Goal: Task Accomplishment & Management: Use online tool/utility

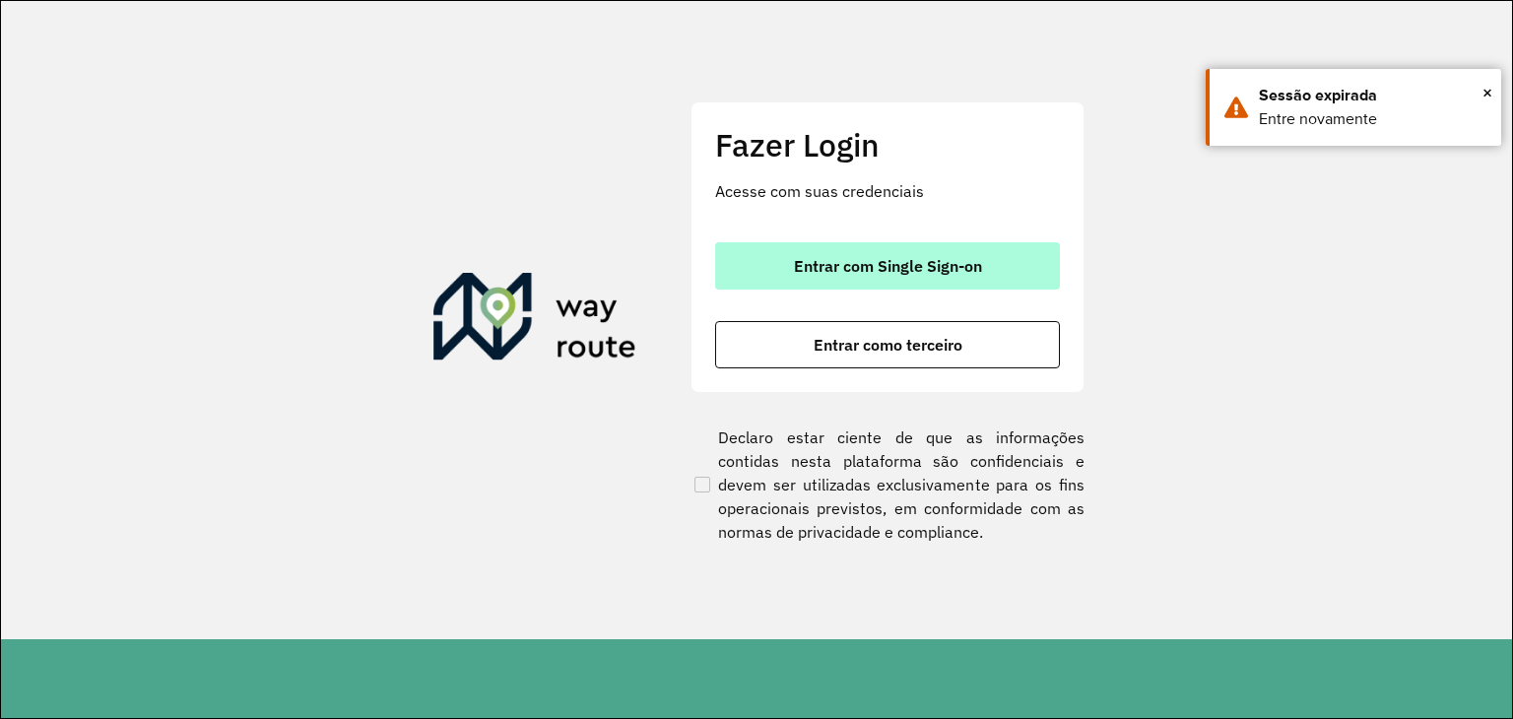
click at [858, 245] on button "Entrar com Single Sign-on" at bounding box center [887, 265] width 345 height 47
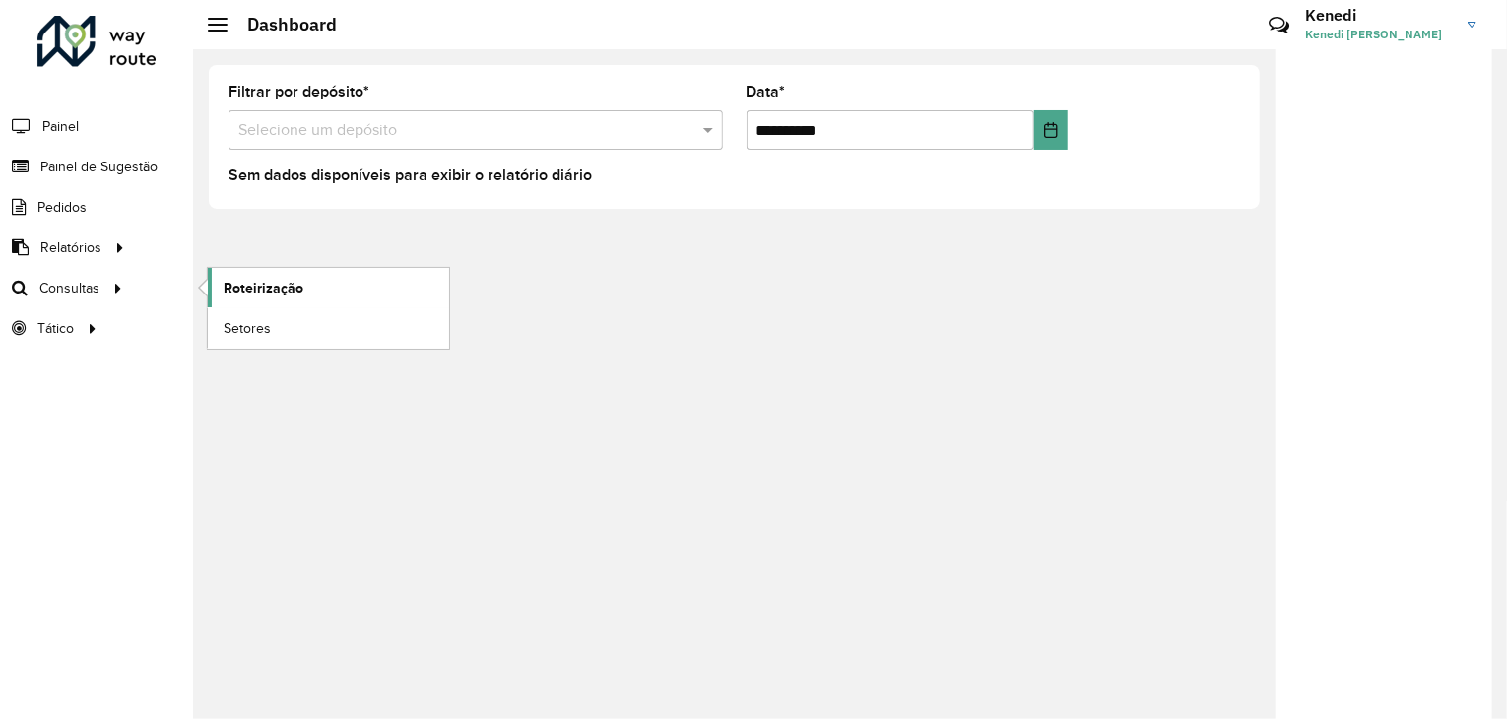
click at [283, 280] on span "Roteirização" at bounding box center [264, 288] width 80 height 21
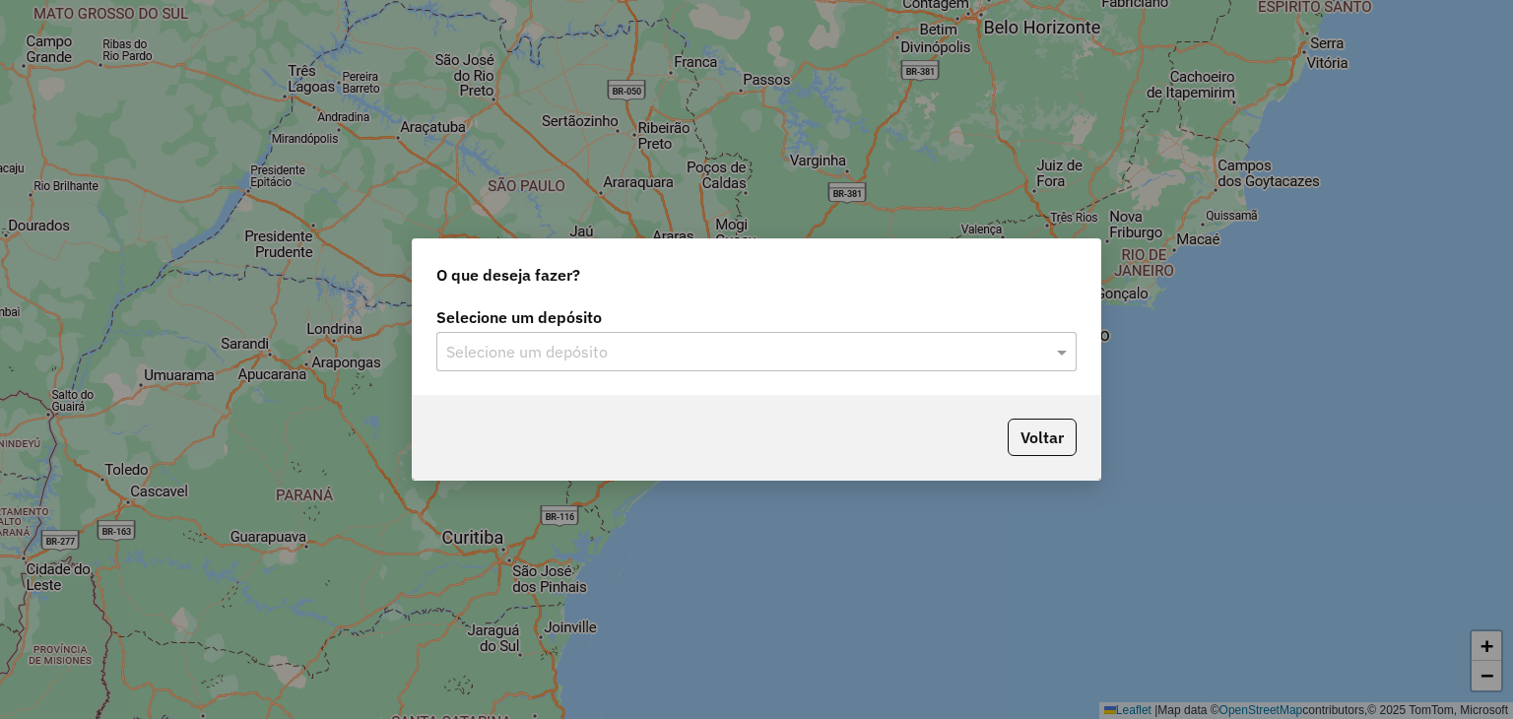
click at [823, 349] on input "text" at bounding box center [736, 353] width 581 height 24
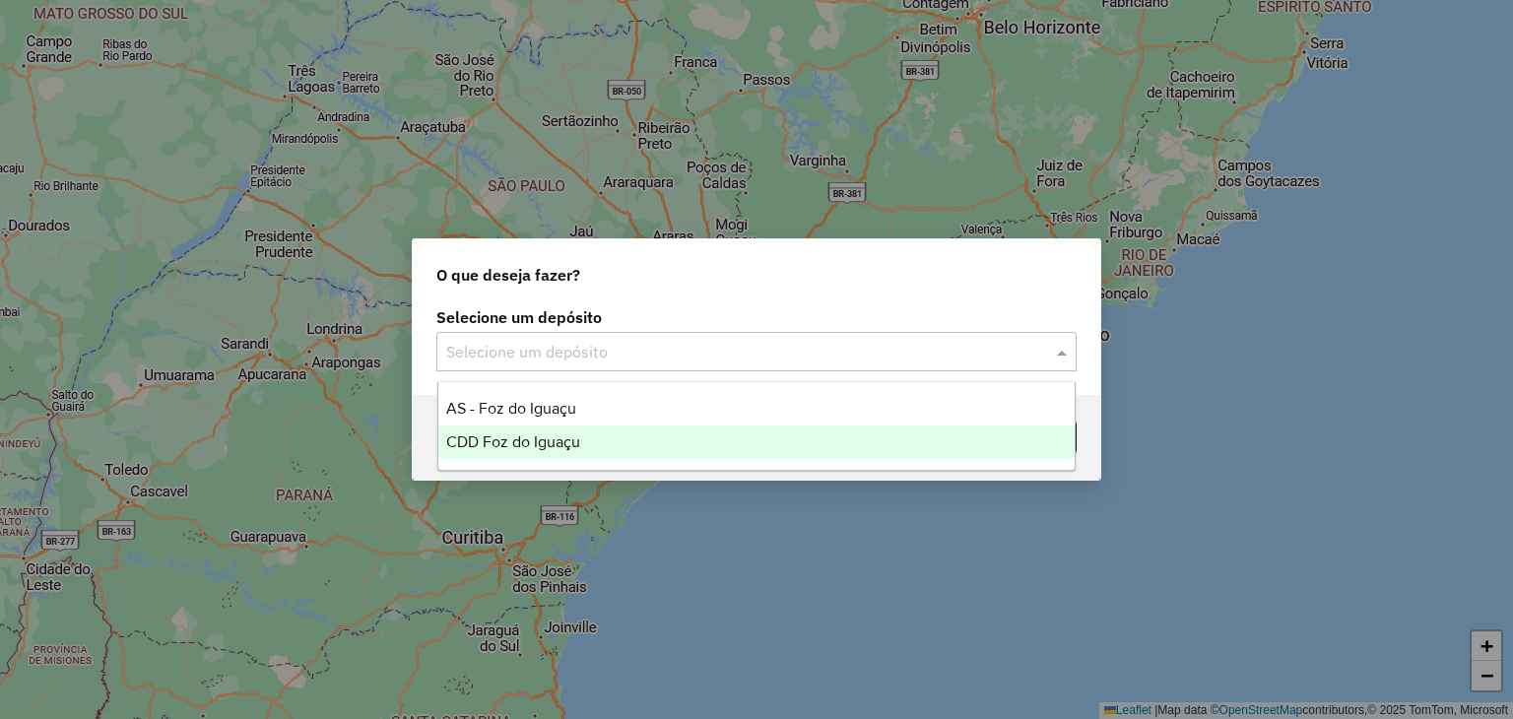
click at [538, 445] on span "CDD Foz do Iguaçu" at bounding box center [513, 441] width 134 height 17
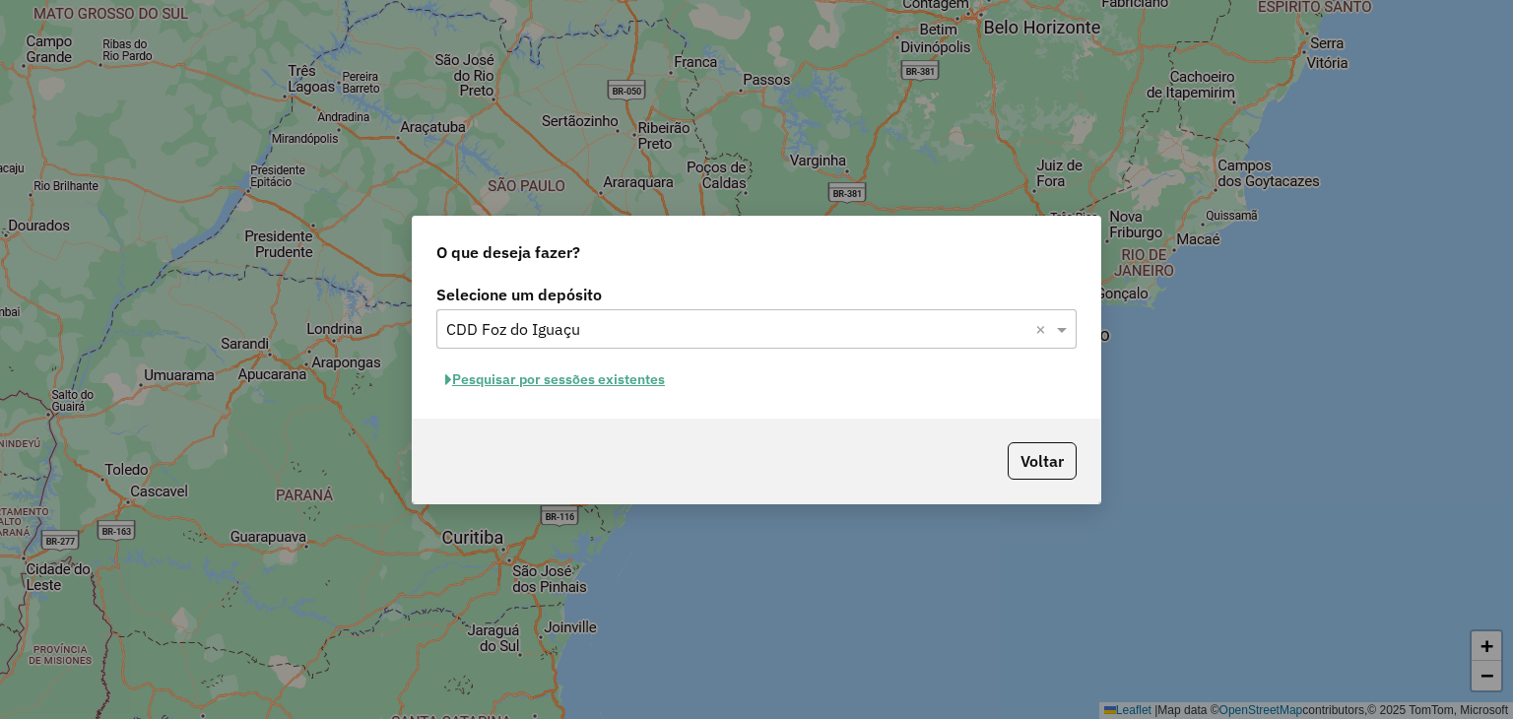
click at [591, 375] on button "Pesquisar por sessões existentes" at bounding box center [554, 379] width 237 height 31
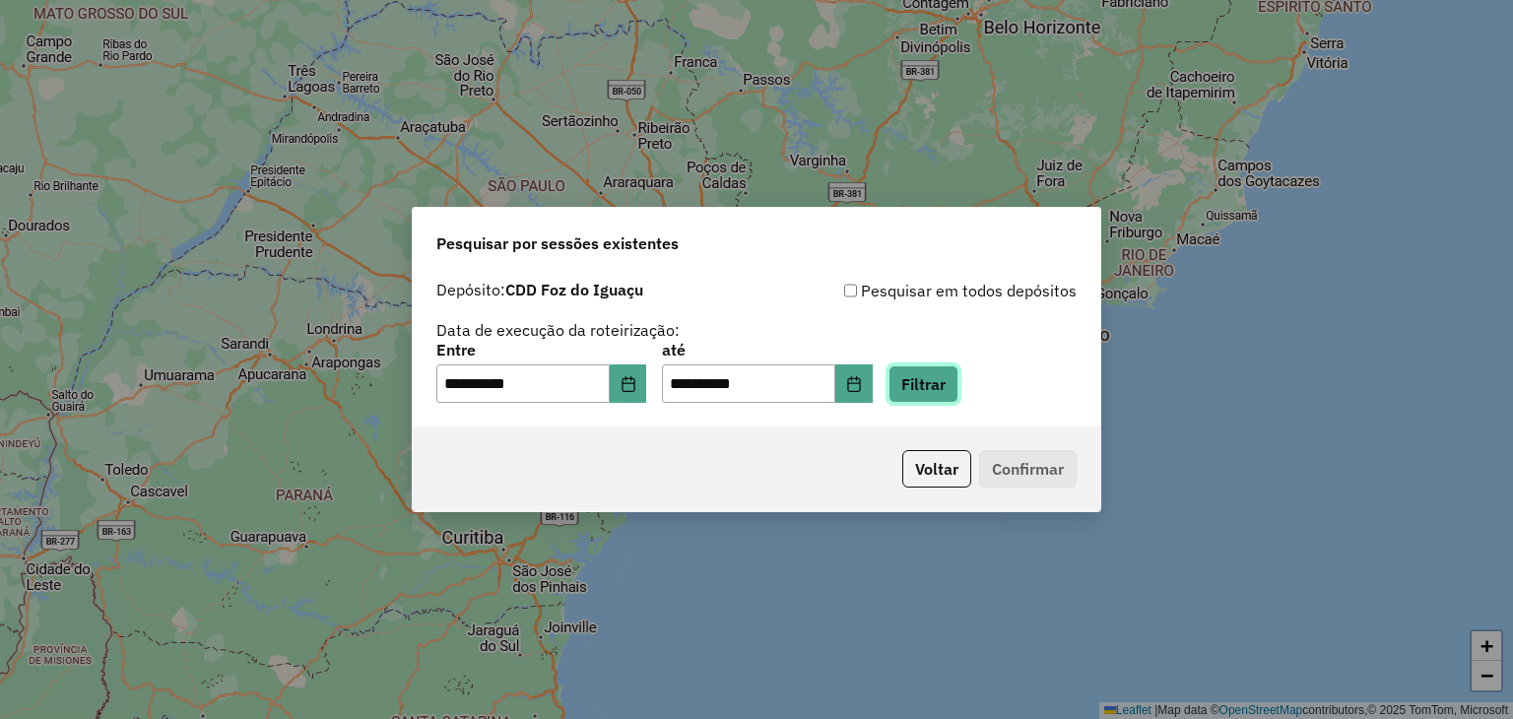
click at [949, 391] on button "Filtrar" at bounding box center [924, 383] width 70 height 37
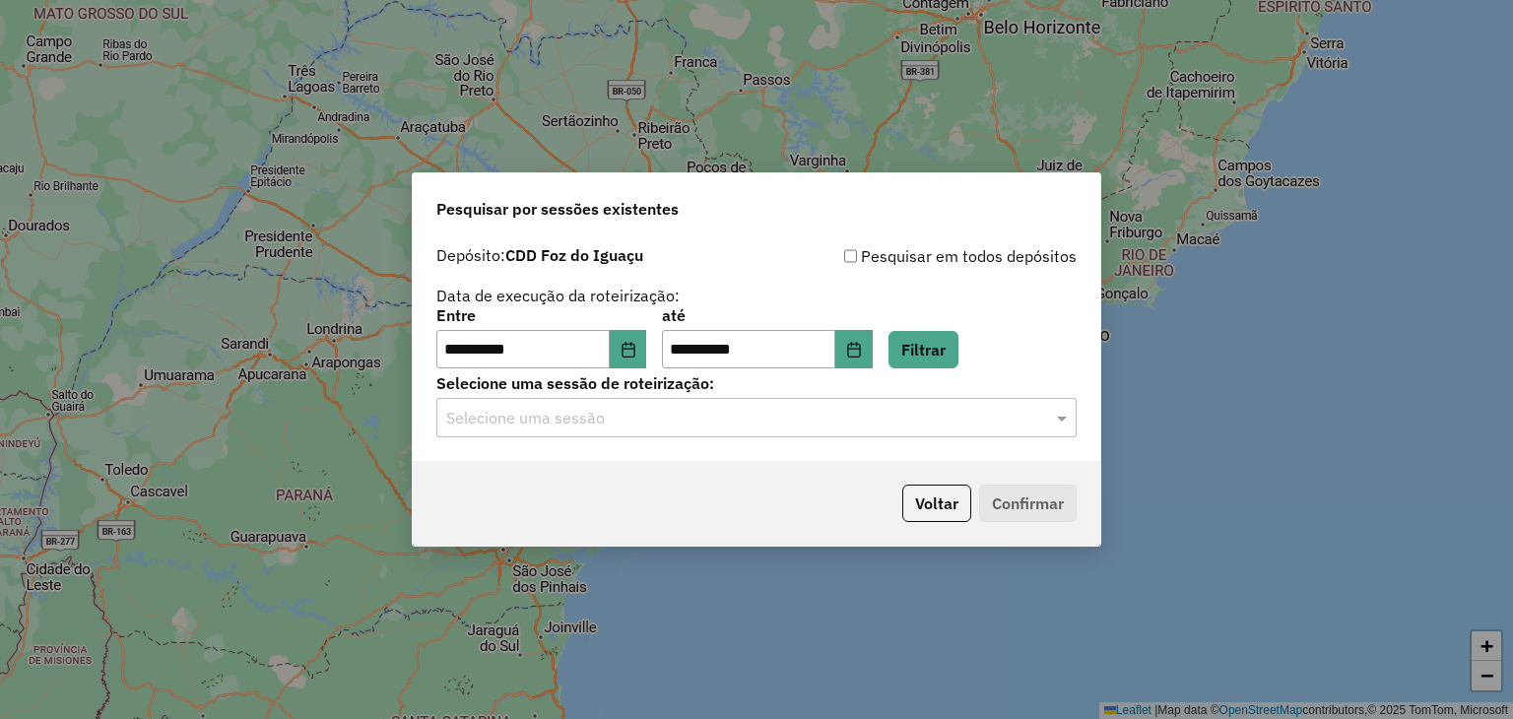
click at [802, 418] on input "text" at bounding box center [736, 419] width 581 height 24
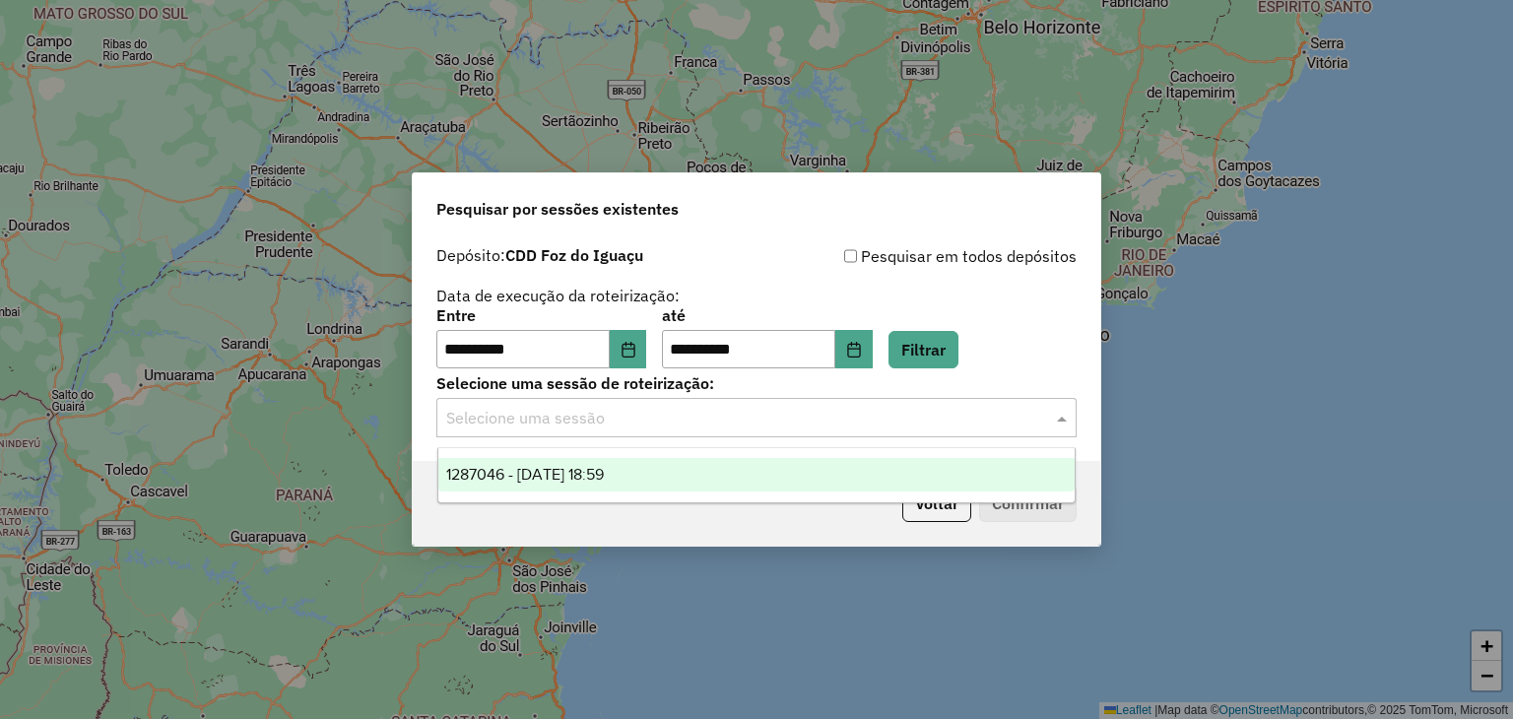
click at [604, 476] on span "1287046 - 02/10/2025 18:59" at bounding box center [525, 474] width 158 height 17
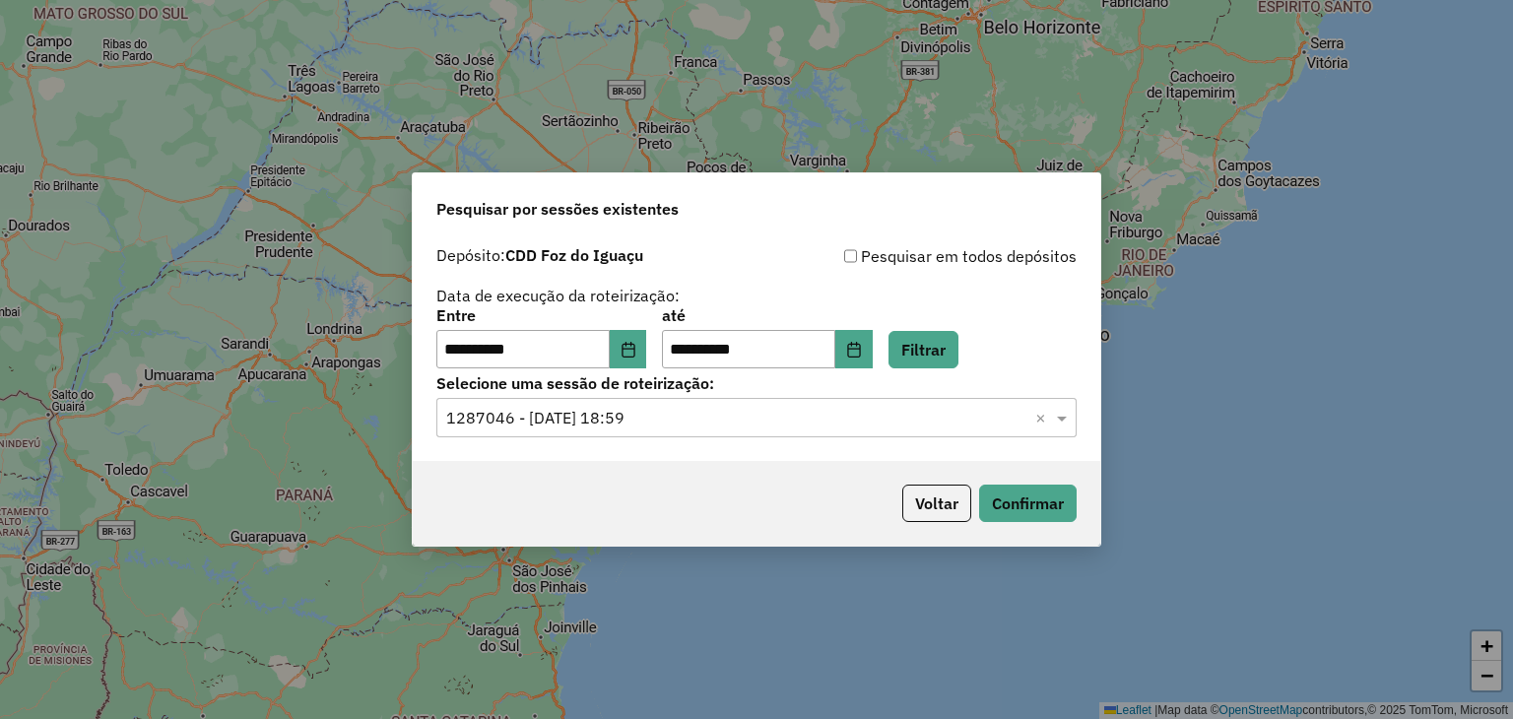
click at [1017, 312] on div "**********" at bounding box center [756, 338] width 640 height 61
click at [1006, 501] on button "Confirmar" at bounding box center [1028, 503] width 98 height 37
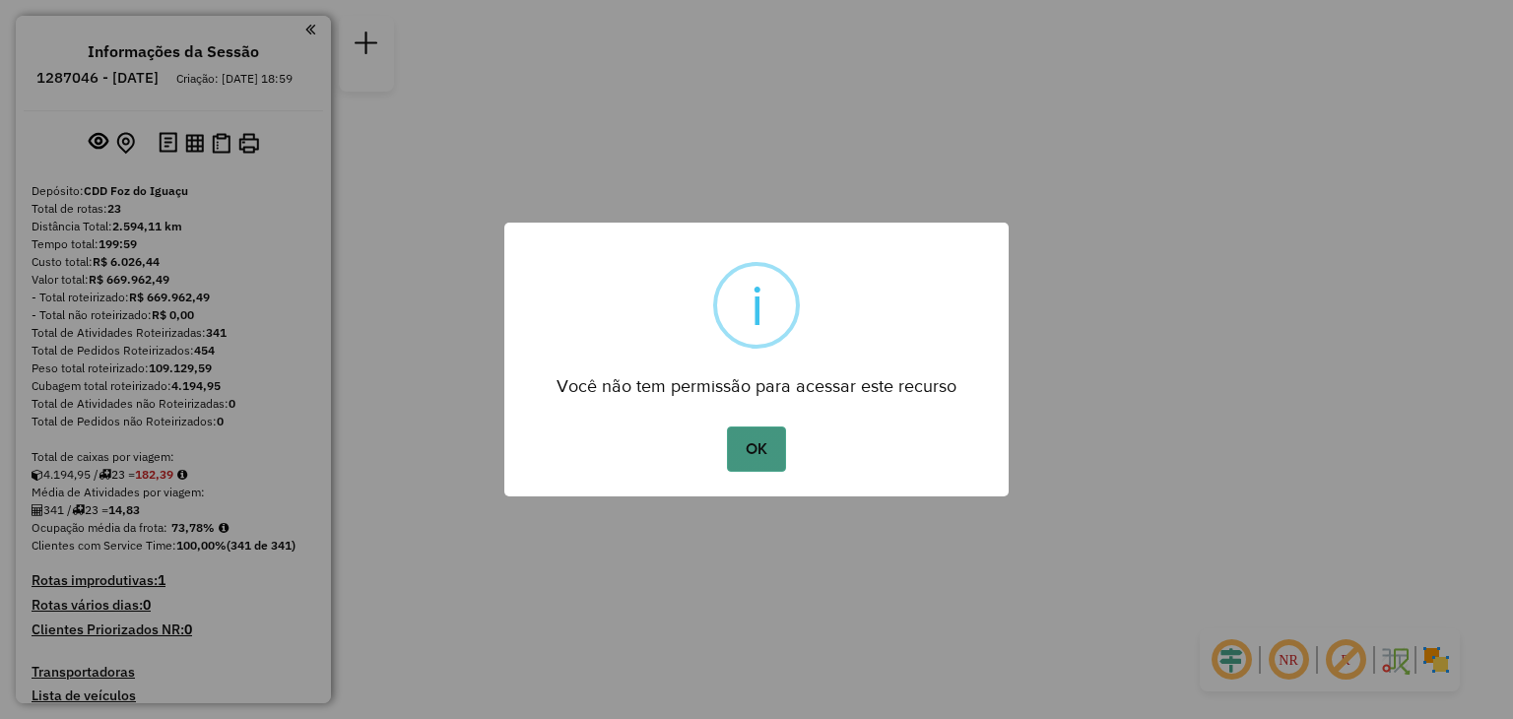
click at [754, 438] on button "OK" at bounding box center [756, 449] width 58 height 45
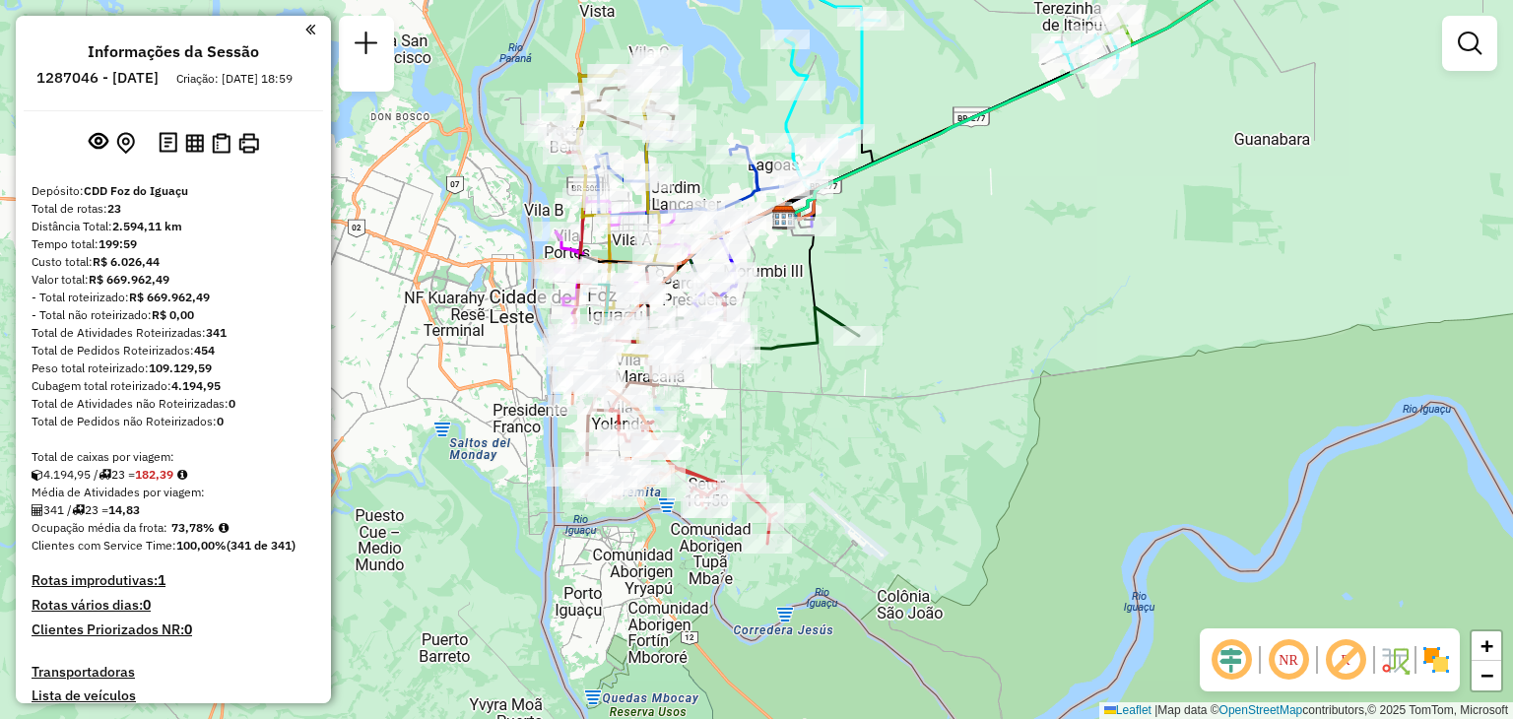
drag, startPoint x: 977, startPoint y: 271, endPoint x: 1037, endPoint y: 265, distance: 60.4
click at [1037, 265] on div "Janela de atendimento Grade de atendimento Capacidade Transportadoras Veículos …" at bounding box center [756, 359] width 1513 height 719
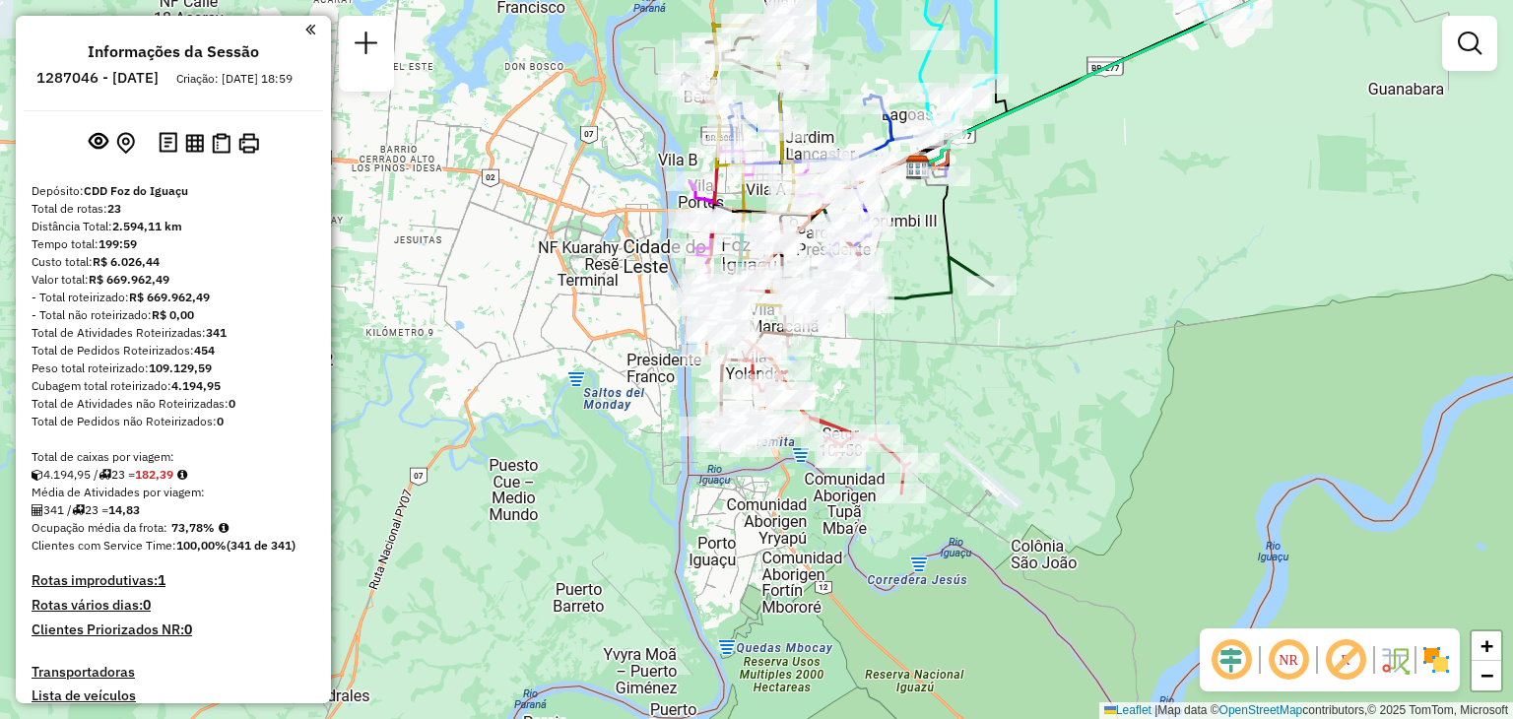
drag, startPoint x: 1080, startPoint y: 360, endPoint x: 1135, endPoint y: 316, distance: 70.2
click at [1135, 316] on div "Janela de atendimento Grade de atendimento Capacidade Transportadoras Veículos …" at bounding box center [756, 359] width 1513 height 719
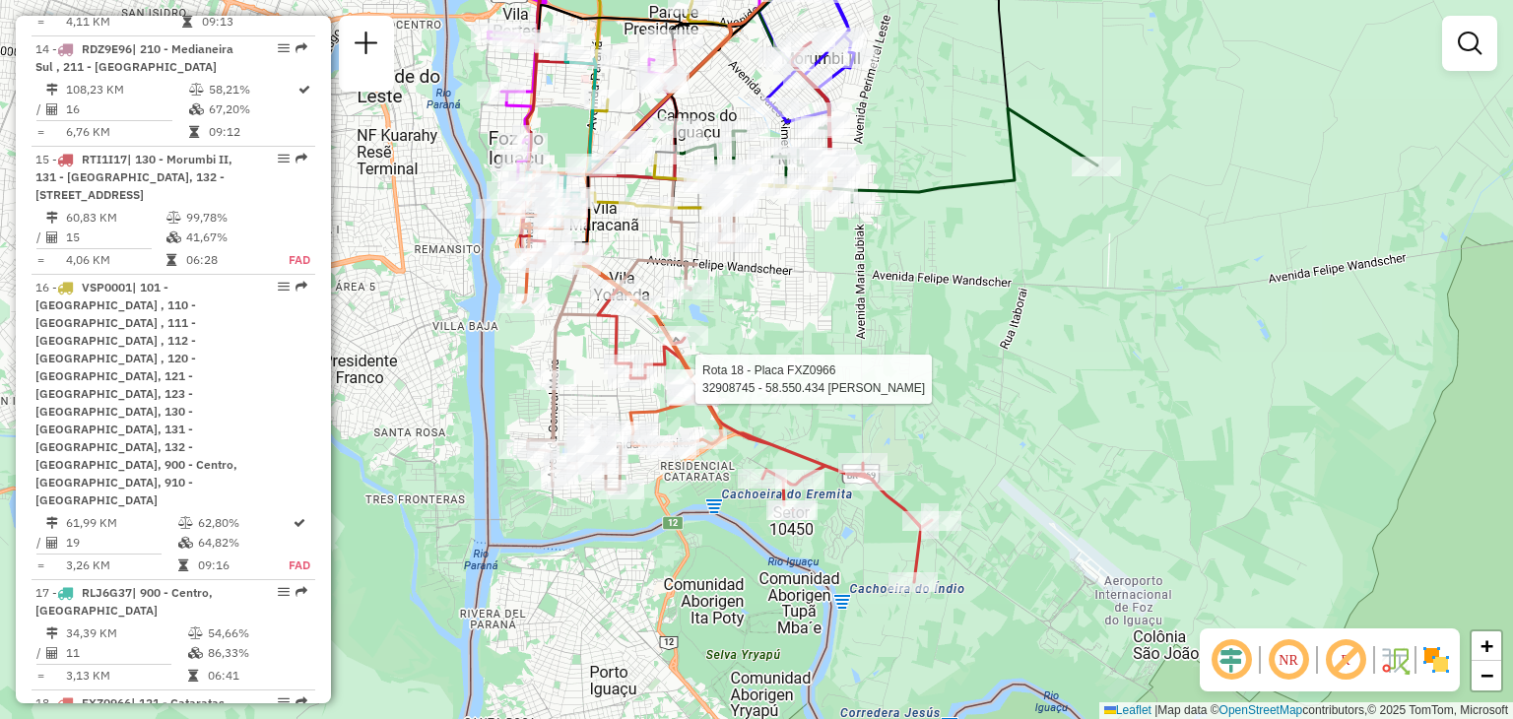
select select "**********"
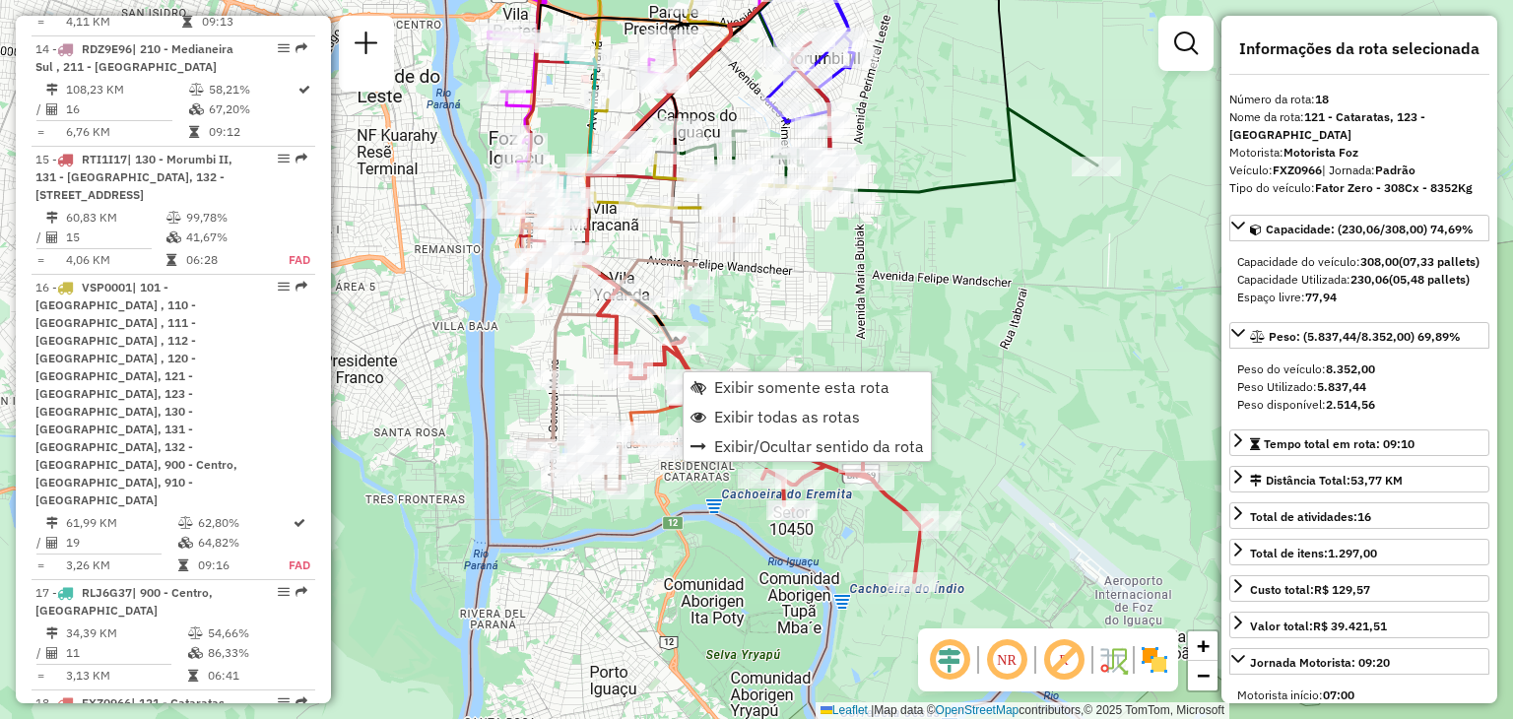
scroll to position [2821, 0]
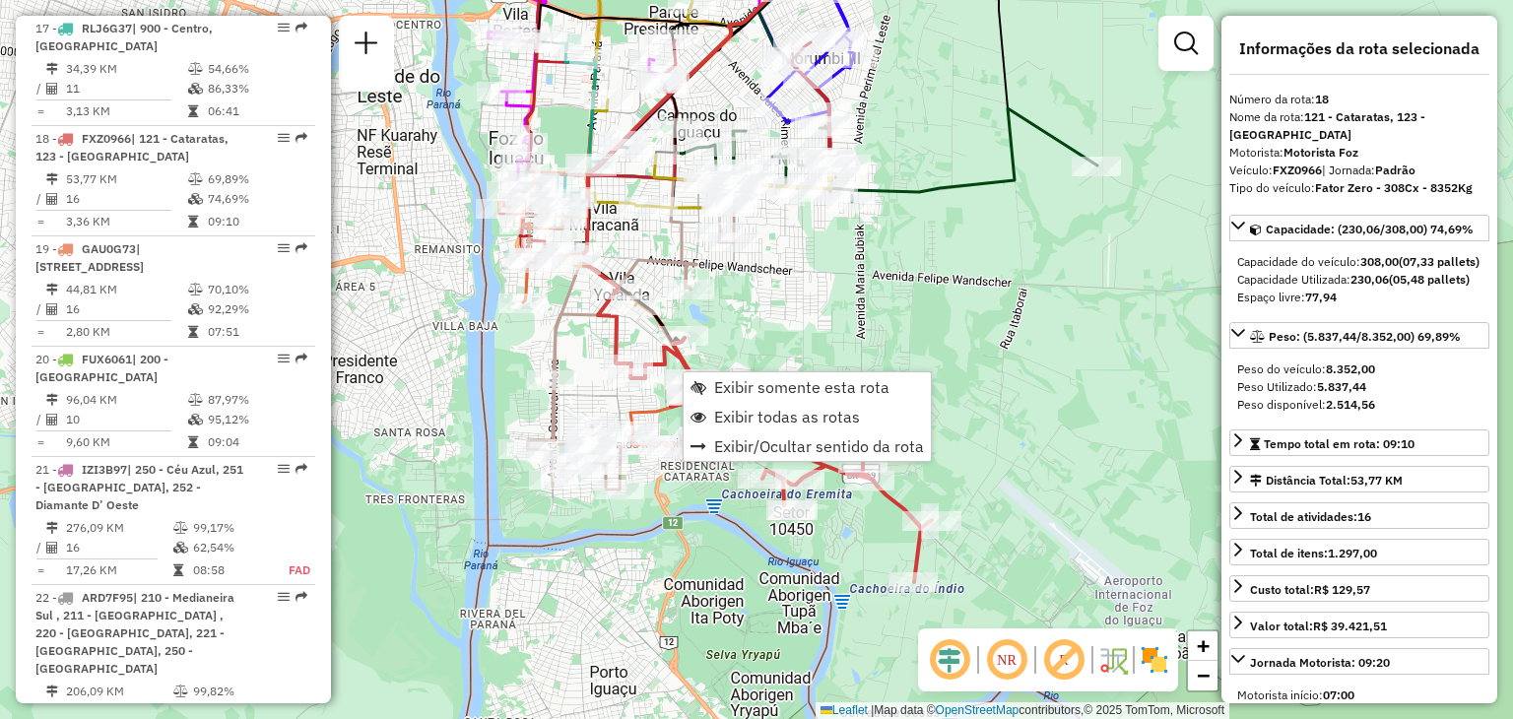
click at [899, 296] on div "Janela de atendimento Grade de atendimento Capacidade Transportadoras Veículos …" at bounding box center [756, 359] width 1513 height 719
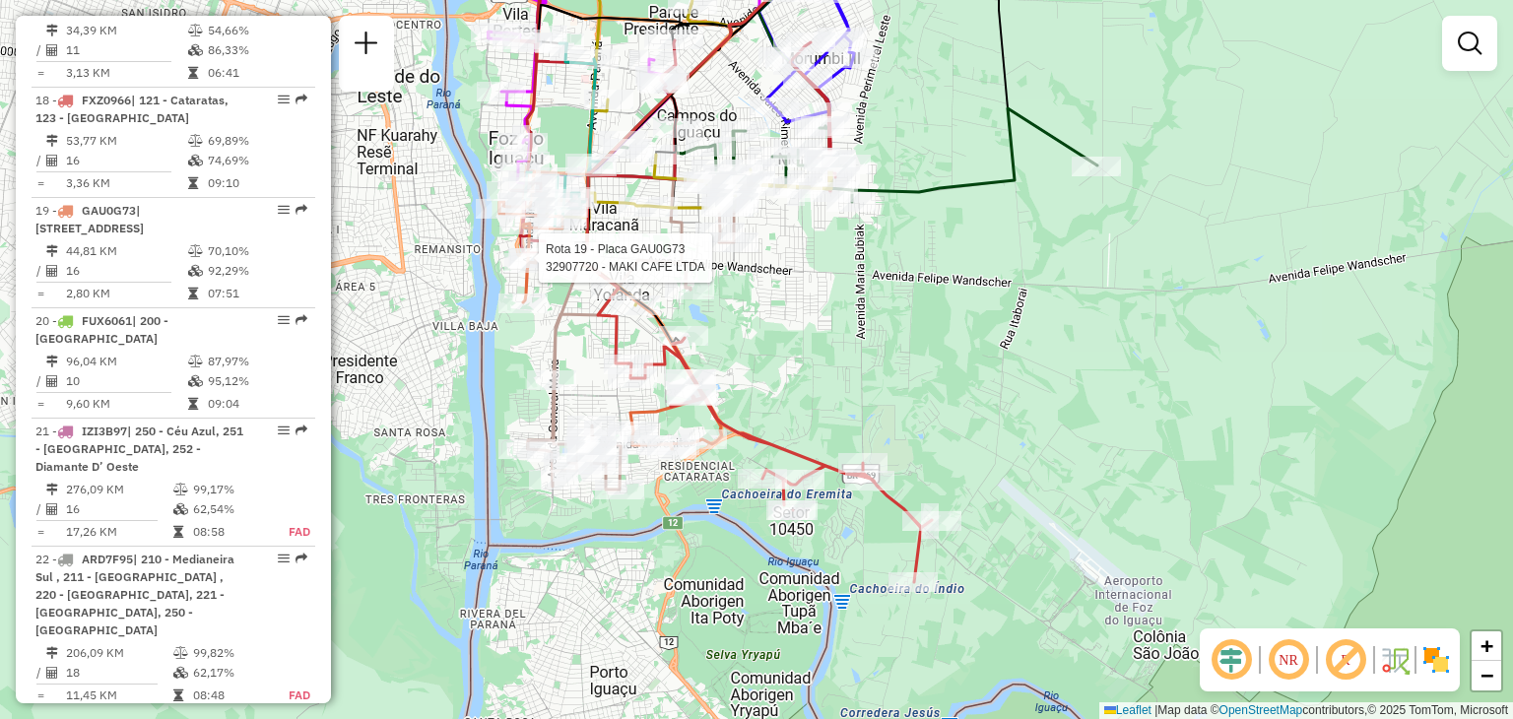
select select "**********"
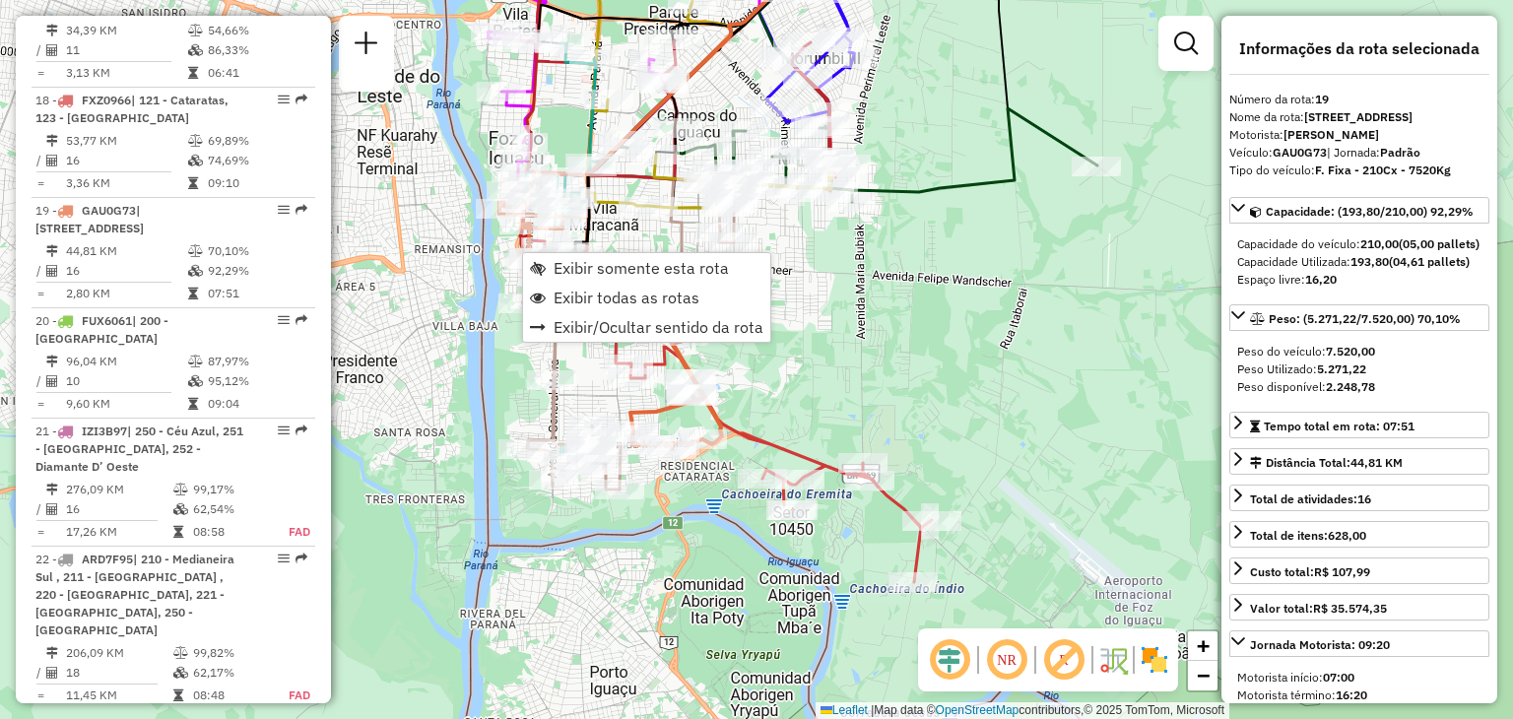
scroll to position [2899, 0]
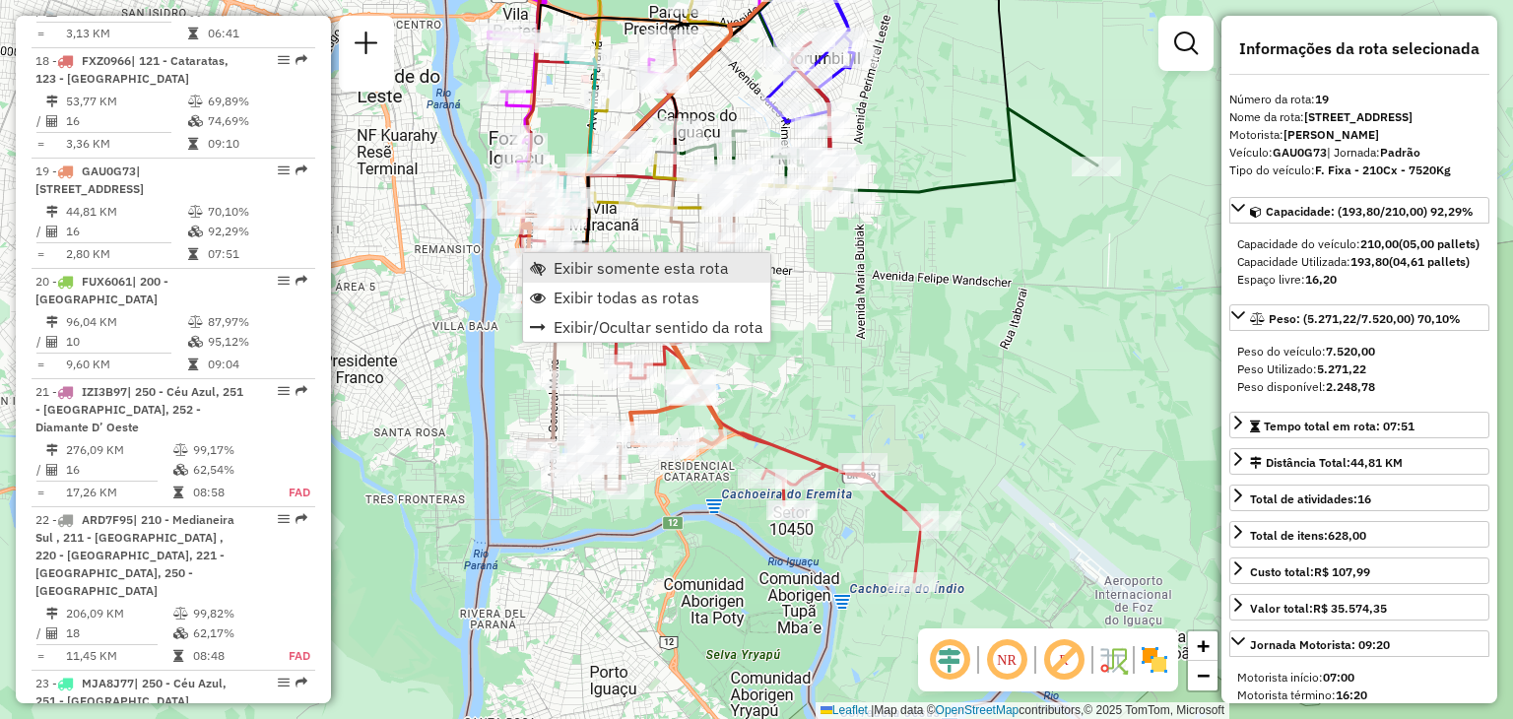
click at [579, 263] on span "Exibir somente esta rota" at bounding box center [641, 268] width 175 height 16
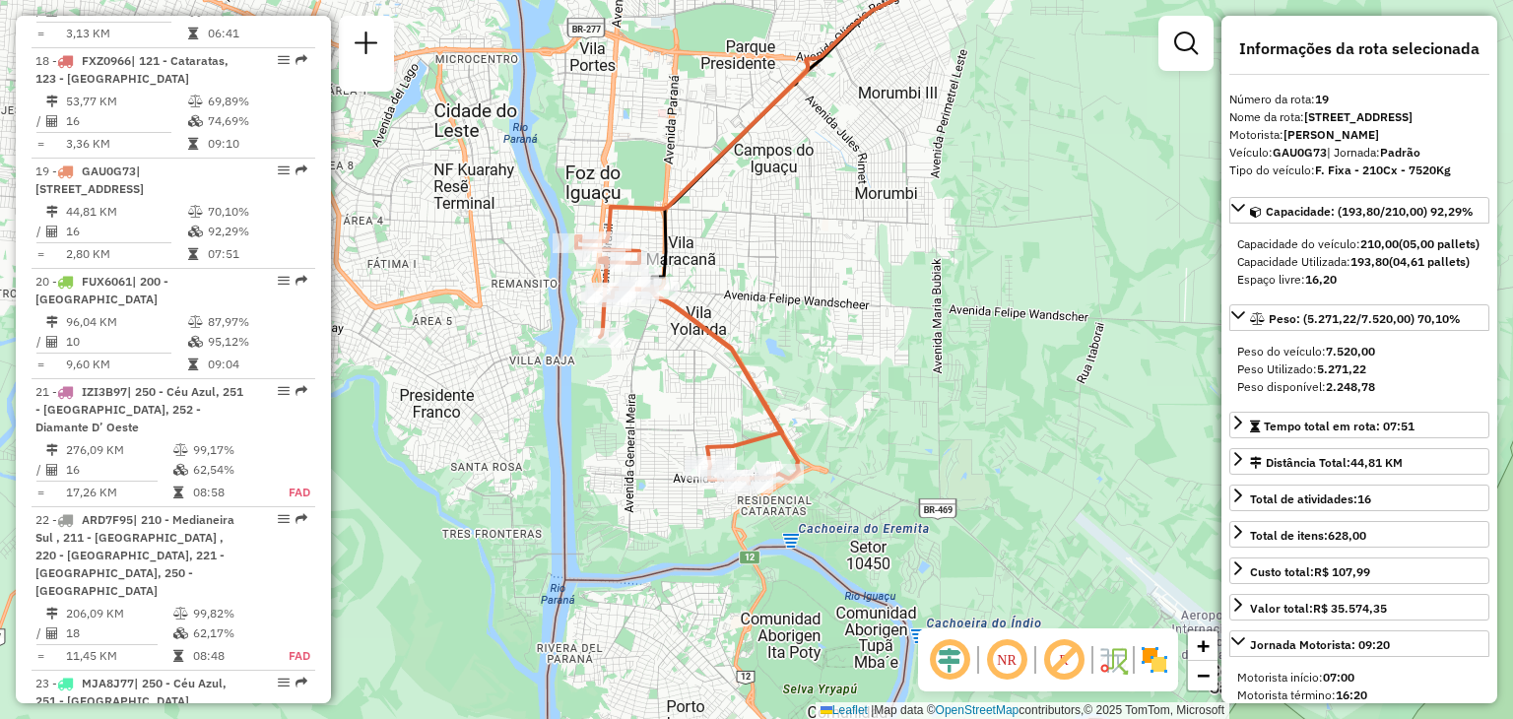
drag, startPoint x: 675, startPoint y: 355, endPoint x: 757, endPoint y: 182, distance: 190.8
click at [757, 182] on div "Janela de atendimento Grade de atendimento Capacidade Transportadoras Veículos …" at bounding box center [756, 359] width 1513 height 719
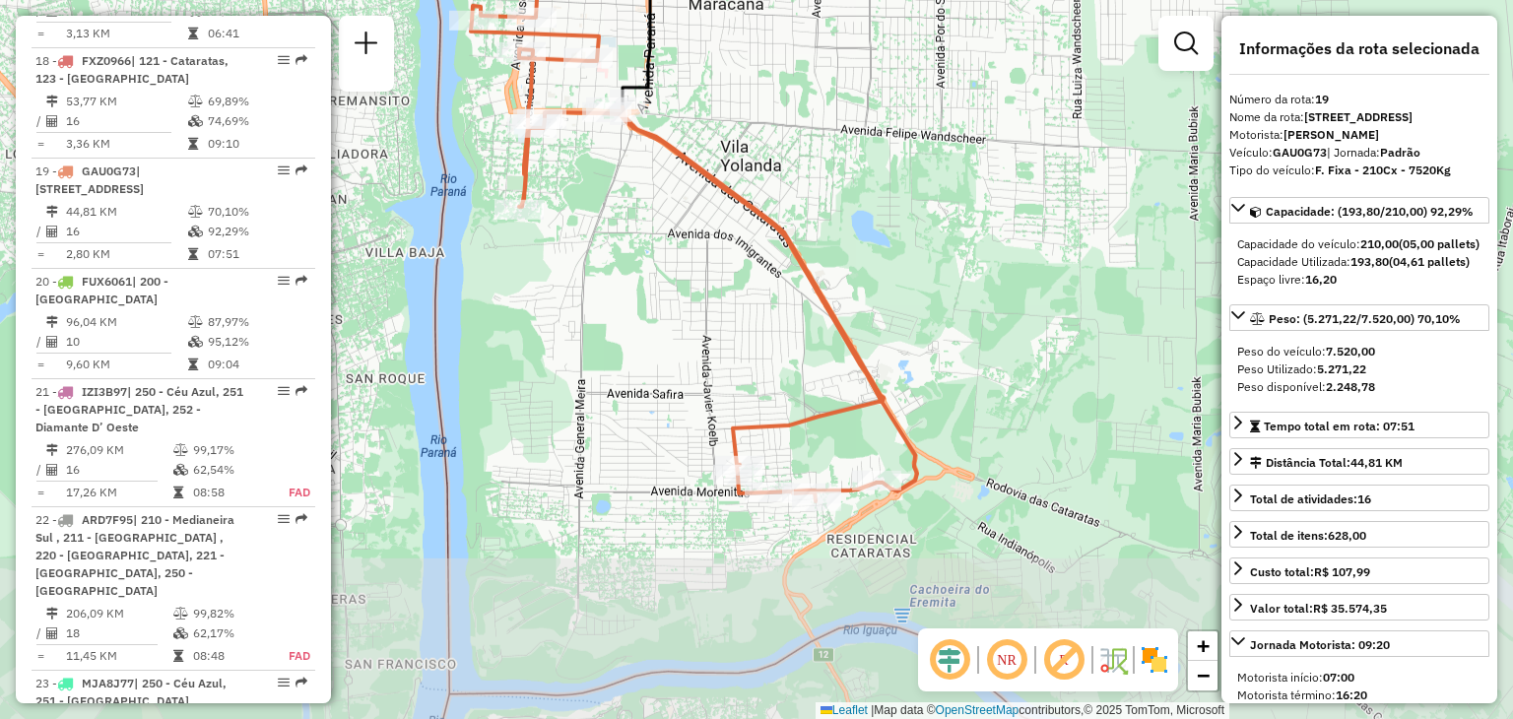
drag, startPoint x: 815, startPoint y: 236, endPoint x: 852, endPoint y: 19, distance: 220.9
click at [854, 17] on div "Janela de atendimento Grade de atendimento Capacidade Transportadoras Veículos …" at bounding box center [756, 359] width 1513 height 719
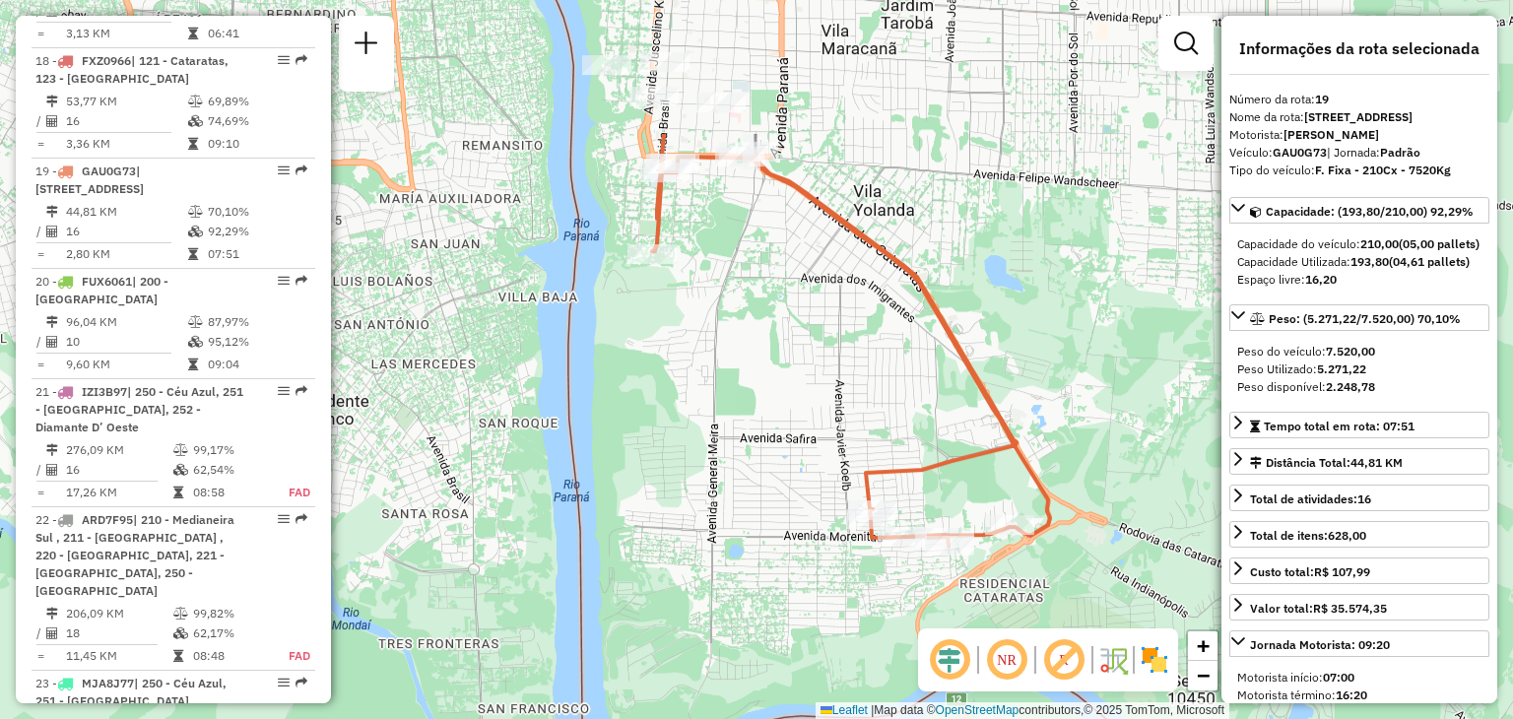
drag, startPoint x: 926, startPoint y: 263, endPoint x: 1125, endPoint y: 469, distance: 286.3
click at [1125, 469] on div "Janela de atendimento Grade de atendimento Capacidade Transportadoras Veículos …" at bounding box center [756, 359] width 1513 height 719
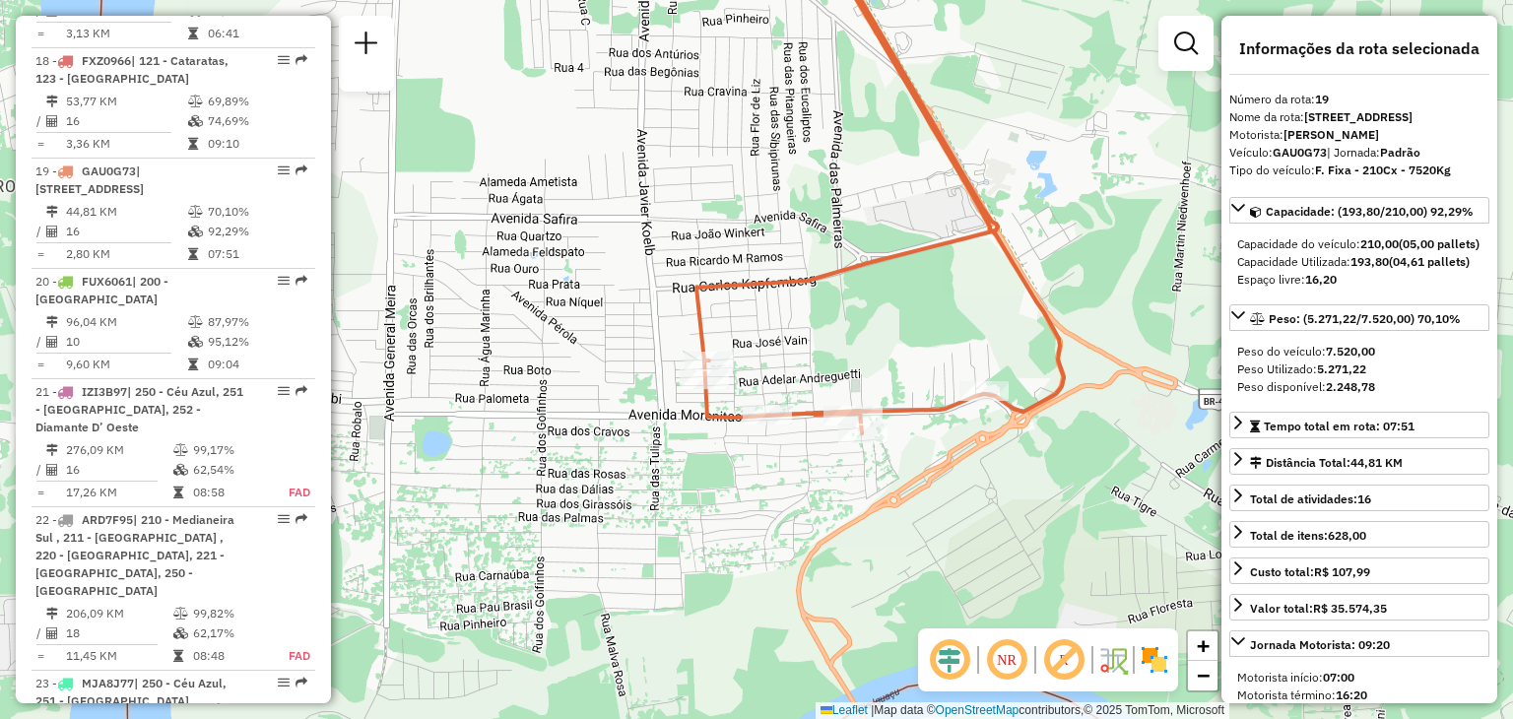
drag, startPoint x: 1007, startPoint y: 537, endPoint x: 954, endPoint y: 428, distance: 121.6
click at [952, 430] on div "Janela de atendimento Grade de atendimento Capacidade Transportadoras Veículos …" at bounding box center [756, 359] width 1513 height 719
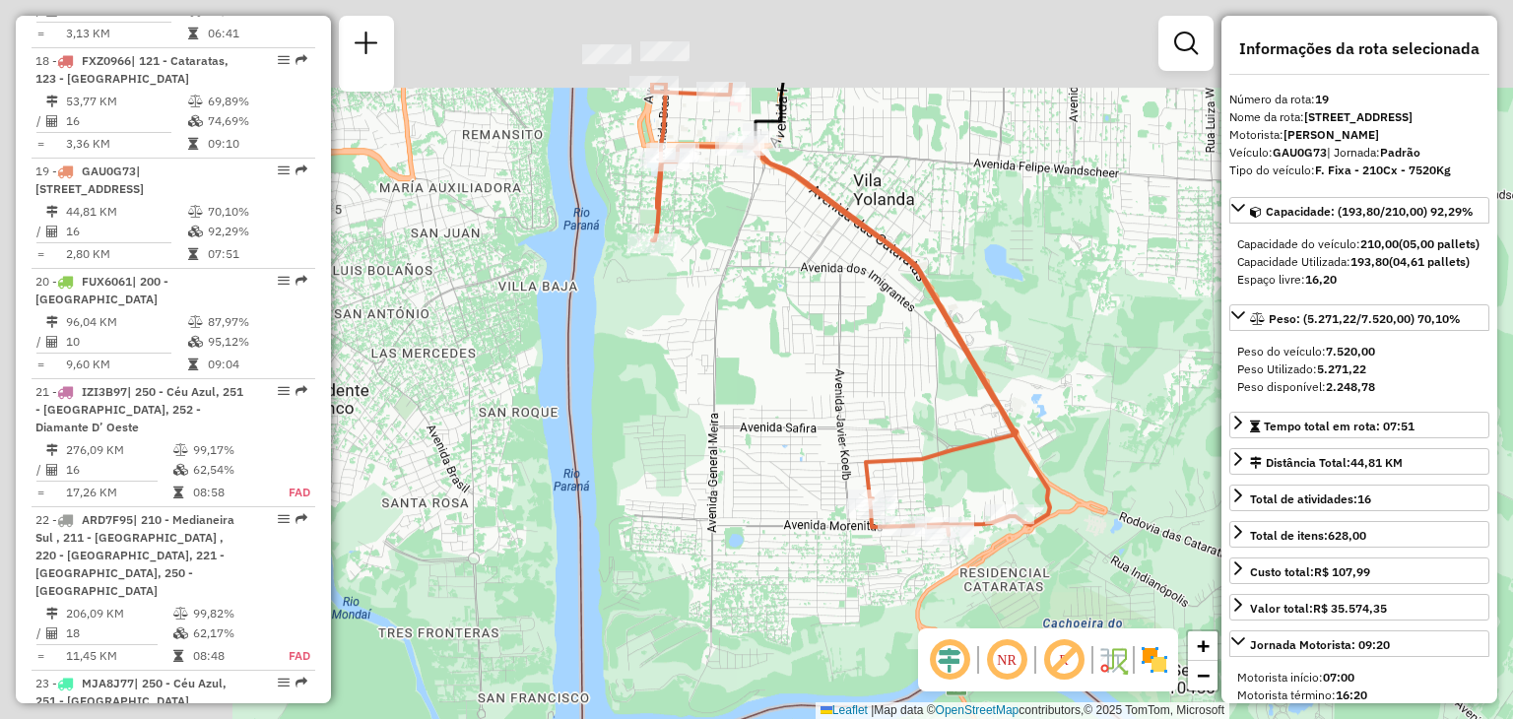
drag, startPoint x: 505, startPoint y: 245, endPoint x: 819, endPoint y: 429, distance: 363.4
click at [819, 429] on div "Janela de atendimento Grade de atendimento Capacidade Transportadoras Veículos …" at bounding box center [756, 359] width 1513 height 719
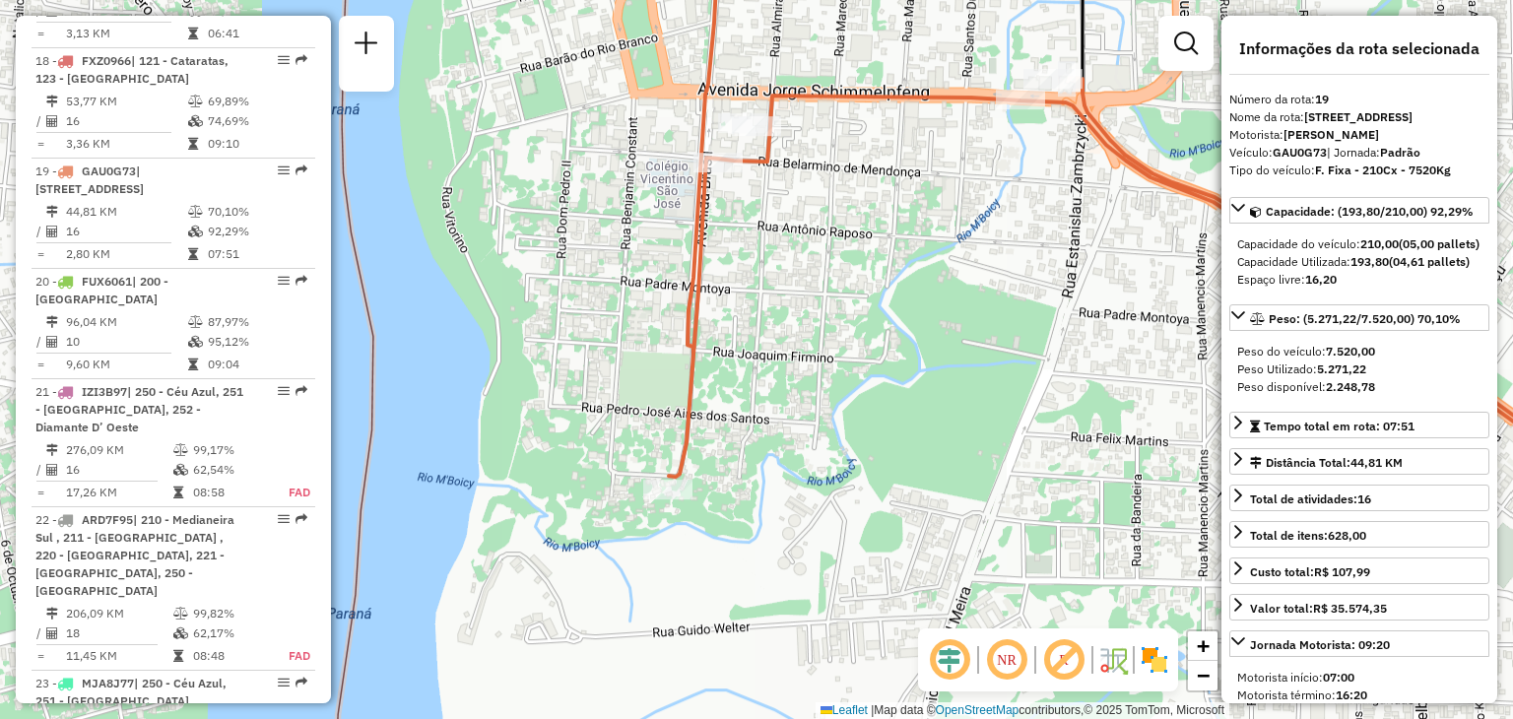
drag, startPoint x: 831, startPoint y: 139, endPoint x: 863, endPoint y: 175, distance: 48.2
click at [863, 175] on div "Janela de atendimento Grade de atendimento Capacidade Transportadoras Veículos …" at bounding box center [756, 359] width 1513 height 719
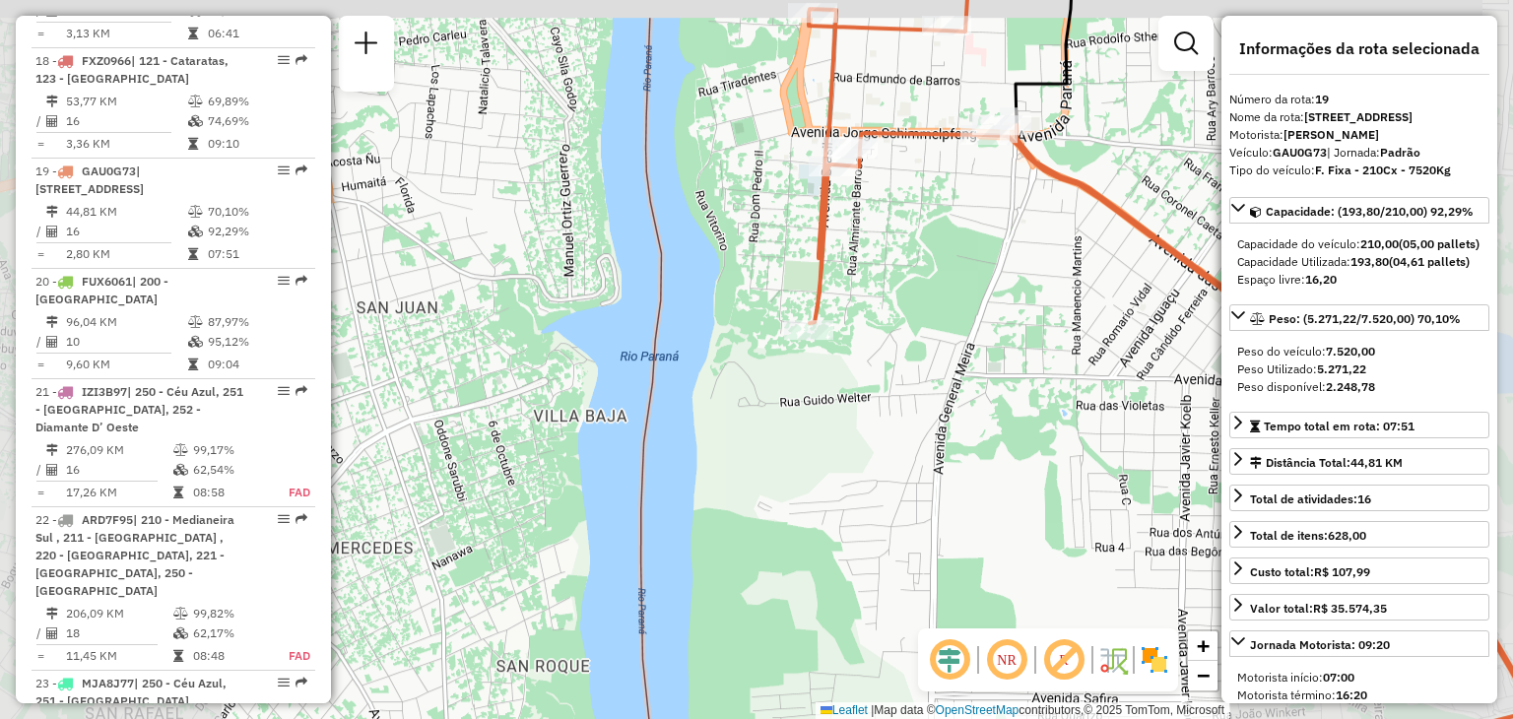
drag, startPoint x: 993, startPoint y: 162, endPoint x: 902, endPoint y: 173, distance: 91.4
click at [901, 173] on div "Janela de atendimento Grade de atendimento Capacidade Transportadoras Veículos …" at bounding box center [756, 359] width 1513 height 719
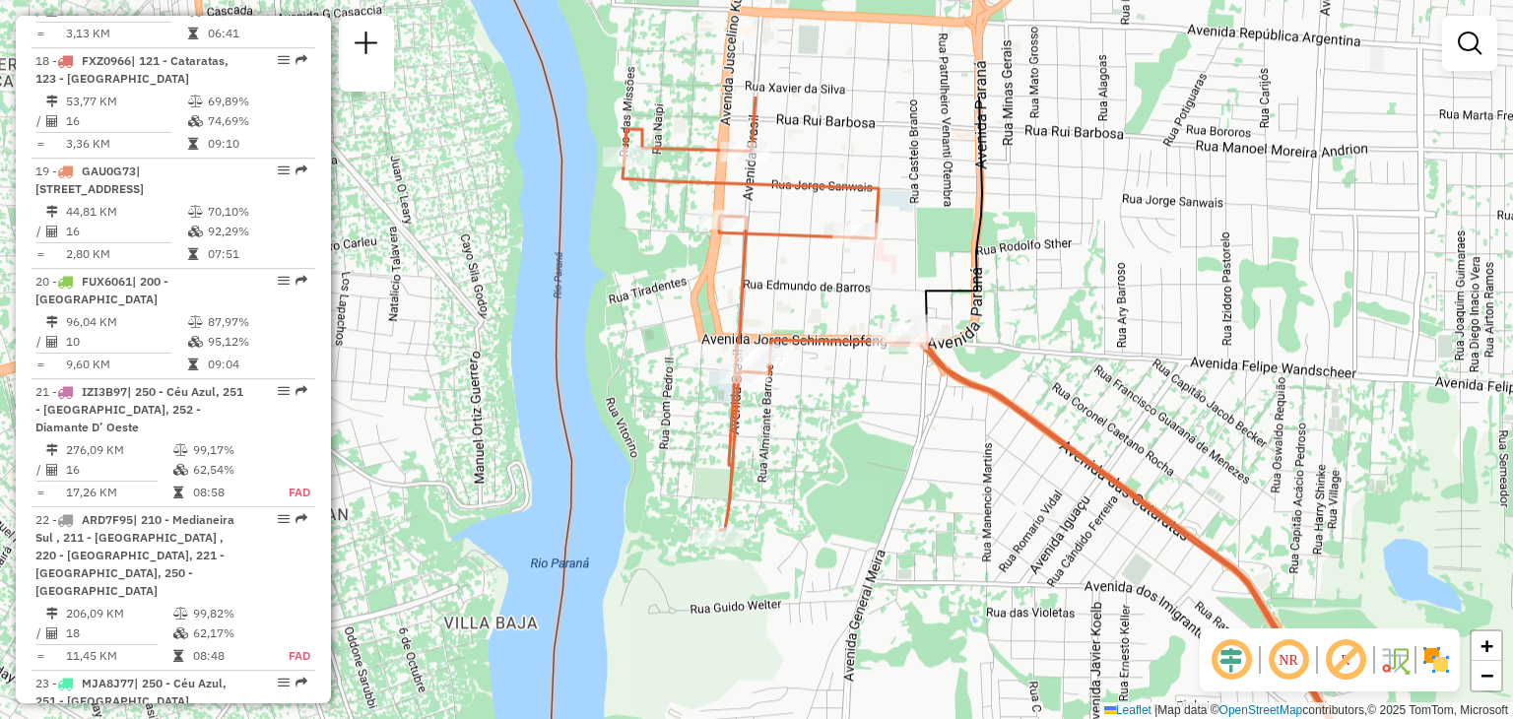
drag, startPoint x: 718, startPoint y: 159, endPoint x: 772, endPoint y: 312, distance: 162.9
click at [772, 312] on div "Janela de atendimento Grade de atendimento Capacidade Transportadoras Veículos …" at bounding box center [756, 359] width 1513 height 719
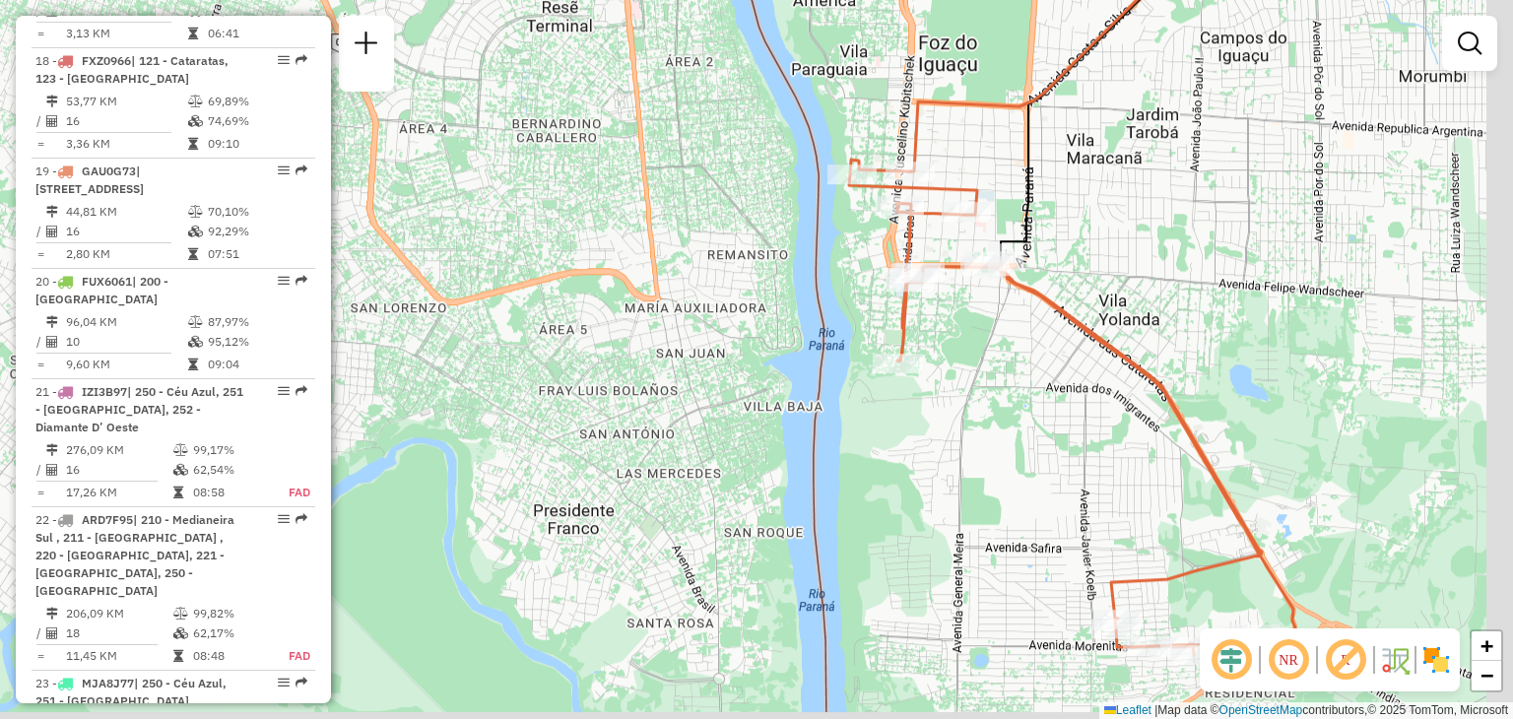
drag, startPoint x: 1036, startPoint y: 437, endPoint x: 946, endPoint y: 315, distance: 152.1
click at [948, 316] on div "Janela de atendimento Grade de atendimento Capacidade Transportadoras Veículos …" at bounding box center [756, 359] width 1513 height 719
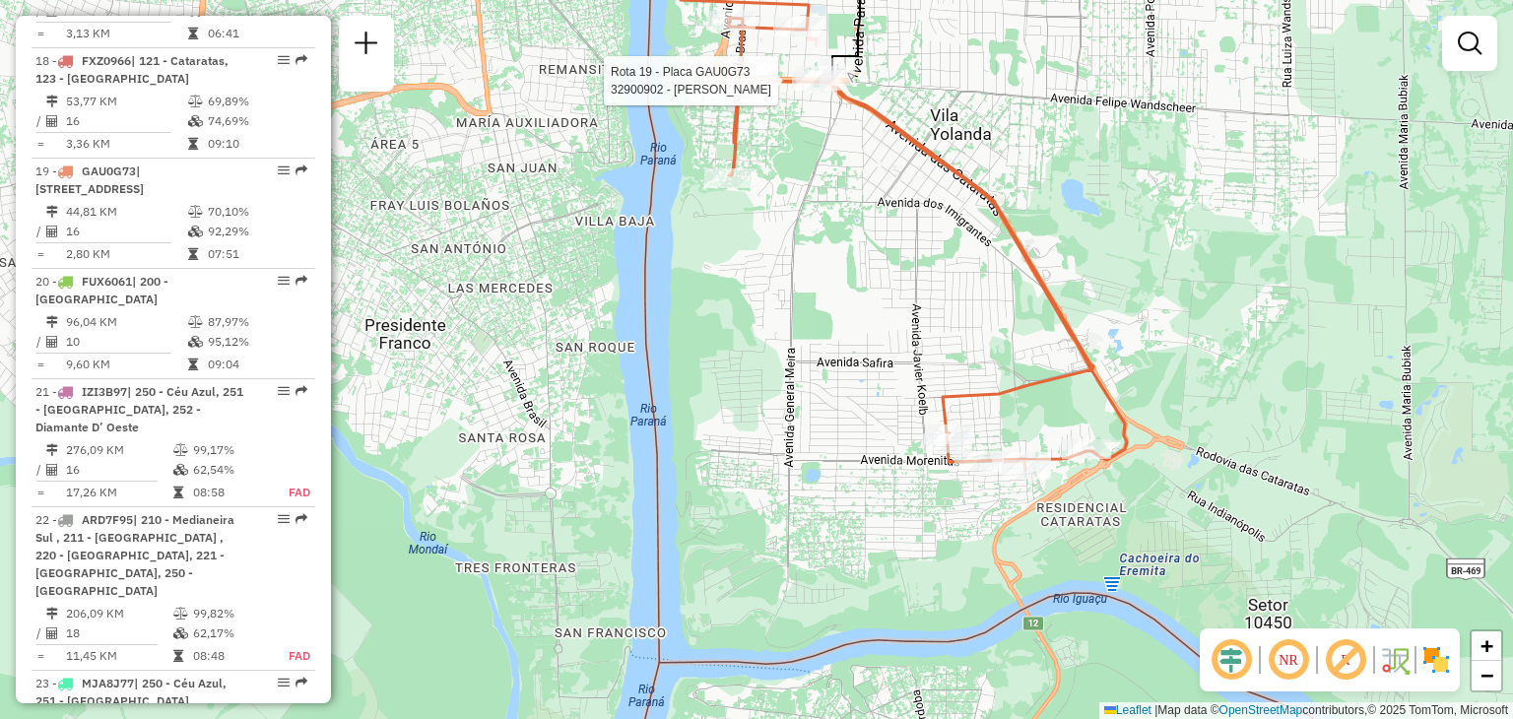
select select "**********"
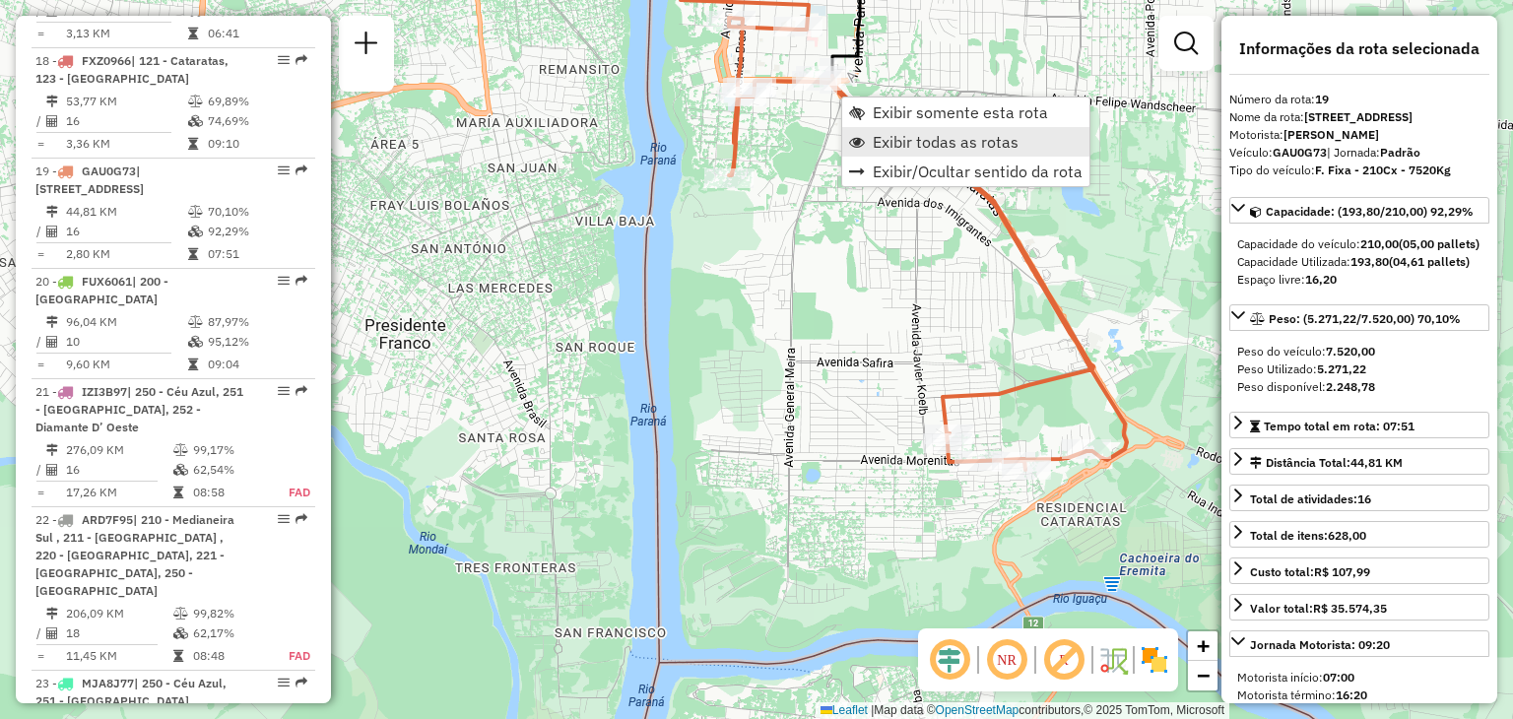
click at [923, 139] on span "Exibir todas as rotas" at bounding box center [946, 142] width 146 height 16
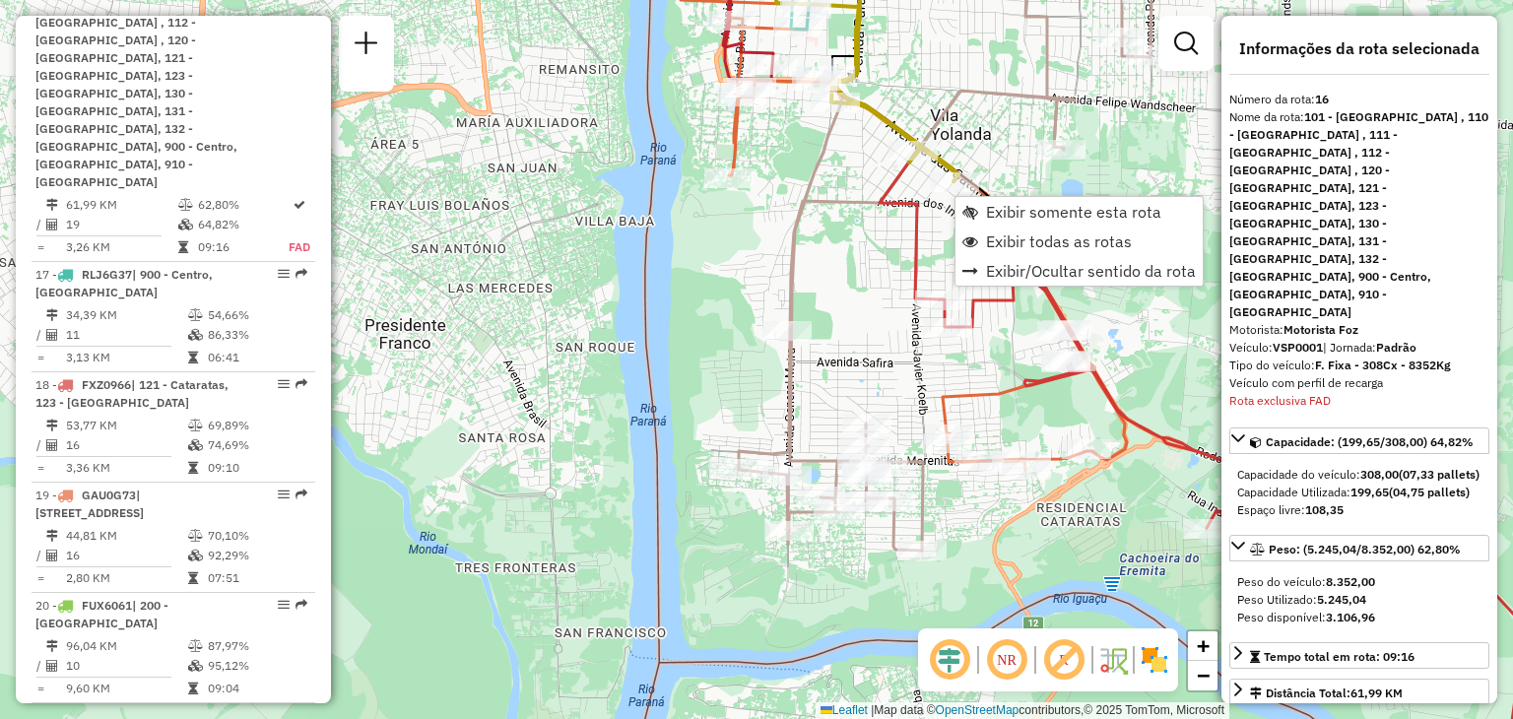
scroll to position [2494, 0]
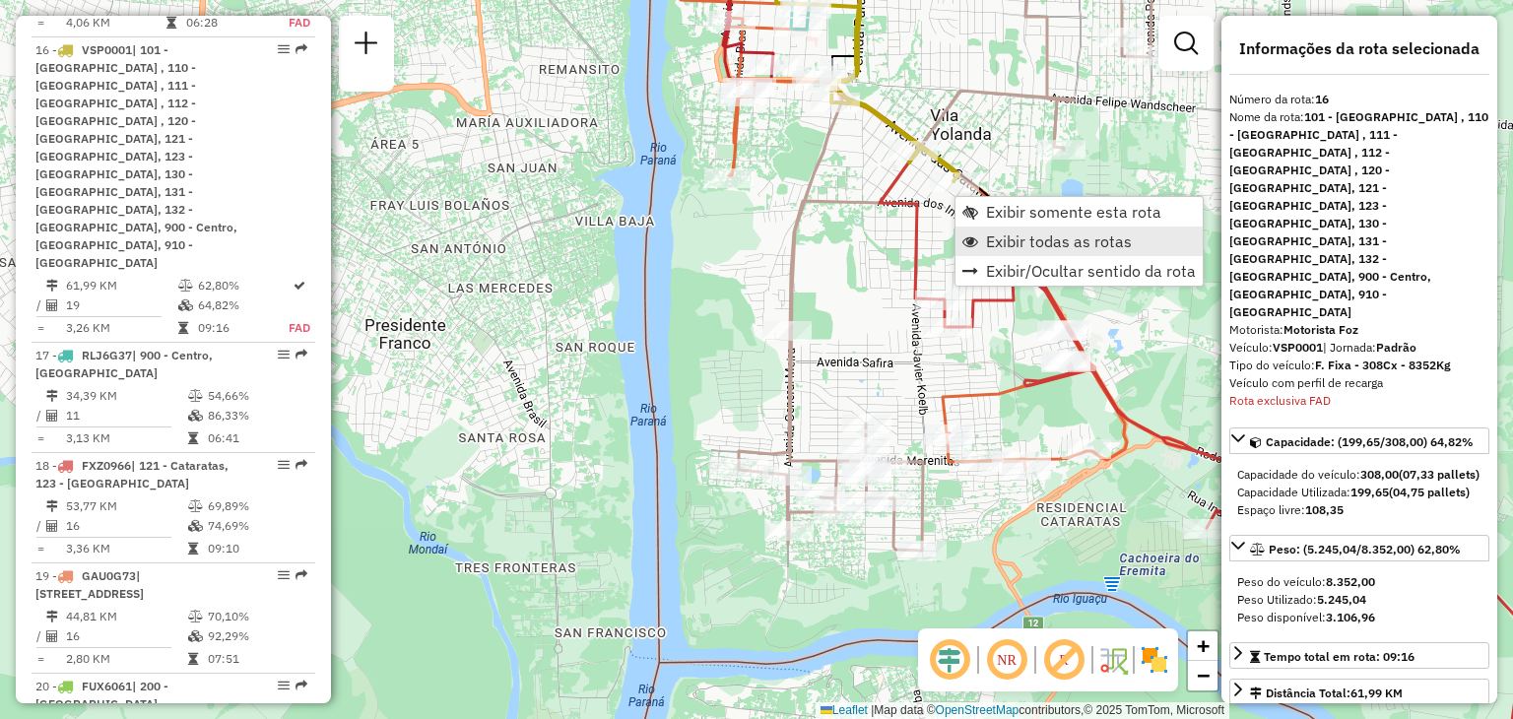
click at [1027, 229] on link "Exibir todas as rotas" at bounding box center [1078, 242] width 247 height 30
click at [1029, 207] on span "Exibir somente esta rota" at bounding box center [1075, 211] width 175 height 16
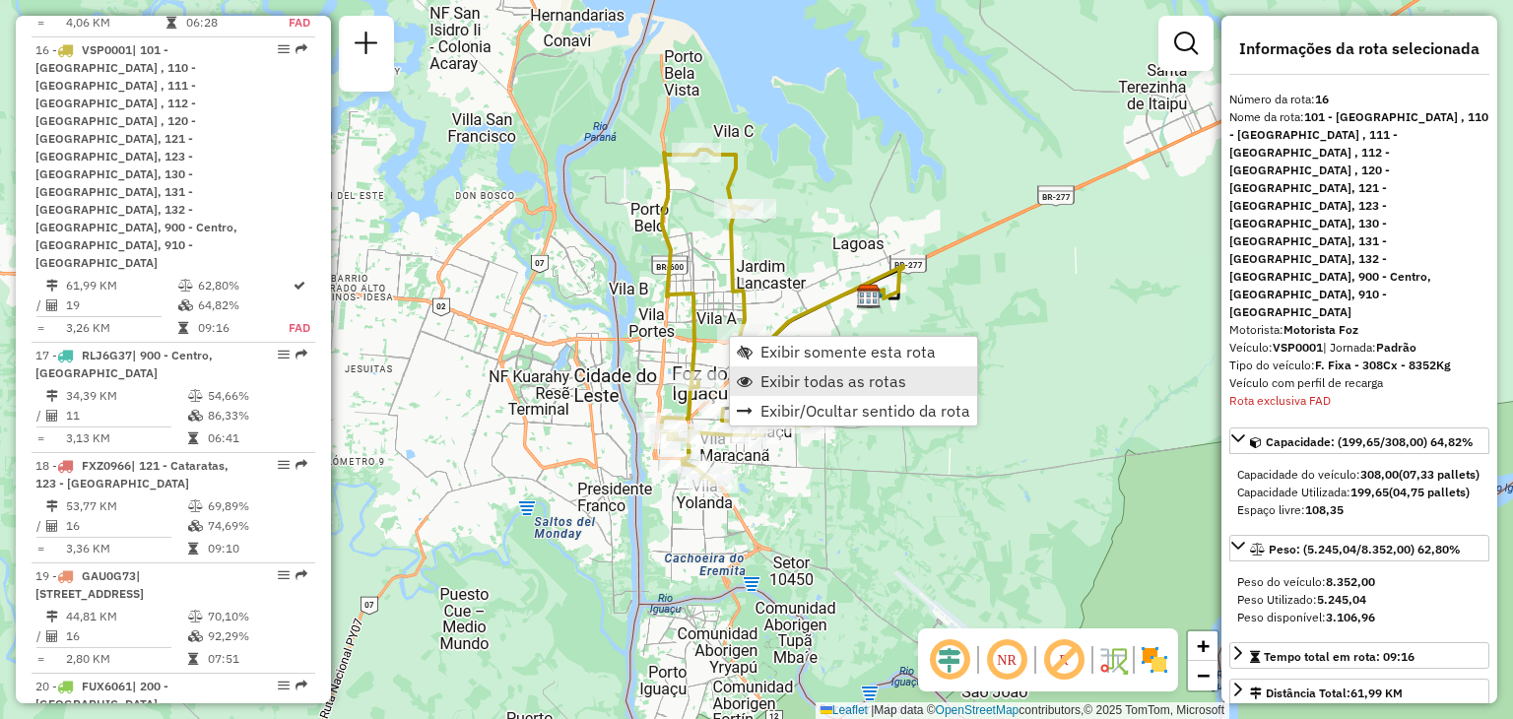
click at [820, 375] on span "Exibir todas as rotas" at bounding box center [833, 381] width 146 height 16
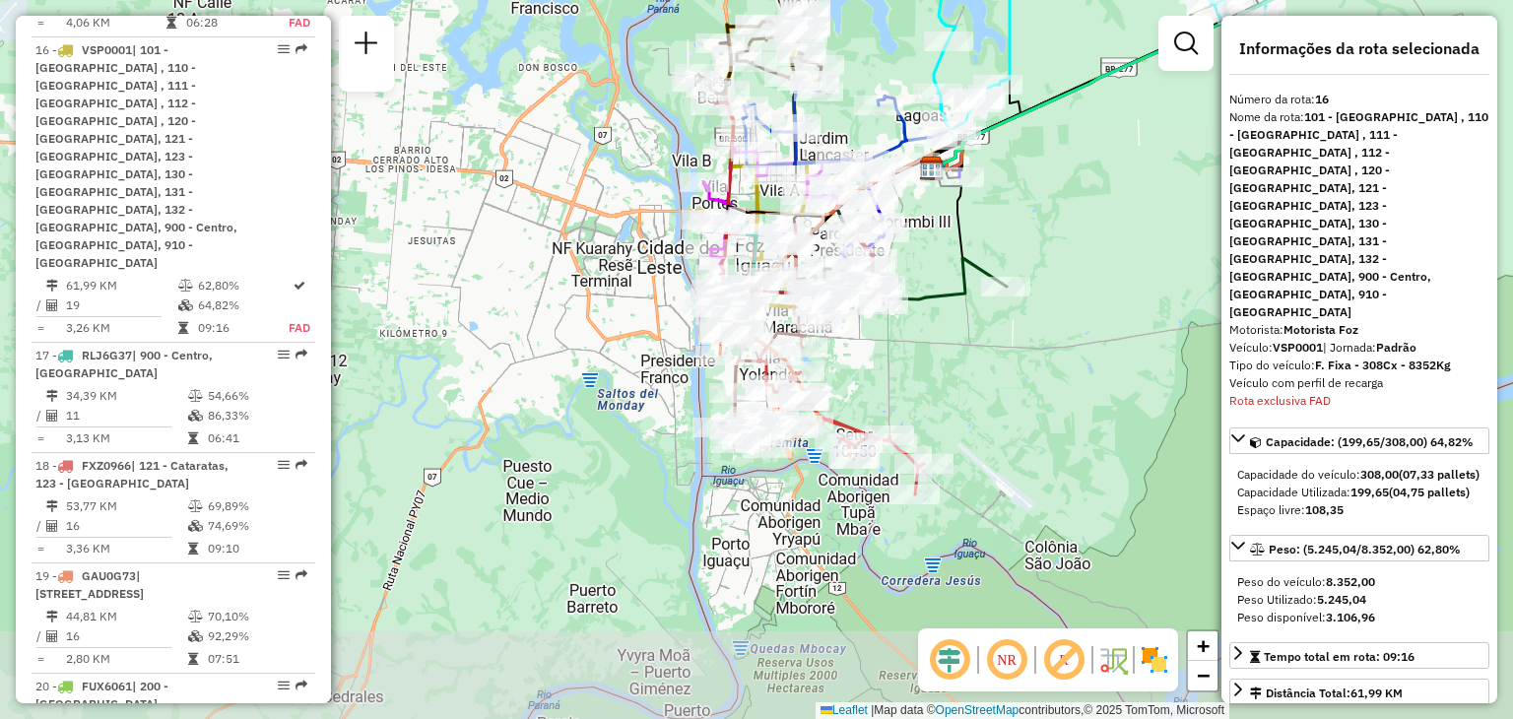
drag, startPoint x: 919, startPoint y: 529, endPoint x: 981, endPoint y: 401, distance: 142.3
click at [981, 401] on div "Janela de atendimento Grade de atendimento Capacidade Transportadoras Veículos …" at bounding box center [756, 359] width 1513 height 719
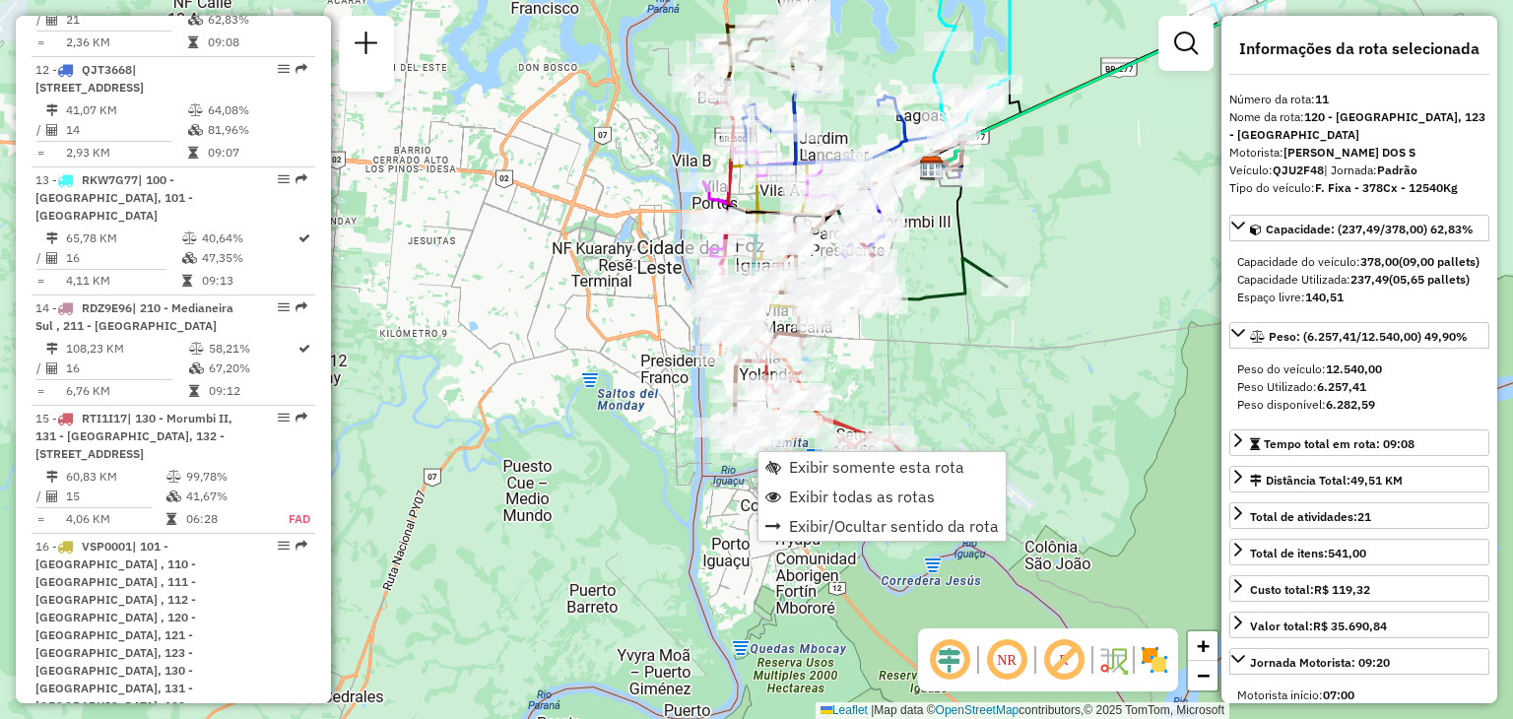
scroll to position [1909, 0]
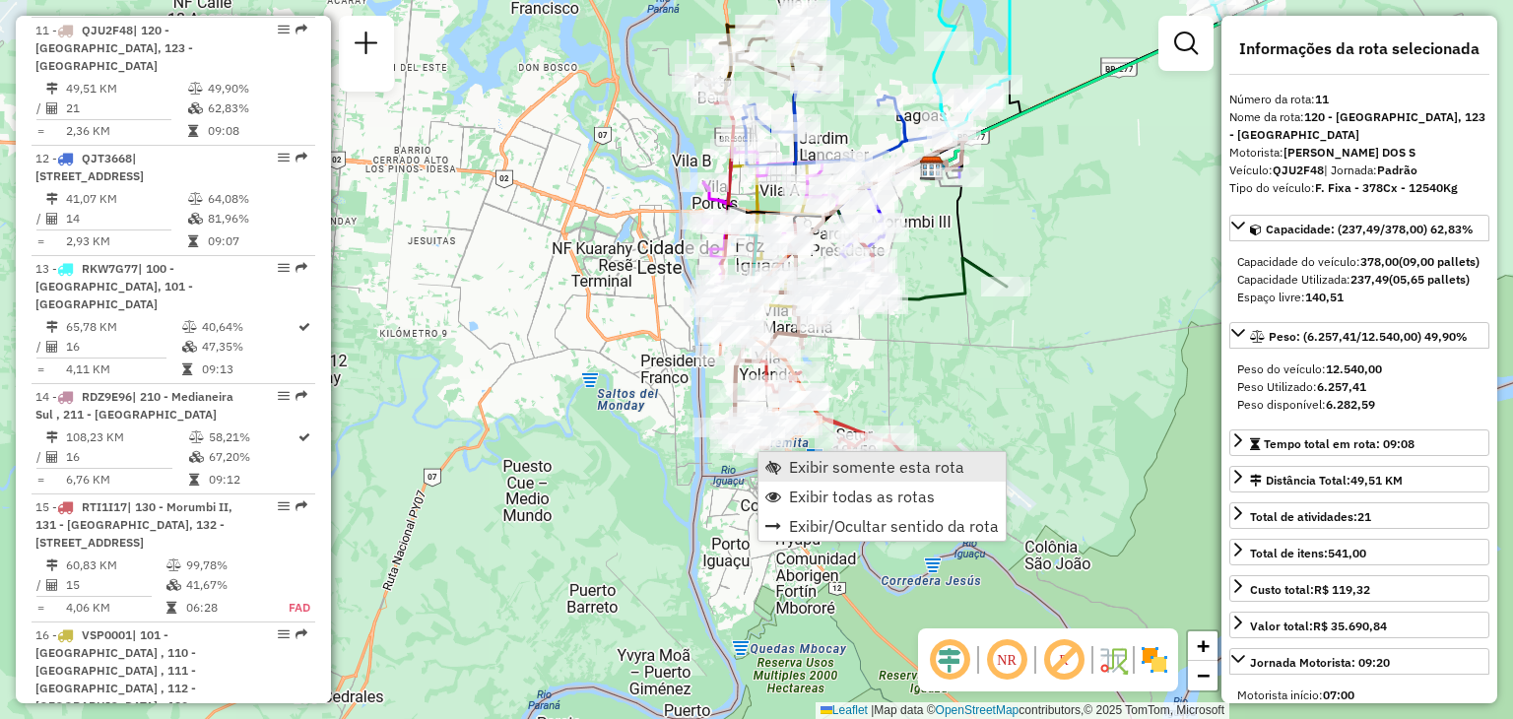
click at [827, 462] on span "Exibir somente esta rota" at bounding box center [876, 467] width 175 height 16
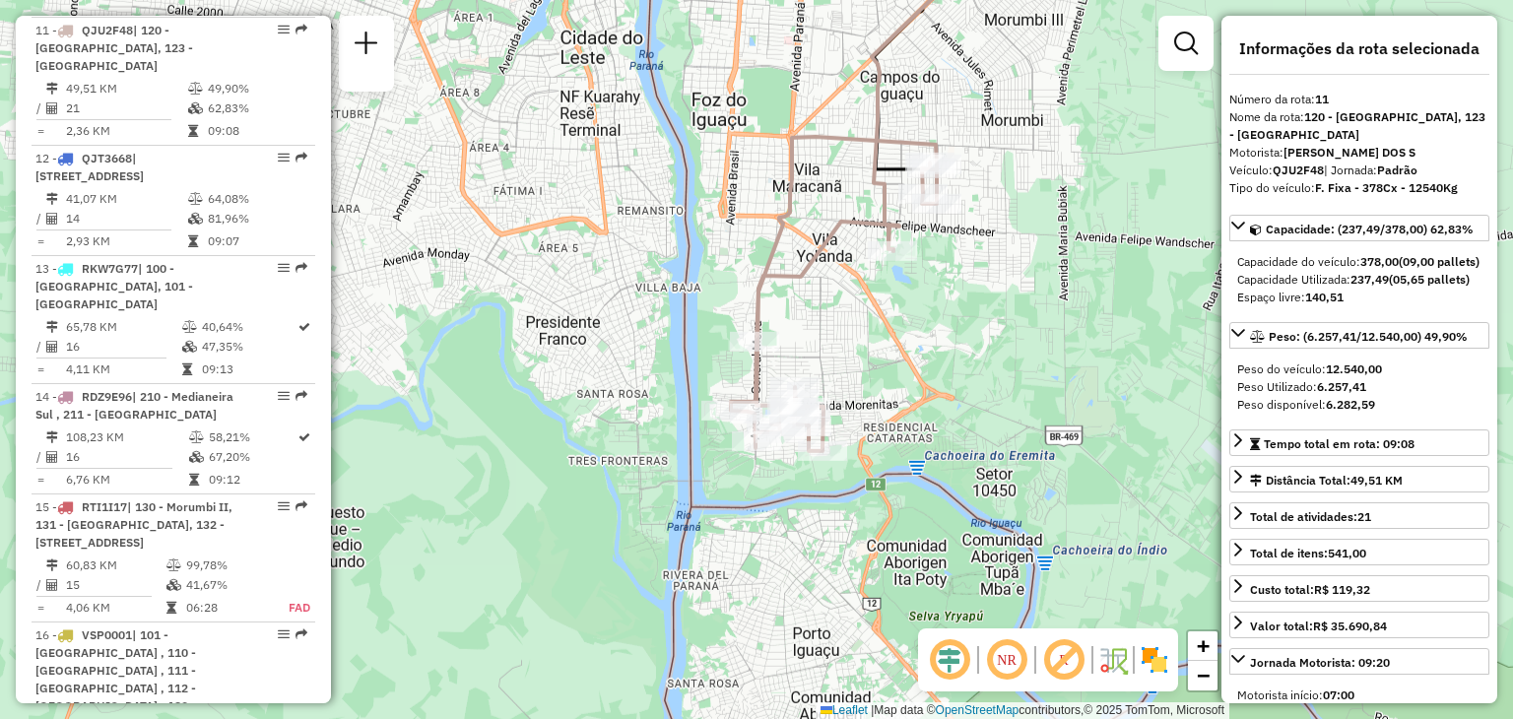
drag, startPoint x: 810, startPoint y: 464, endPoint x: 981, endPoint y: 253, distance: 271.7
click at [981, 253] on div "Janela de atendimento Grade de atendimento Capacidade Transportadoras Veículos …" at bounding box center [756, 359] width 1513 height 719
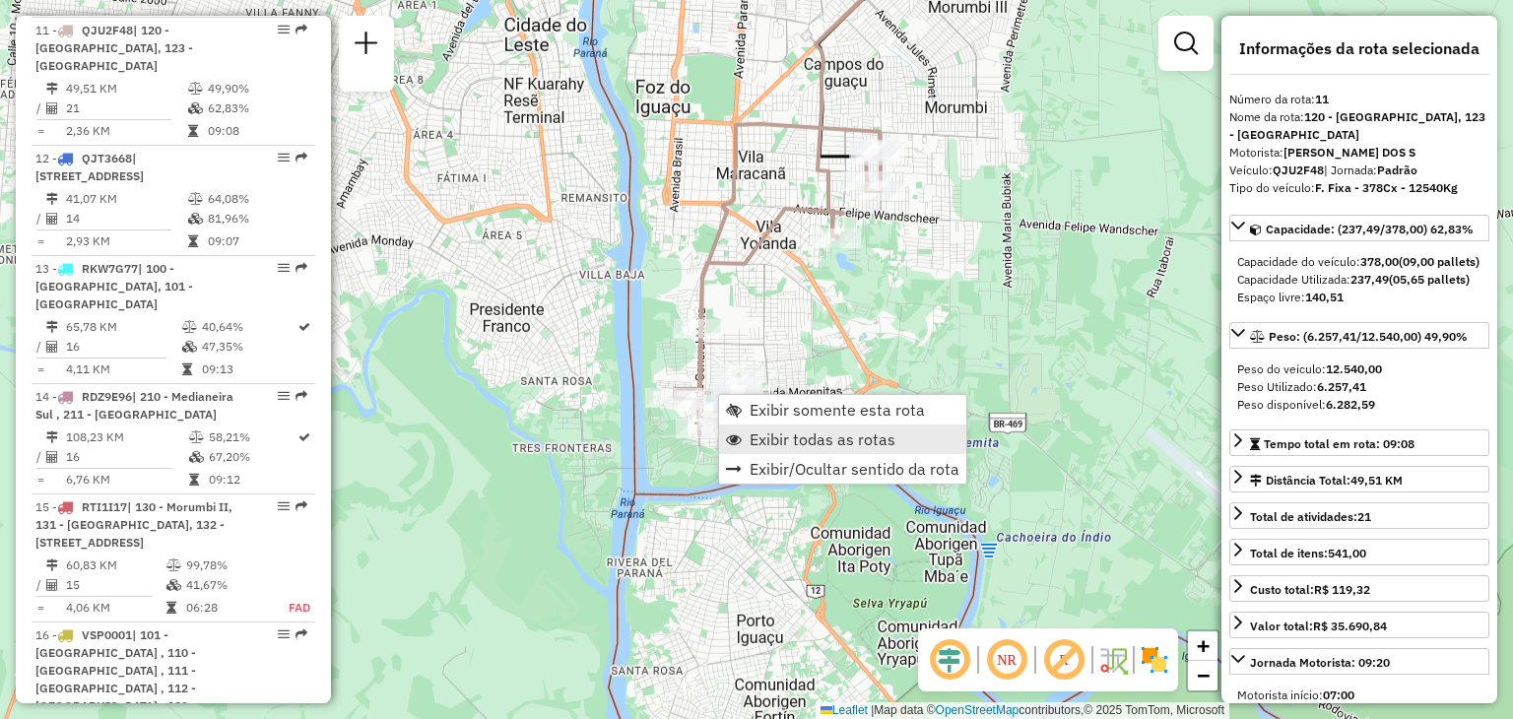
click at [809, 431] on span "Exibir todas as rotas" at bounding box center [823, 439] width 146 height 16
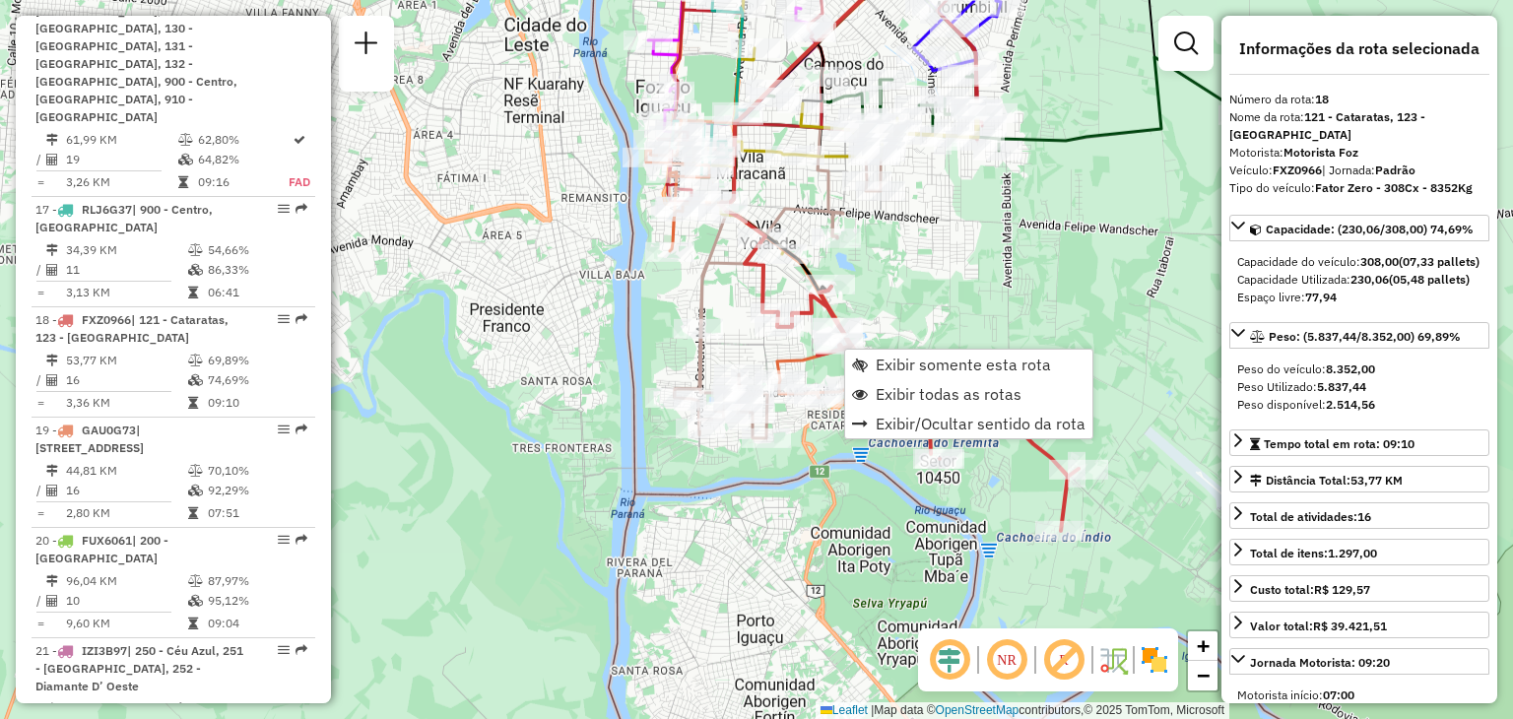
scroll to position [2821, 0]
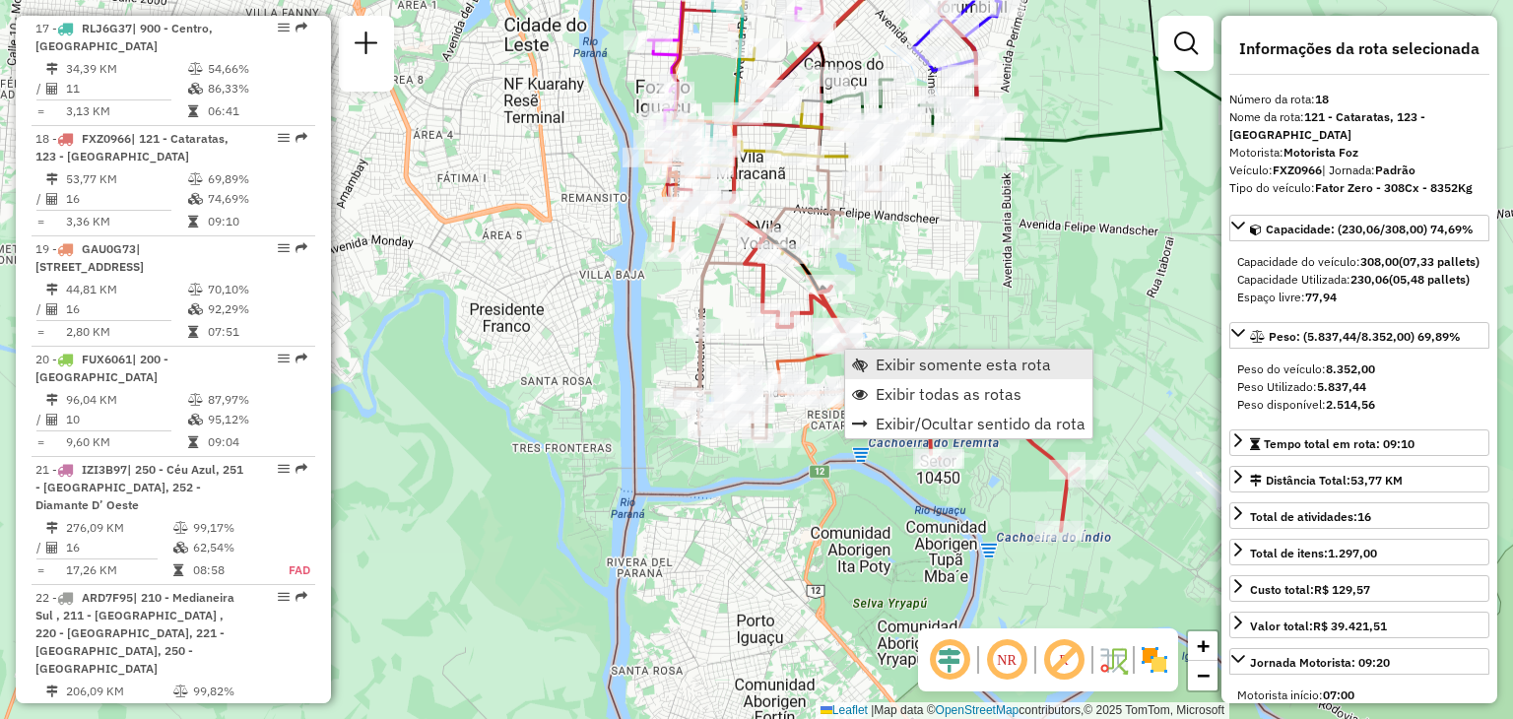
click at [903, 358] on span "Exibir somente esta rota" at bounding box center [963, 365] width 175 height 16
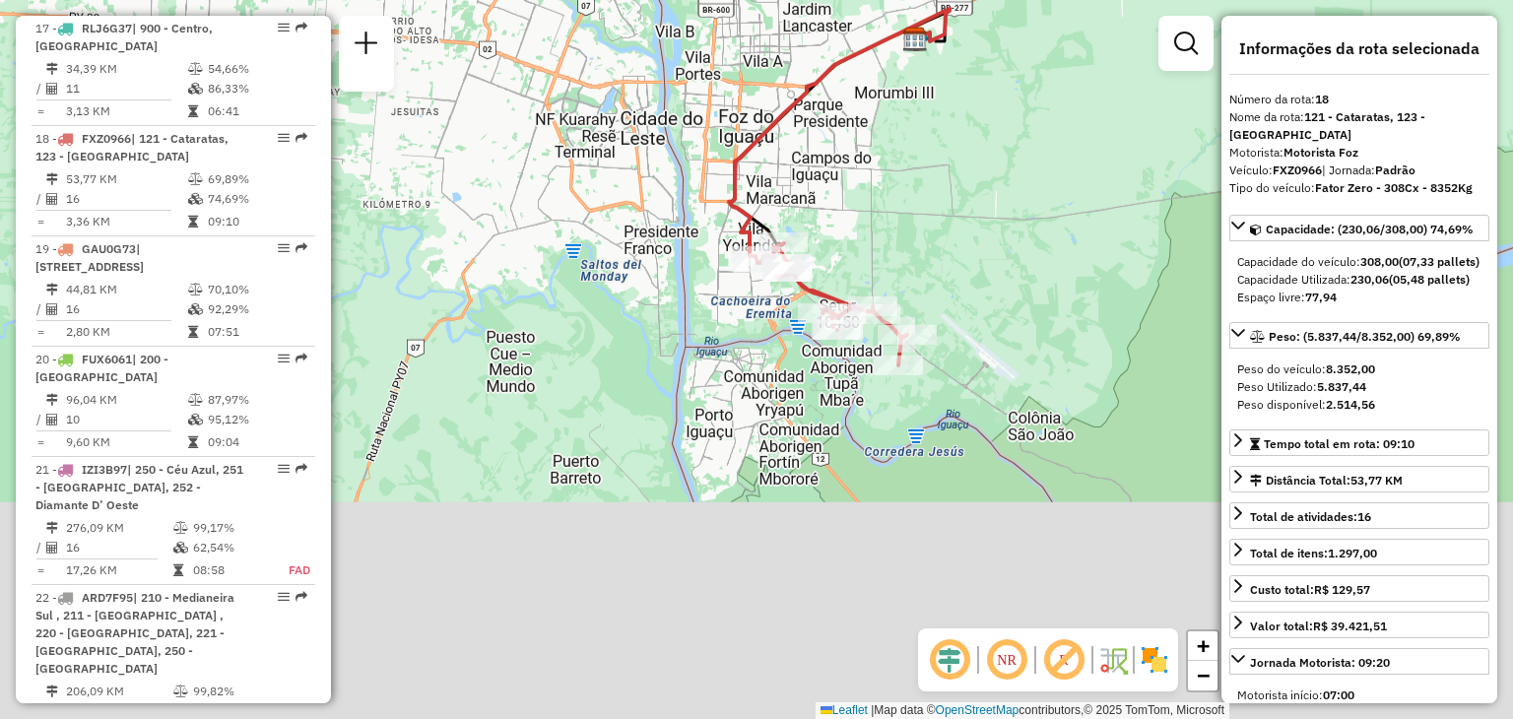
drag, startPoint x: 972, startPoint y: 463, endPoint x: 975, endPoint y: 227, distance: 236.4
click at [976, 228] on div "Janela de atendimento Grade de atendimento Capacidade Transportadoras Veículos …" at bounding box center [756, 359] width 1513 height 719
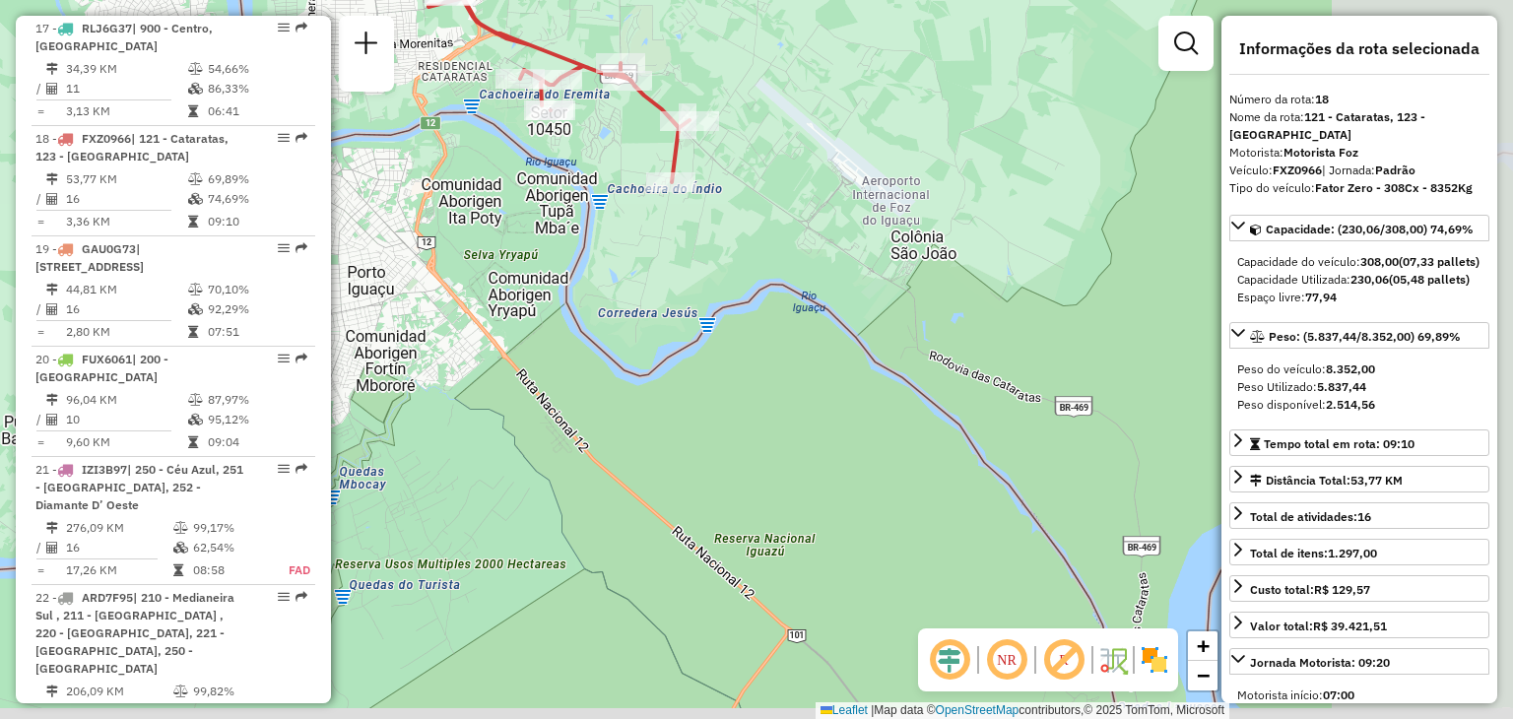
drag, startPoint x: 1030, startPoint y: 289, endPoint x: 764, endPoint y: 210, distance: 277.4
click at [764, 210] on div "Janela de atendimento Grade de atendimento Capacidade Transportadoras Veículos …" at bounding box center [756, 359] width 1513 height 719
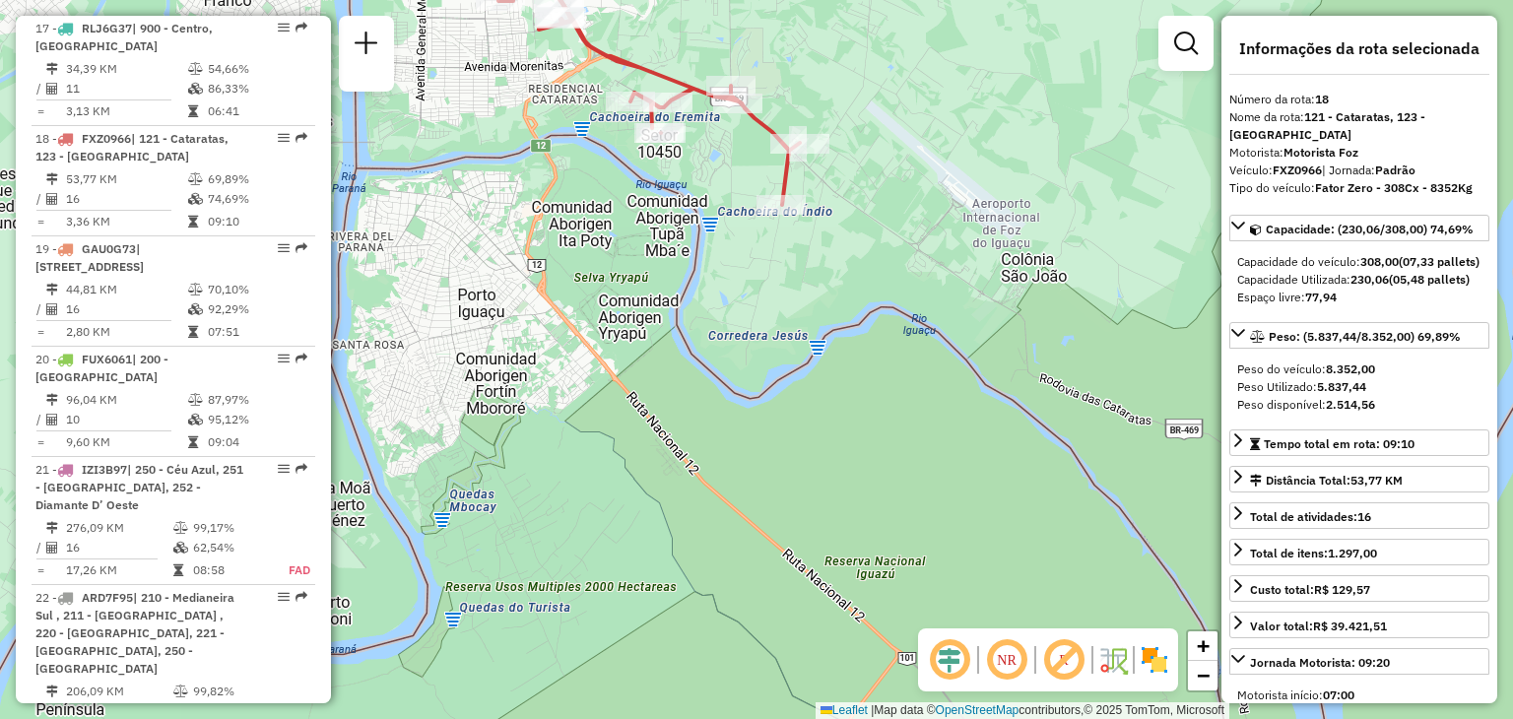
drag, startPoint x: 733, startPoint y: 206, endPoint x: 870, endPoint y: 243, distance: 141.9
click at [870, 242] on div "Janela de atendimento Grade de atendimento Capacidade Transportadoras Veículos …" at bounding box center [756, 359] width 1513 height 719
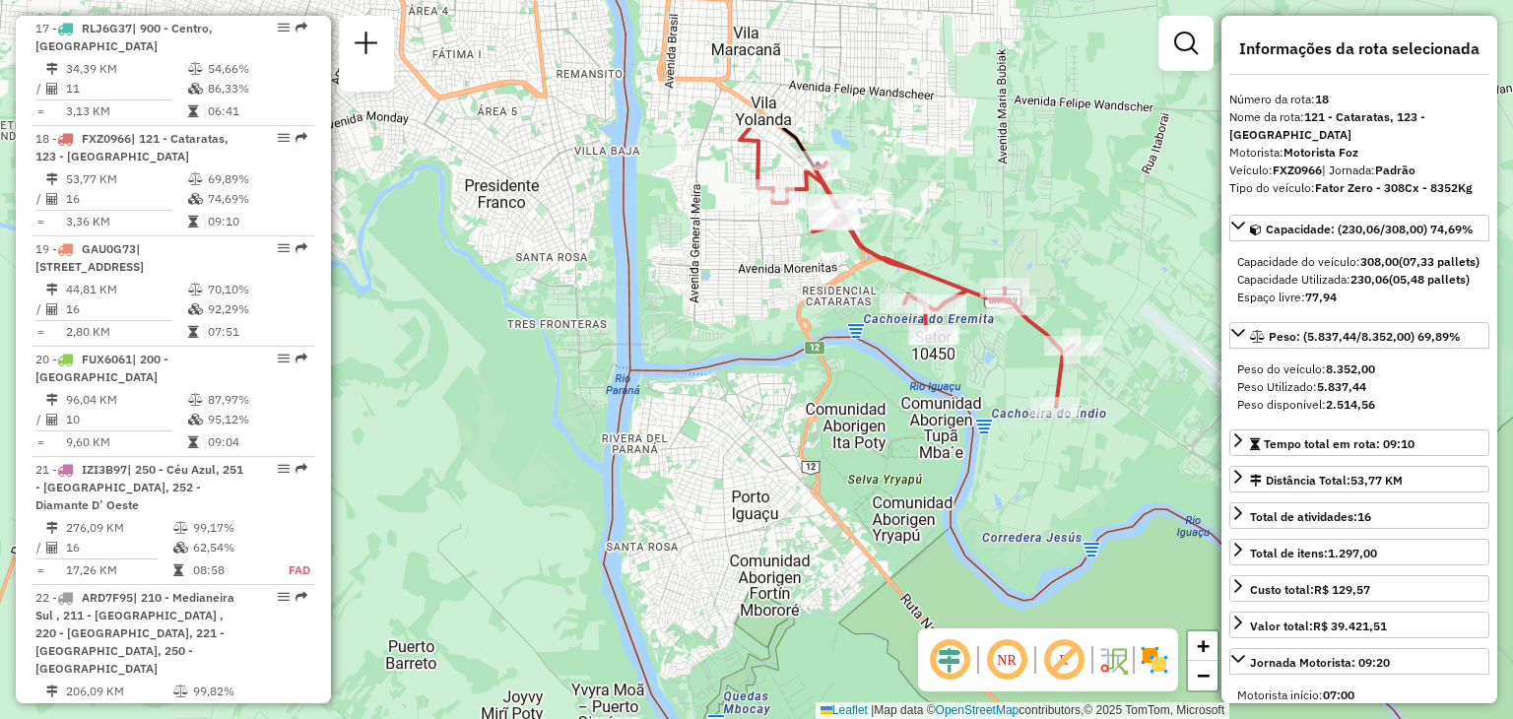
drag, startPoint x: 792, startPoint y: 241, endPoint x: 1052, endPoint y: 441, distance: 328.0
click at [1052, 441] on div "Janela de atendimento Grade de atendimento Capacidade Transportadoras Veículos …" at bounding box center [756, 359] width 1513 height 719
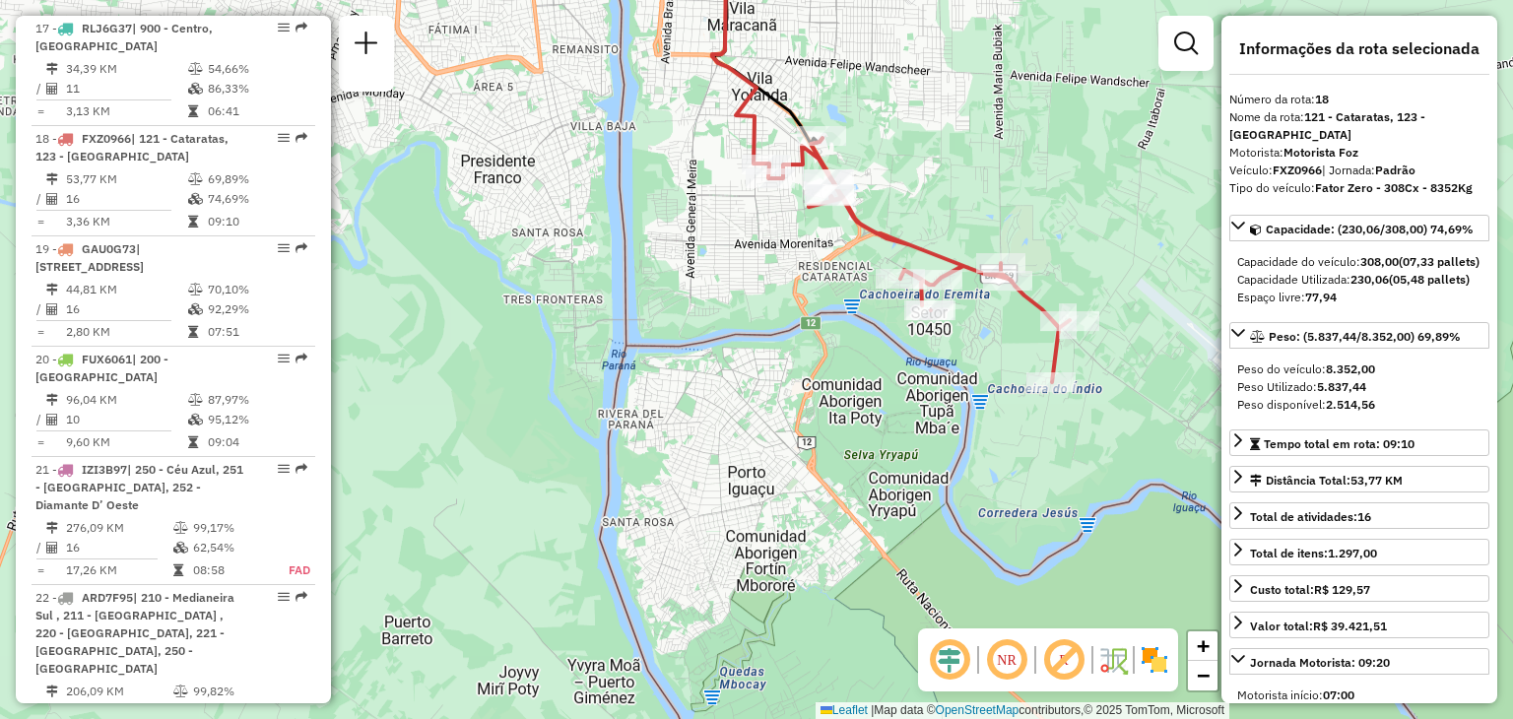
drag, startPoint x: 1026, startPoint y: 380, endPoint x: 1022, endPoint y: 356, distance: 24.9
click at [1022, 356] on div "Janela de atendimento Grade de atendimento Capacidade Transportadoras Veículos …" at bounding box center [756, 359] width 1513 height 719
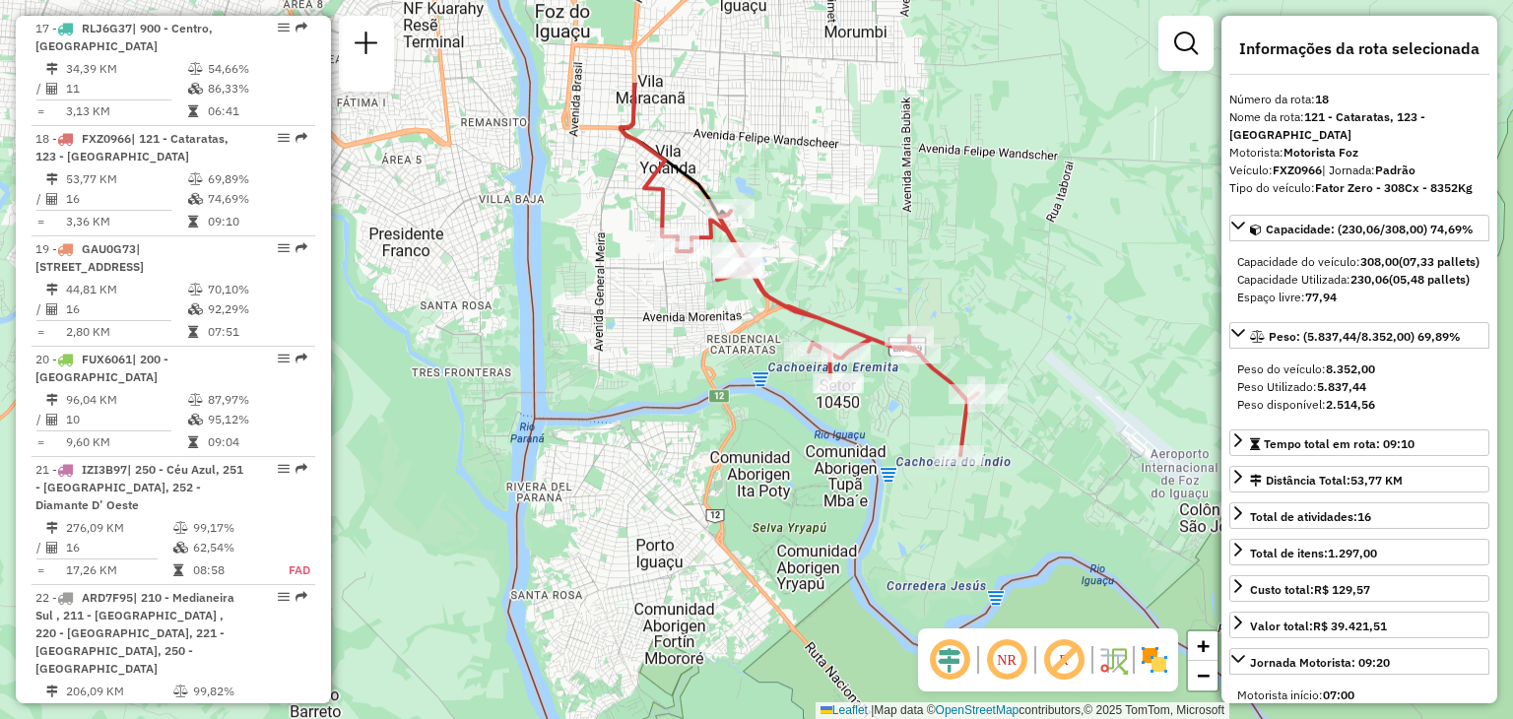
drag, startPoint x: 744, startPoint y: 71, endPoint x: 765, endPoint y: 232, distance: 163.0
click at [768, 230] on div "Janela de atendimento Grade de atendimento Capacidade Transportadoras Veículos …" at bounding box center [756, 359] width 1513 height 719
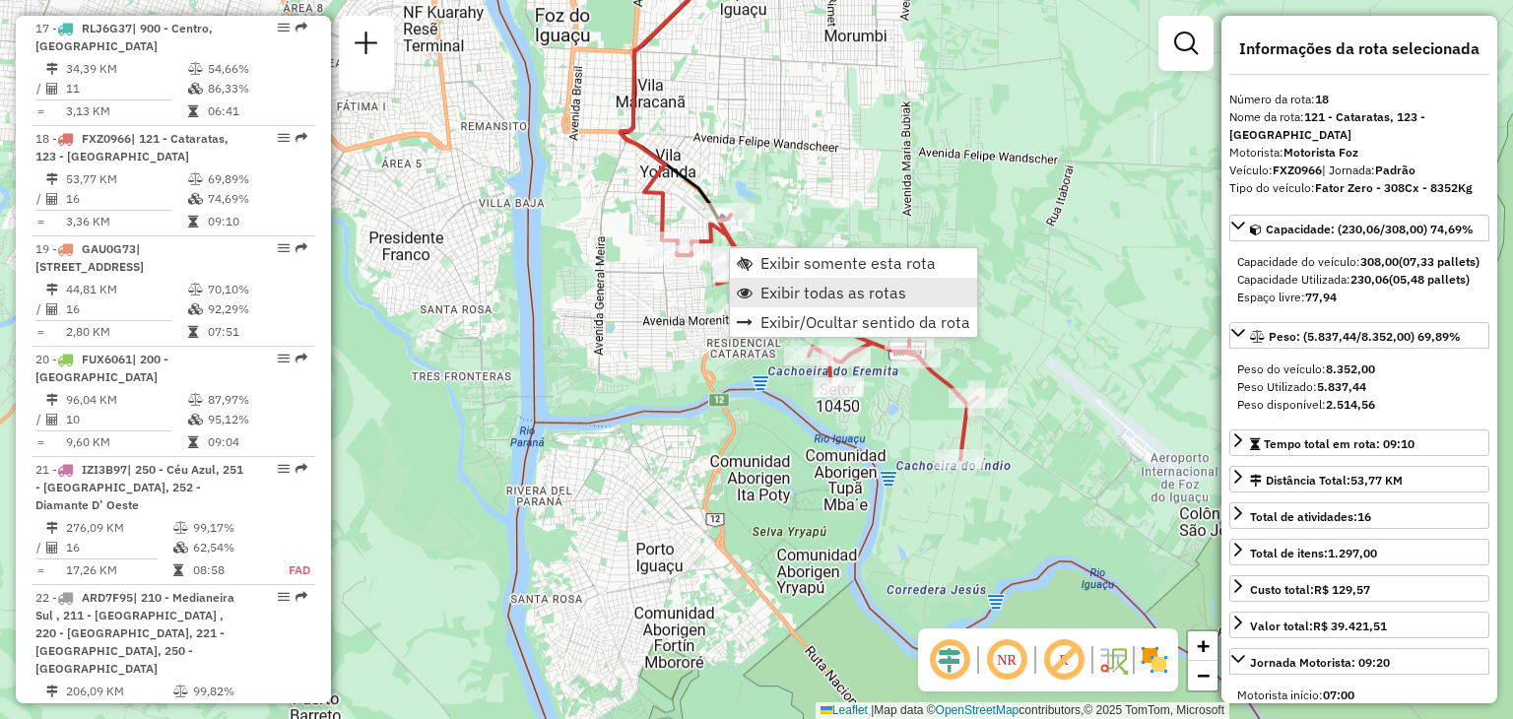
click at [787, 293] on span "Exibir todas as rotas" at bounding box center [833, 293] width 146 height 16
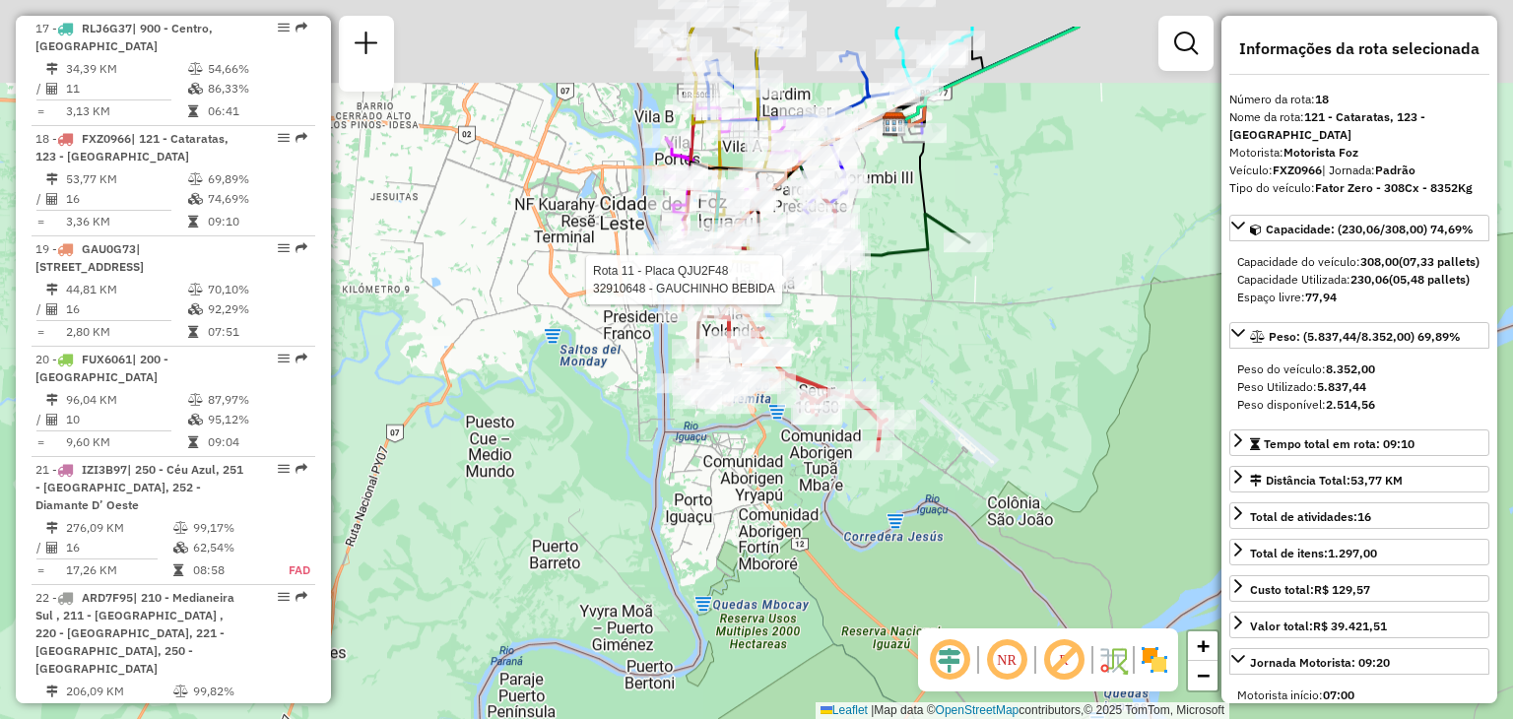
drag, startPoint x: 746, startPoint y: 208, endPoint x: 827, endPoint y: 352, distance: 165.4
click at [812, 290] on div at bounding box center [786, 280] width 49 height 20
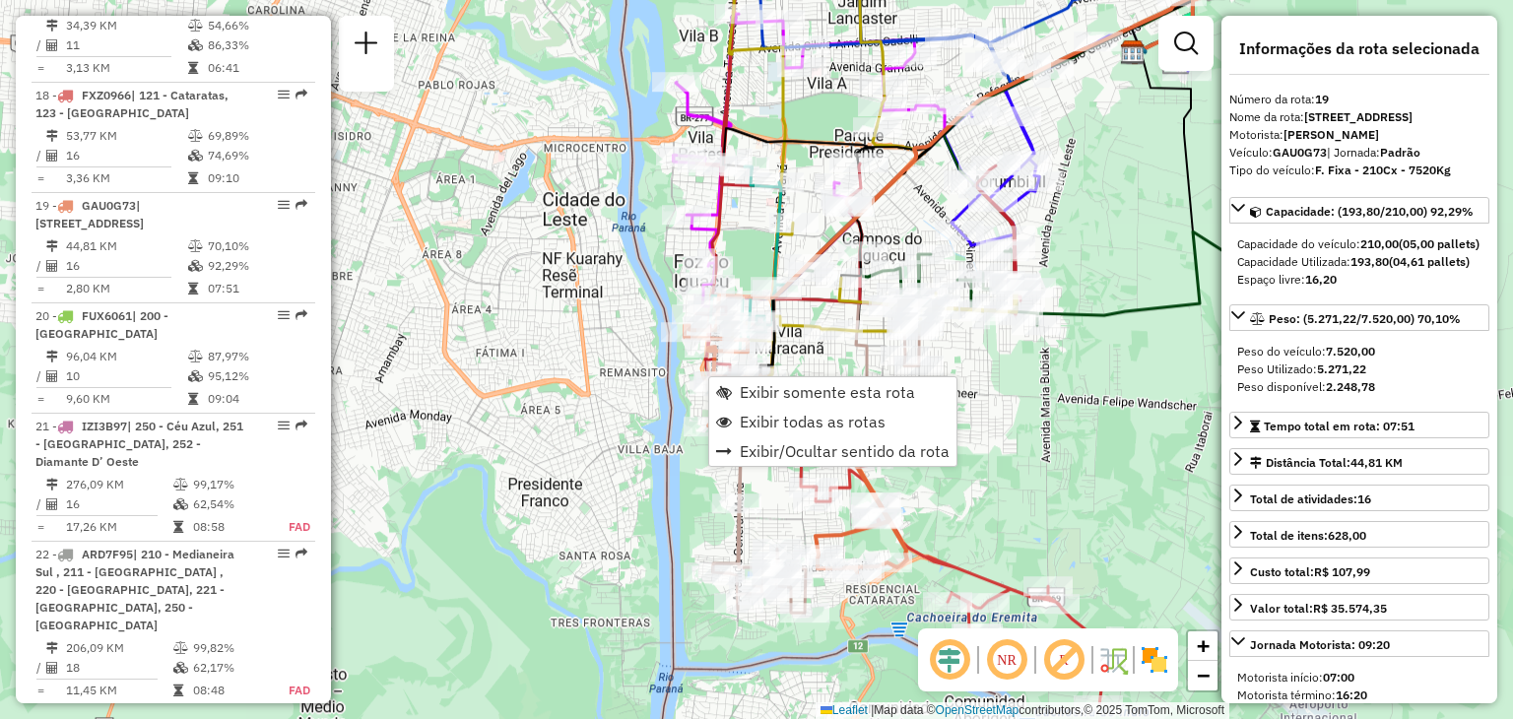
scroll to position [2899, 0]
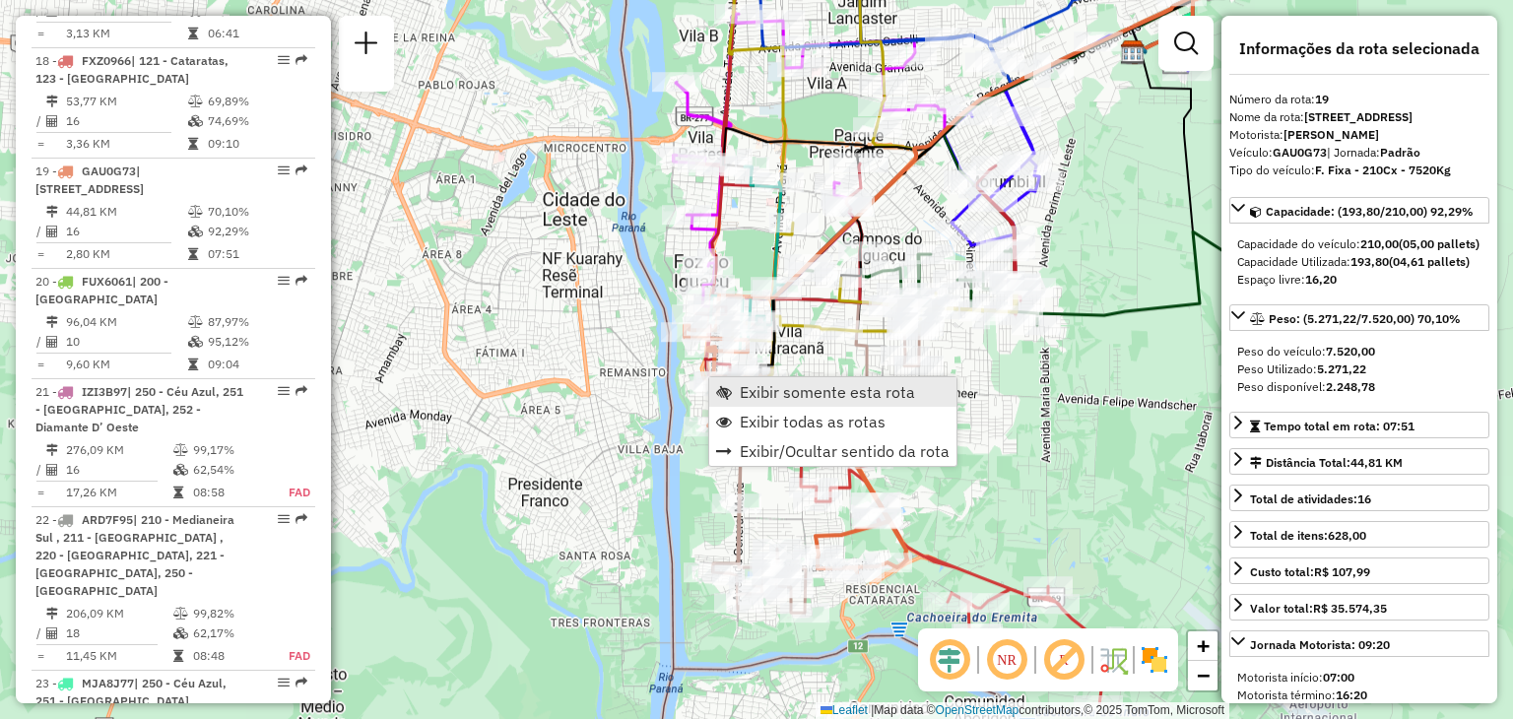
drag, startPoint x: 777, startPoint y: 419, endPoint x: 794, endPoint y: 394, distance: 29.8
click at [794, 394] on ul "Exibir somente esta rota Exibir todas as rotas Exibir/Ocultar sentido da rota" at bounding box center [832, 421] width 247 height 89
click at [794, 394] on span "Exibir somente esta rota" at bounding box center [827, 392] width 175 height 16
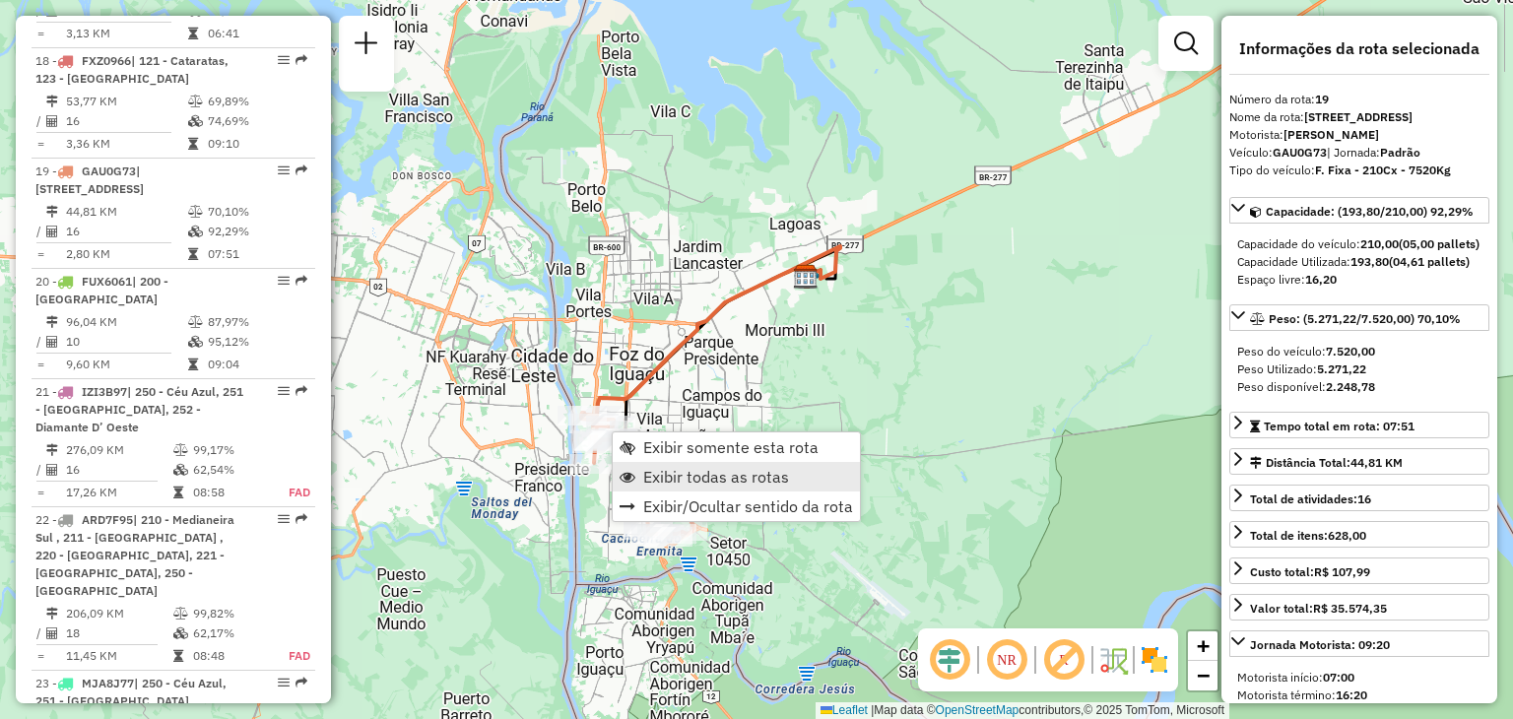
click at [655, 469] on span "Exibir todas as rotas" at bounding box center [716, 477] width 146 height 16
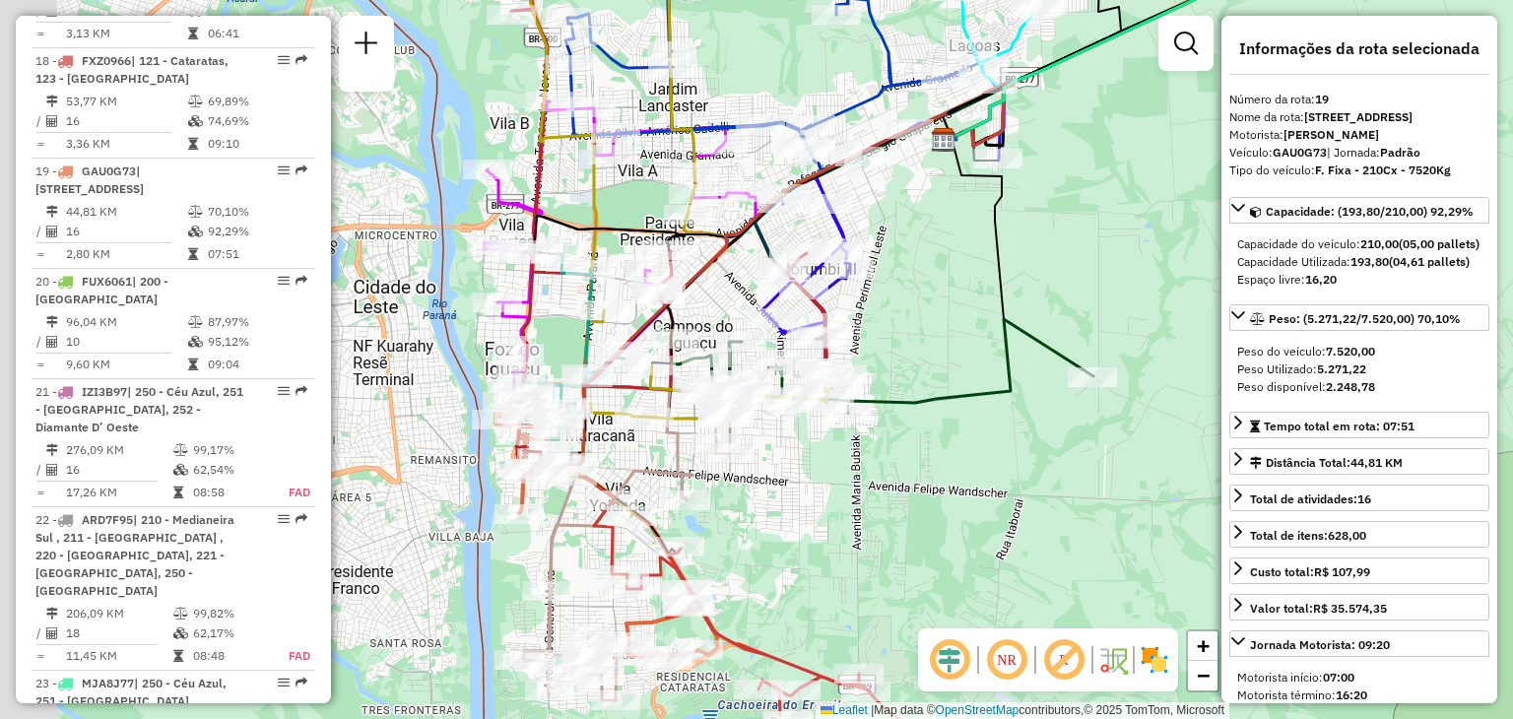
drag, startPoint x: 900, startPoint y: 373, endPoint x: 1019, endPoint y: 352, distance: 120.2
click at [1019, 352] on div "Janela de atendimento Grade de atendimento Capacidade Transportadoras Veículos …" at bounding box center [756, 359] width 1513 height 719
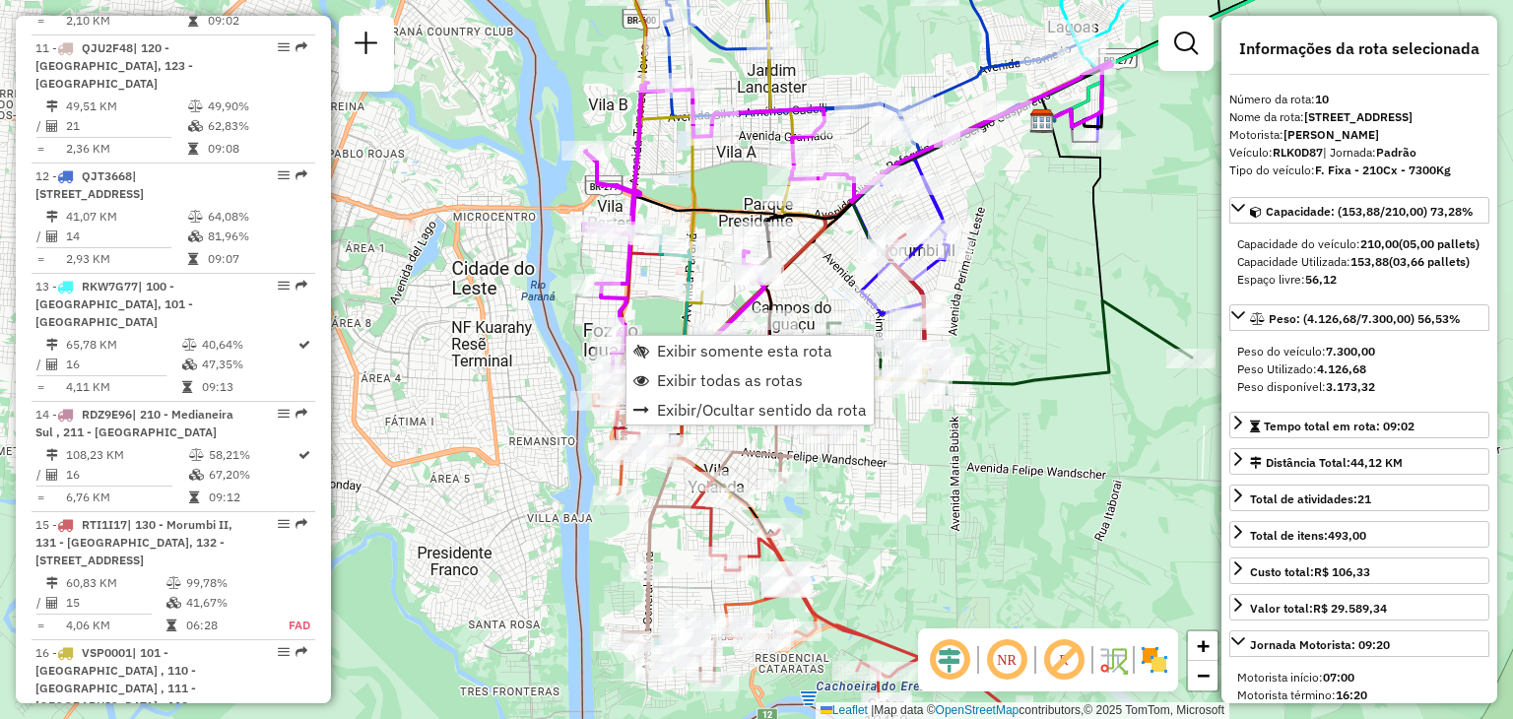
scroll to position [1781, 0]
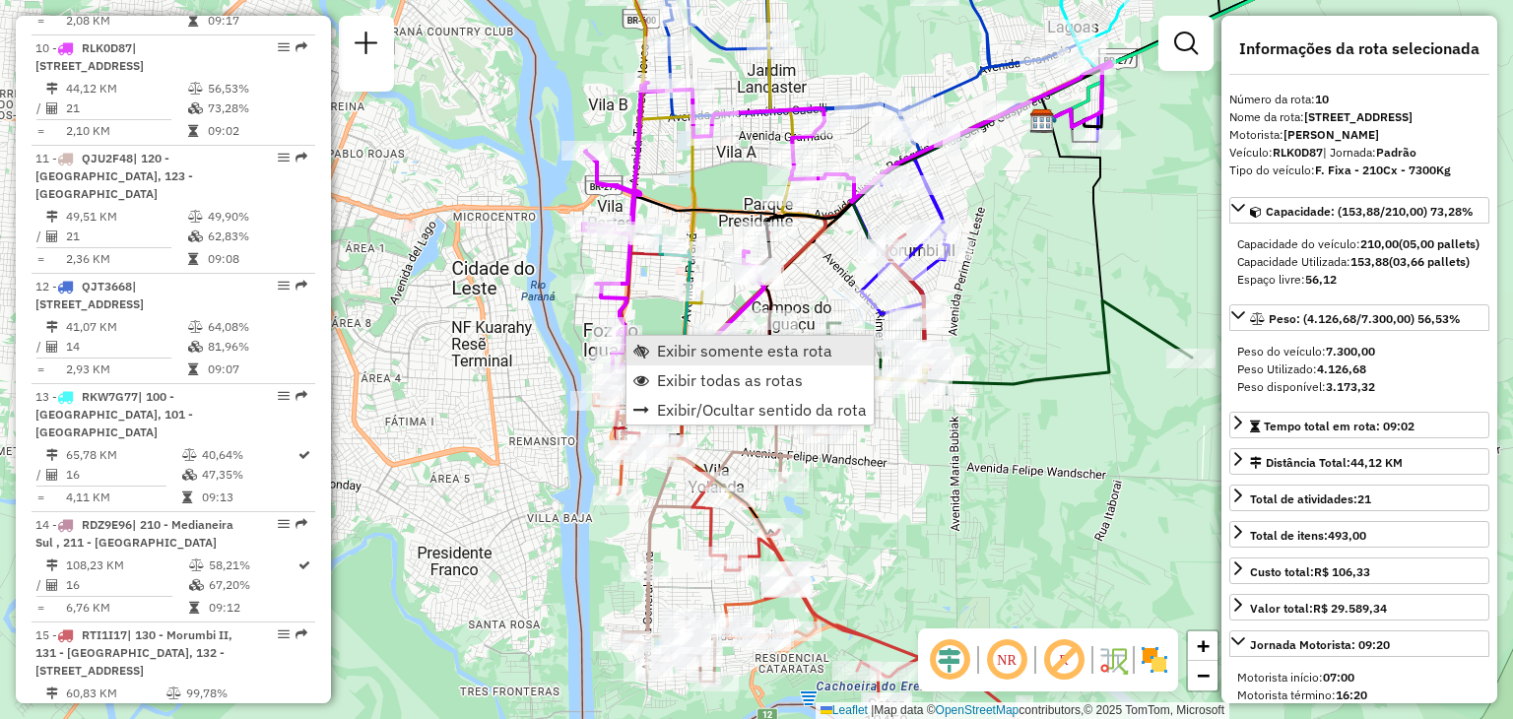
click at [664, 355] on span "Exibir somente esta rota" at bounding box center [744, 351] width 175 height 16
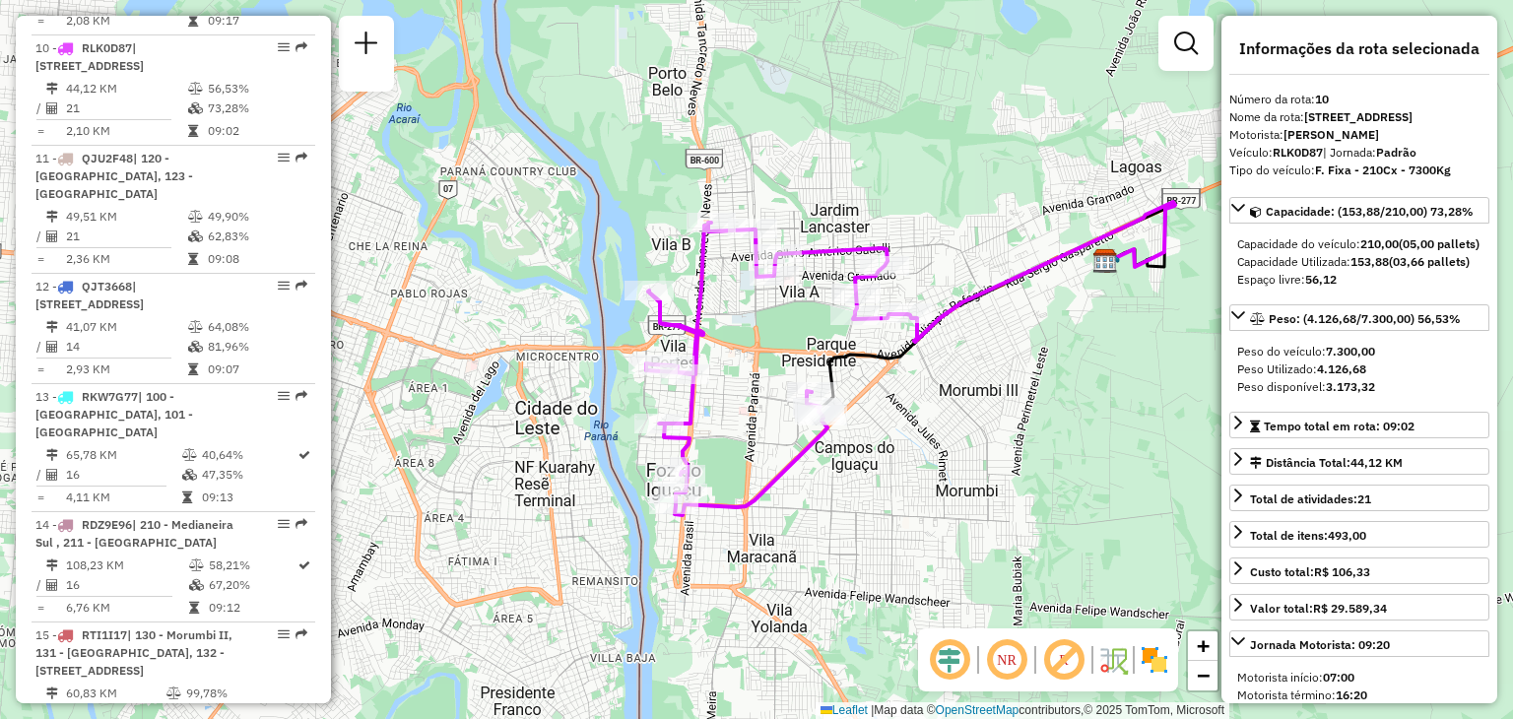
drag, startPoint x: 637, startPoint y: 393, endPoint x: 885, endPoint y: 387, distance: 247.3
click at [885, 387] on icon at bounding box center [992, 308] width 348 height 199
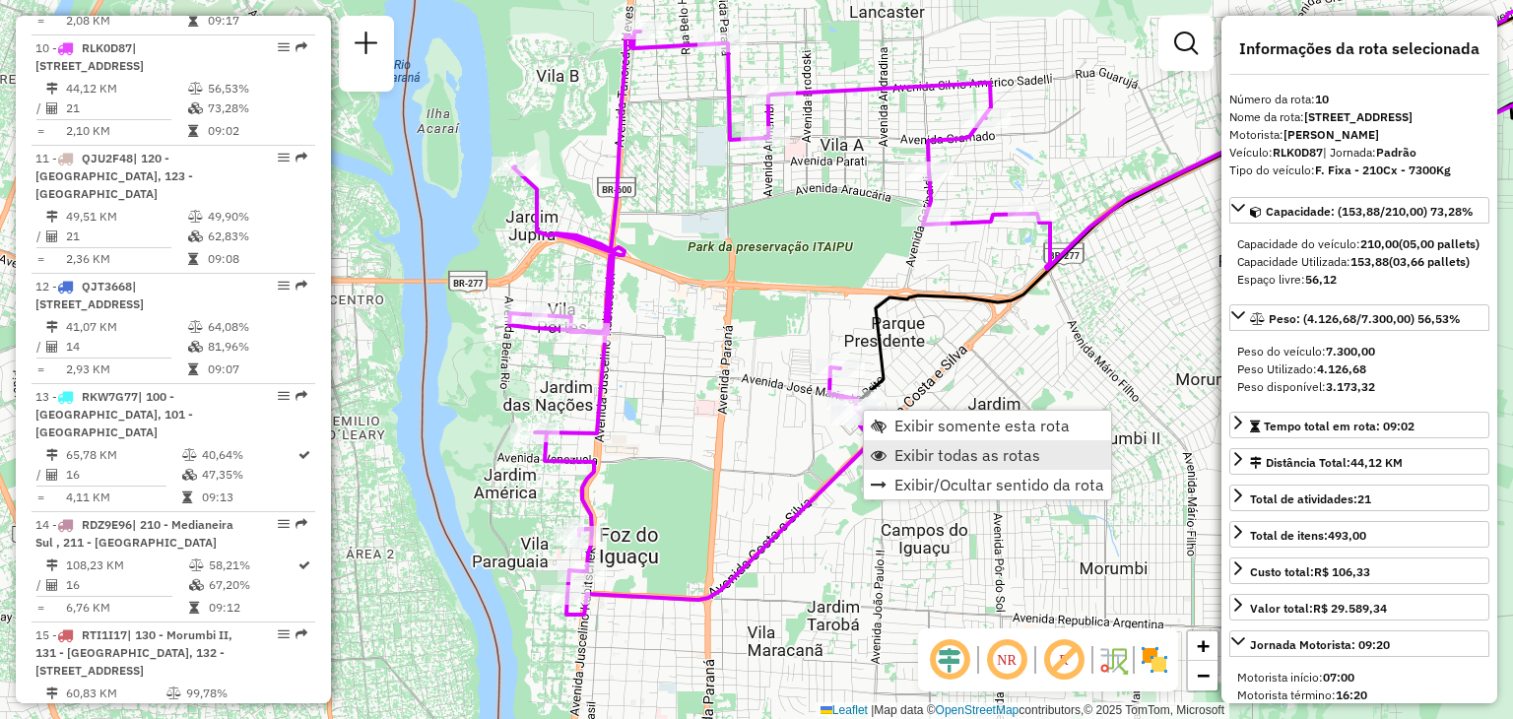
click at [950, 448] on span "Exibir todas as rotas" at bounding box center [967, 455] width 146 height 16
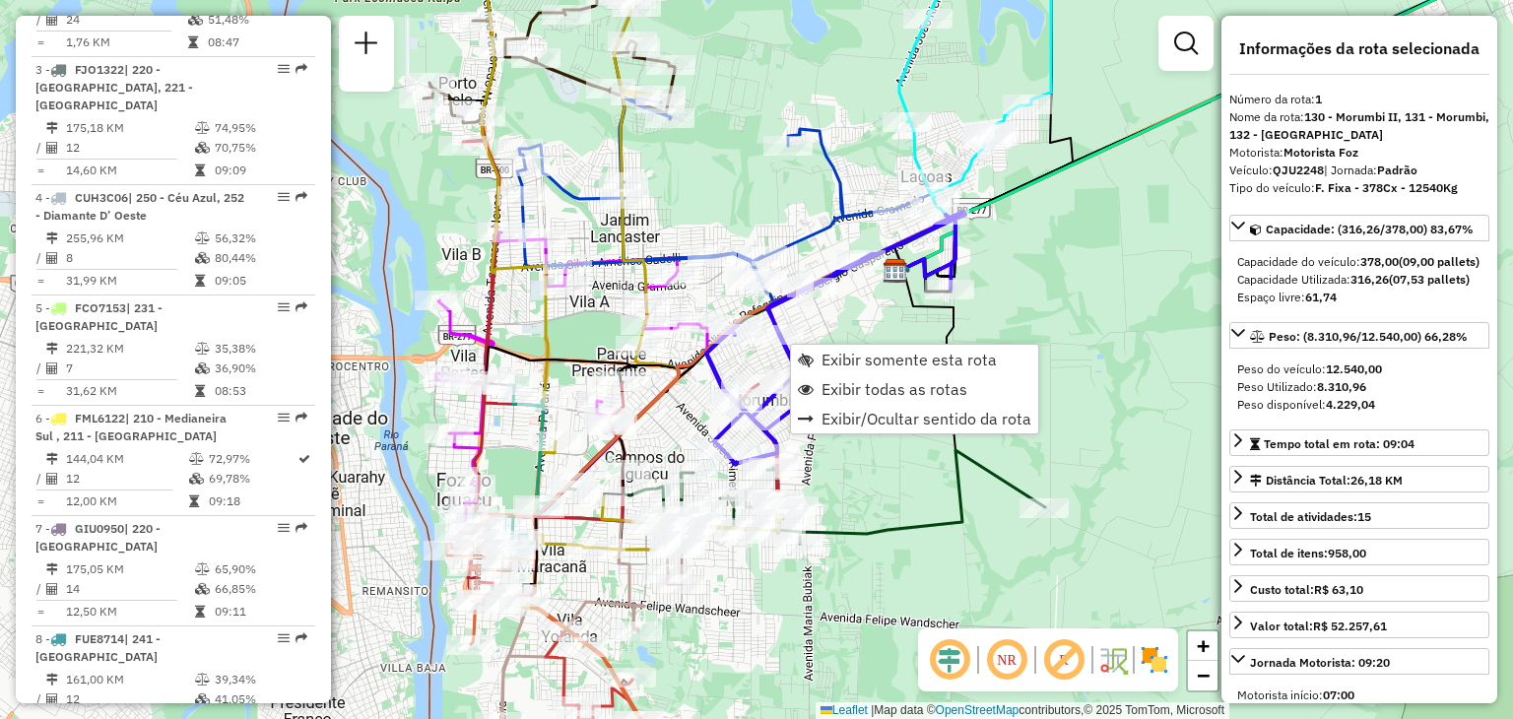
scroll to position [790, 0]
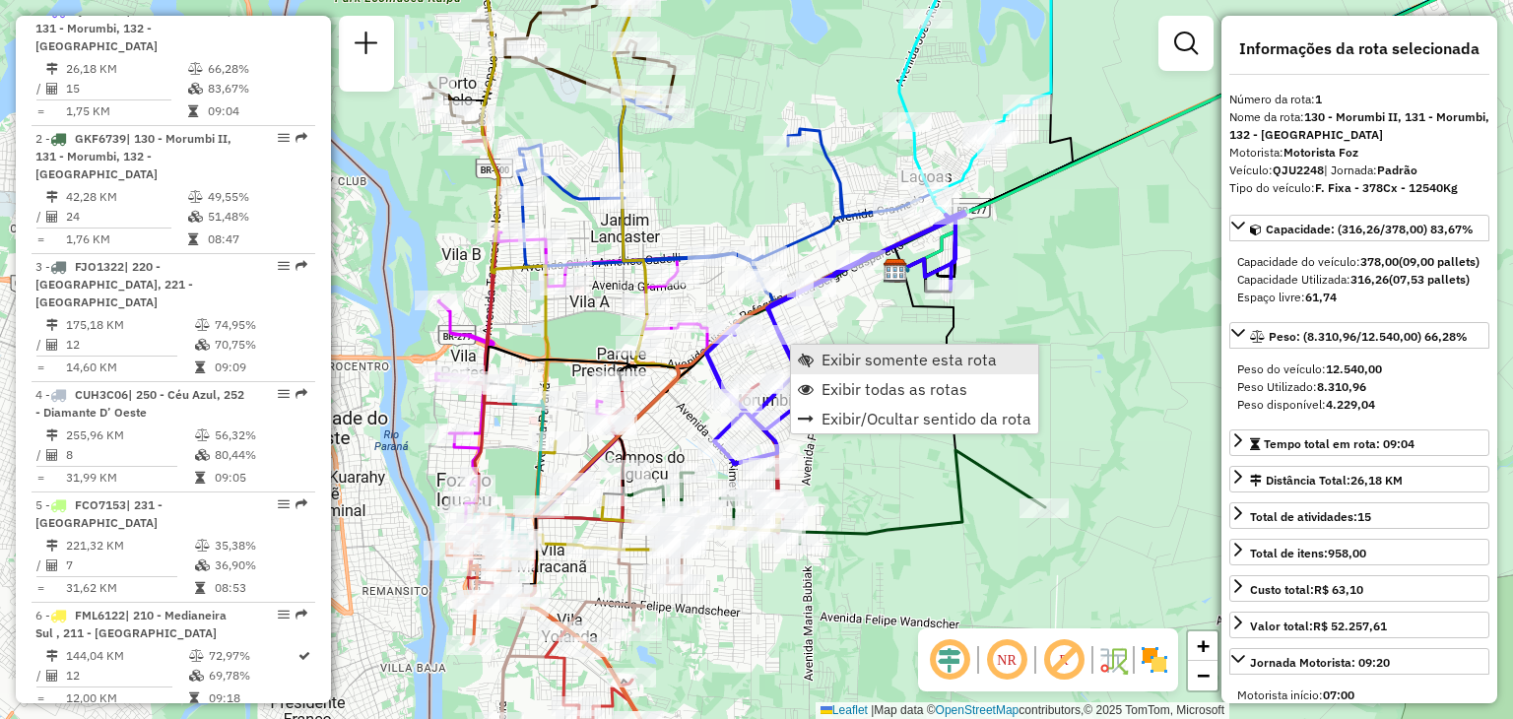
click at [863, 363] on span "Exibir somente esta rota" at bounding box center [909, 360] width 175 height 16
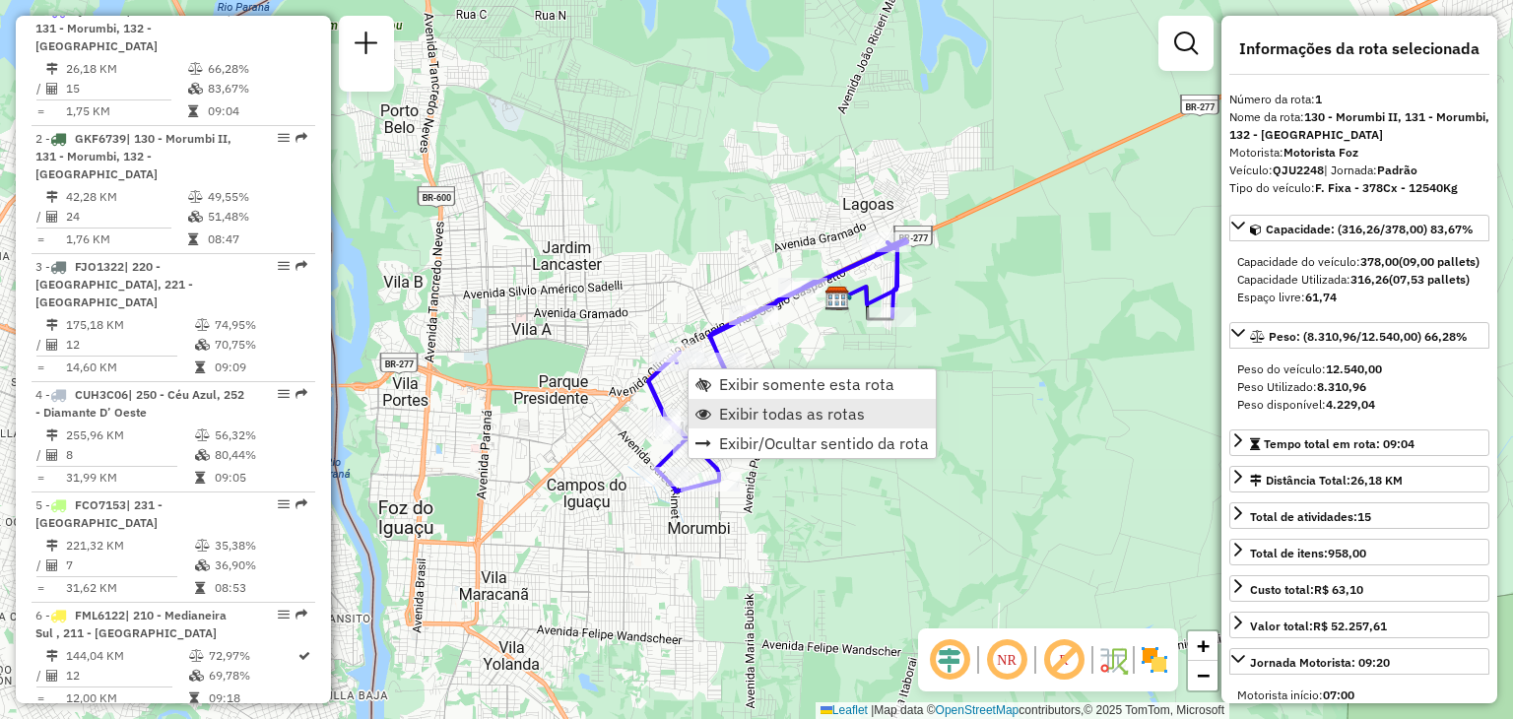
click at [762, 410] on span "Exibir todas as rotas" at bounding box center [792, 414] width 146 height 16
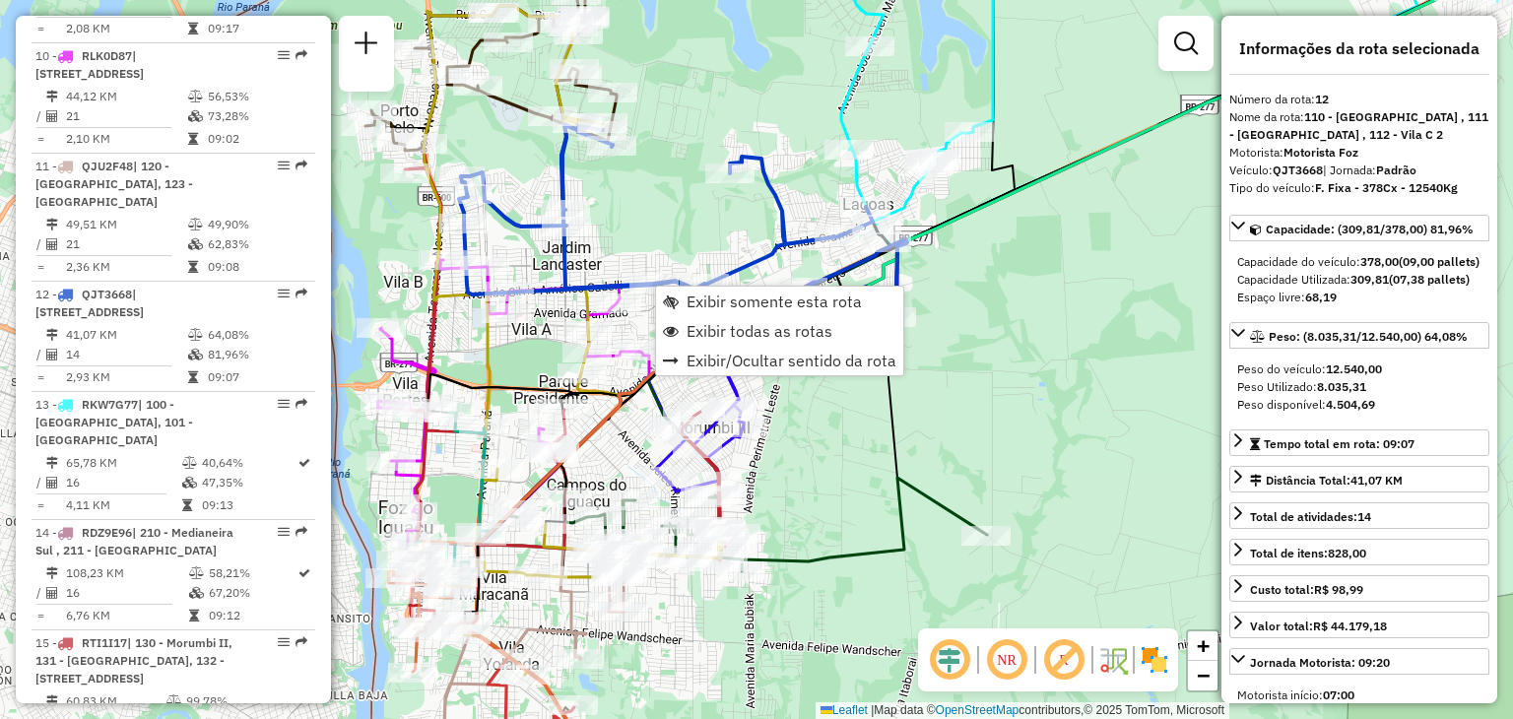
scroll to position [2017, 0]
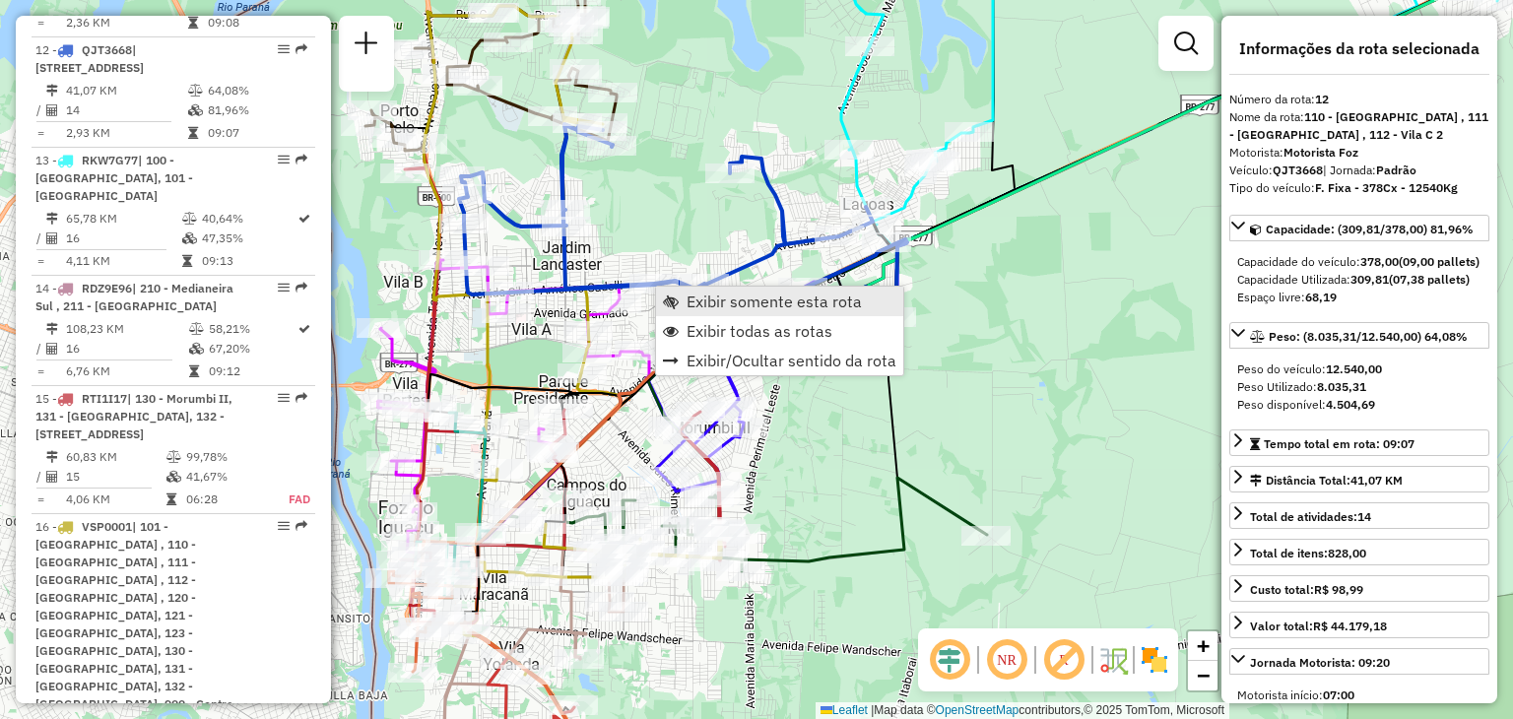
click at [713, 304] on span "Exibir somente esta rota" at bounding box center [774, 302] width 175 height 16
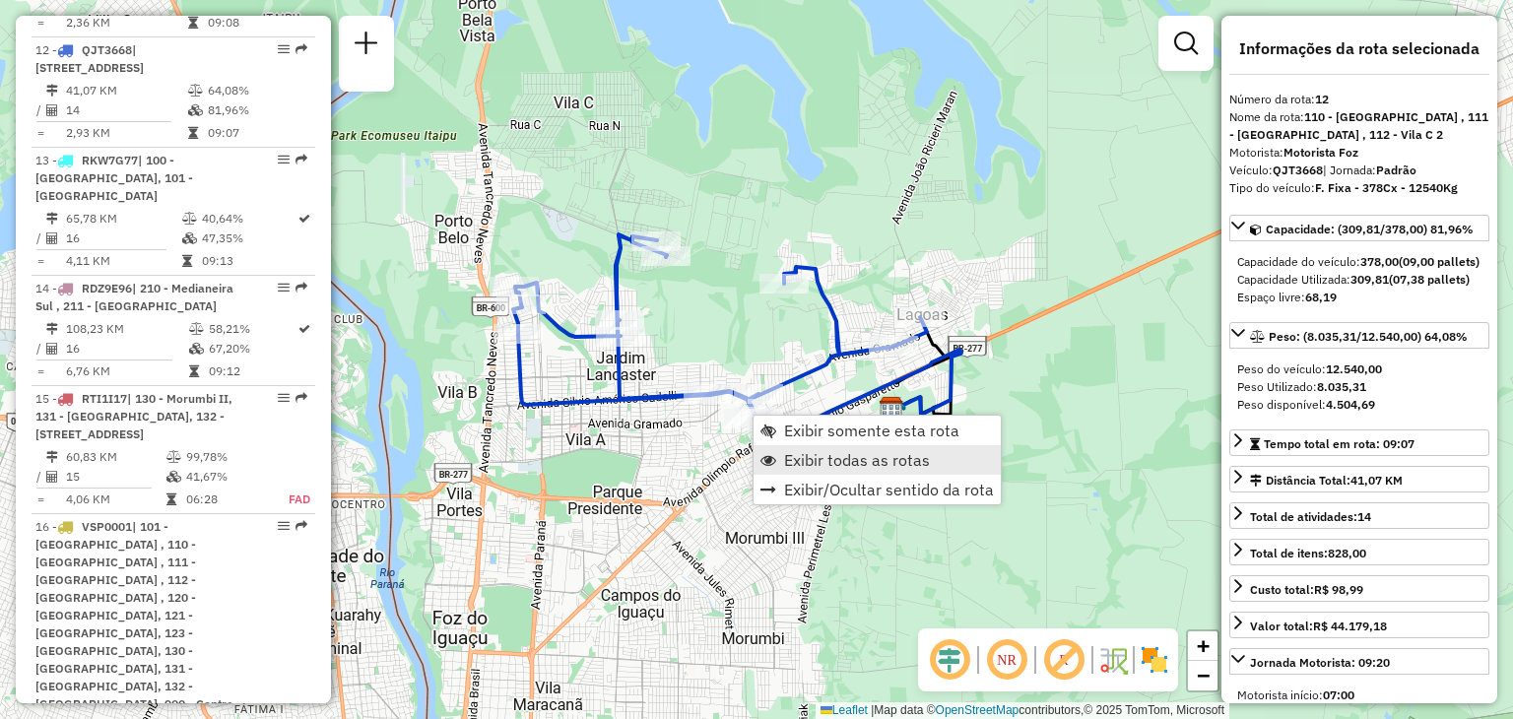
click at [795, 453] on span "Exibir todas as rotas" at bounding box center [857, 460] width 146 height 16
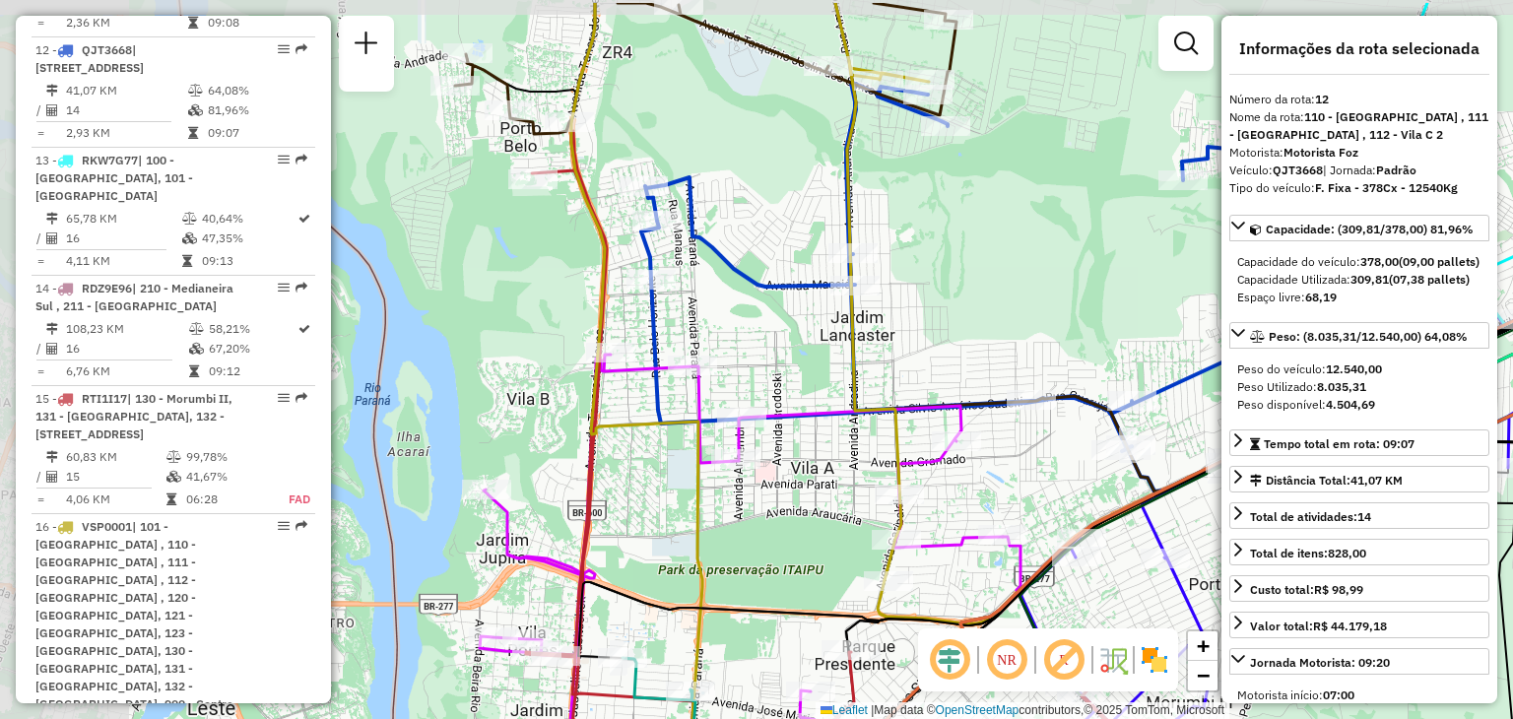
drag, startPoint x: 485, startPoint y: 383, endPoint x: 787, endPoint y: 458, distance: 311.5
click at [787, 458] on div "Janela de atendimento Grade de atendimento Capacidade Transportadoras Veículos …" at bounding box center [756, 359] width 1513 height 719
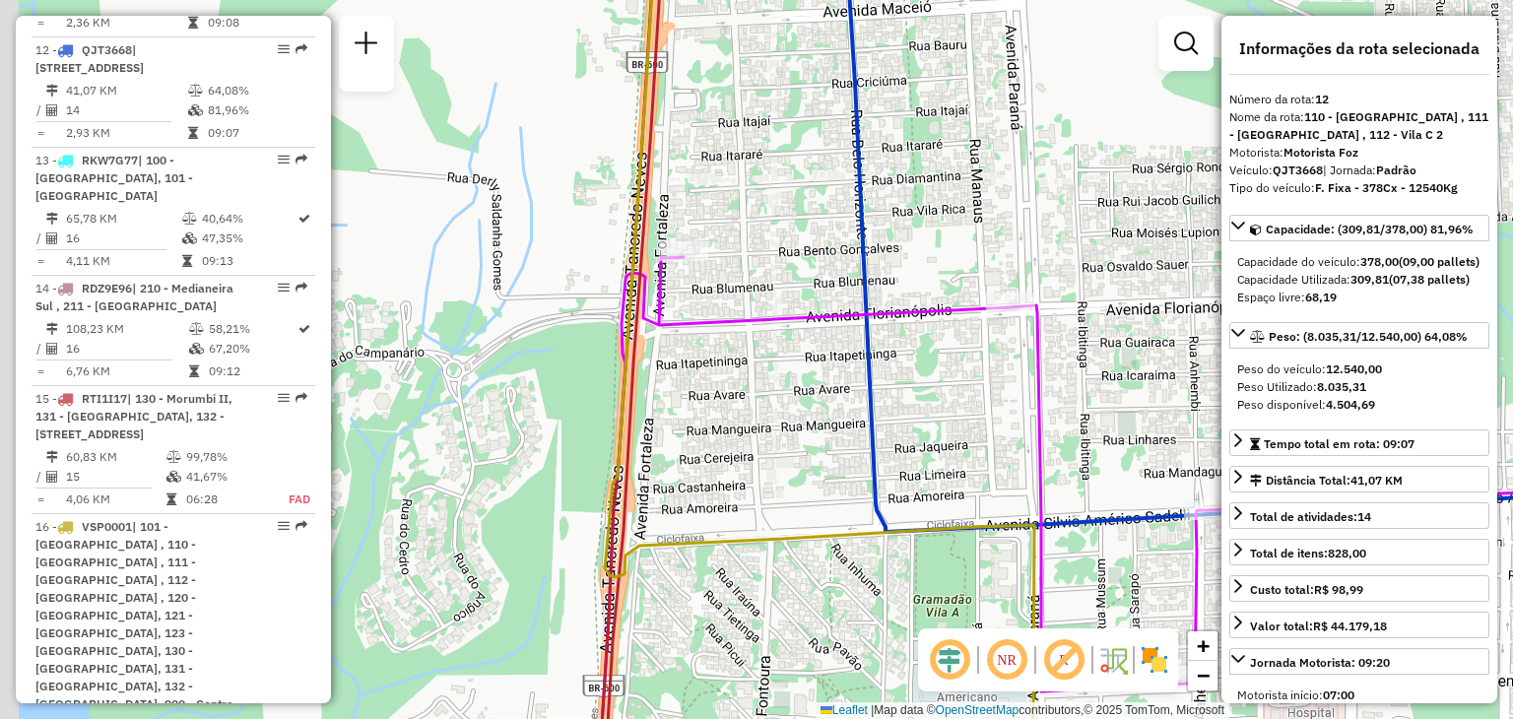
drag, startPoint x: 711, startPoint y: 311, endPoint x: 745, endPoint y: 228, distance: 90.2
click at [745, 229] on div "Janela de atendimento Grade de atendimento Capacidade Transportadoras Veículos …" at bounding box center [756, 359] width 1513 height 719
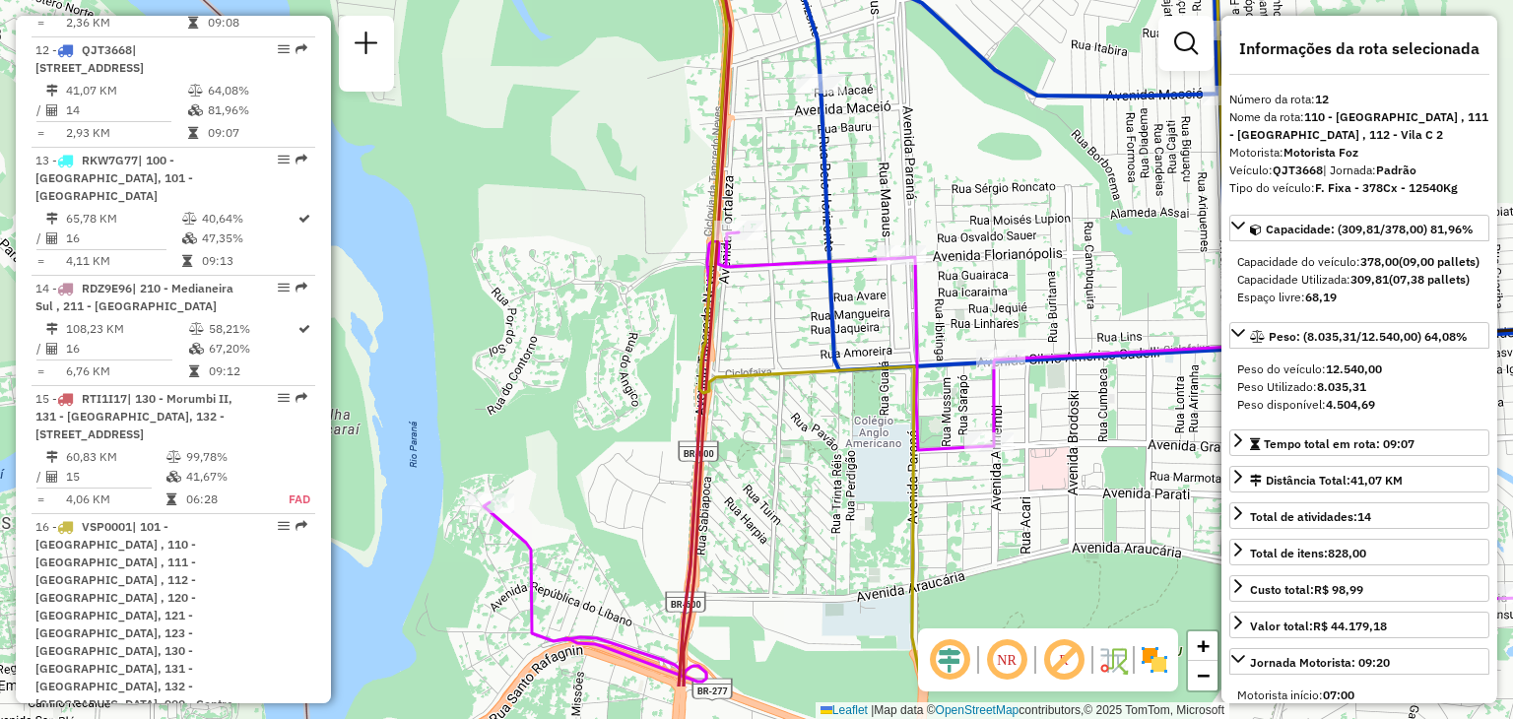
drag, startPoint x: 730, startPoint y: 450, endPoint x: 750, endPoint y: 240, distance: 210.7
click at [750, 240] on div "Janela de atendimento Grade de atendimento Capacidade Transportadoras Veículos …" at bounding box center [756, 359] width 1513 height 719
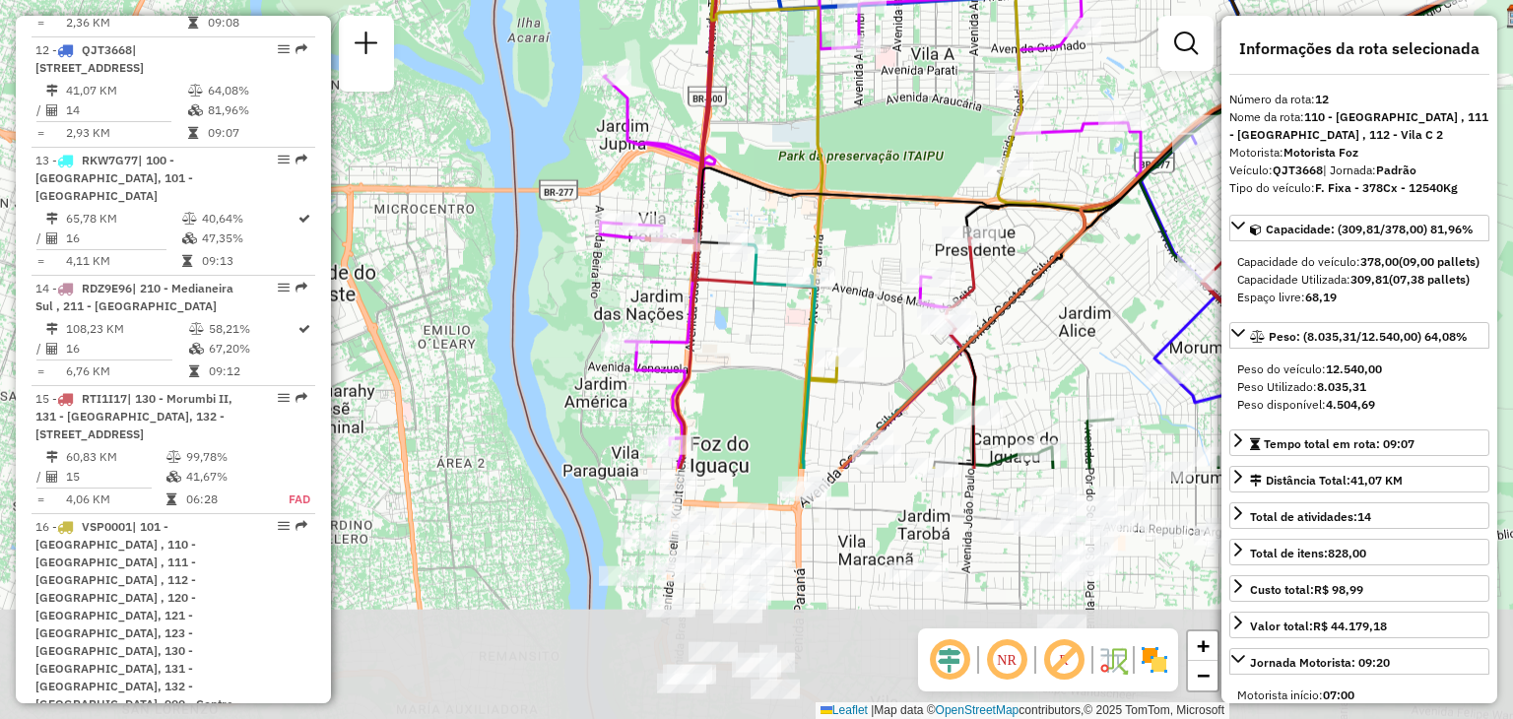
drag, startPoint x: 721, startPoint y: 214, endPoint x: 723, endPoint y: 83, distance: 131.0
click at [723, 83] on icon at bounding box center [1168, 77] width 941 height 333
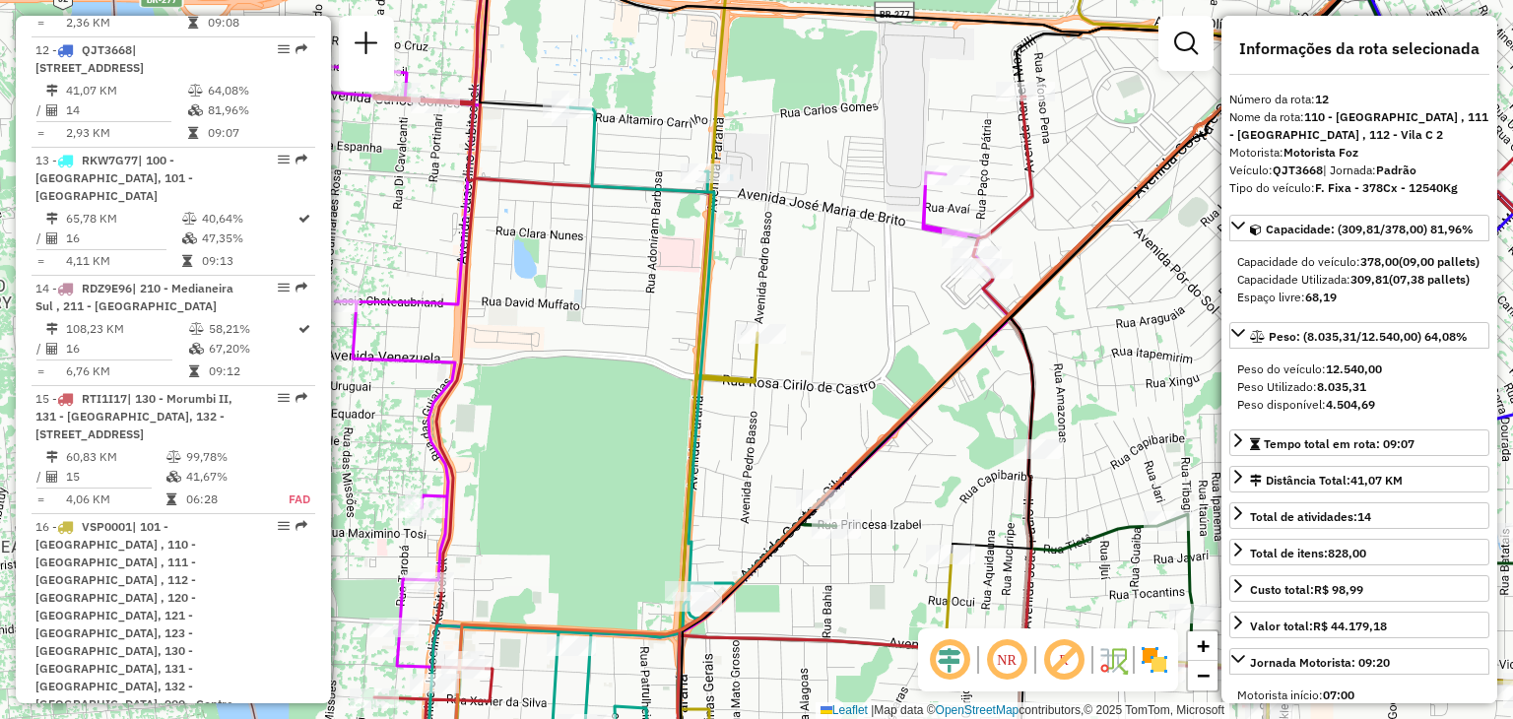
drag, startPoint x: 1108, startPoint y: 263, endPoint x: 882, endPoint y: 358, distance: 245.5
click at [888, 359] on icon at bounding box center [894, 377] width 896 height 773
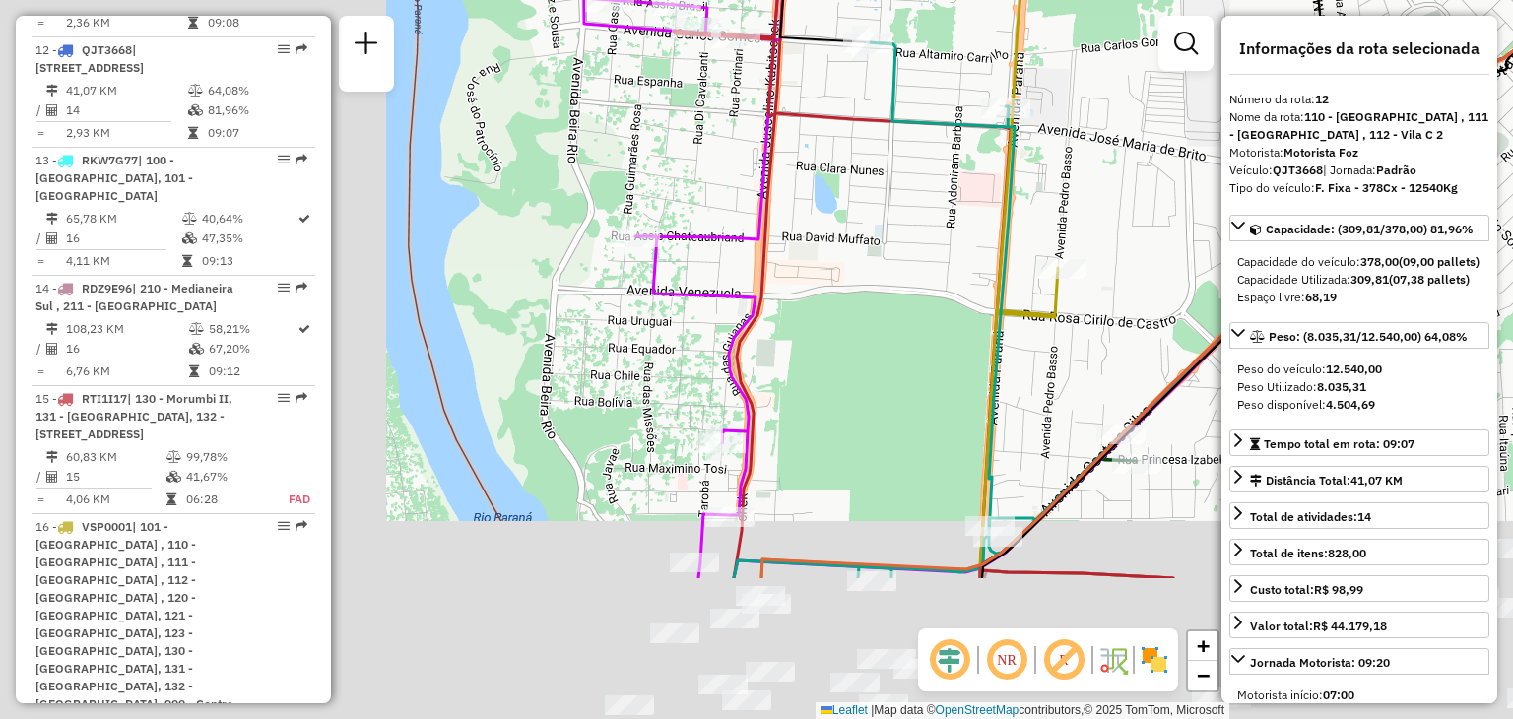
drag, startPoint x: 599, startPoint y: 488, endPoint x: 998, endPoint y: 275, distance: 452.1
click at [998, 275] on icon at bounding box center [928, 310] width 388 height 536
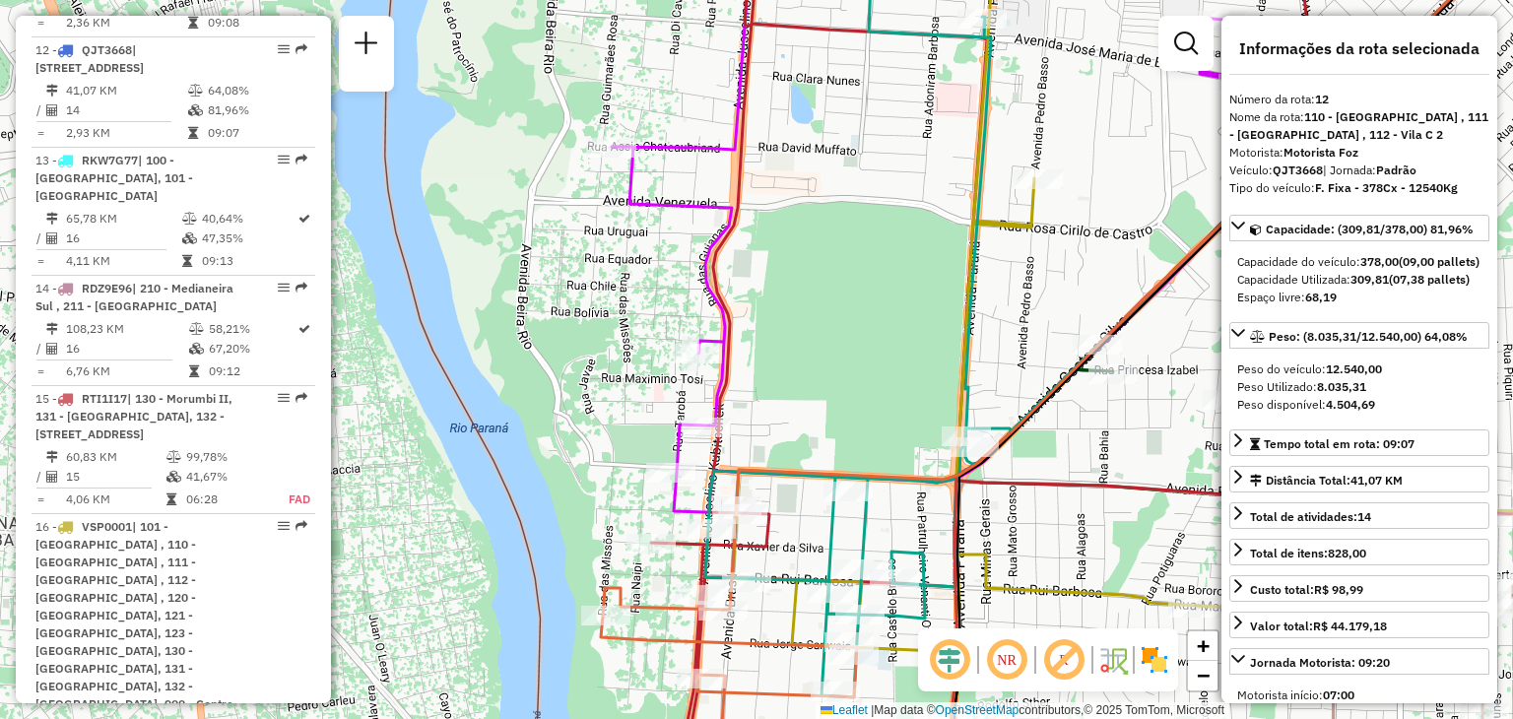
drag, startPoint x: 713, startPoint y: 277, endPoint x: 722, endPoint y: 436, distance: 159.8
click at [722, 436] on icon at bounding box center [1157, 359] width 1013 height 863
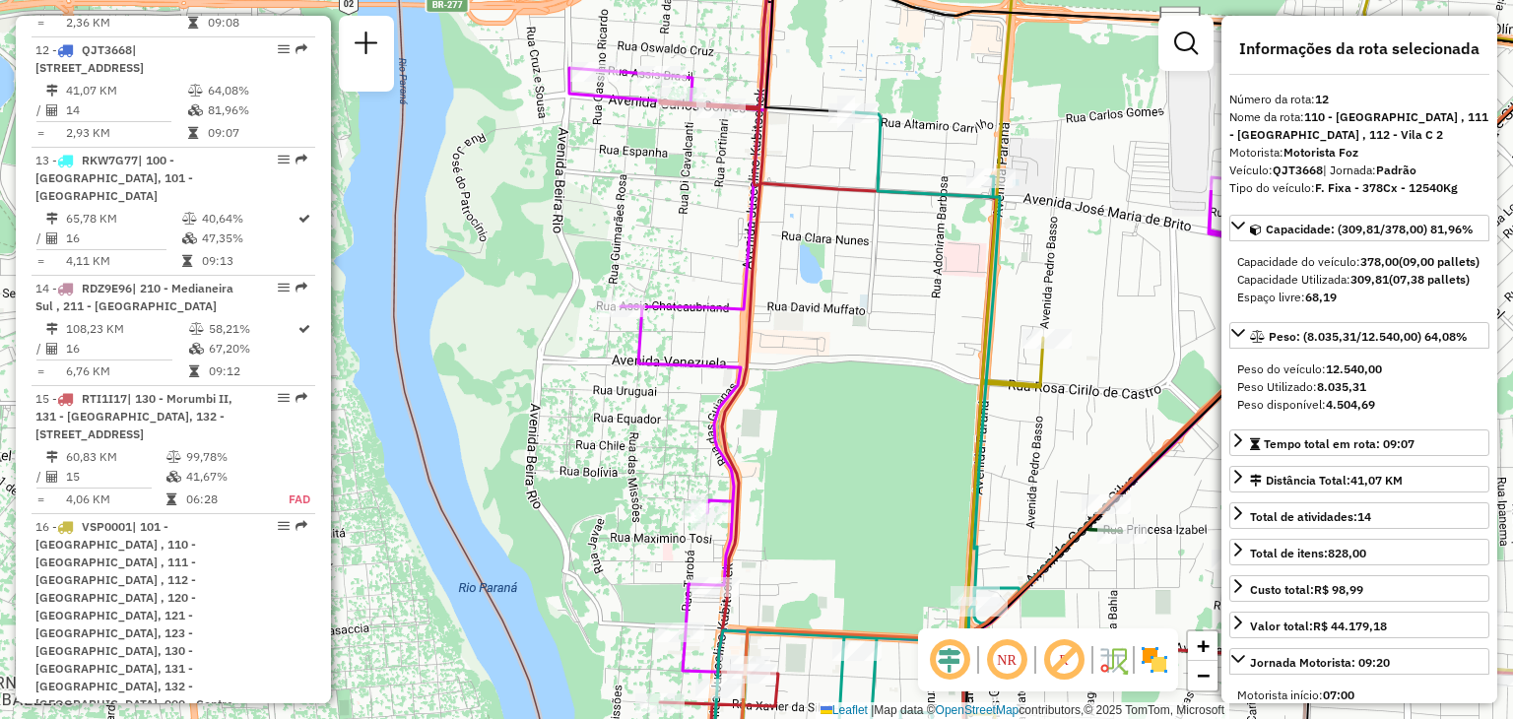
drag, startPoint x: 729, startPoint y: 206, endPoint x: 733, endPoint y: 341, distance: 135.0
click at [733, 341] on div "Janela de atendimento Grade de atendimento Capacidade Transportadoras Veículos …" at bounding box center [756, 359] width 1513 height 719
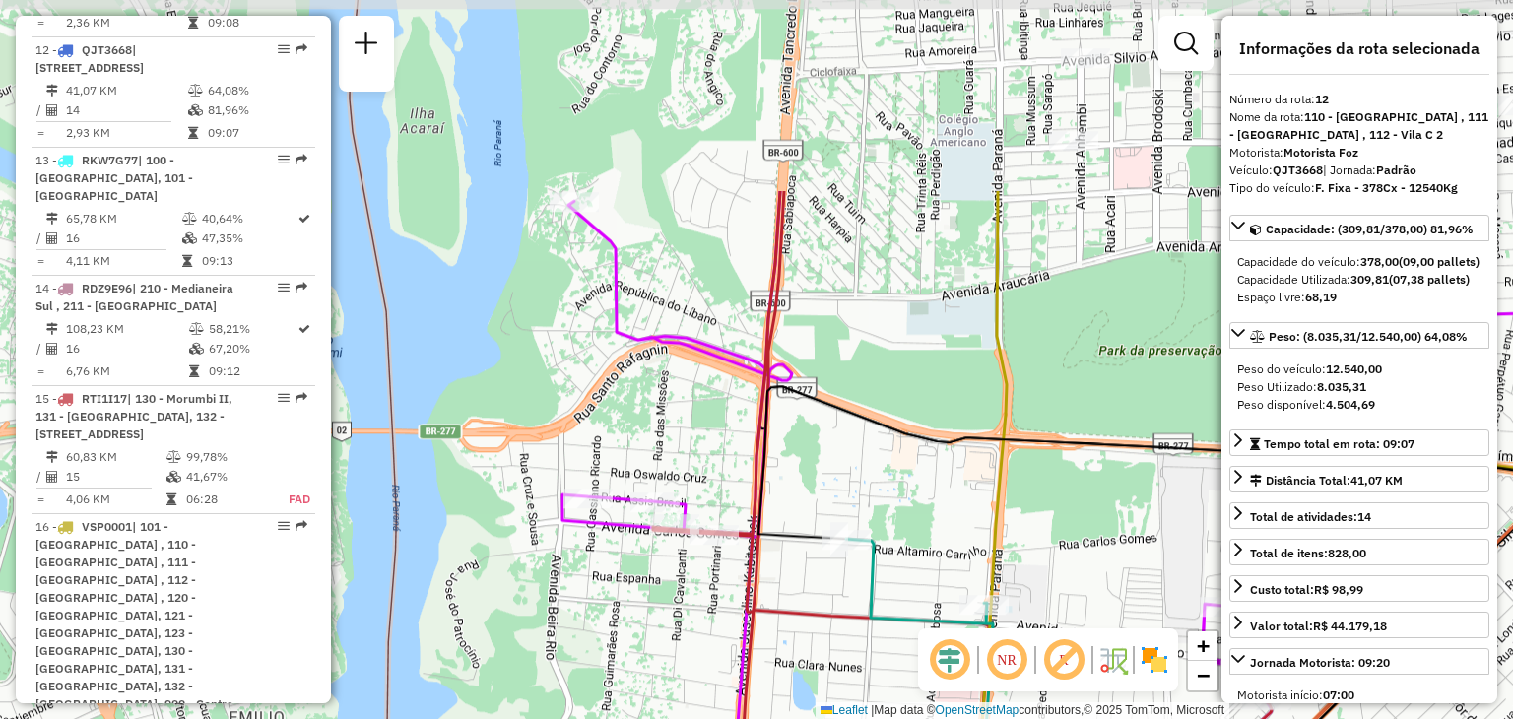
drag, startPoint x: 764, startPoint y: 208, endPoint x: 764, endPoint y: 409, distance: 200.9
click at [764, 409] on icon at bounding box center [1206, 462] width 896 height 153
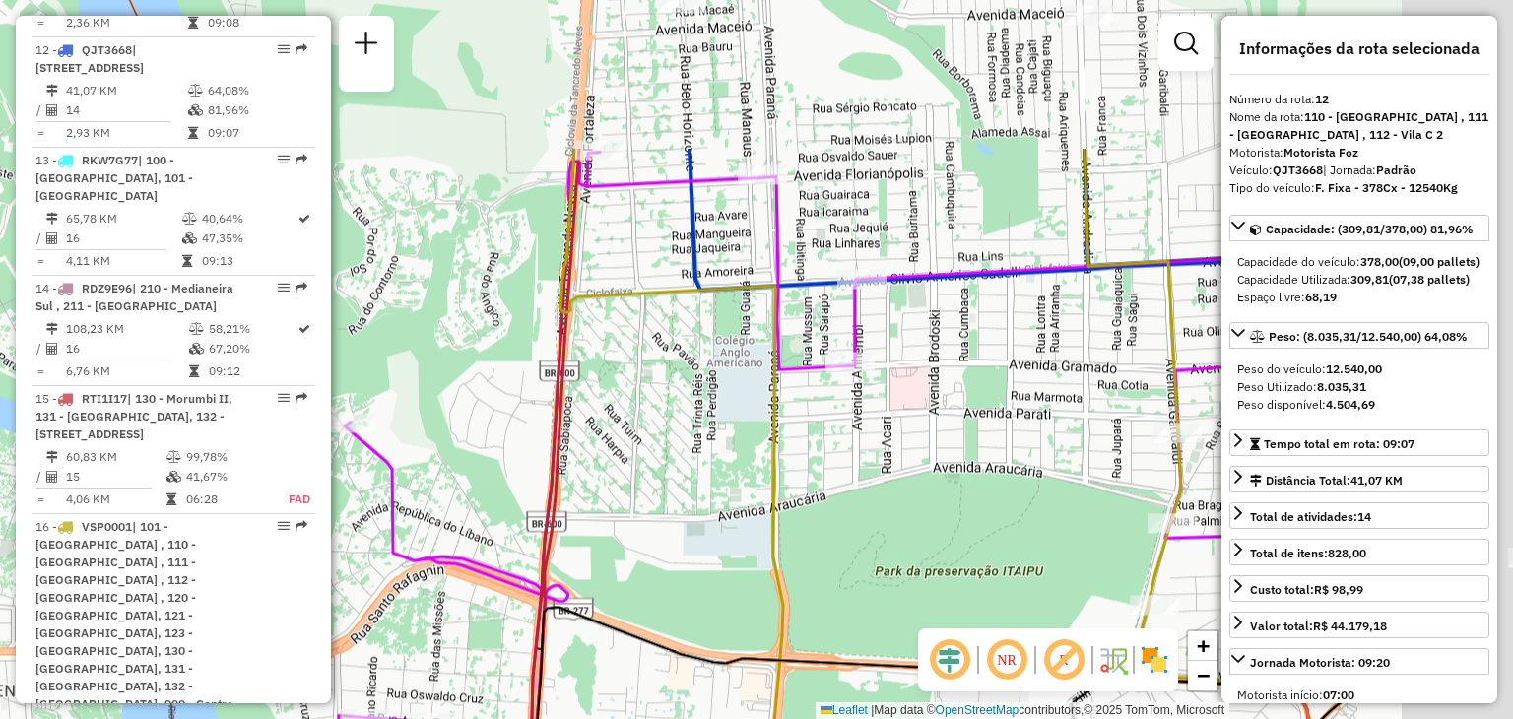
drag, startPoint x: 609, startPoint y: 428, endPoint x: 559, endPoint y: 463, distance: 61.5
click at [568, 458] on div "Janela de atendimento Grade de atendimento Capacidade Transportadoras Veículos …" at bounding box center [756, 359] width 1513 height 719
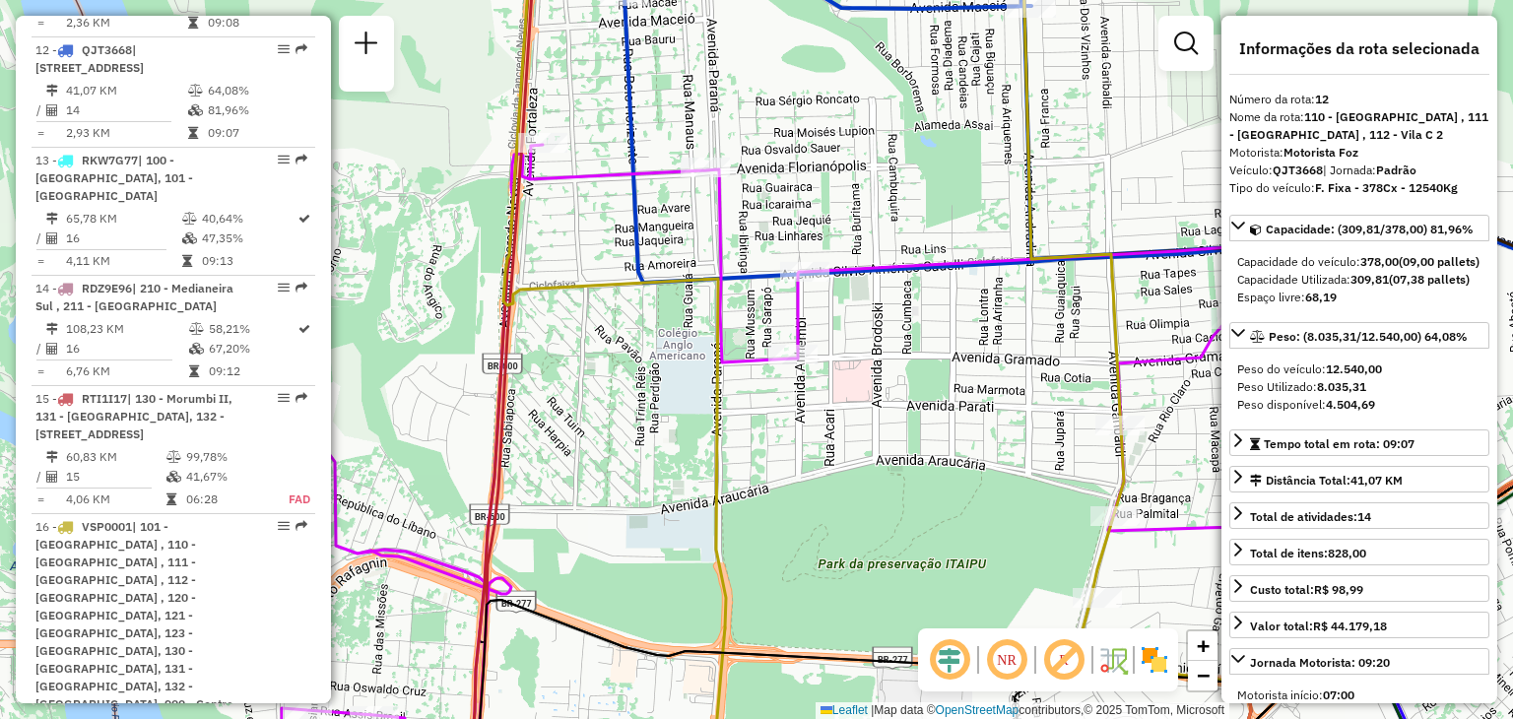
drag, startPoint x: 982, startPoint y: 340, endPoint x: 675, endPoint y: 56, distance: 418.2
click at [676, 54] on div "Janela de atendimento Grade de atendimento Capacidade Transportadoras Veículos …" at bounding box center [756, 359] width 1513 height 719
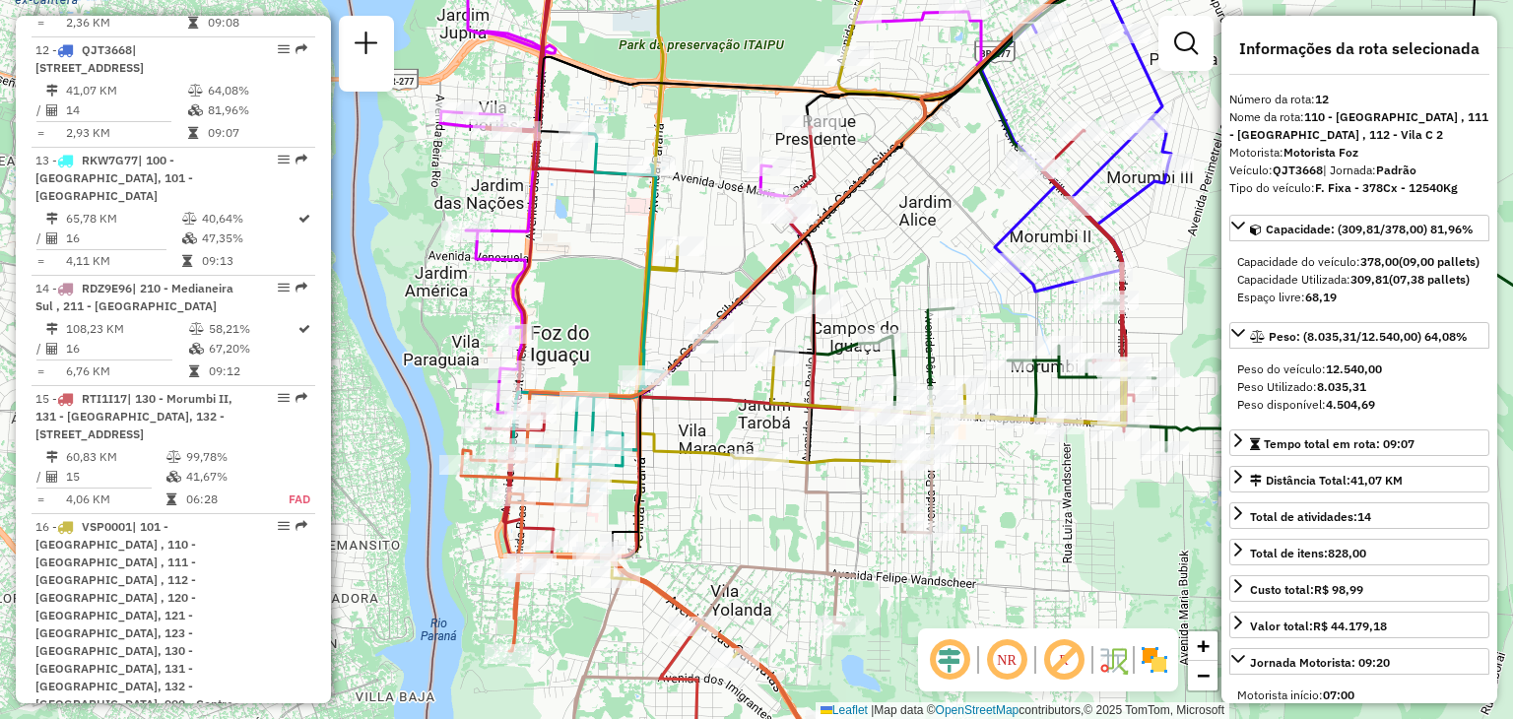
drag, startPoint x: 720, startPoint y: 308, endPoint x: 763, endPoint y: 238, distance: 82.3
click at [754, 253] on div "Janela de atendimento Grade de atendimento Capacidade Transportadoras Veículos …" at bounding box center [756, 359] width 1513 height 719
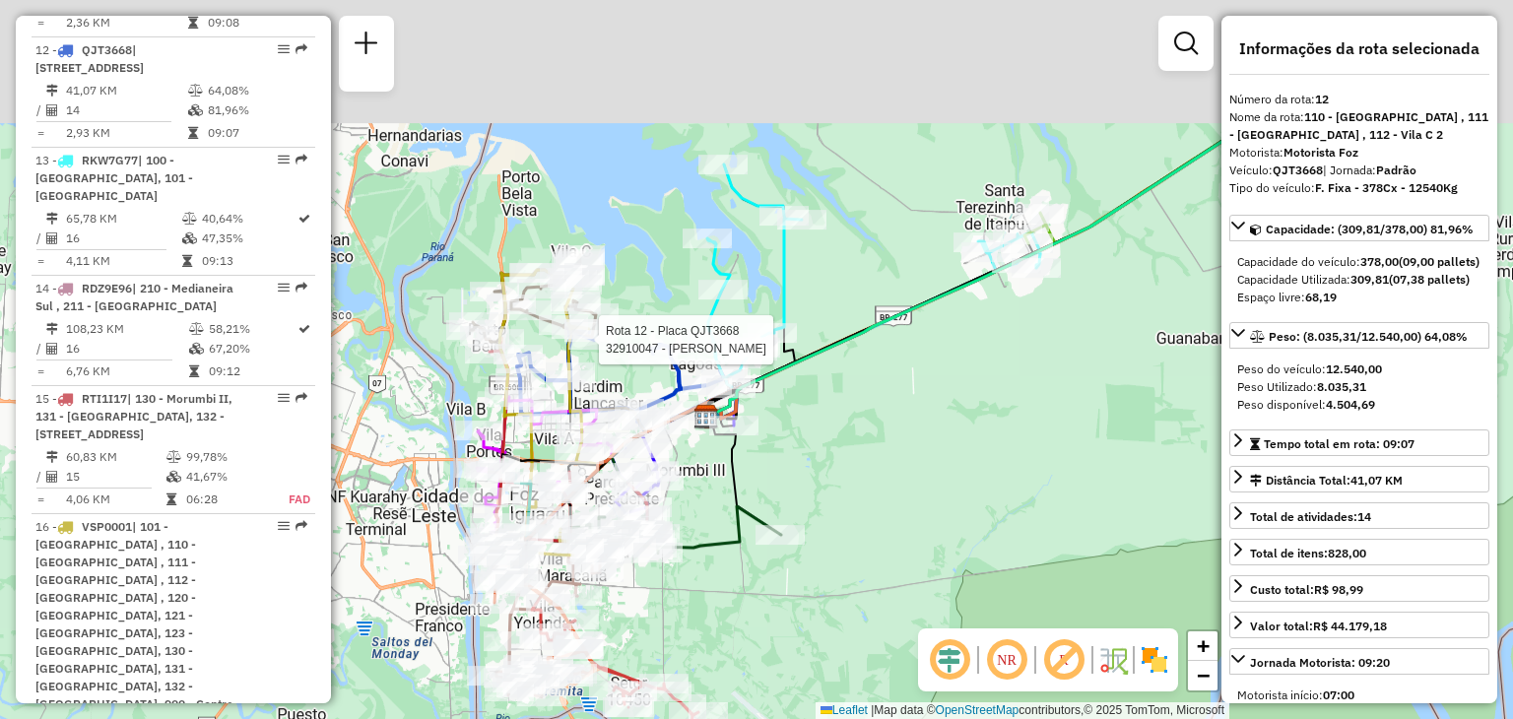
drag, startPoint x: 677, startPoint y: 166, endPoint x: 524, endPoint y: 398, distance: 277.3
click at [568, 350] on div at bounding box center [592, 340] width 49 height 20
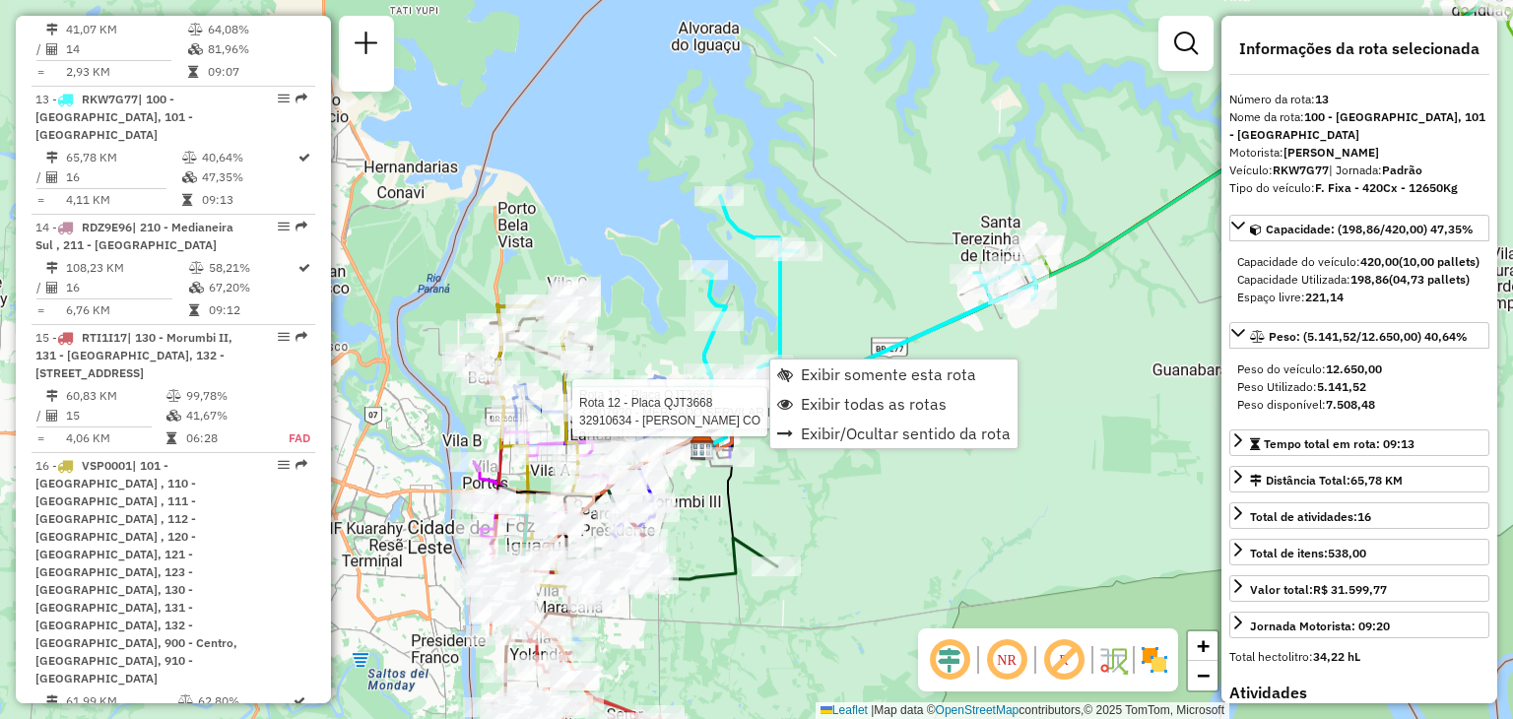
scroll to position [2128, 0]
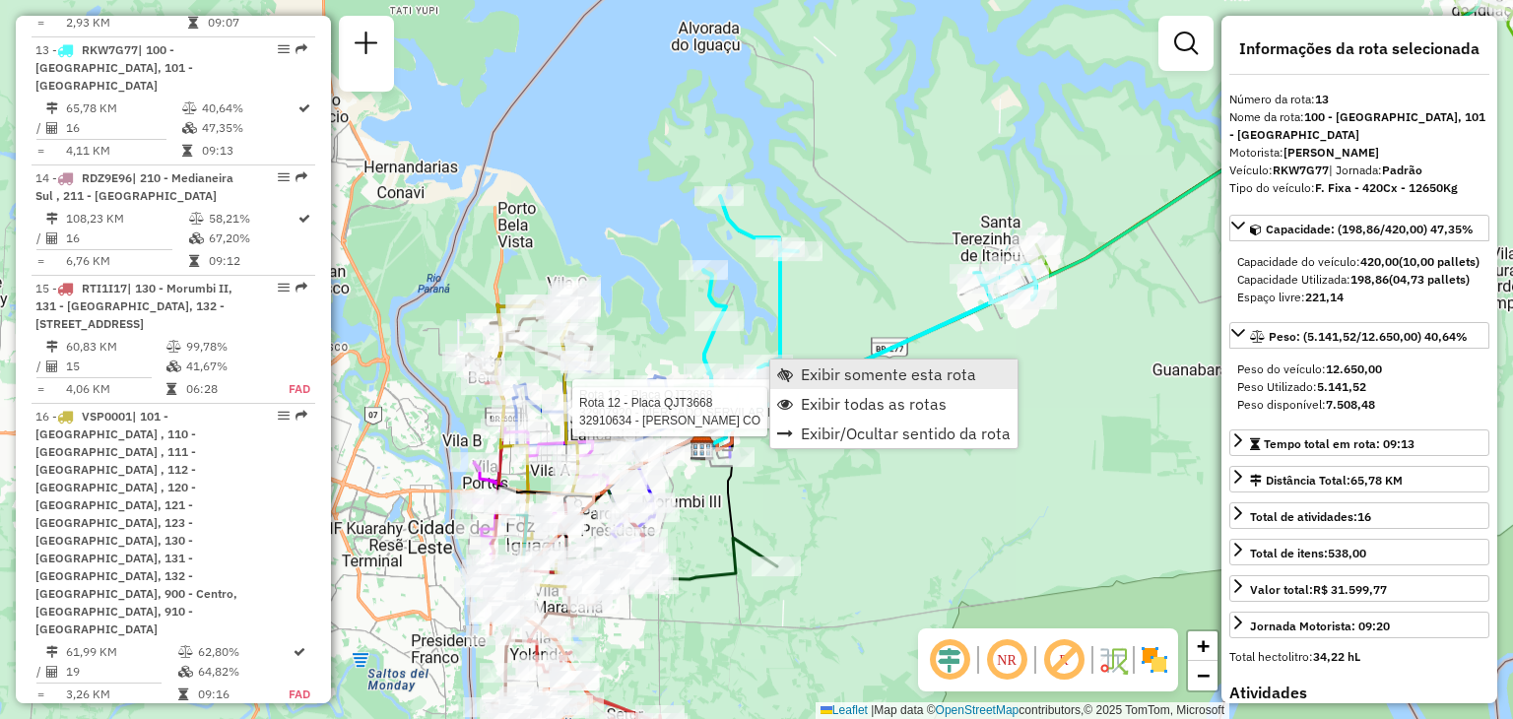
click at [843, 375] on span "Exibir somente esta rota" at bounding box center [888, 374] width 175 height 16
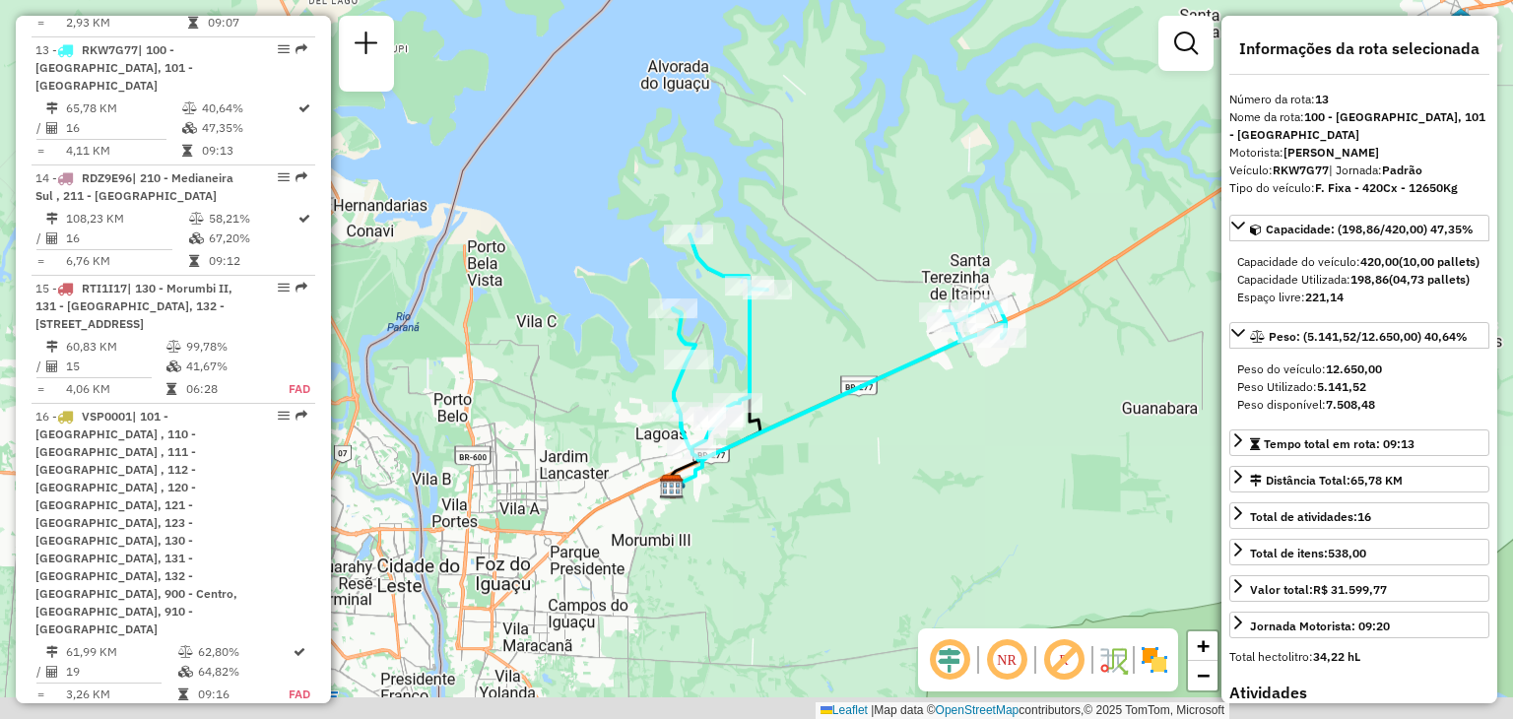
drag, startPoint x: 777, startPoint y: 473, endPoint x: 835, endPoint y: 402, distance: 91.7
click at [835, 402] on div "Janela de atendimento Grade de atendimento Capacidade Transportadoras Veículos …" at bounding box center [756, 359] width 1513 height 719
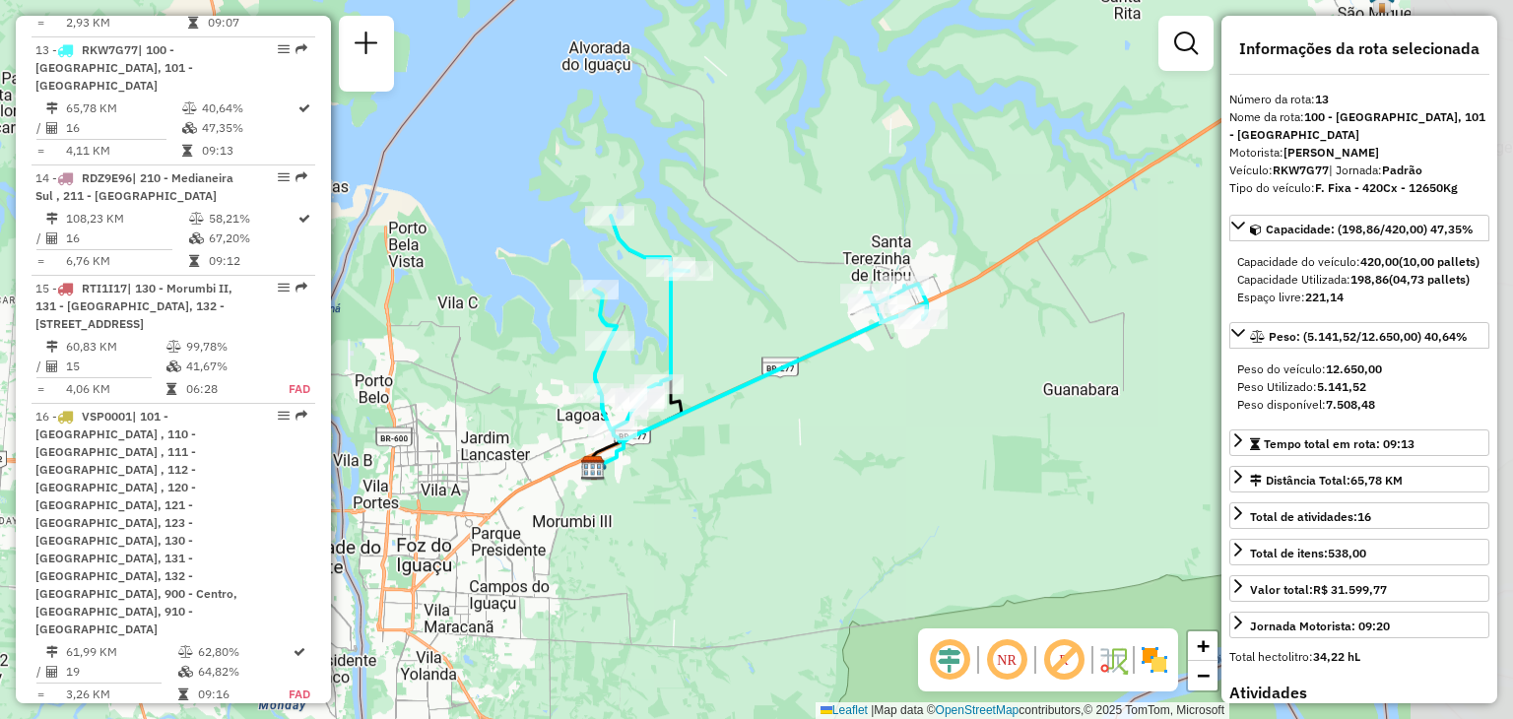
drag, startPoint x: 930, startPoint y: 362, endPoint x: 804, endPoint y: 420, distance: 138.8
click at [804, 420] on div "Janela de atendimento Grade de atendimento Capacidade Transportadoras Veículos …" at bounding box center [756, 359] width 1513 height 719
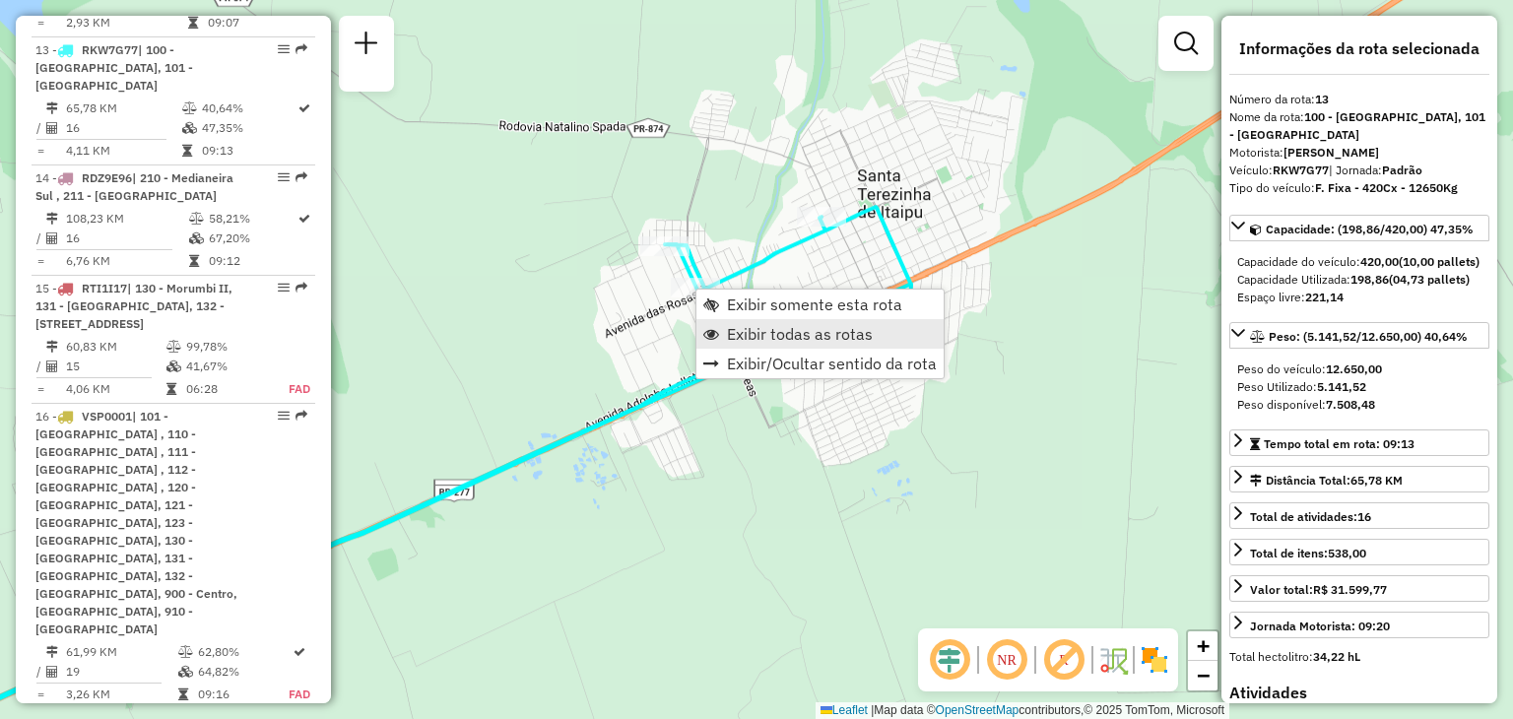
drag, startPoint x: 743, startPoint y: 305, endPoint x: 757, endPoint y: 325, distance: 24.6
click at [757, 325] on ul "Exibir somente esta rota Exibir todas as rotas Exibir/Ocultar sentido da rota" at bounding box center [819, 334] width 247 height 89
click at [757, 326] on span "Exibir todas as rotas" at bounding box center [800, 334] width 146 height 16
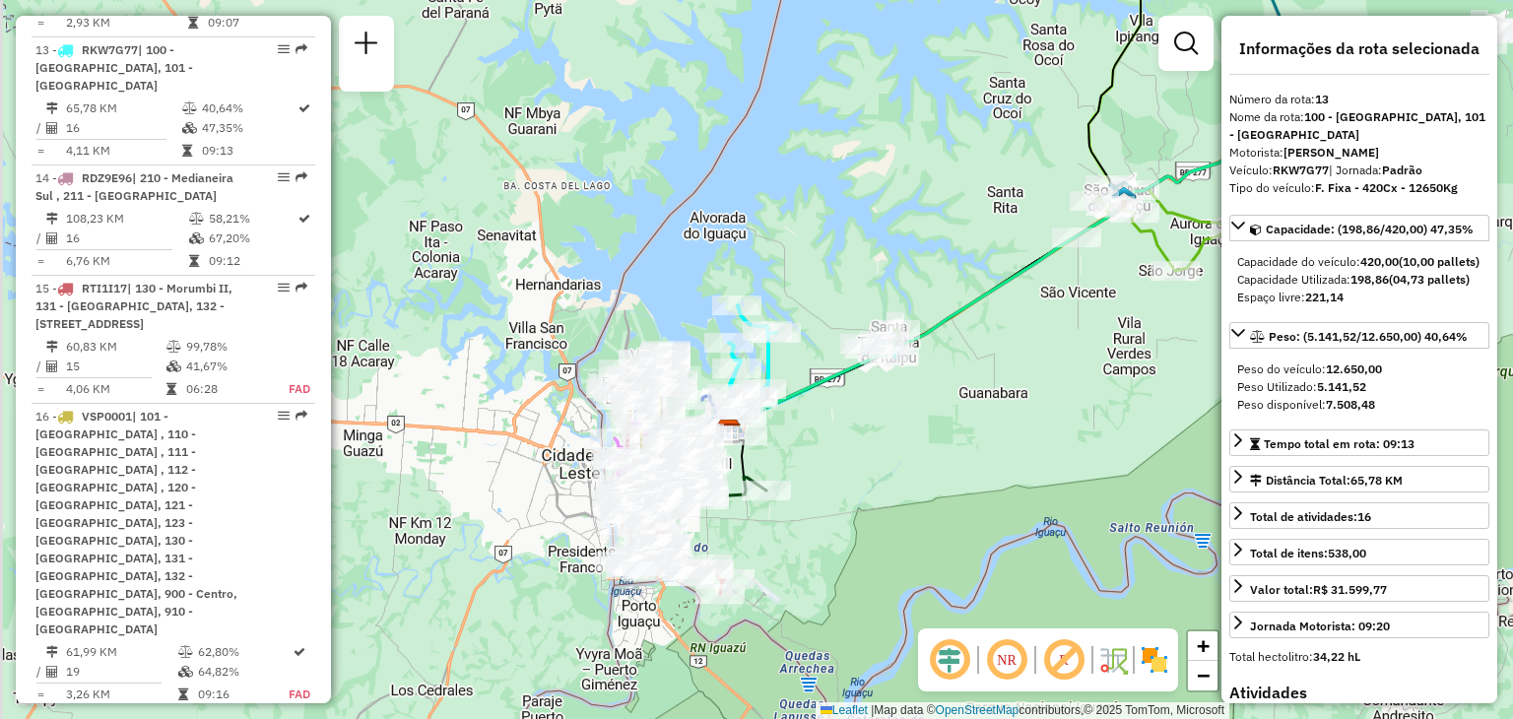
drag, startPoint x: 783, startPoint y: 433, endPoint x: 796, endPoint y: 423, distance: 16.8
click at [796, 423] on div "Janela de atendimento Grade de atendimento Capacidade Transportadoras Veículos …" at bounding box center [756, 359] width 1513 height 719
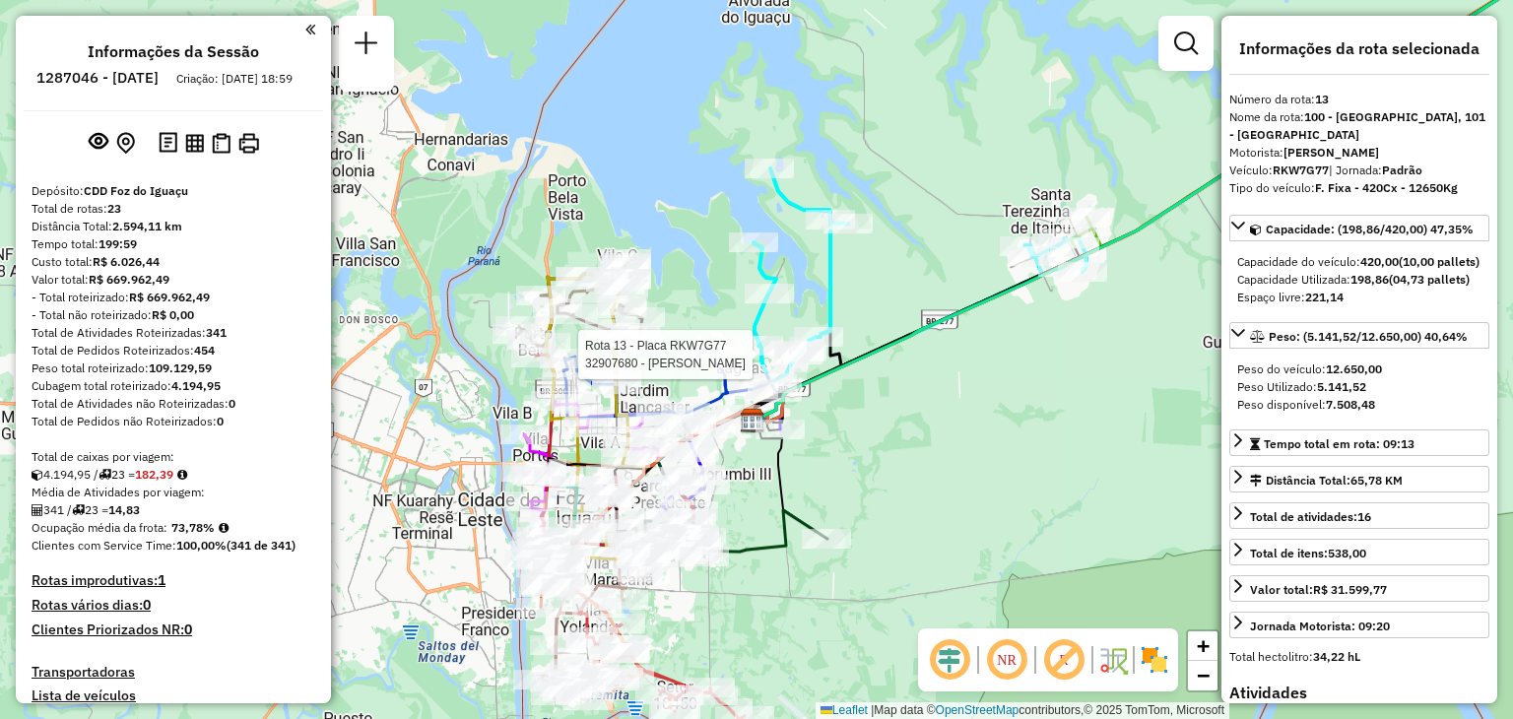
select select "**********"
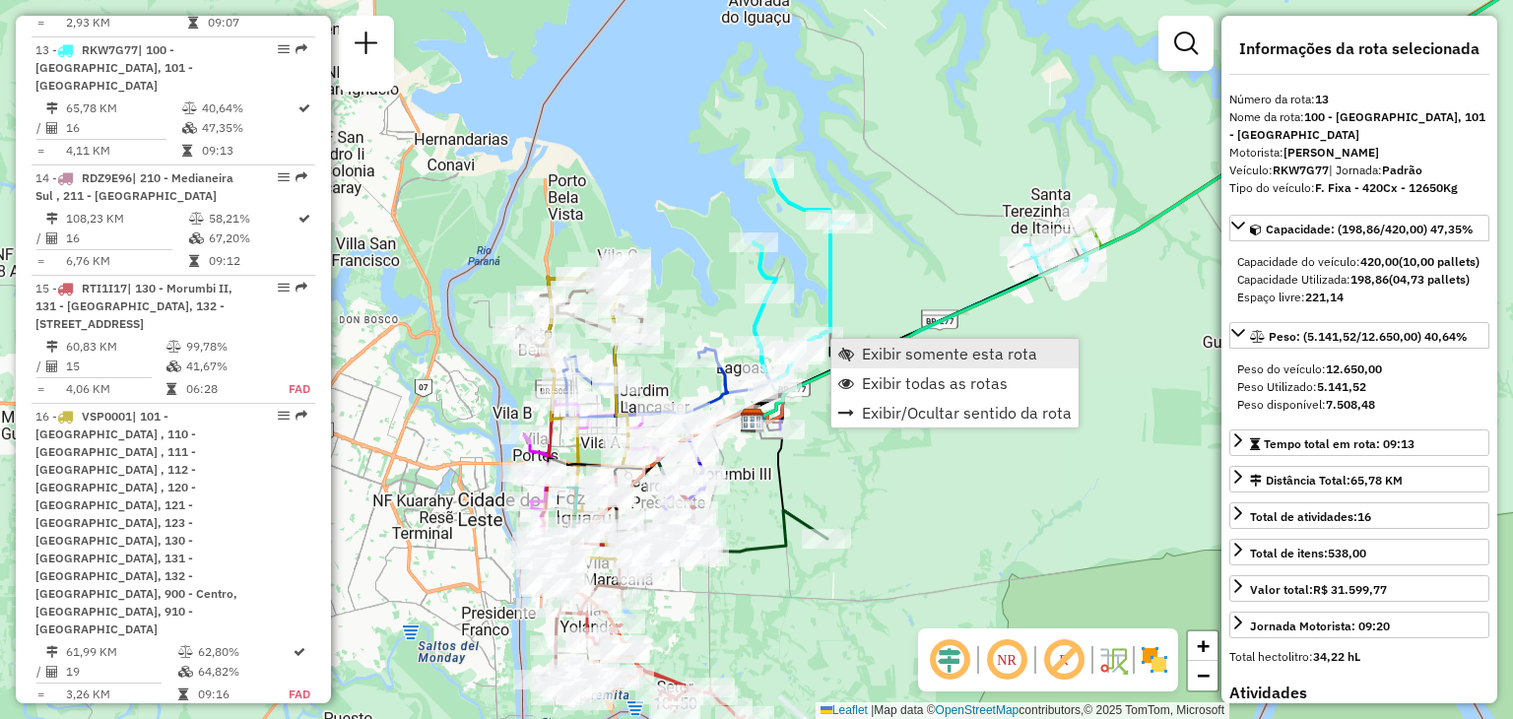
click at [927, 349] on span "Exibir somente esta rota" at bounding box center [949, 354] width 175 height 16
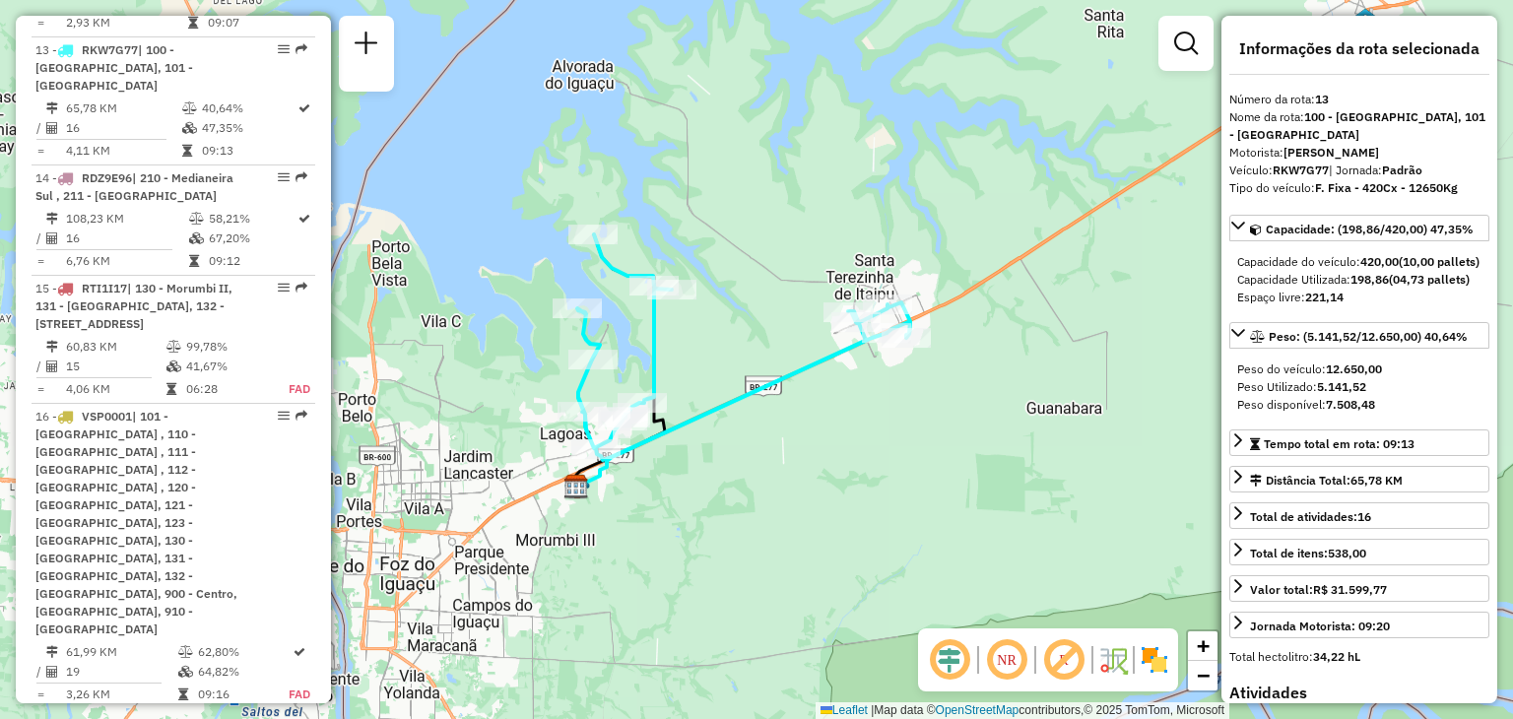
drag, startPoint x: 883, startPoint y: 445, endPoint x: 782, endPoint y: 452, distance: 100.7
click at [782, 452] on div "Janela de atendimento Grade de atendimento Capacidade Transportadoras Veículos …" at bounding box center [756, 359] width 1513 height 719
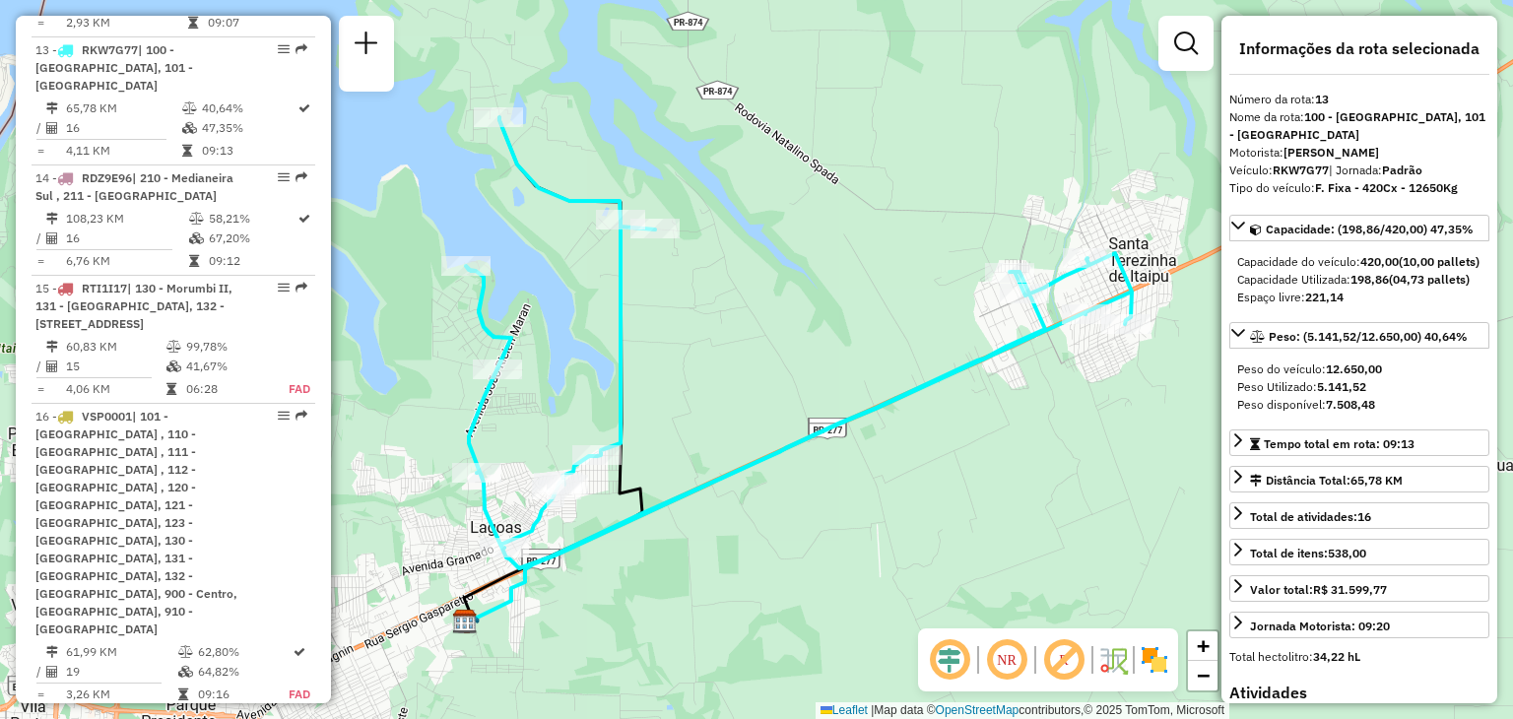
drag, startPoint x: 864, startPoint y: 449, endPoint x: 733, endPoint y: 322, distance: 182.5
click at [733, 322] on div "Janela de atendimento Grade de atendimento Capacidade Transportadoras Veículos …" at bounding box center [756, 359] width 1513 height 719
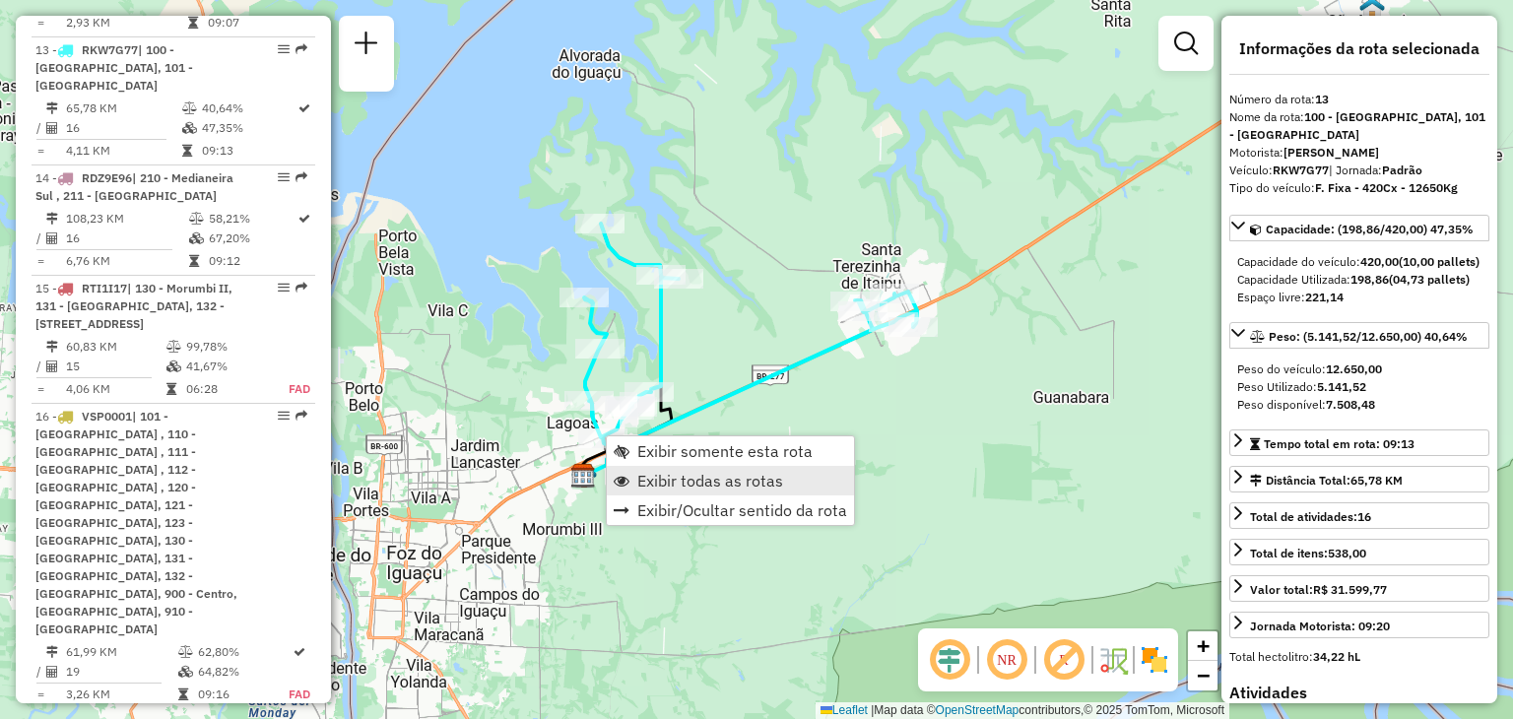
click at [671, 489] on span "Exibir todas as rotas" at bounding box center [710, 481] width 146 height 16
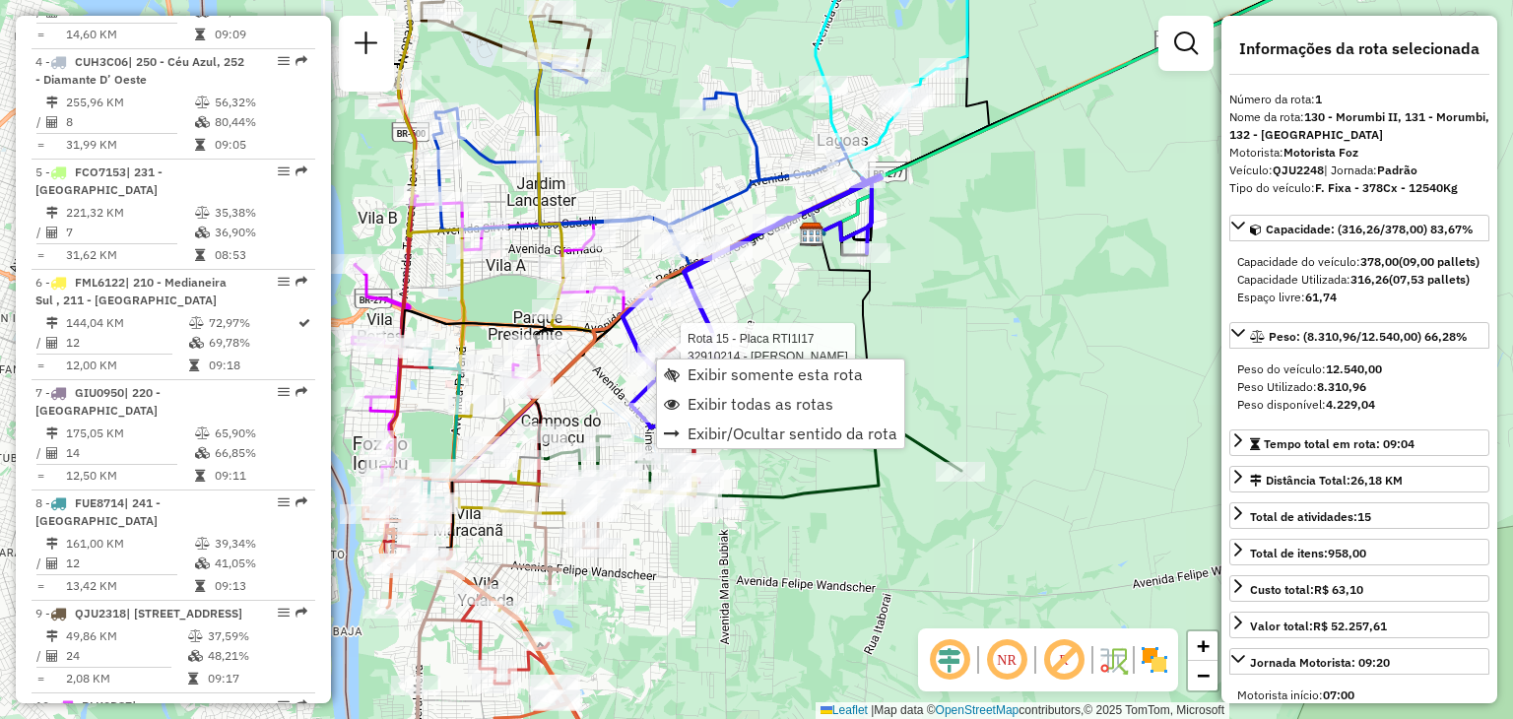
scroll to position [790, 0]
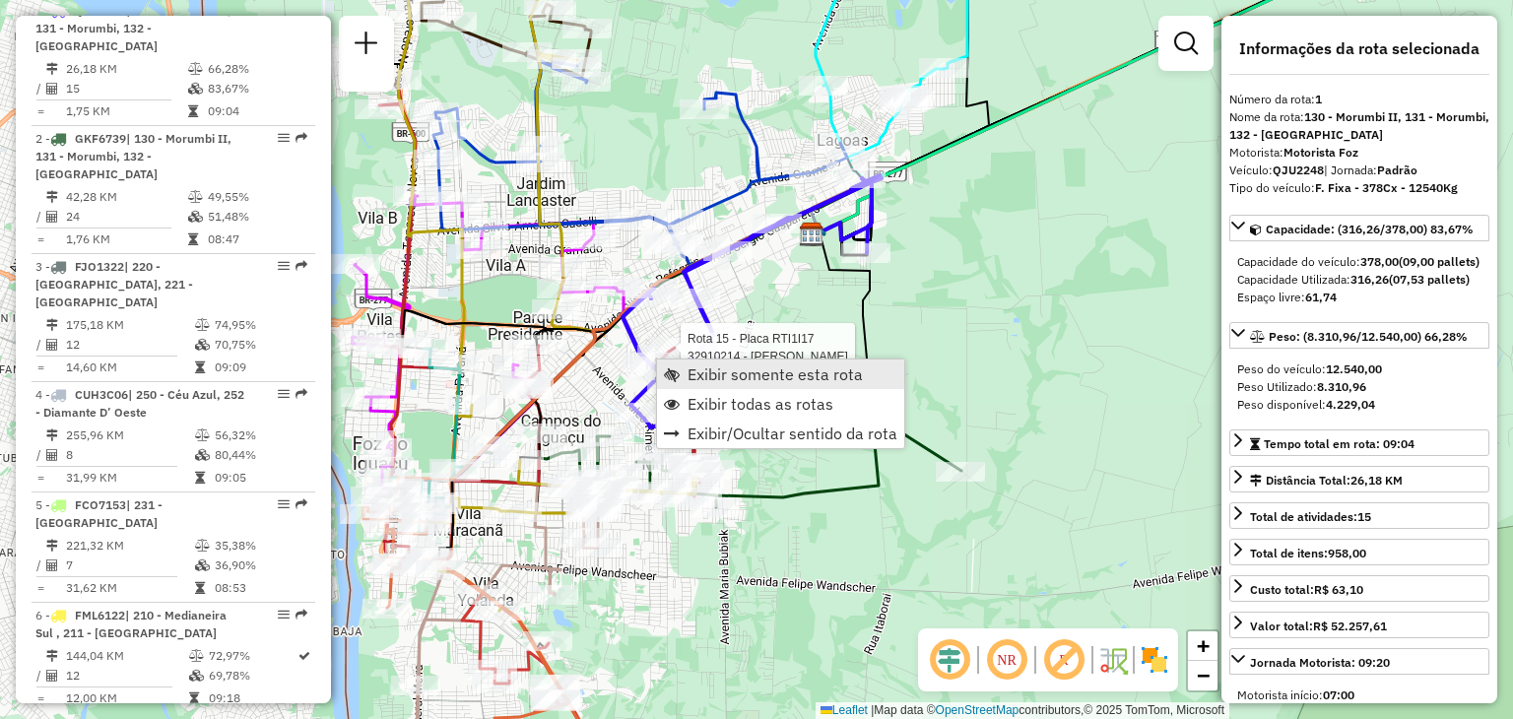
click at [753, 375] on span "Exibir somente esta rota" at bounding box center [775, 374] width 175 height 16
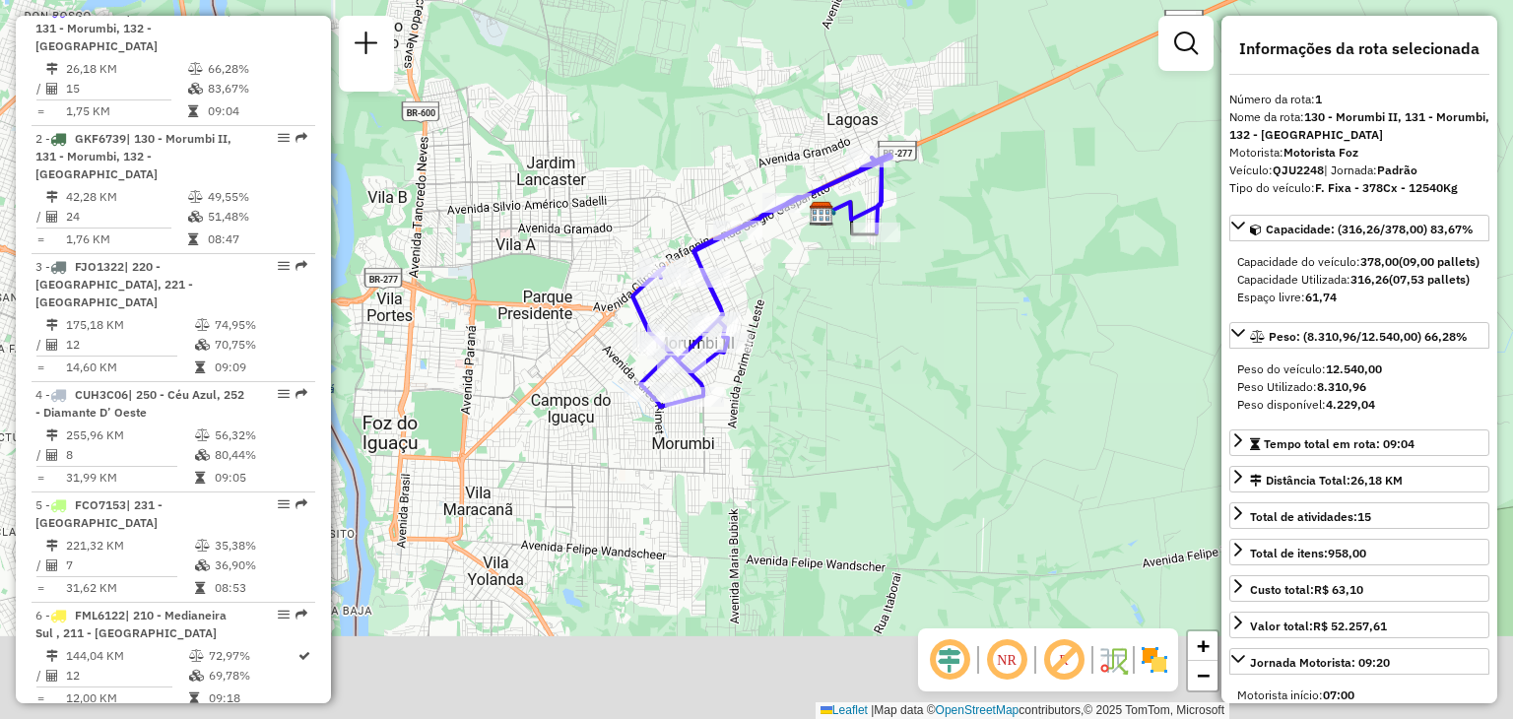
drag, startPoint x: 920, startPoint y: 377, endPoint x: 870, endPoint y: 276, distance: 113.2
click at [870, 276] on div "Janela de atendimento Grade de atendimento Capacidade Transportadoras Veículos …" at bounding box center [756, 359] width 1513 height 719
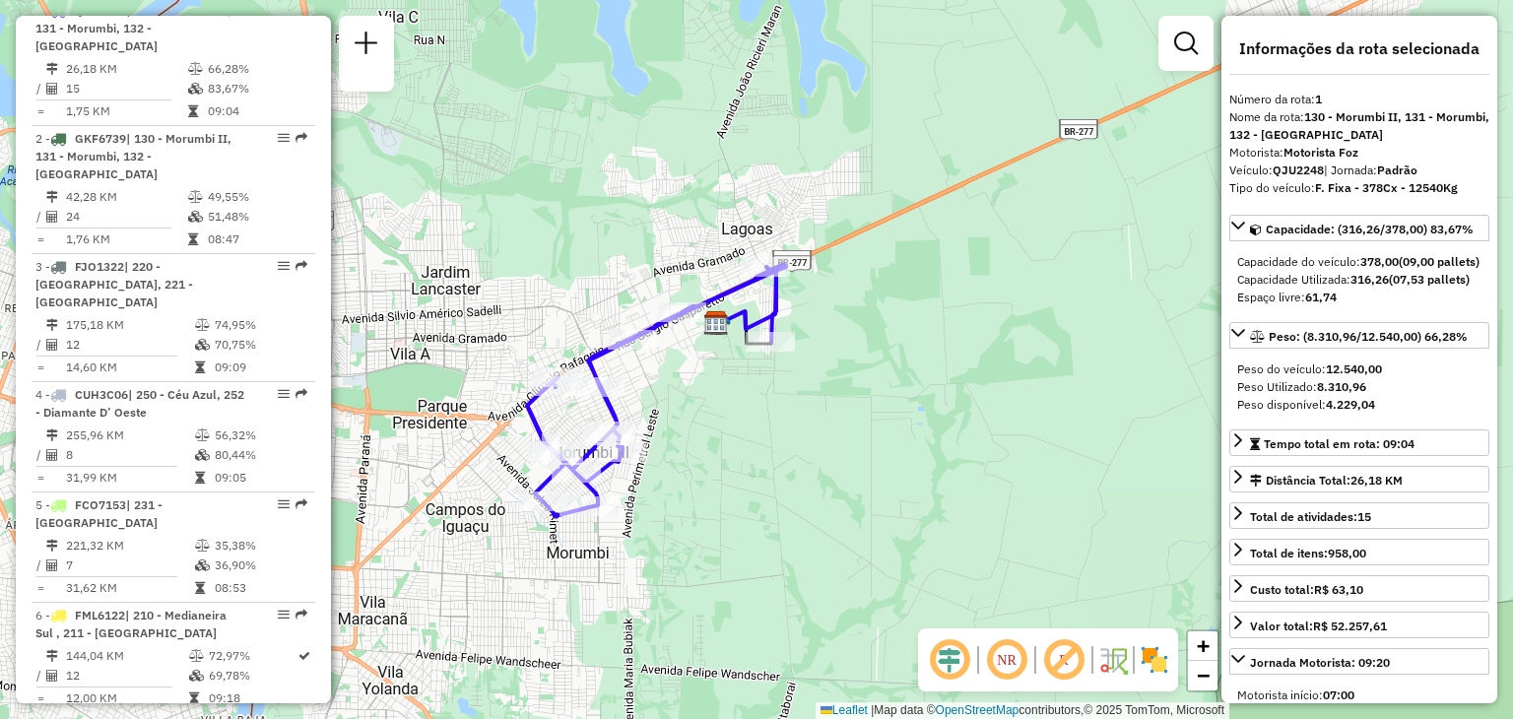
drag, startPoint x: 901, startPoint y: 261, endPoint x: 723, endPoint y: 447, distance: 257.8
click at [723, 447] on div "Janela de atendimento Grade de atendimento Capacidade Transportadoras Veículos …" at bounding box center [756, 359] width 1513 height 719
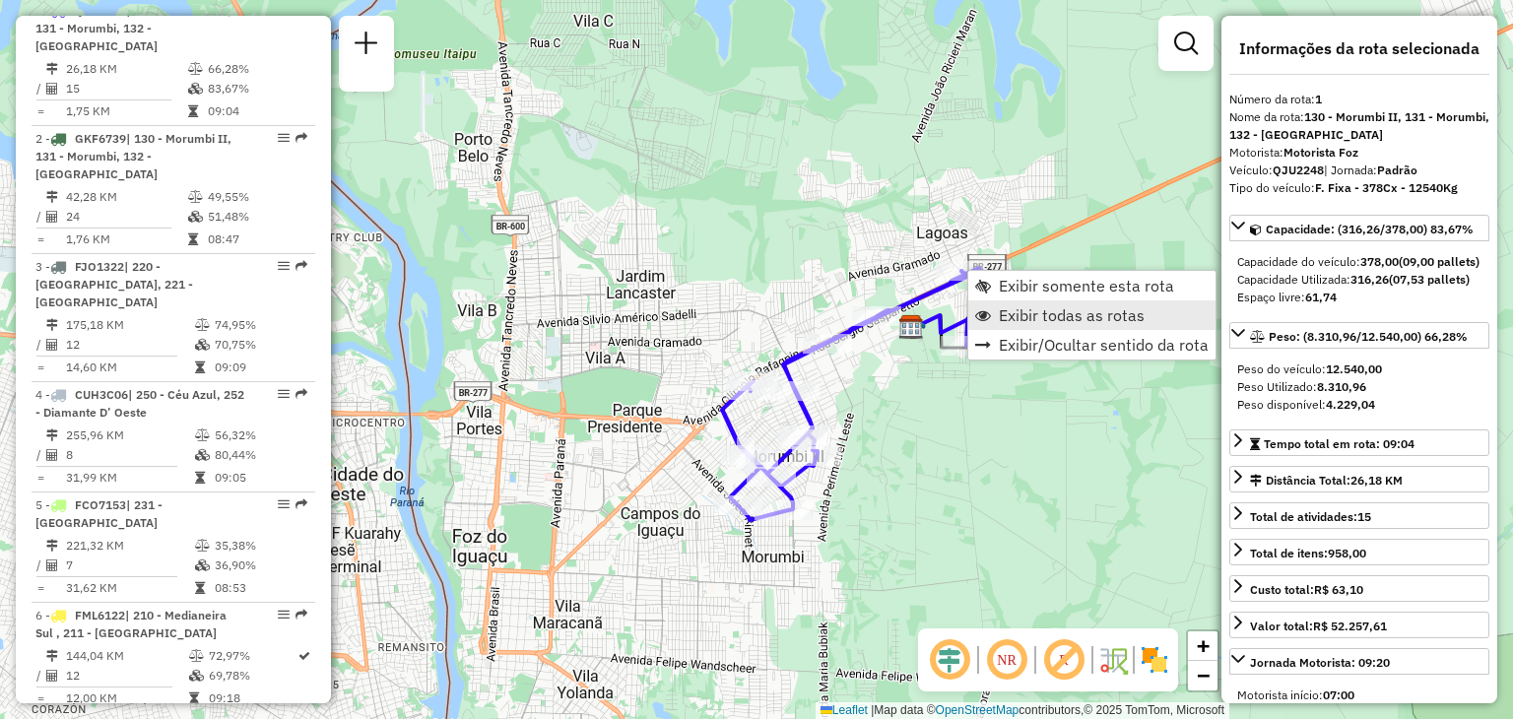
click at [1039, 317] on span "Exibir todas as rotas" at bounding box center [1072, 315] width 146 height 16
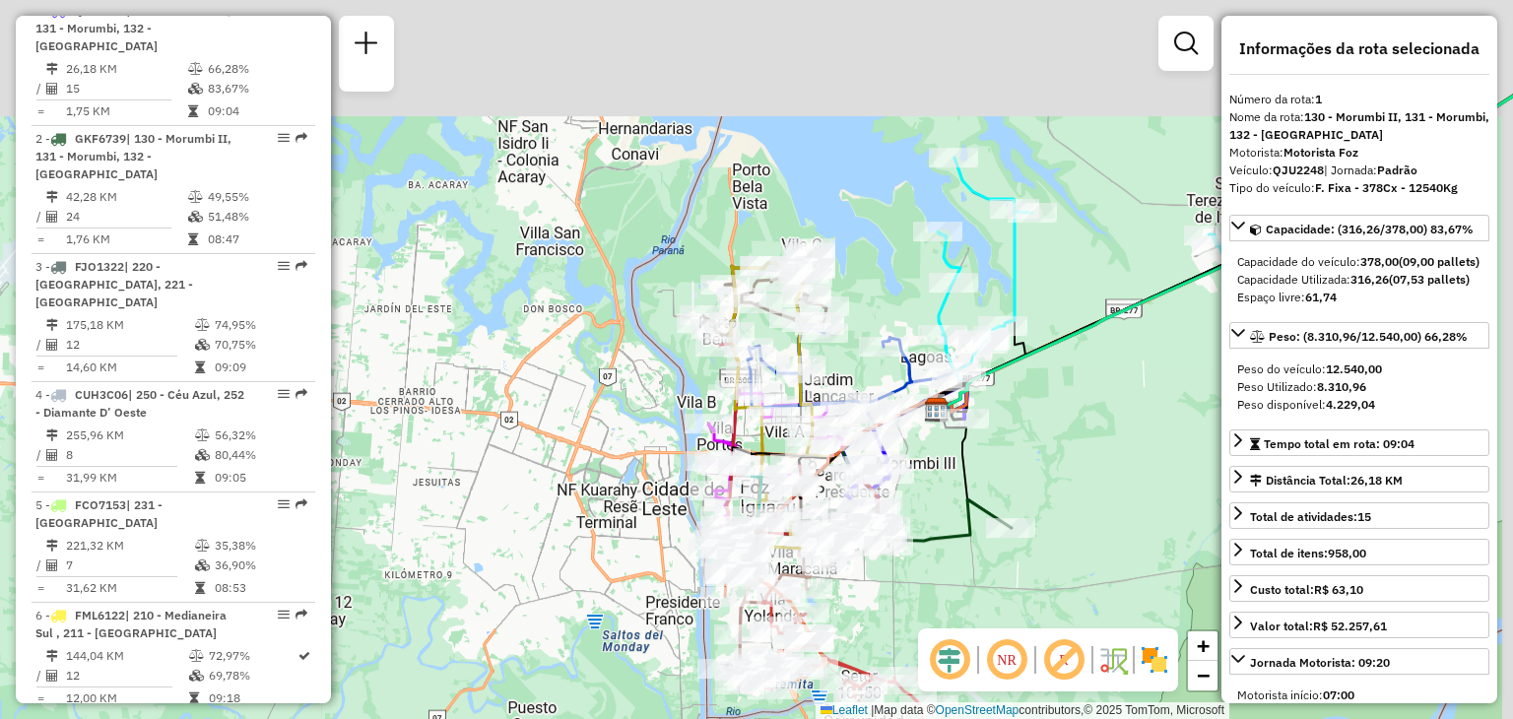
drag, startPoint x: 1108, startPoint y: 185, endPoint x: 1080, endPoint y: 336, distance: 153.4
click at [1081, 336] on icon at bounding box center [1239, 244] width 602 height 331
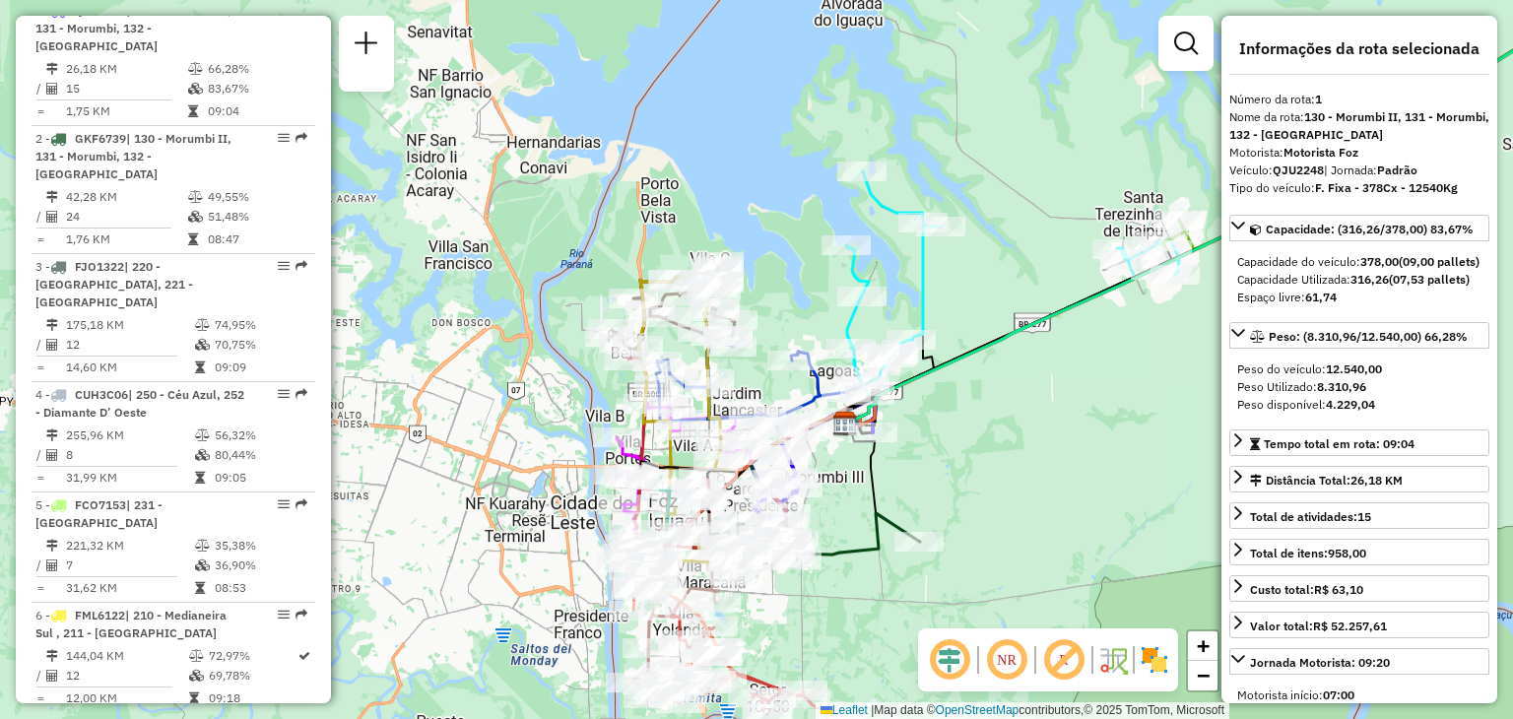
drag, startPoint x: 959, startPoint y: 235, endPoint x: 786, endPoint y: 170, distance: 185.2
click at [786, 170] on div "Janela de atendimento Grade de atendimento Capacidade Transportadoras Veículos …" at bounding box center [756, 359] width 1513 height 719
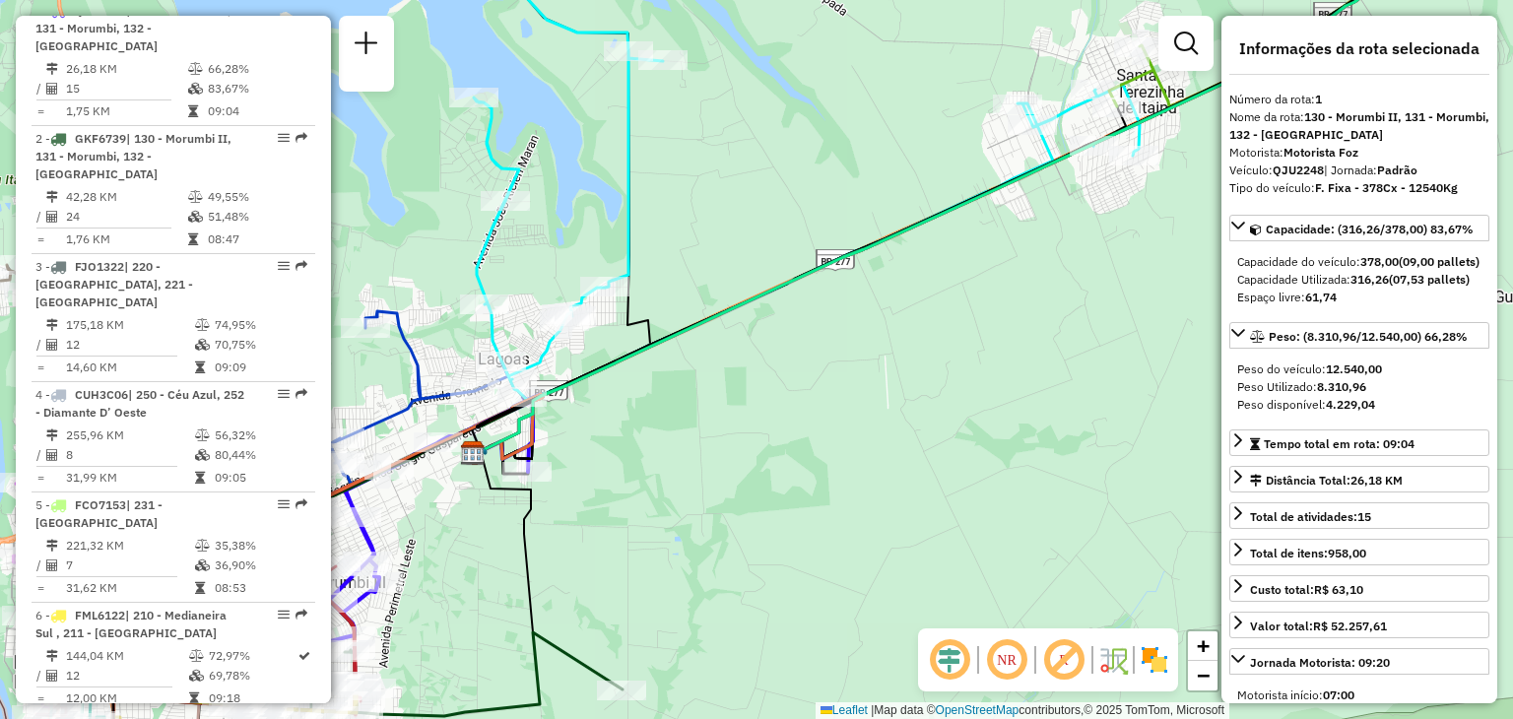
drag, startPoint x: 504, startPoint y: 466, endPoint x: 520, endPoint y: 413, distance: 55.5
click at [520, 413] on icon at bounding box center [1012, 164] width 1074 height 579
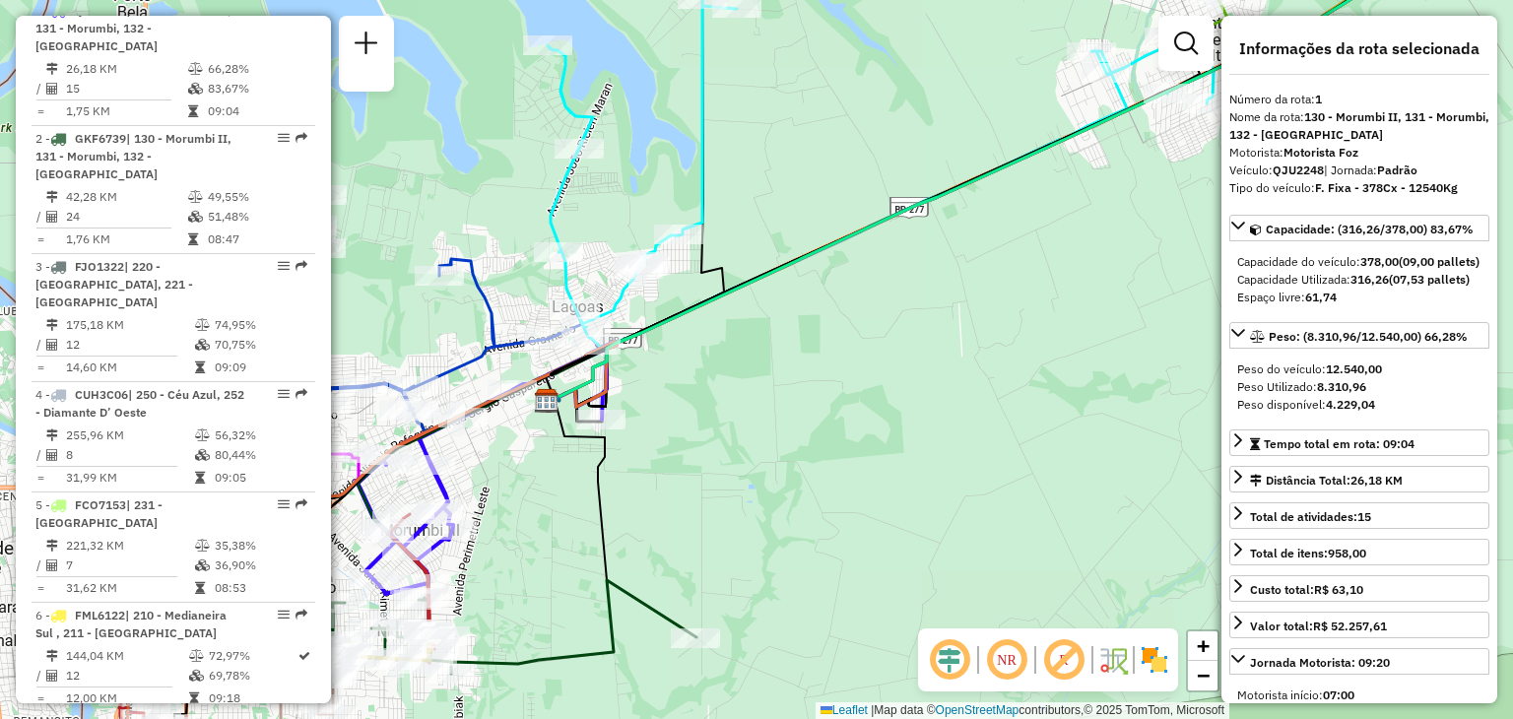
drag, startPoint x: 446, startPoint y: 476, endPoint x: 587, endPoint y: 359, distance: 183.3
click at [584, 361] on div "Janela de atendimento Grade de atendimento Capacidade Transportadoras Veículos …" at bounding box center [756, 359] width 1513 height 719
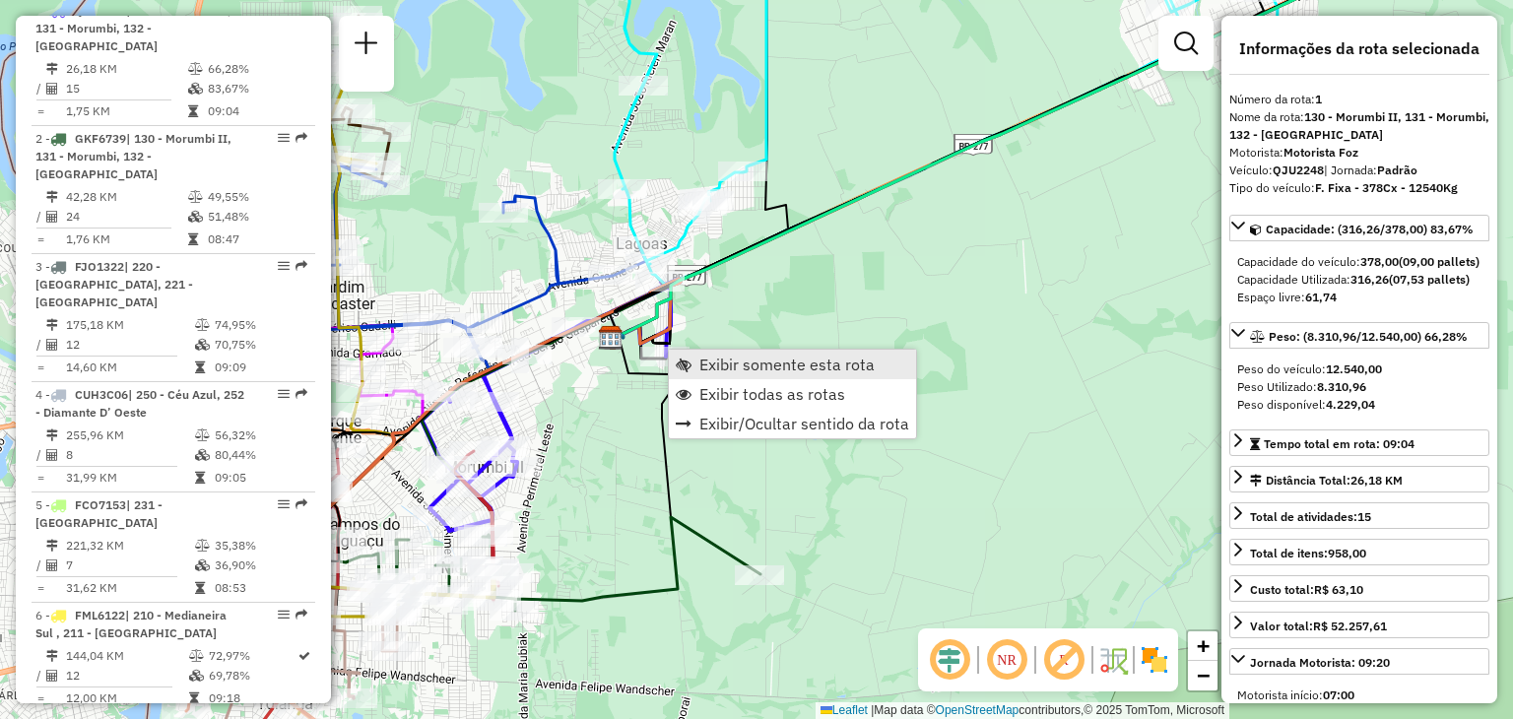
click at [709, 360] on span "Exibir somente esta rota" at bounding box center [786, 365] width 175 height 16
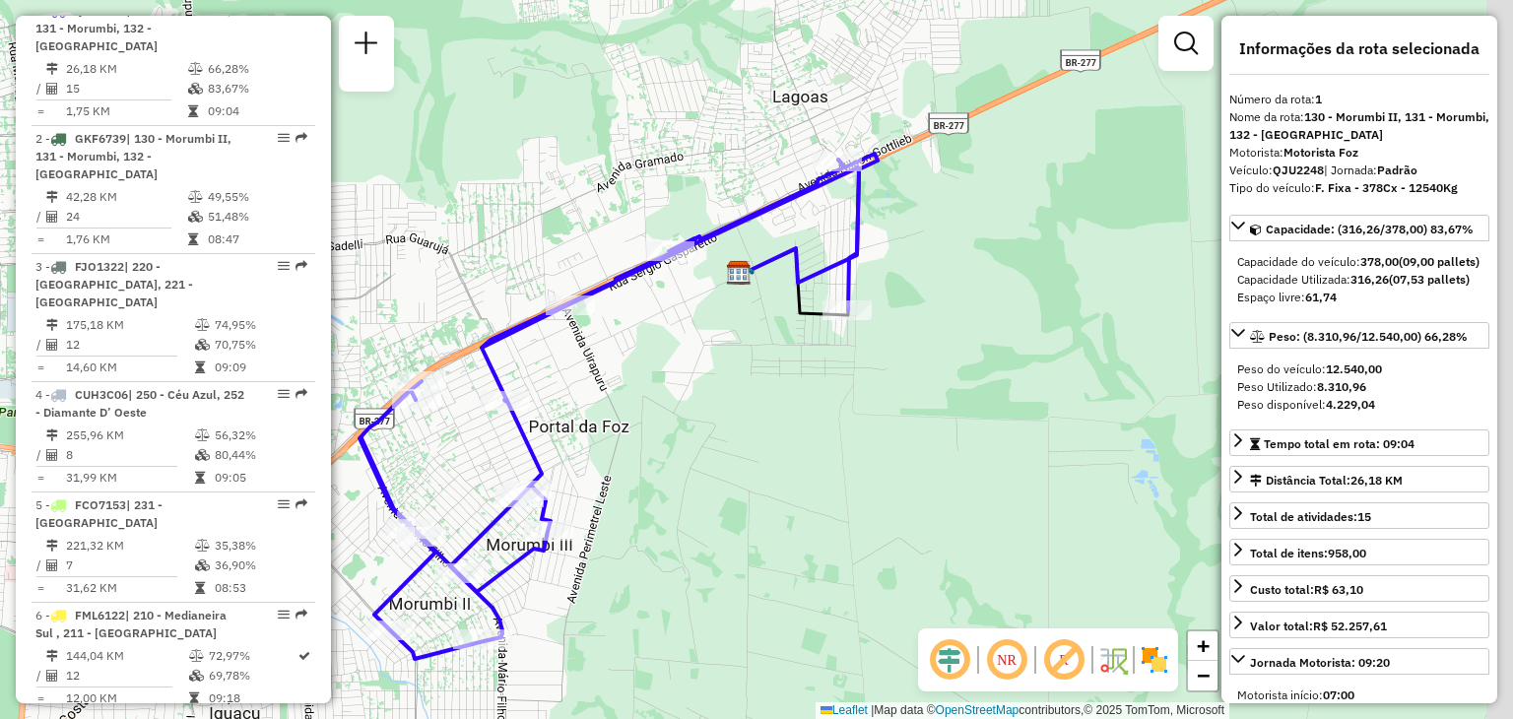
drag, startPoint x: 864, startPoint y: 281, endPoint x: 726, endPoint y: 328, distance: 145.8
click at [726, 328] on div "Janela de atendimento Grade de atendimento Capacidade Transportadoras Veículos …" at bounding box center [756, 359] width 1513 height 719
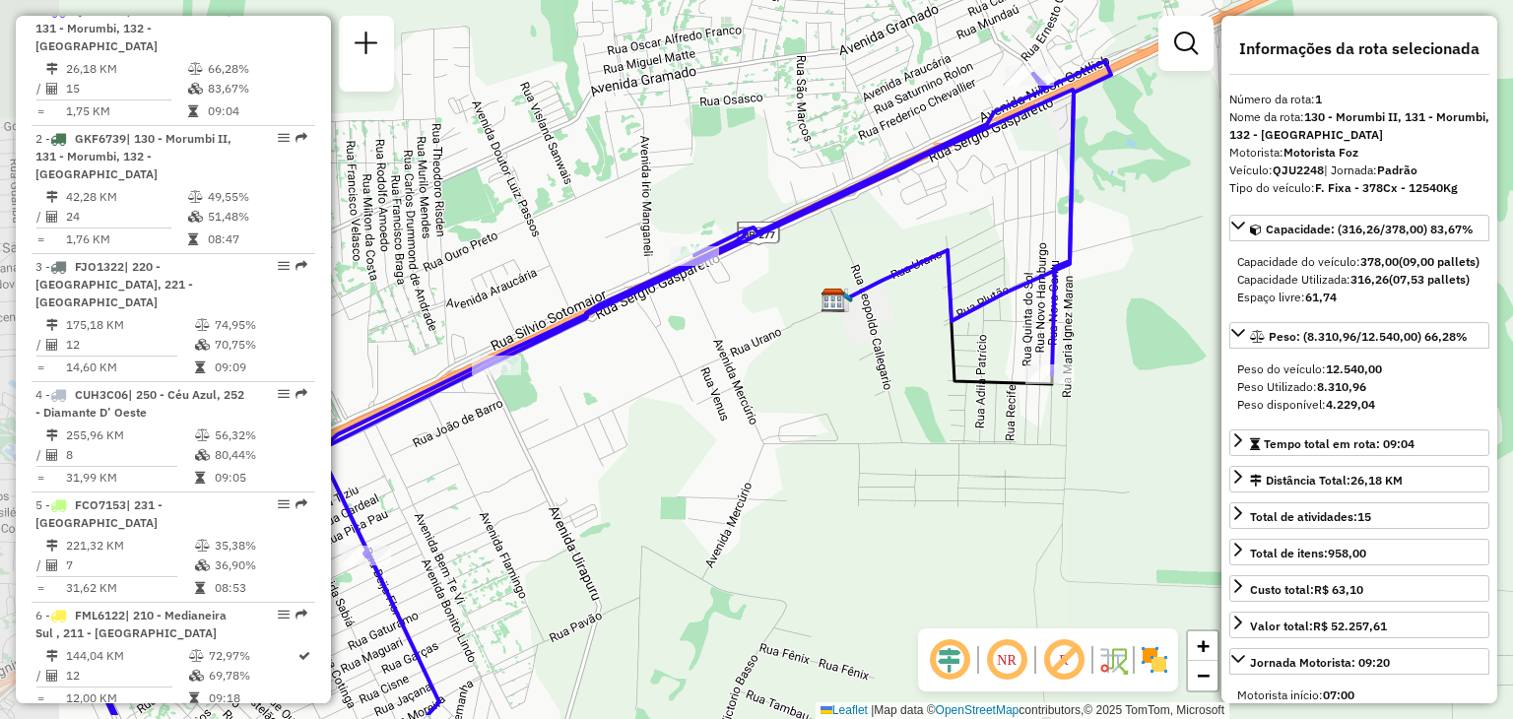
drag, startPoint x: 625, startPoint y: 299, endPoint x: 838, endPoint y: 224, distance: 225.9
click at [838, 224] on div "Janela de atendimento Grade de atendimento Capacidade Transportadoras Veículos …" at bounding box center [756, 359] width 1513 height 719
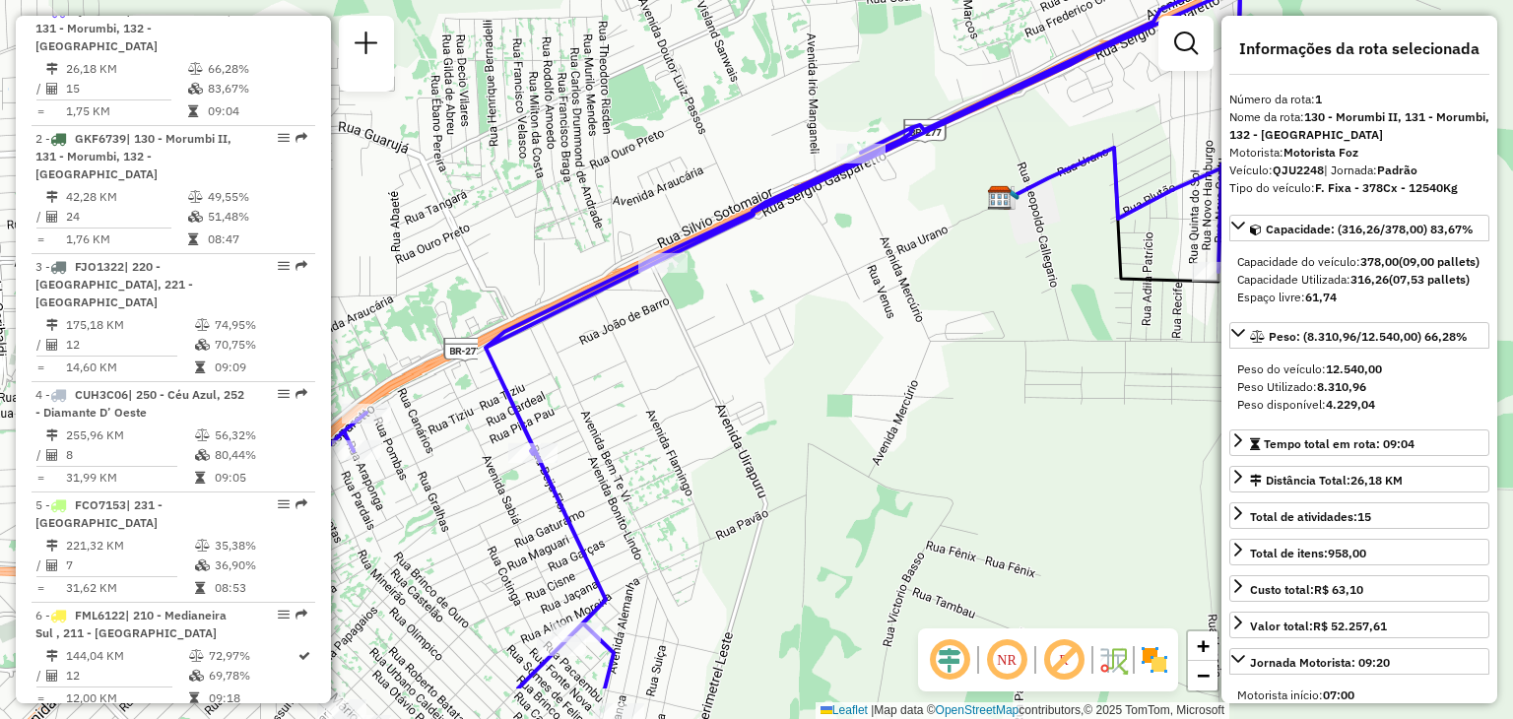
drag, startPoint x: 633, startPoint y: 308, endPoint x: 800, endPoint y: 206, distance: 195.5
click at [800, 206] on div "Janela de atendimento Grade de atendimento Capacidade Transportadoras Veículos …" at bounding box center [756, 359] width 1513 height 719
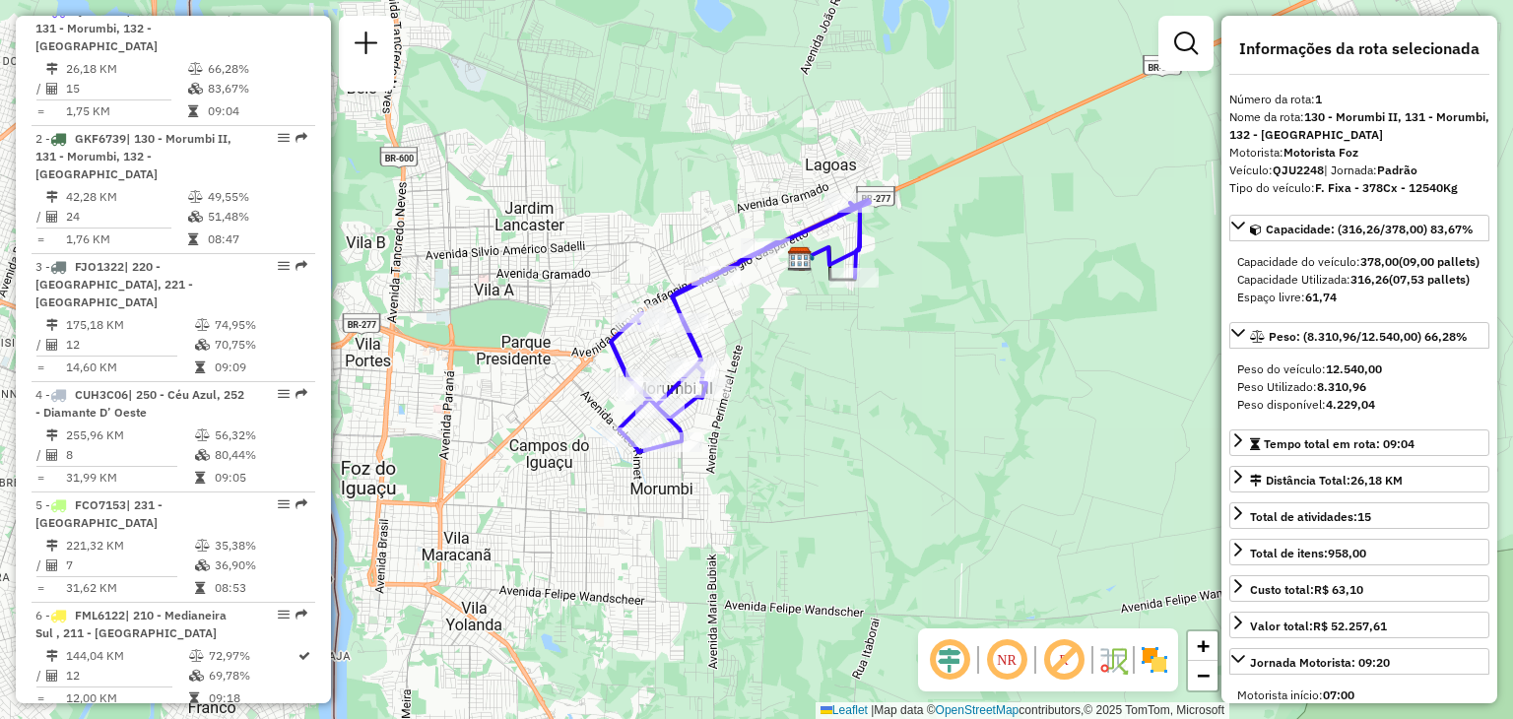
click at [1053, 83] on div "Janela de atendimento Grade de atendimento Capacidade Transportadoras Veículos …" at bounding box center [756, 359] width 1513 height 719
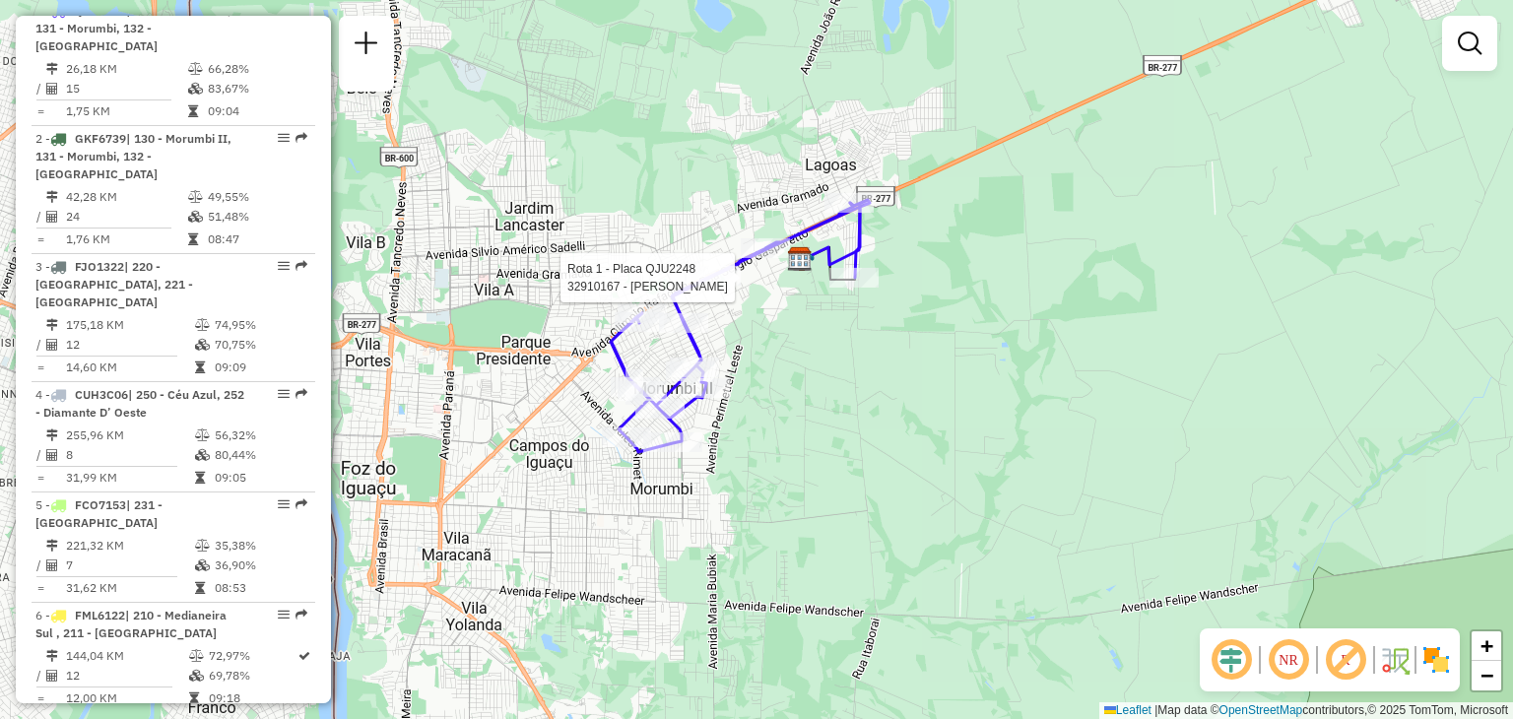
select select "**********"
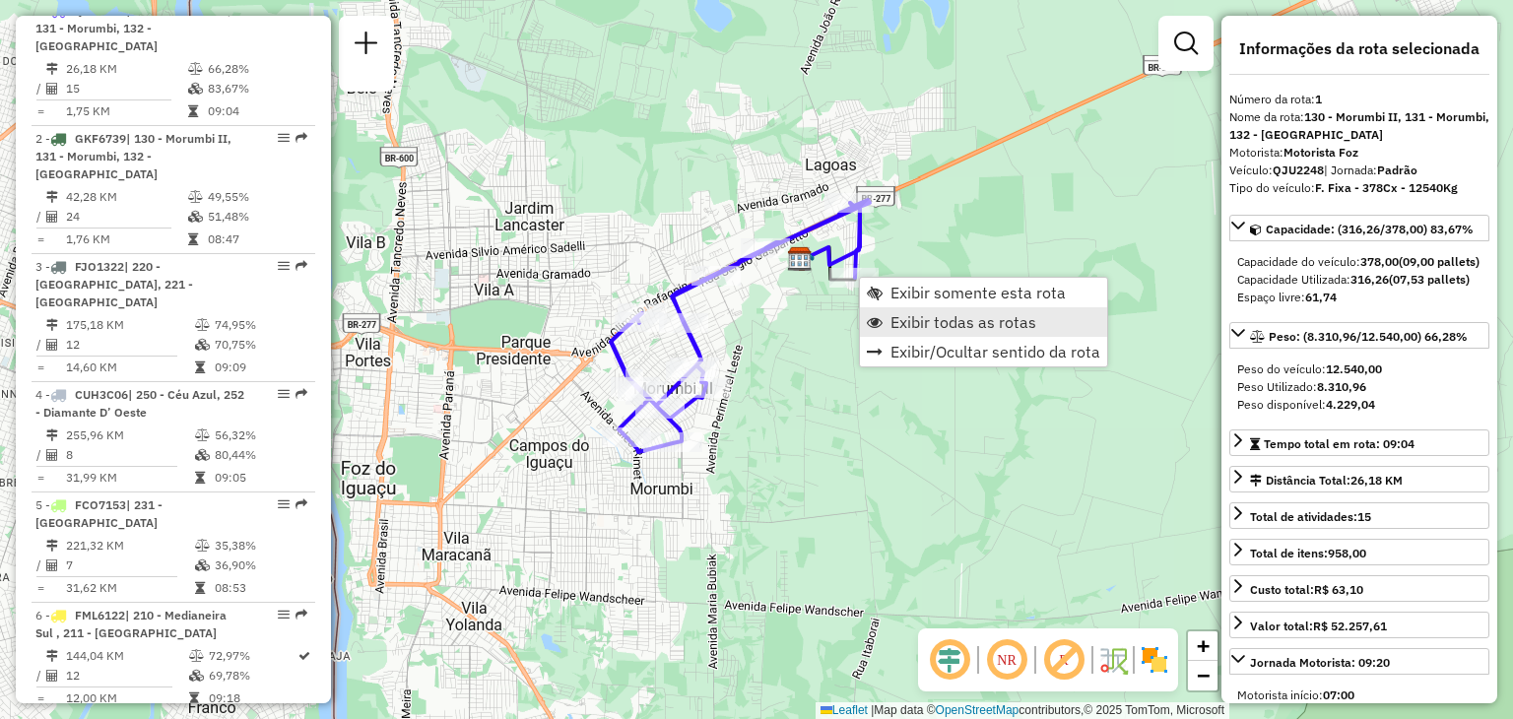
click at [913, 320] on span "Exibir todas as rotas" at bounding box center [963, 322] width 146 height 16
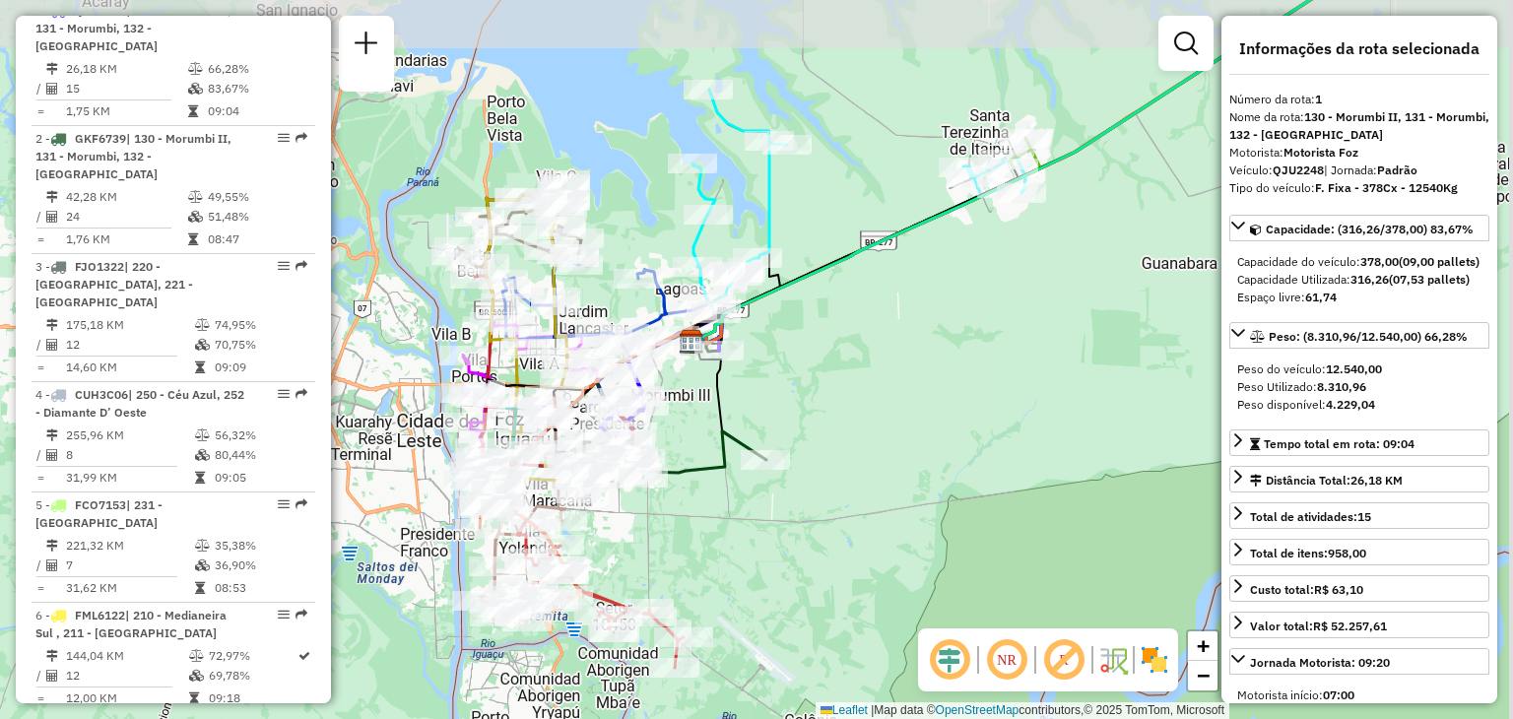
drag, startPoint x: 1007, startPoint y: 262, endPoint x: 835, endPoint y: 318, distance: 180.4
click at [835, 318] on div "Janela de atendimento Grade de atendimento Capacidade Transportadoras Veículos …" at bounding box center [756, 359] width 1513 height 719
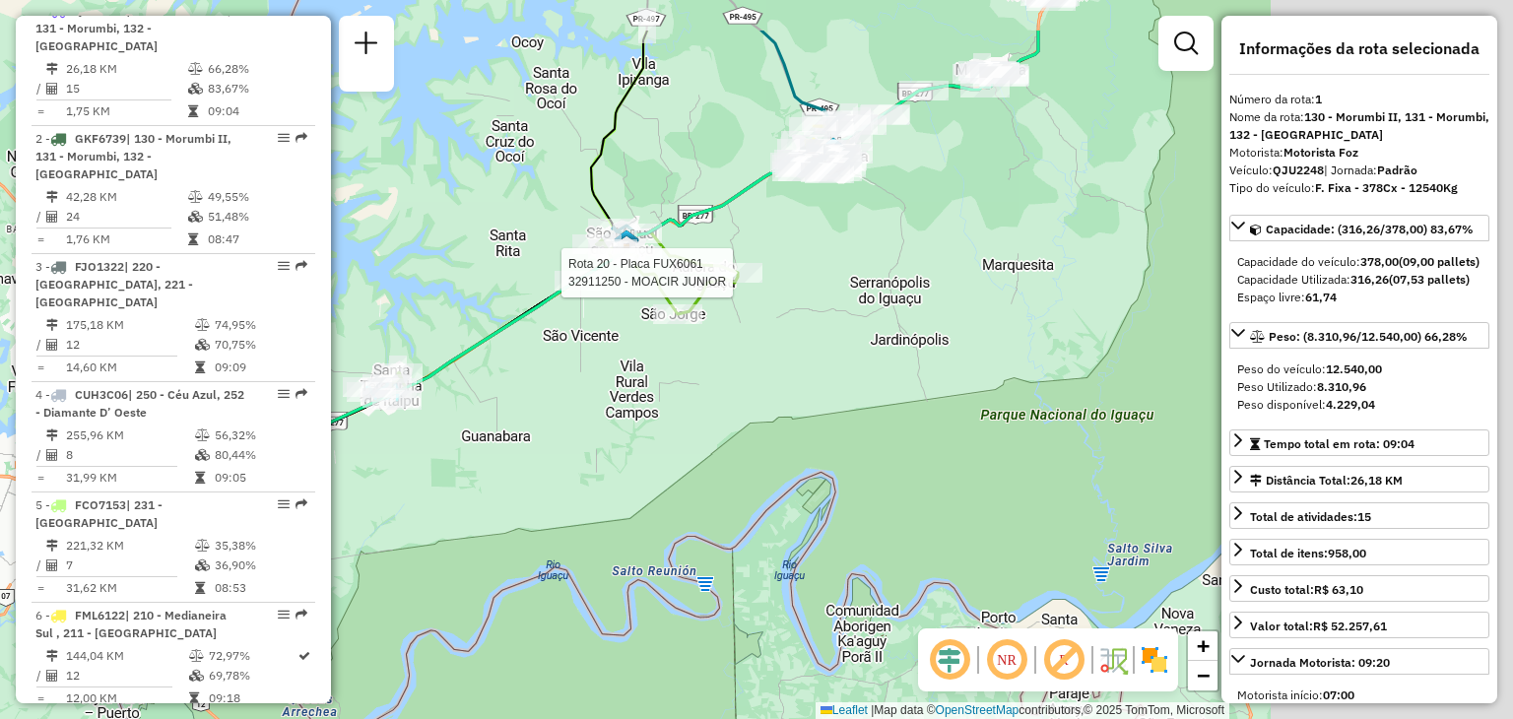
drag, startPoint x: 1000, startPoint y: 230, endPoint x: 644, endPoint y: 312, distance: 365.1
click at [713, 283] on div at bounding box center [737, 273] width 49 height 20
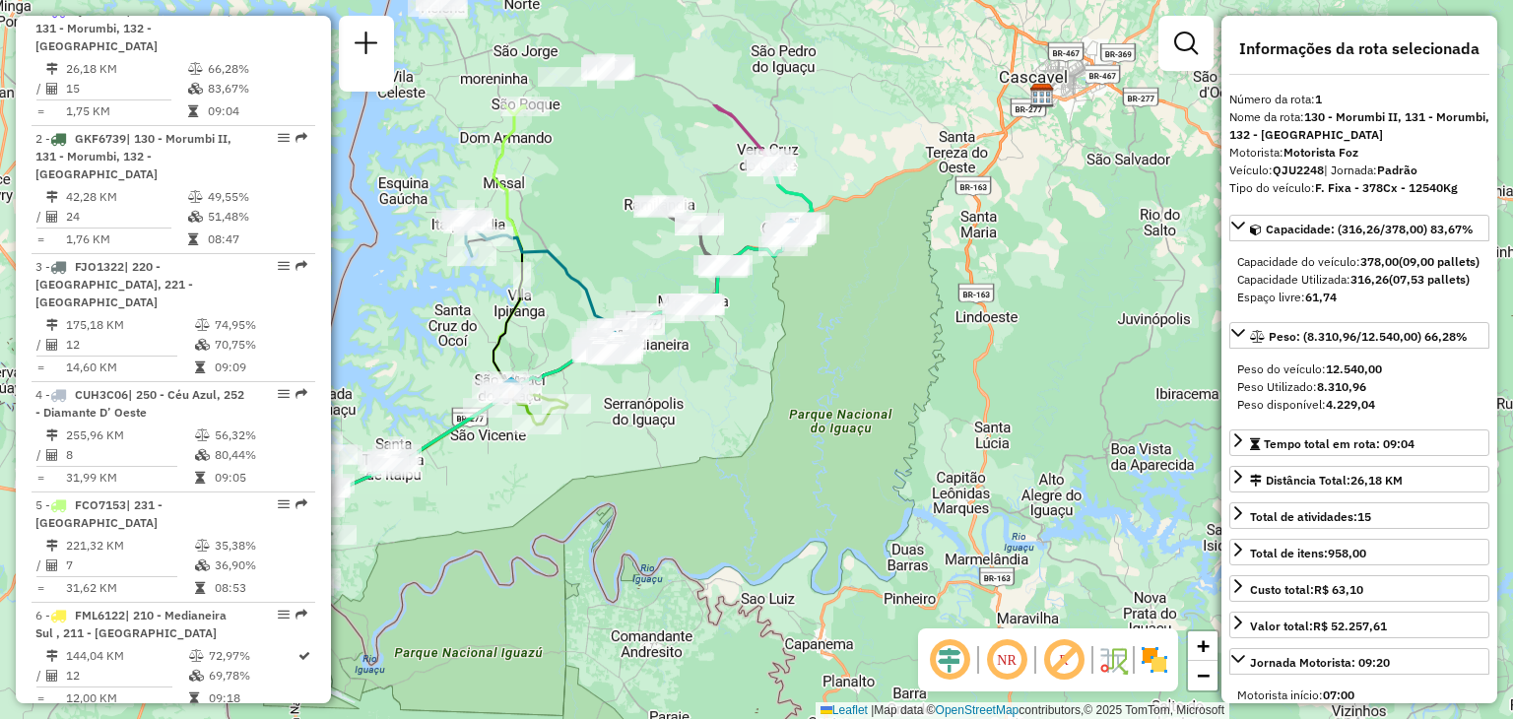
drag, startPoint x: 773, startPoint y: 320, endPoint x: 704, endPoint y: 430, distance: 130.1
click at [705, 429] on div "Janela de atendimento Grade de atendimento Capacidade Transportadoras Veículos …" at bounding box center [756, 359] width 1513 height 719
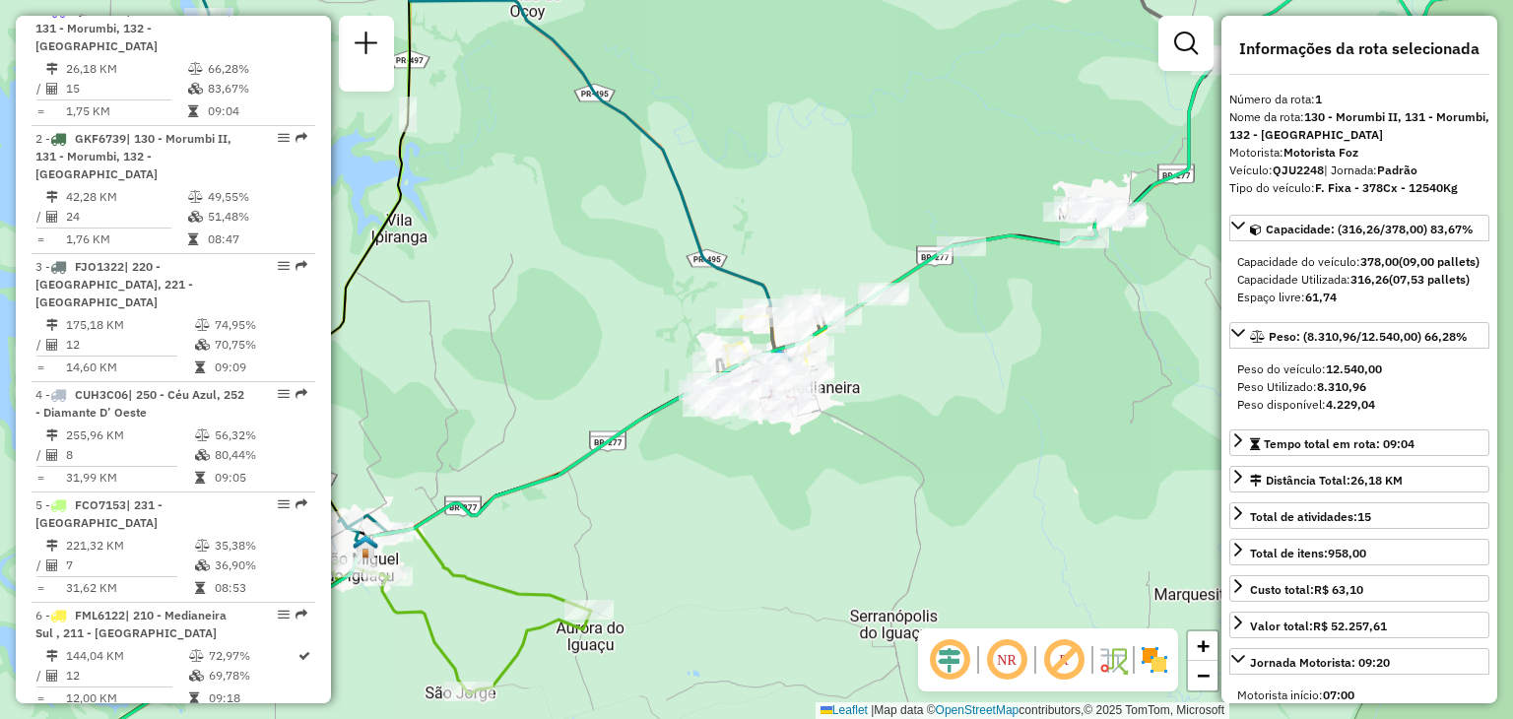
drag, startPoint x: 670, startPoint y: 467, endPoint x: 978, endPoint y: 415, distance: 312.7
click at [978, 415] on div "Janela de atendimento Grade de atendimento Capacidade Transportadoras Veículos …" at bounding box center [756, 359] width 1513 height 719
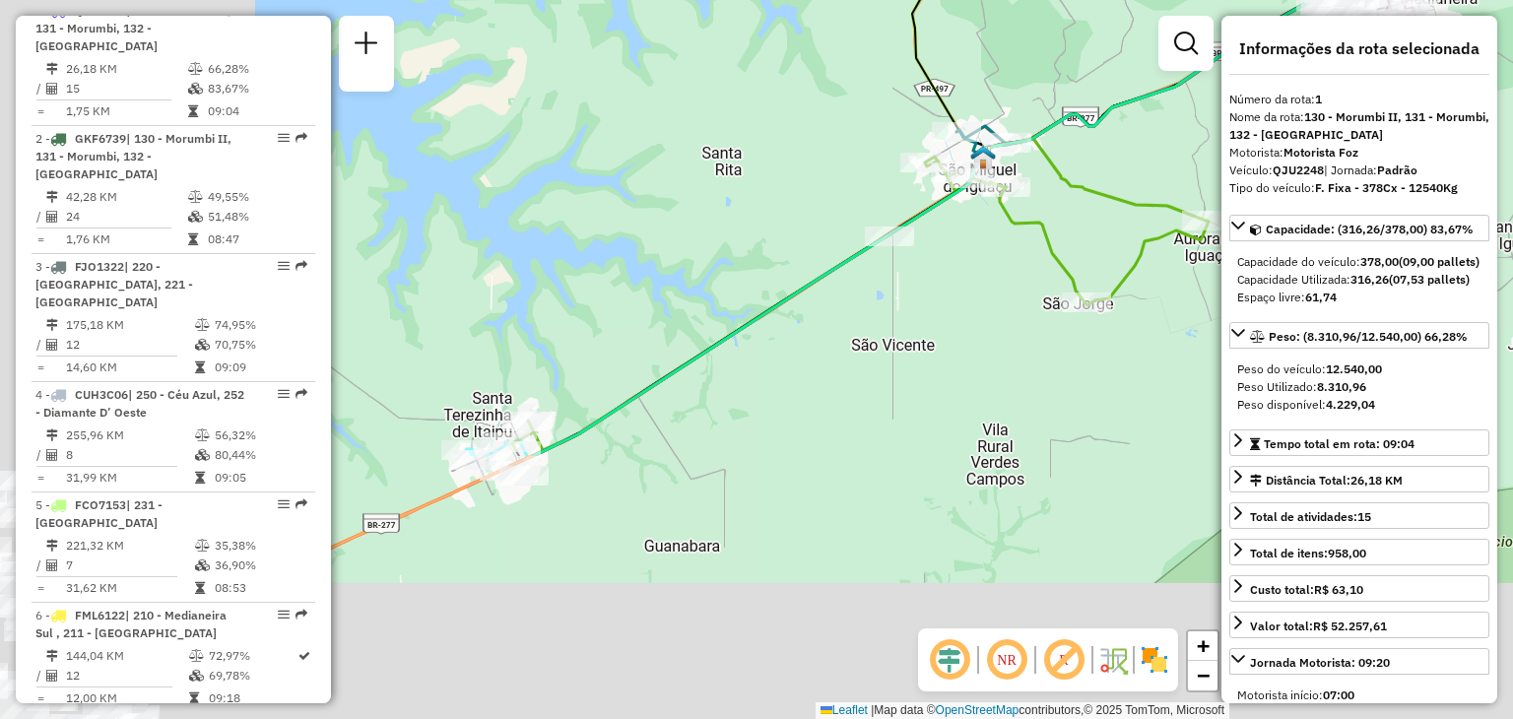
drag, startPoint x: 651, startPoint y: 580, endPoint x: 971, endPoint y: 218, distance: 483.6
click at [971, 218] on div "Janela de atendimento Grade de atendimento Capacidade Transportadoras Veículos …" at bounding box center [756, 359] width 1513 height 719
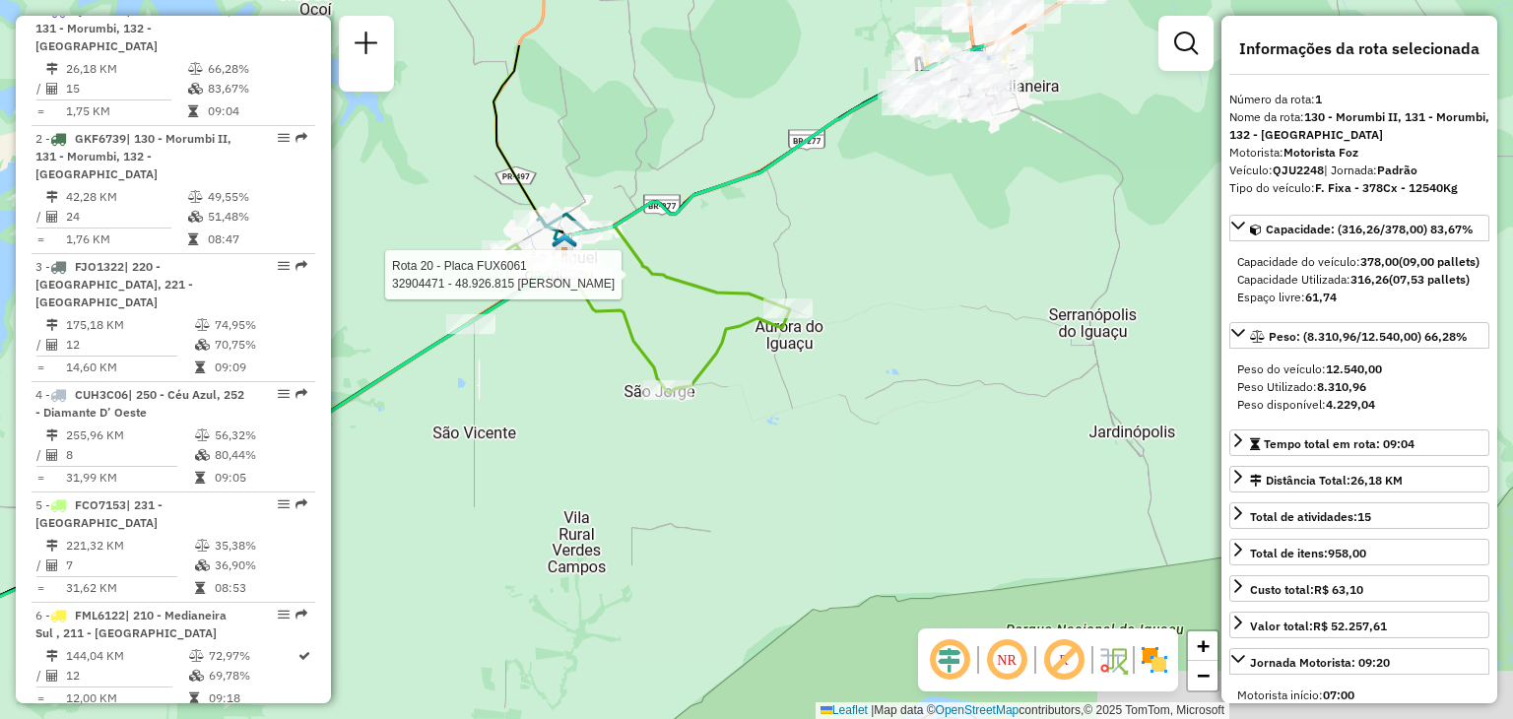
drag, startPoint x: 962, startPoint y: 250, endPoint x: 494, endPoint y: 378, distance: 485.1
click at [494, 378] on div "Rota 20 - Placa FUX6061 32904471 - 48.926.815 [PERSON_NAME] Janela de atendimen…" at bounding box center [756, 359] width 1513 height 719
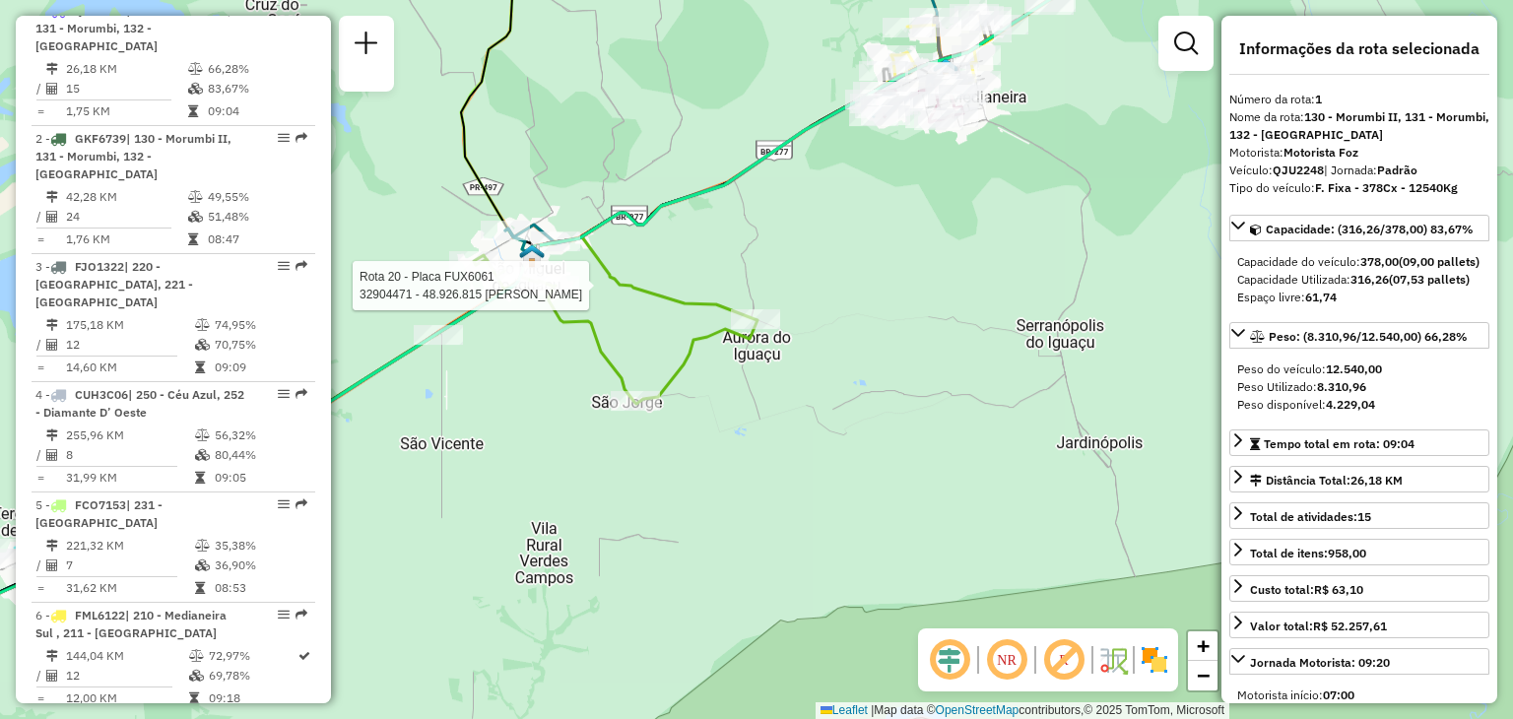
drag, startPoint x: 477, startPoint y: 411, endPoint x: 532, endPoint y: 348, distance: 83.8
click at [532, 348] on div "Rota 20 - Placa FUX6061 32904471 - 48.926.815 [PERSON_NAME] Janela de atendimen…" at bounding box center [756, 359] width 1513 height 719
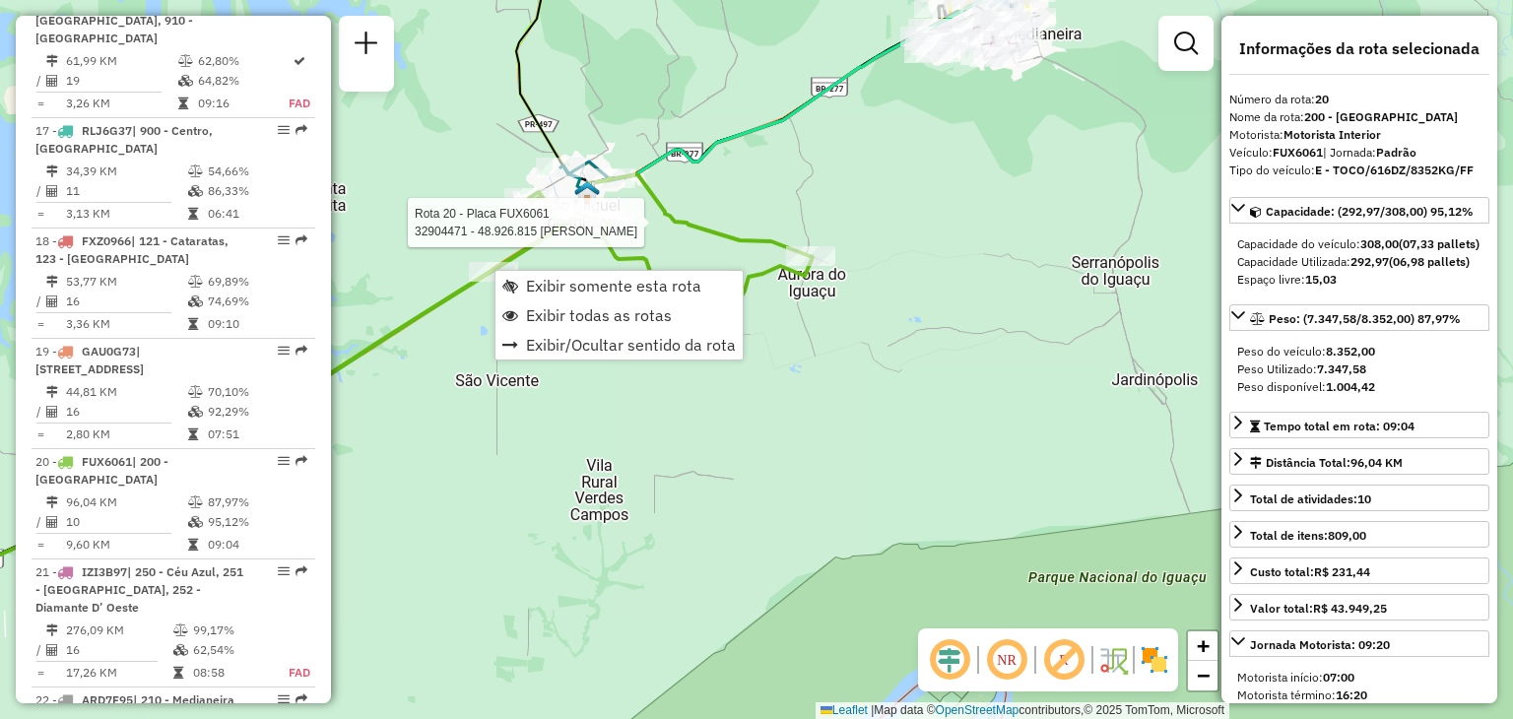
scroll to position [2899, 0]
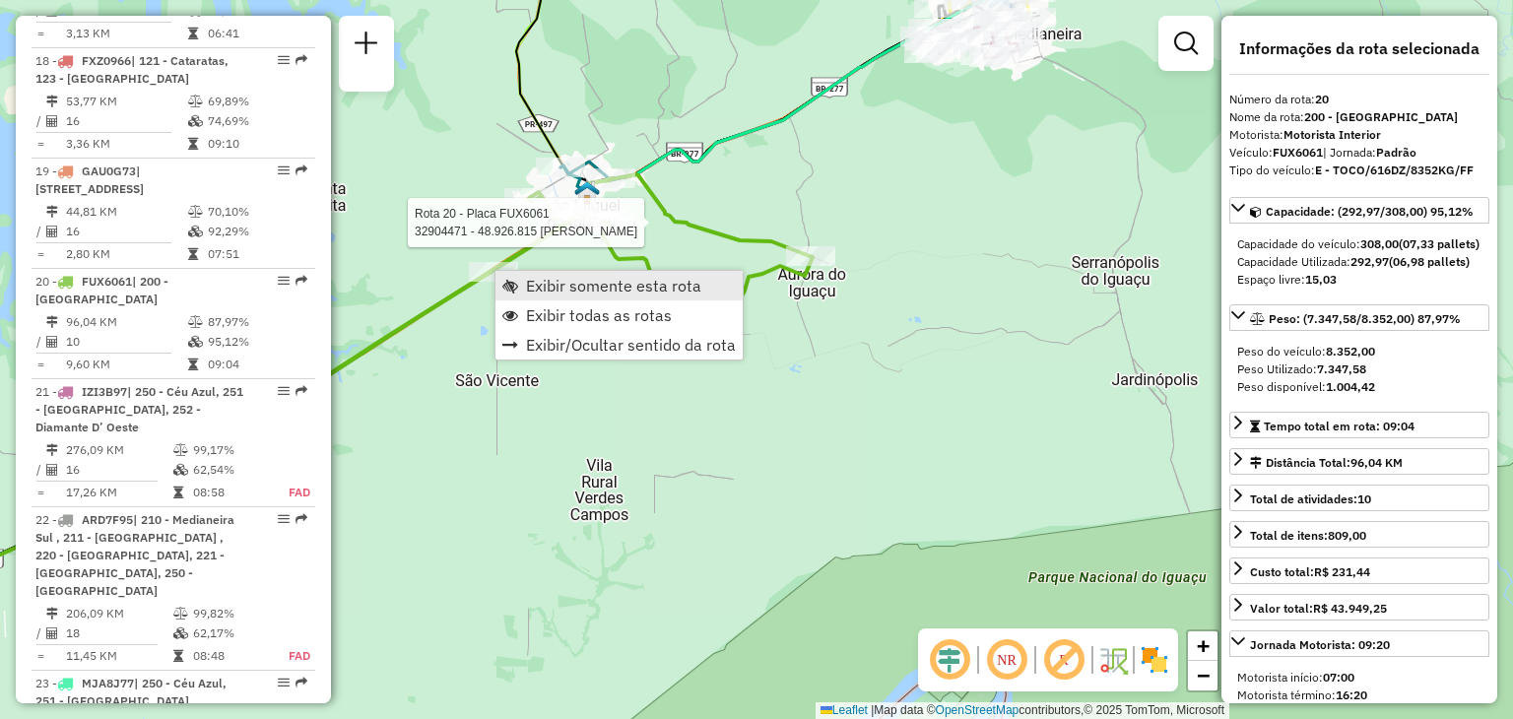
click at [553, 280] on span "Exibir somente esta rota" at bounding box center [613, 286] width 175 height 16
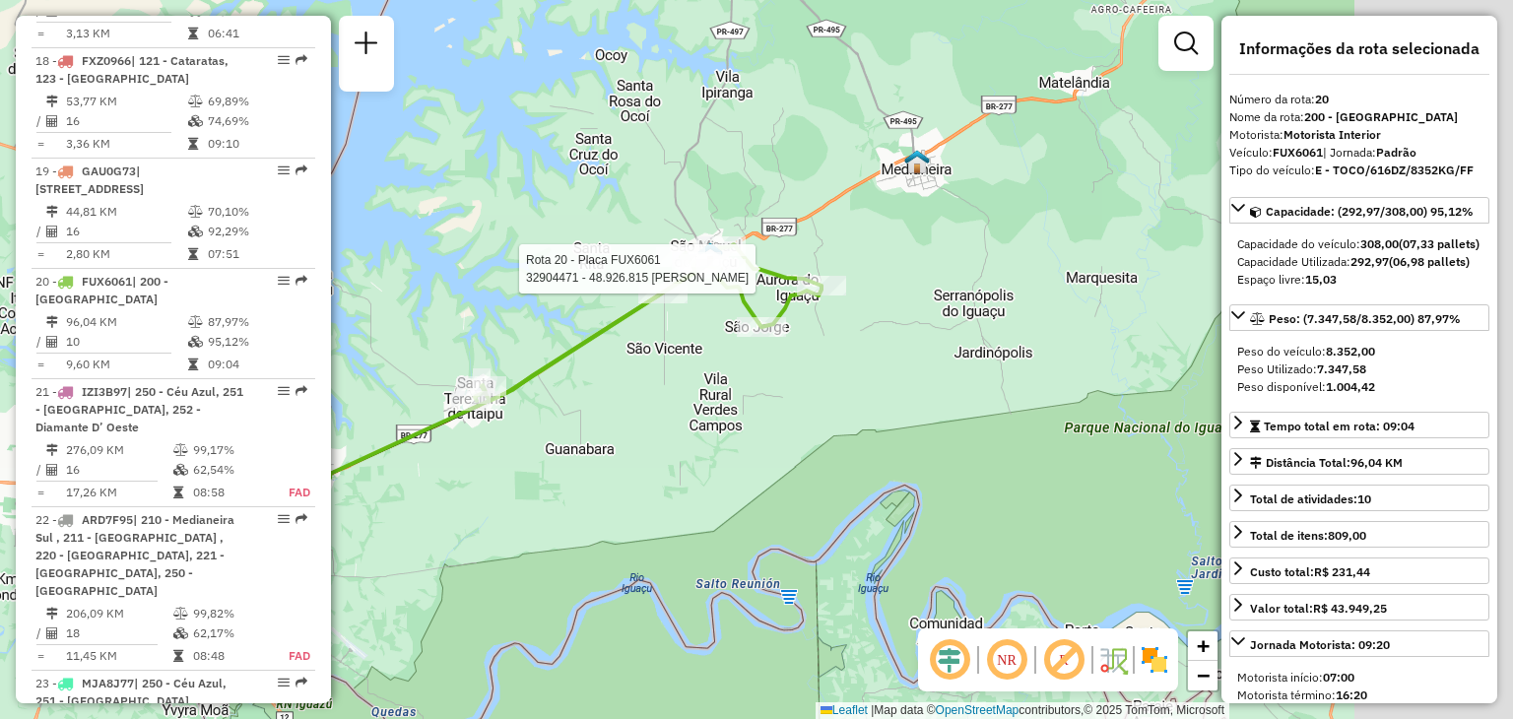
drag, startPoint x: 961, startPoint y: 287, endPoint x: 751, endPoint y: 336, distance: 216.5
click at [751, 336] on div "Rota 20 - Placa FUX6061 32904471 - 48.926.815 [PERSON_NAME] Rota 20 - Placa FUX…" at bounding box center [756, 359] width 1513 height 719
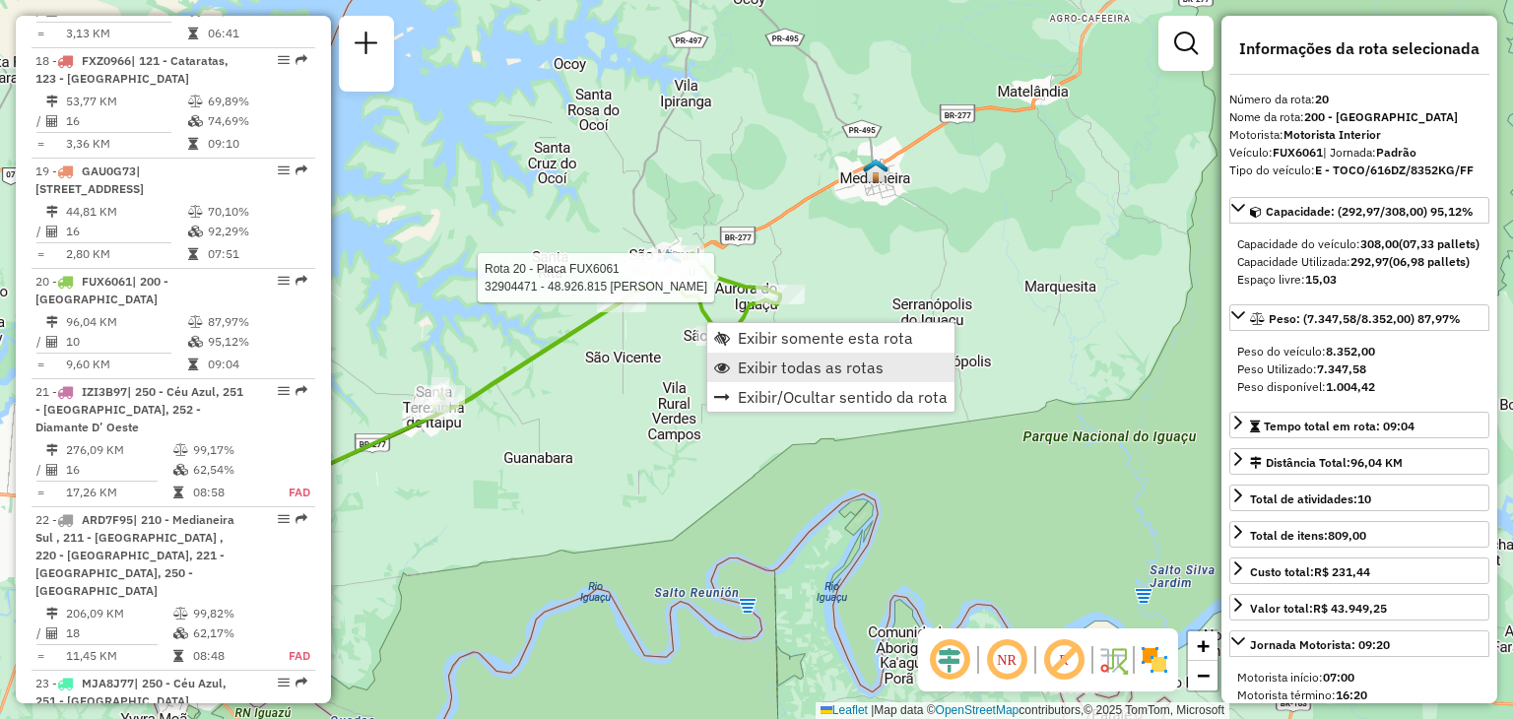
click at [772, 361] on span "Exibir todas as rotas" at bounding box center [811, 368] width 146 height 16
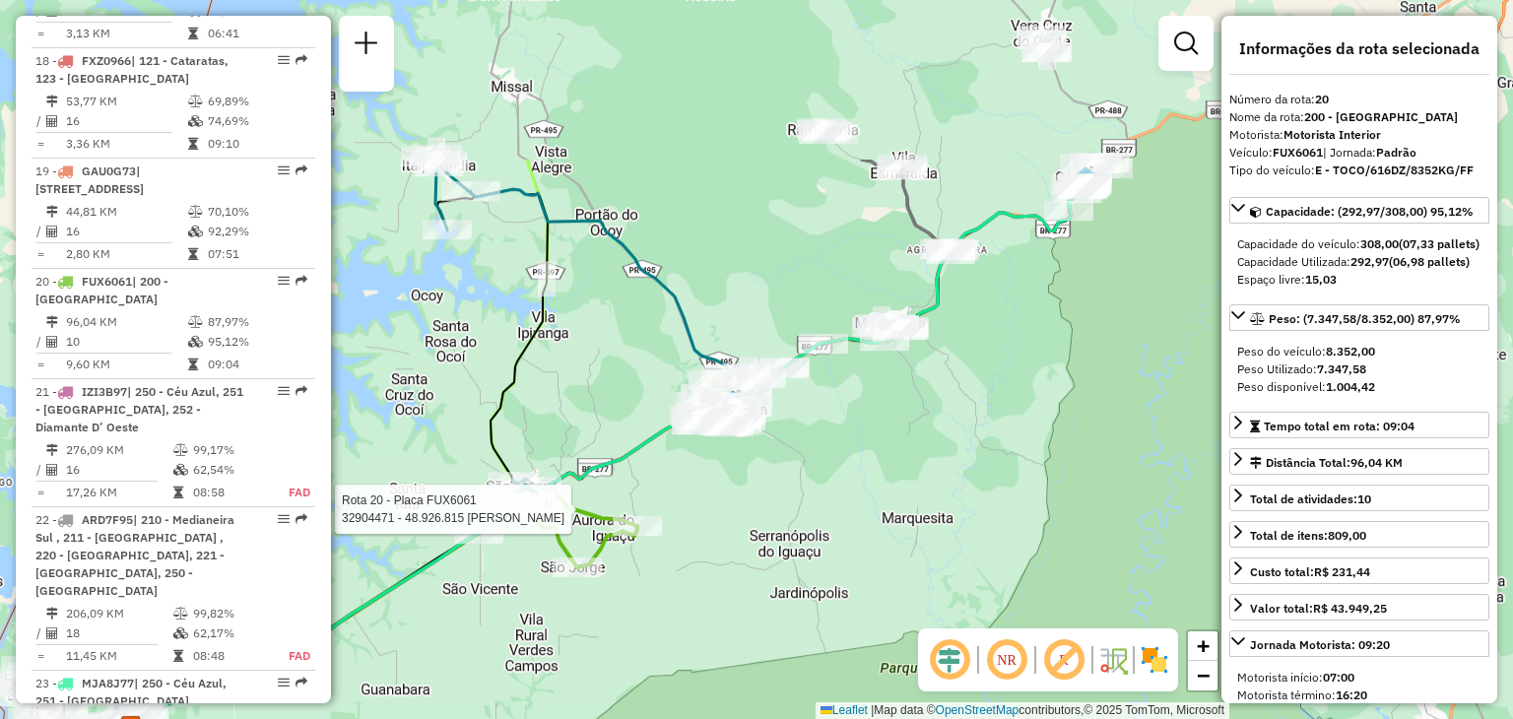
drag, startPoint x: 940, startPoint y: 253, endPoint x: 812, endPoint y: 473, distance: 254.3
click at [812, 473] on div "Rota 20 - Placa FUX6061 32904471 - 48.926.815 [PERSON_NAME] Janela de atendimen…" at bounding box center [756, 359] width 1513 height 719
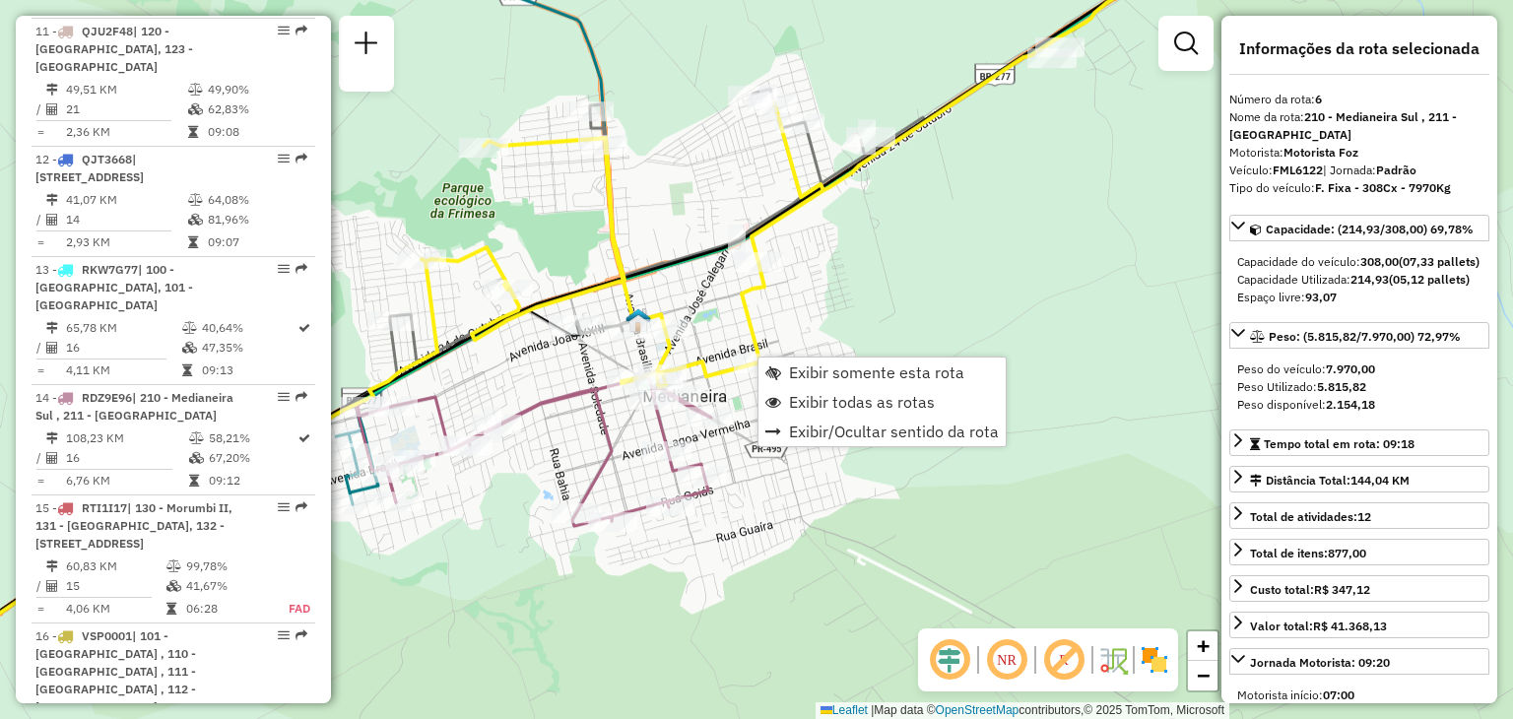
scroll to position [1375, 0]
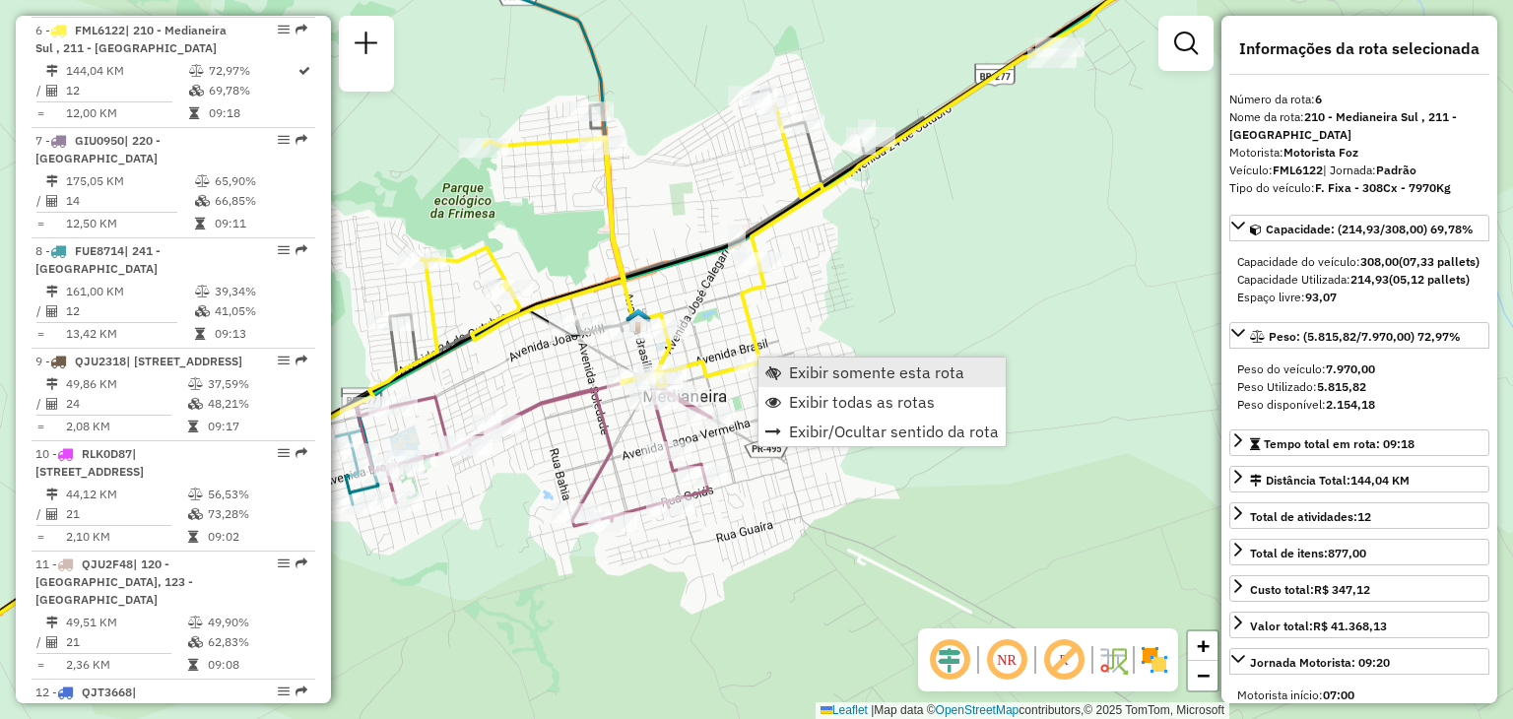
click at [813, 371] on span "Exibir somente esta rota" at bounding box center [876, 372] width 175 height 16
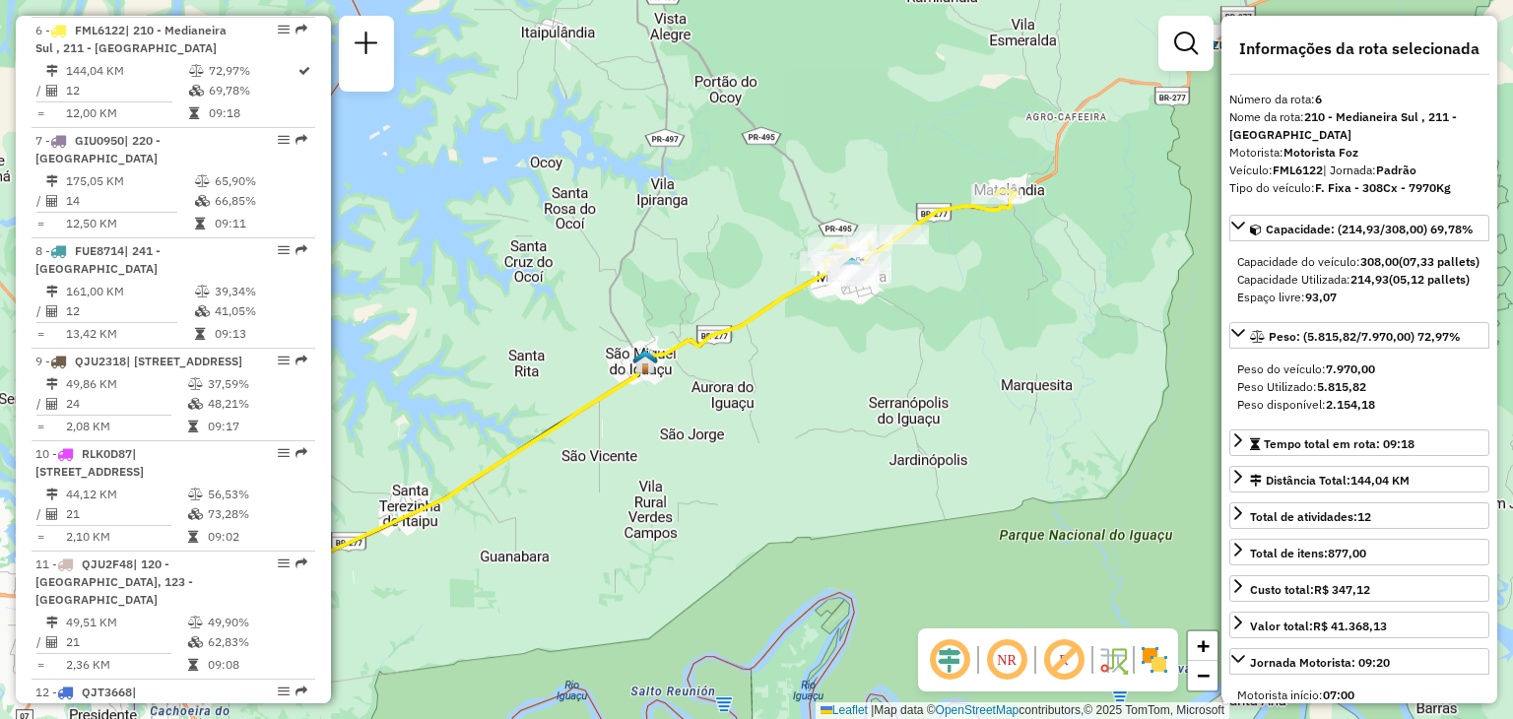
drag, startPoint x: 1036, startPoint y: 246, endPoint x: 918, endPoint y: 272, distance: 120.9
click at [918, 272] on div "Janela de atendimento Grade de atendimento Capacidade Transportadoras Veículos …" at bounding box center [756, 359] width 1513 height 719
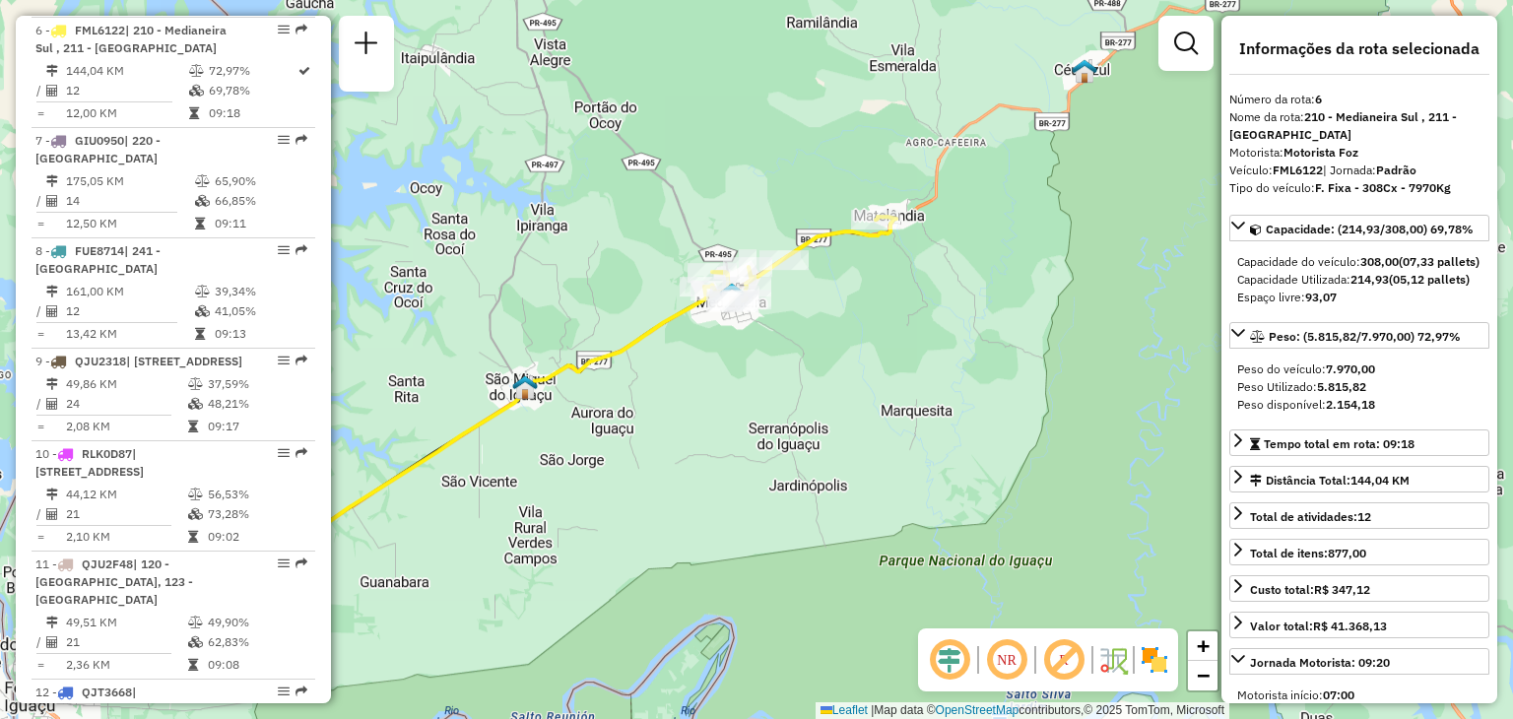
drag, startPoint x: 877, startPoint y: 291, endPoint x: 915, endPoint y: 190, distance: 107.6
click at [914, 191] on div "Janela de atendimento Grade de atendimento Capacidade Transportadoras Veículos …" at bounding box center [756, 359] width 1513 height 719
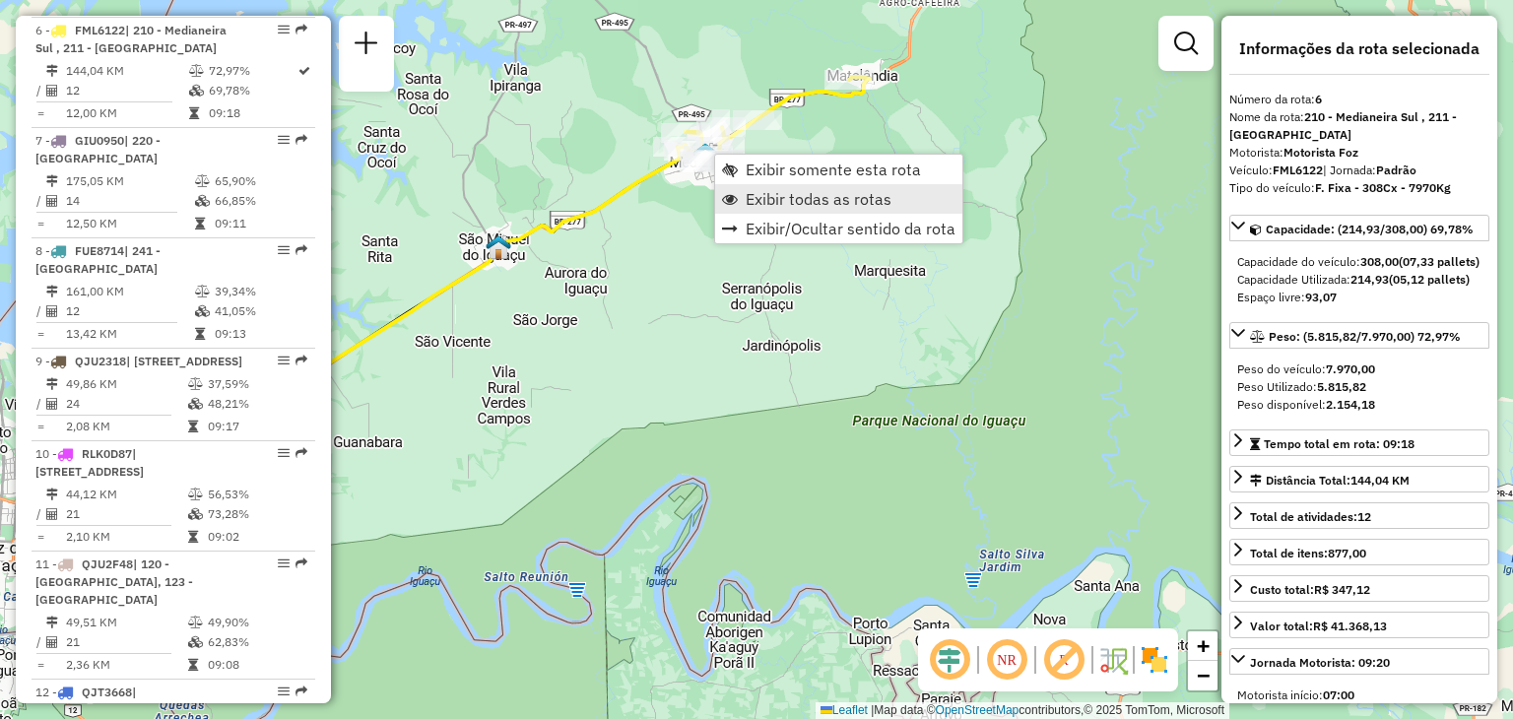
click at [801, 198] on span "Exibir todas as rotas" at bounding box center [819, 199] width 146 height 16
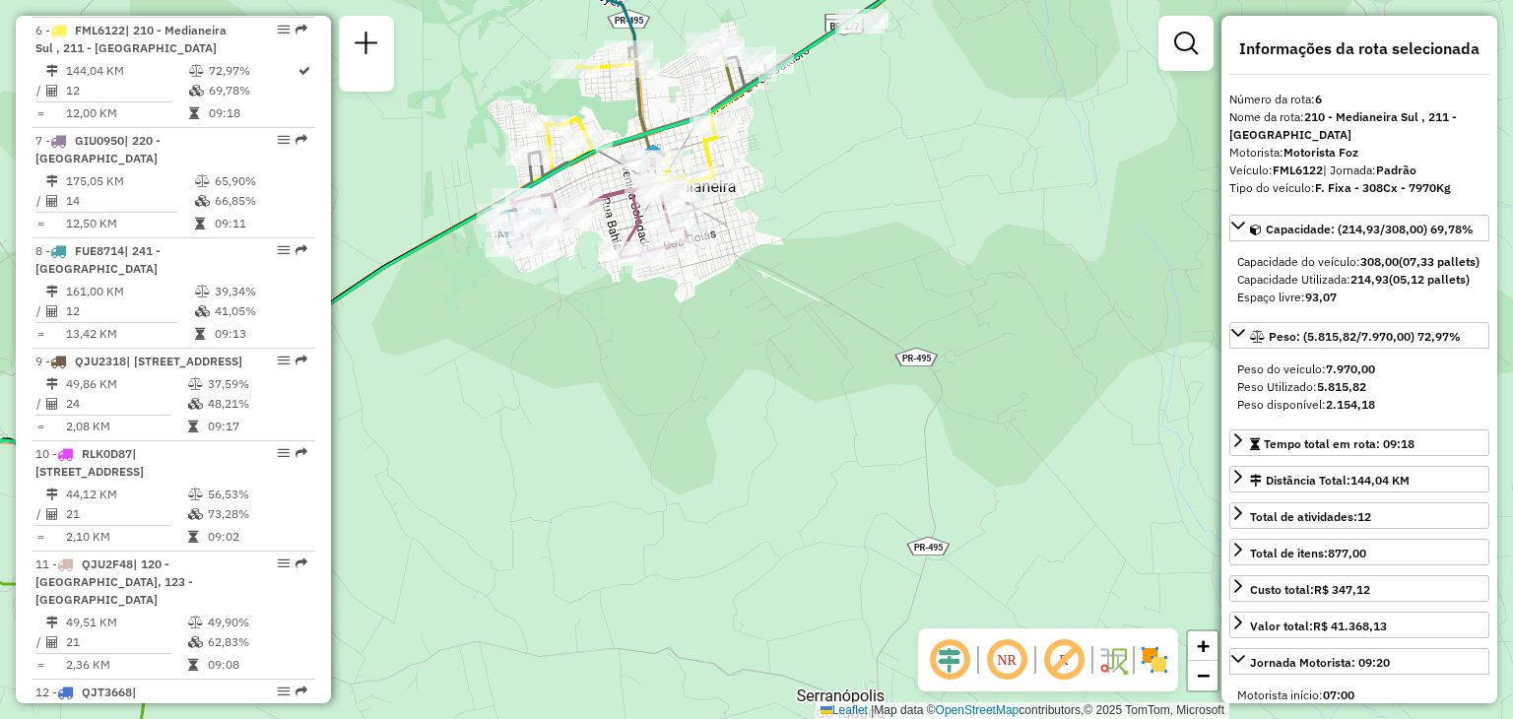
click at [972, 165] on div "Janela de atendimento Grade de atendimento Capacidade Transportadoras Veículos …" at bounding box center [756, 359] width 1513 height 719
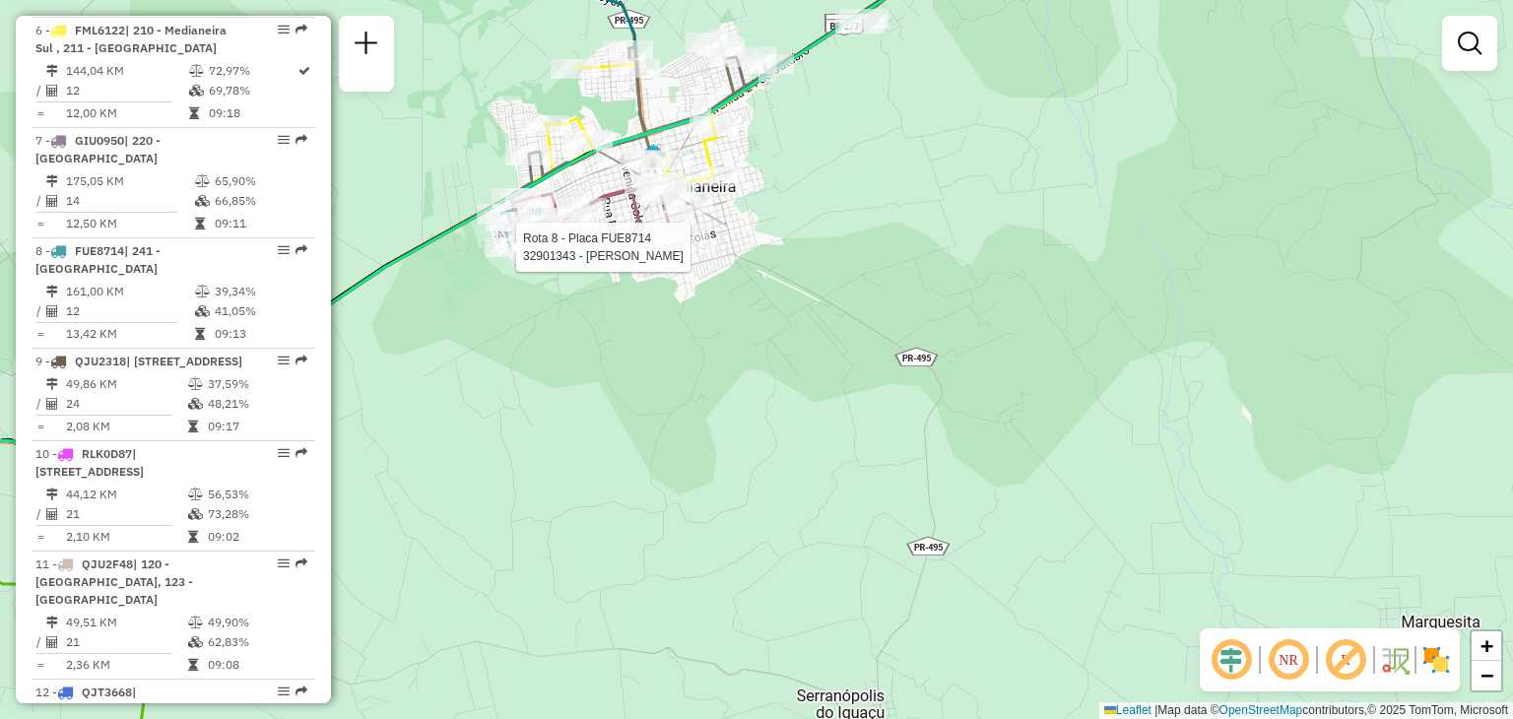
select select "**********"
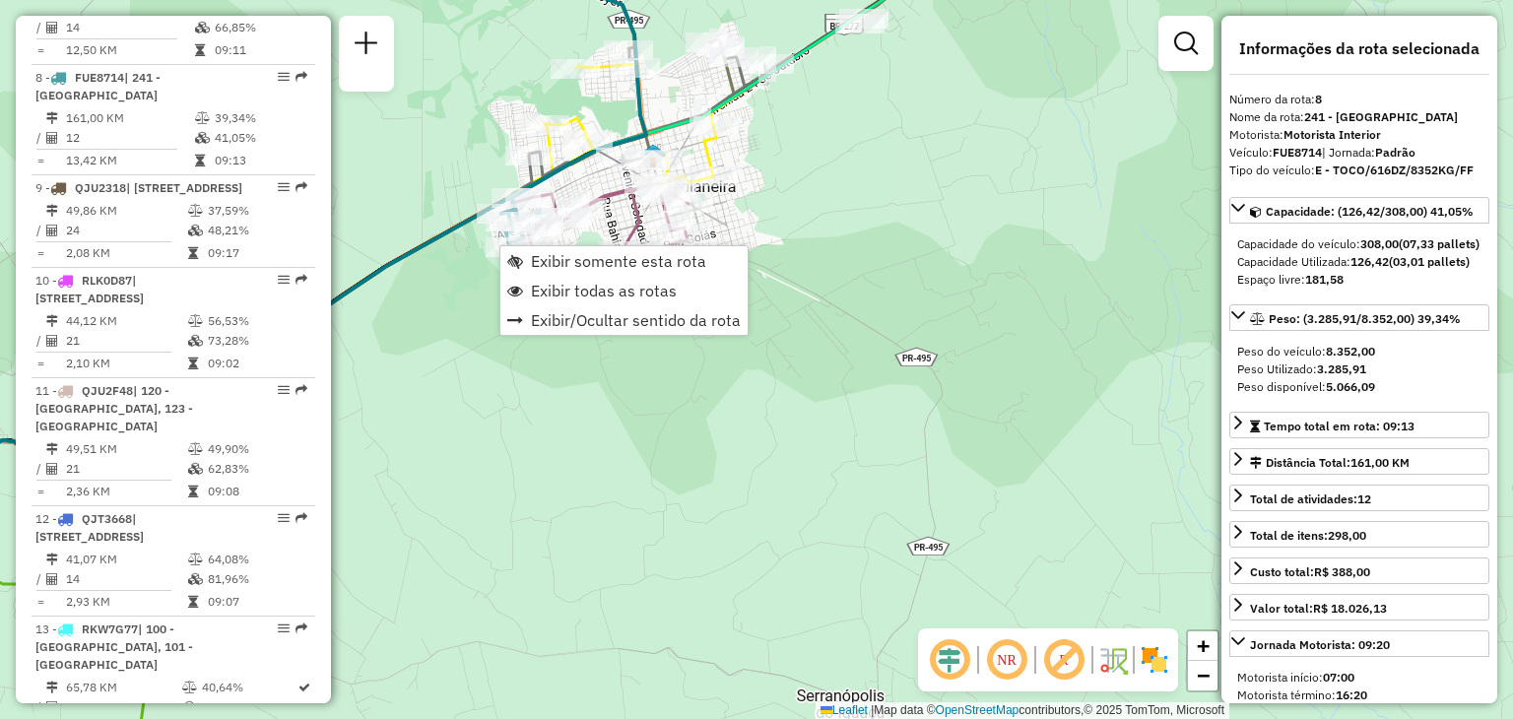
scroll to position [1578, 0]
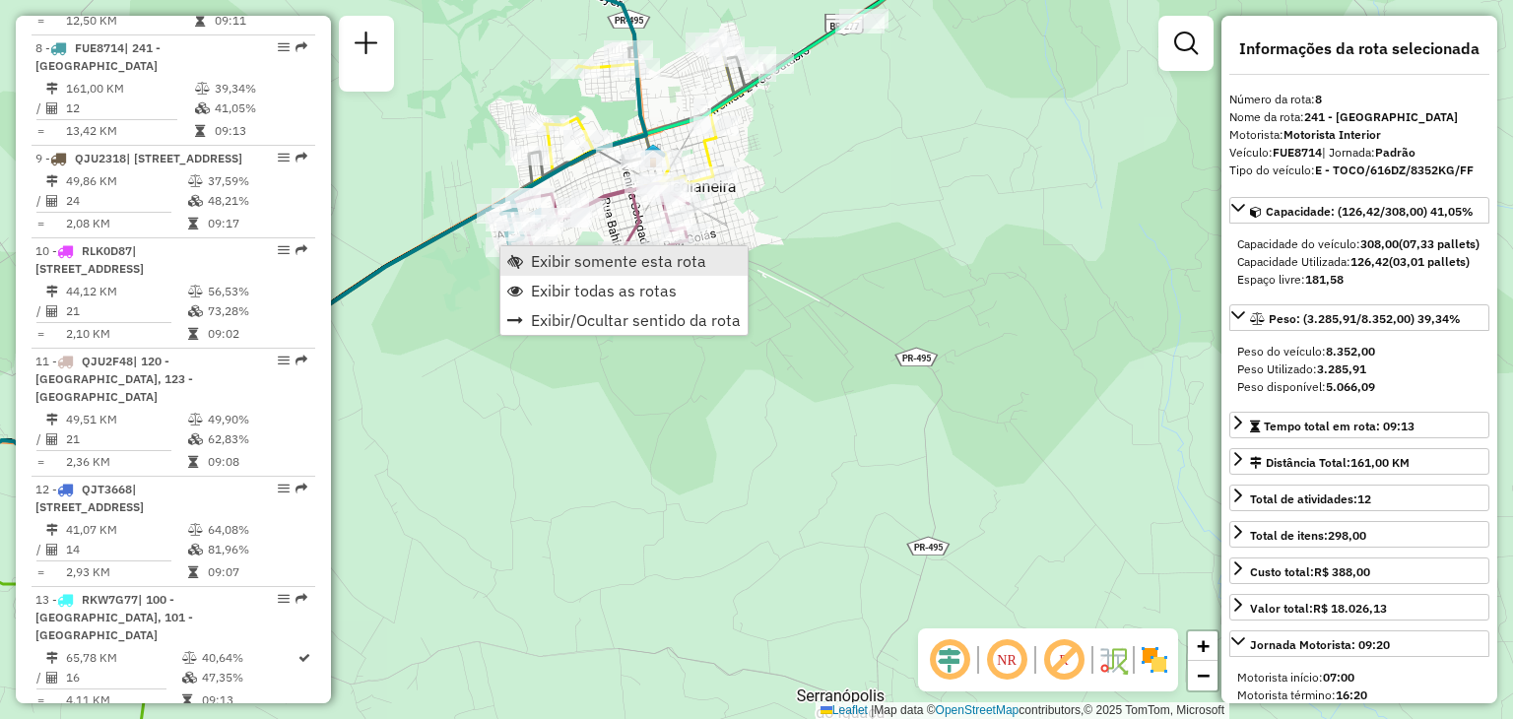
click at [550, 257] on span "Exibir somente esta rota" at bounding box center [618, 261] width 175 height 16
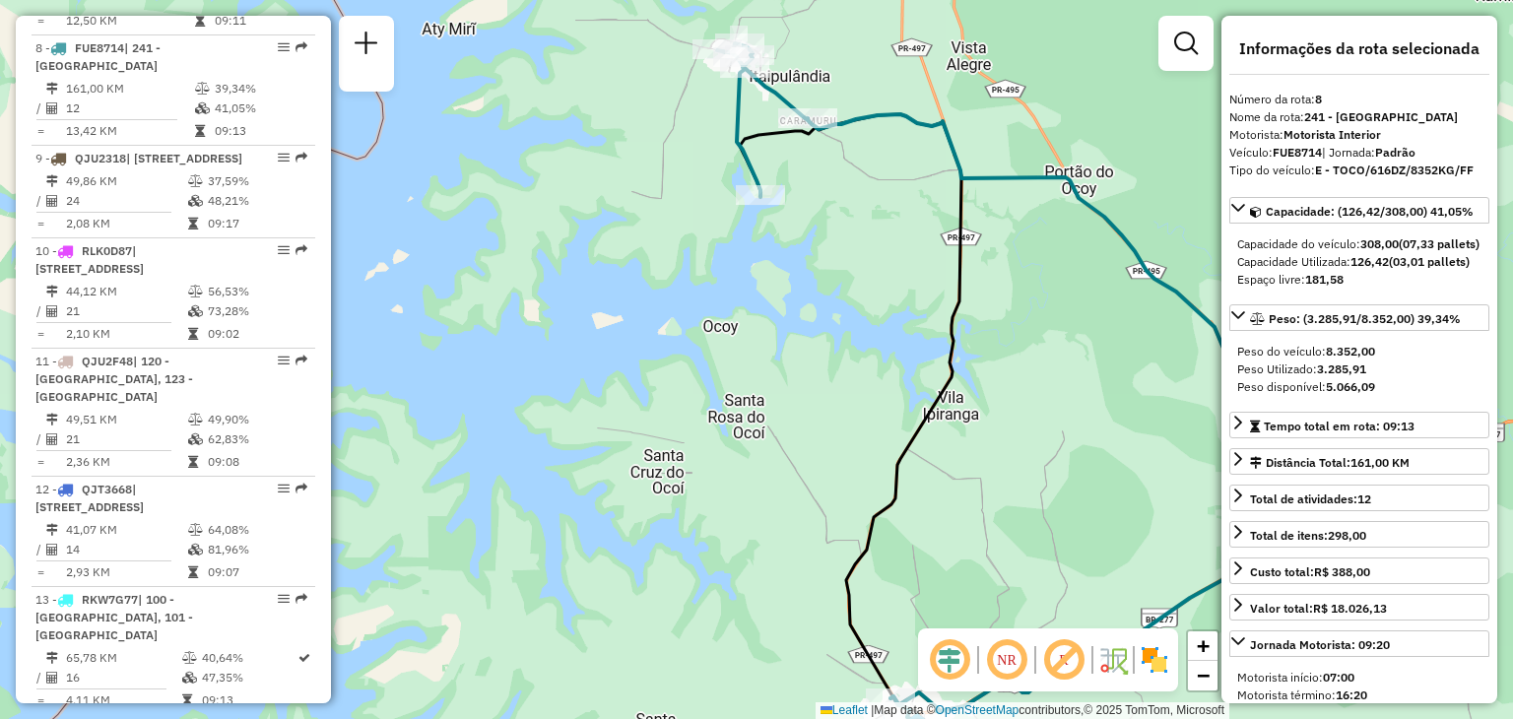
drag, startPoint x: 764, startPoint y: 56, endPoint x: 755, endPoint y: 293, distance: 236.6
click at [755, 293] on div "Janela de atendimento Grade de atendimento Capacidade Transportadoras Veículos …" at bounding box center [756, 359] width 1513 height 719
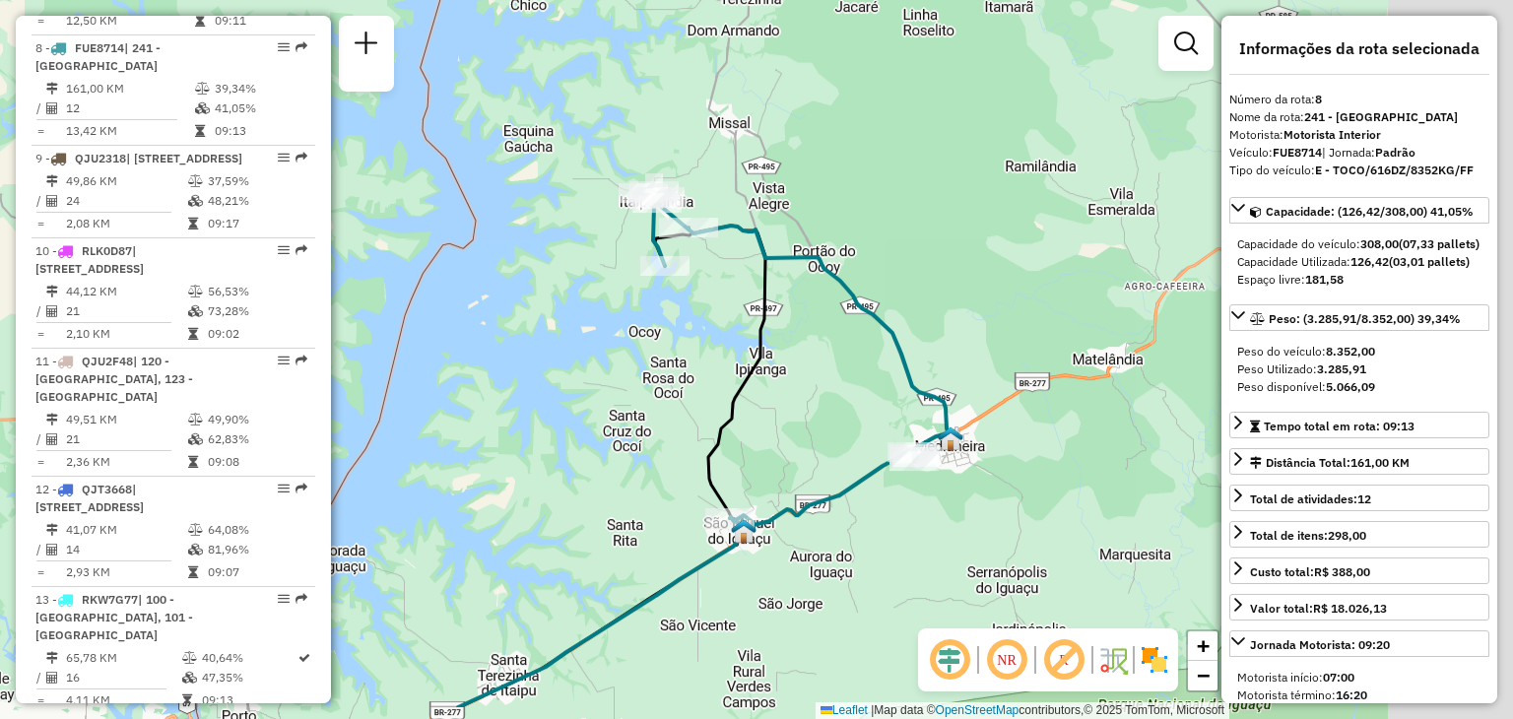
drag, startPoint x: 924, startPoint y: 334, endPoint x: 865, endPoint y: 303, distance: 66.5
click at [865, 303] on icon at bounding box center [795, 357] width 305 height 335
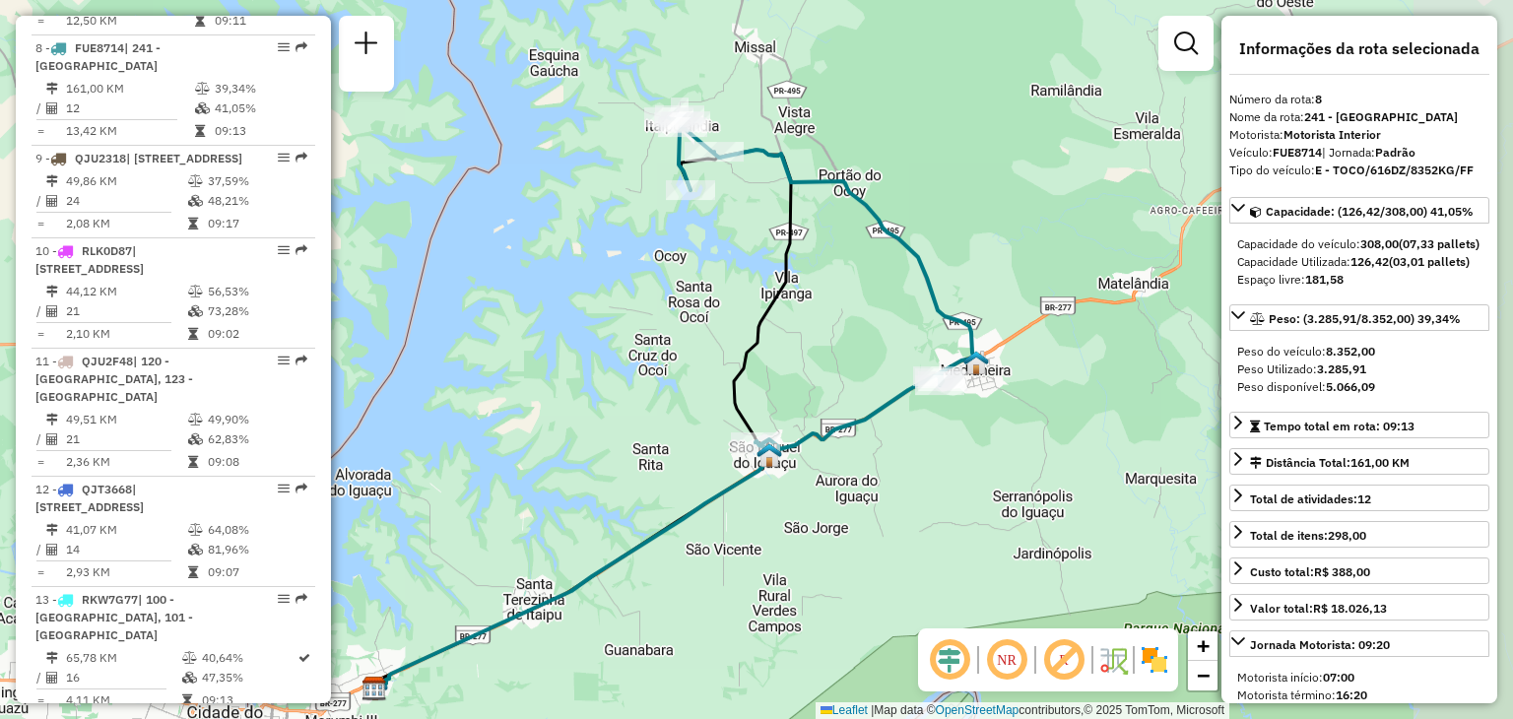
drag, startPoint x: 879, startPoint y: 182, endPoint x: 740, endPoint y: 184, distance: 138.9
click at [745, 182] on div "Janela de atendimento Grade de atendimento Capacidade Transportadoras Veículos …" at bounding box center [756, 359] width 1513 height 719
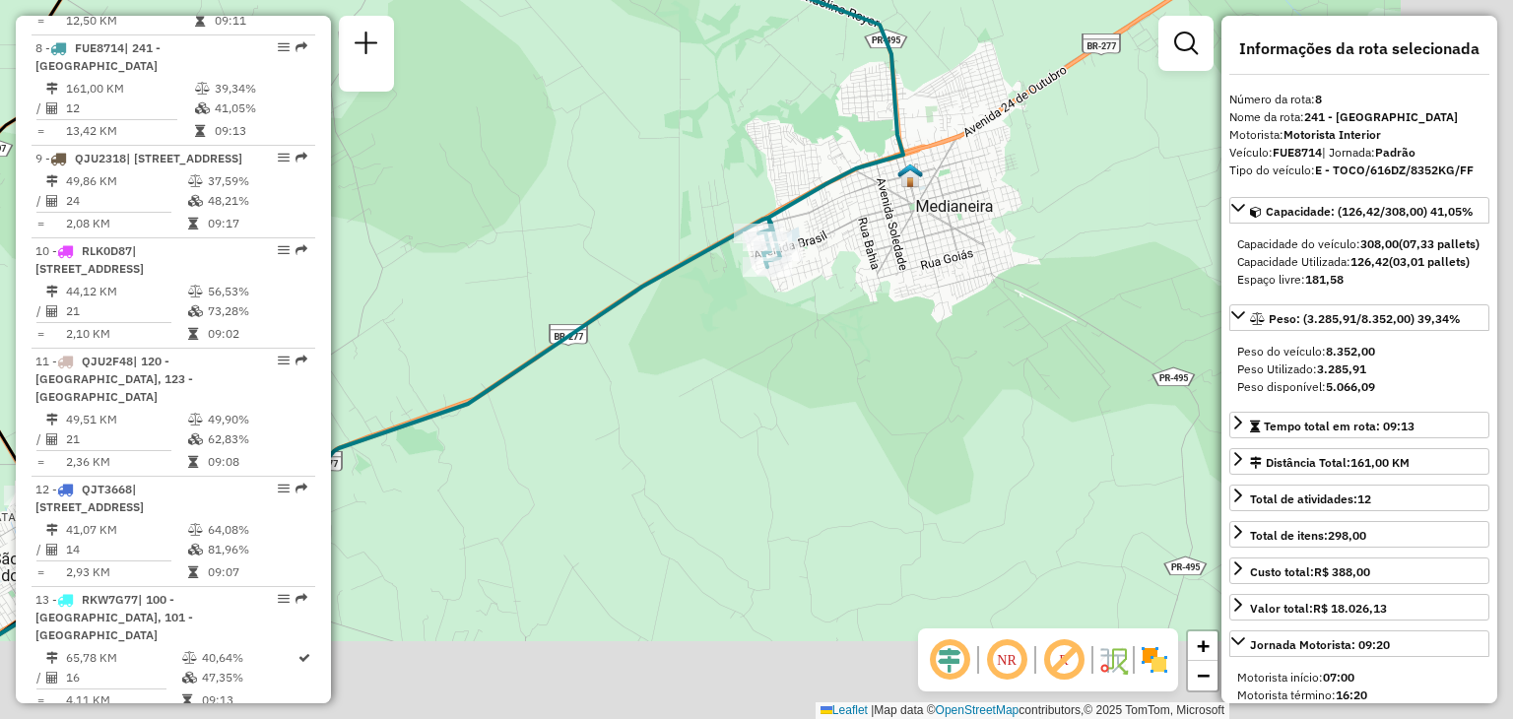
drag, startPoint x: 1018, startPoint y: 327, endPoint x: 855, endPoint y: 192, distance: 211.3
click at [855, 192] on div "Janela de atendimento Grade de atendimento Capacidade Transportadoras Veículos …" at bounding box center [756, 359] width 1513 height 719
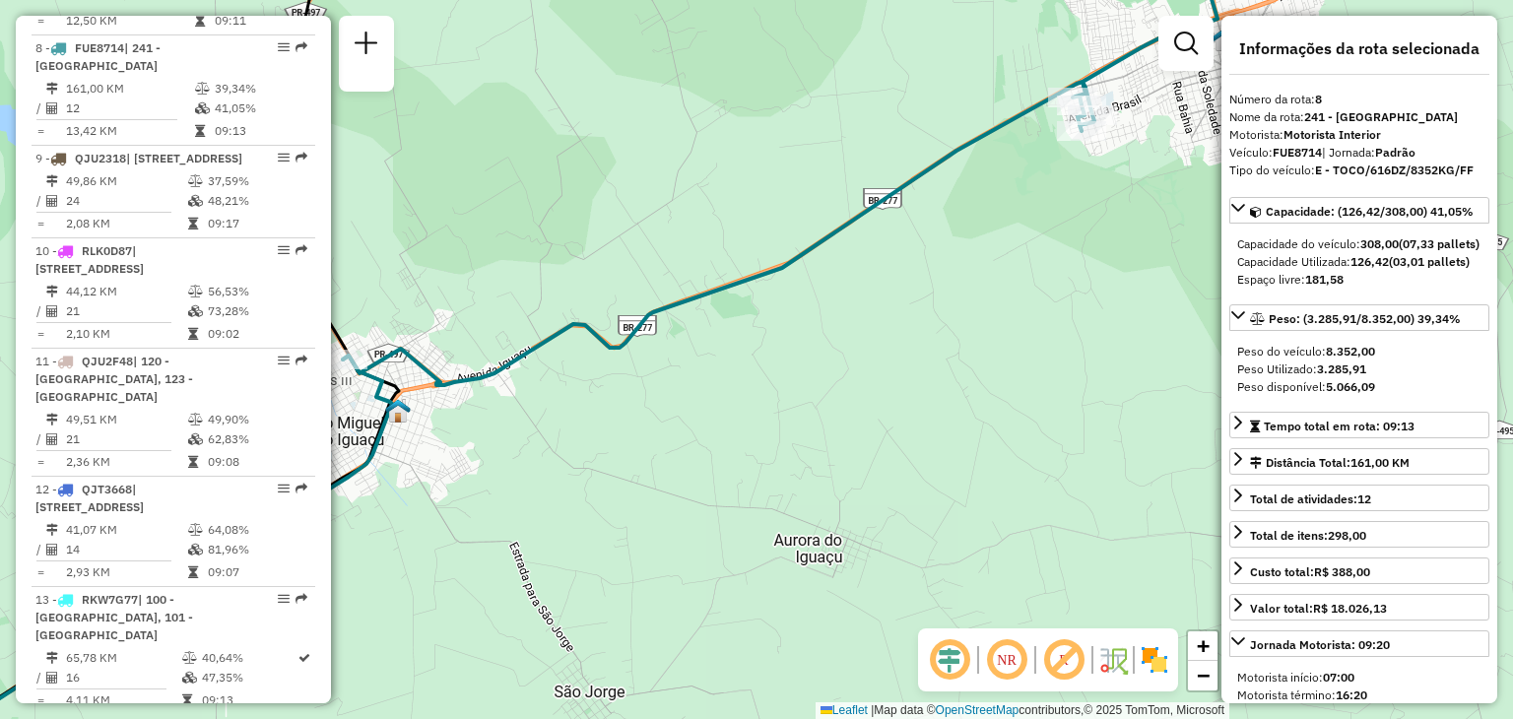
drag, startPoint x: 812, startPoint y: 287, endPoint x: 997, endPoint y: 256, distance: 187.7
click at [997, 256] on div "Janela de atendimento Grade de atendimento Capacidade Transportadoras Veículos …" at bounding box center [756, 359] width 1513 height 719
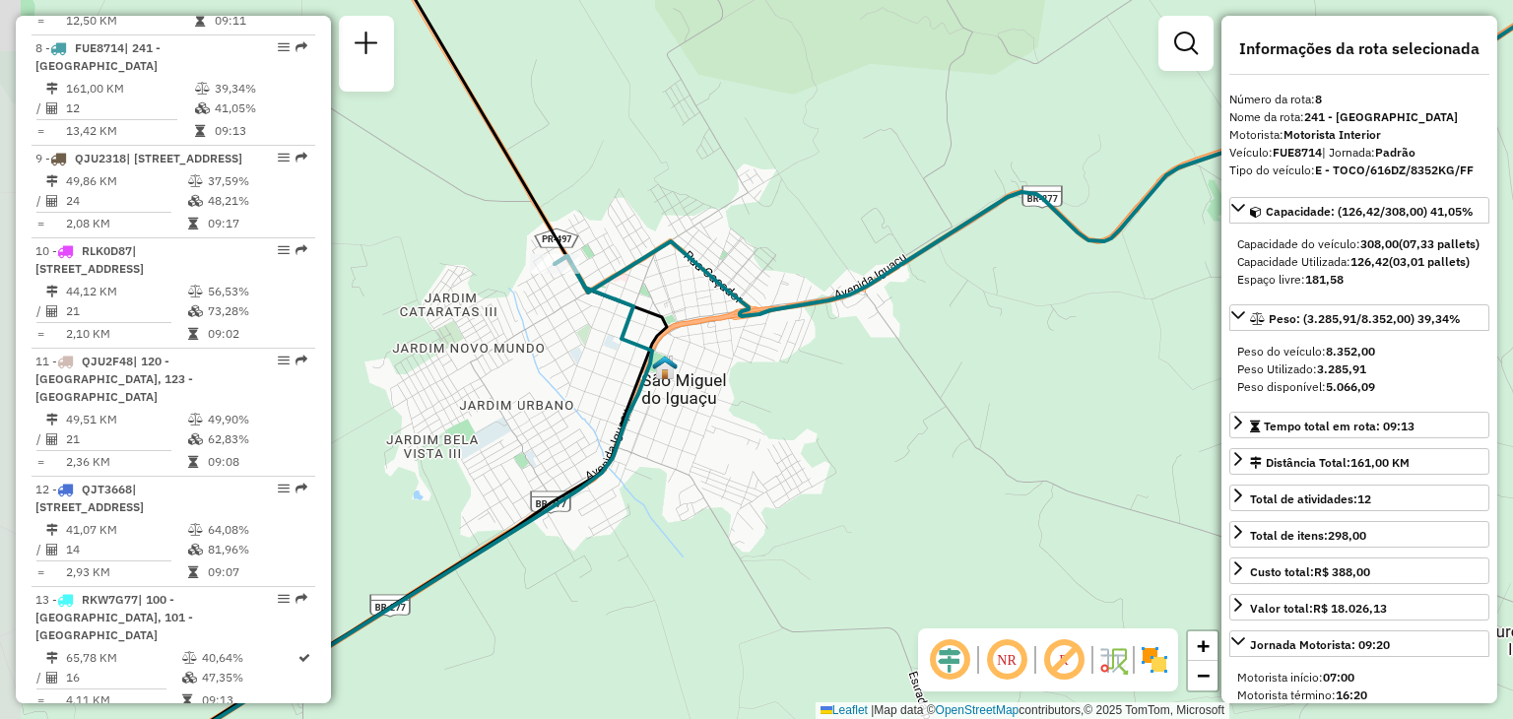
drag, startPoint x: 508, startPoint y: 348, endPoint x: 633, endPoint y: 319, distance: 128.3
click at [633, 319] on icon at bounding box center [402, 507] width 499 height 503
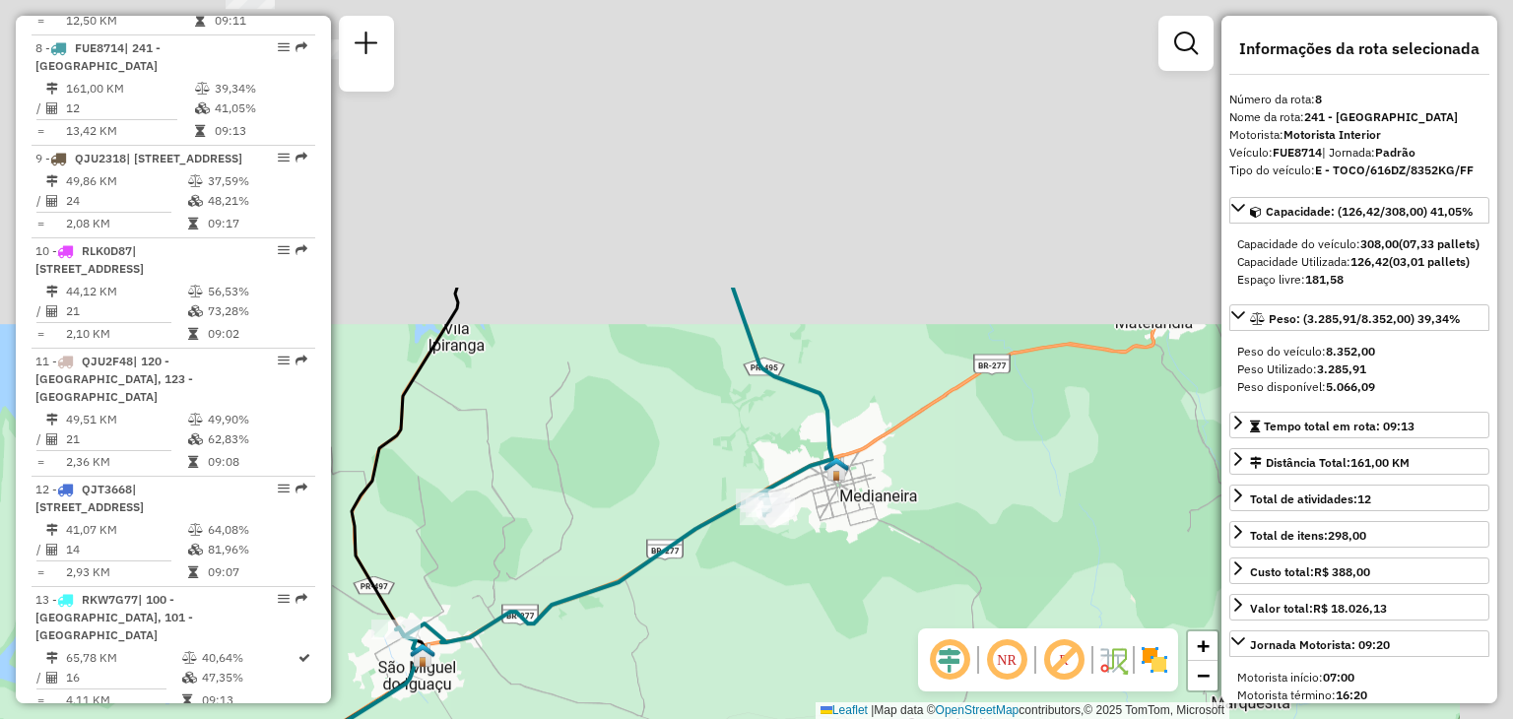
drag, startPoint x: 937, startPoint y: 126, endPoint x: 788, endPoint y: 490, distance: 392.7
click at [788, 490] on icon at bounding box center [614, 465] width 436 height 355
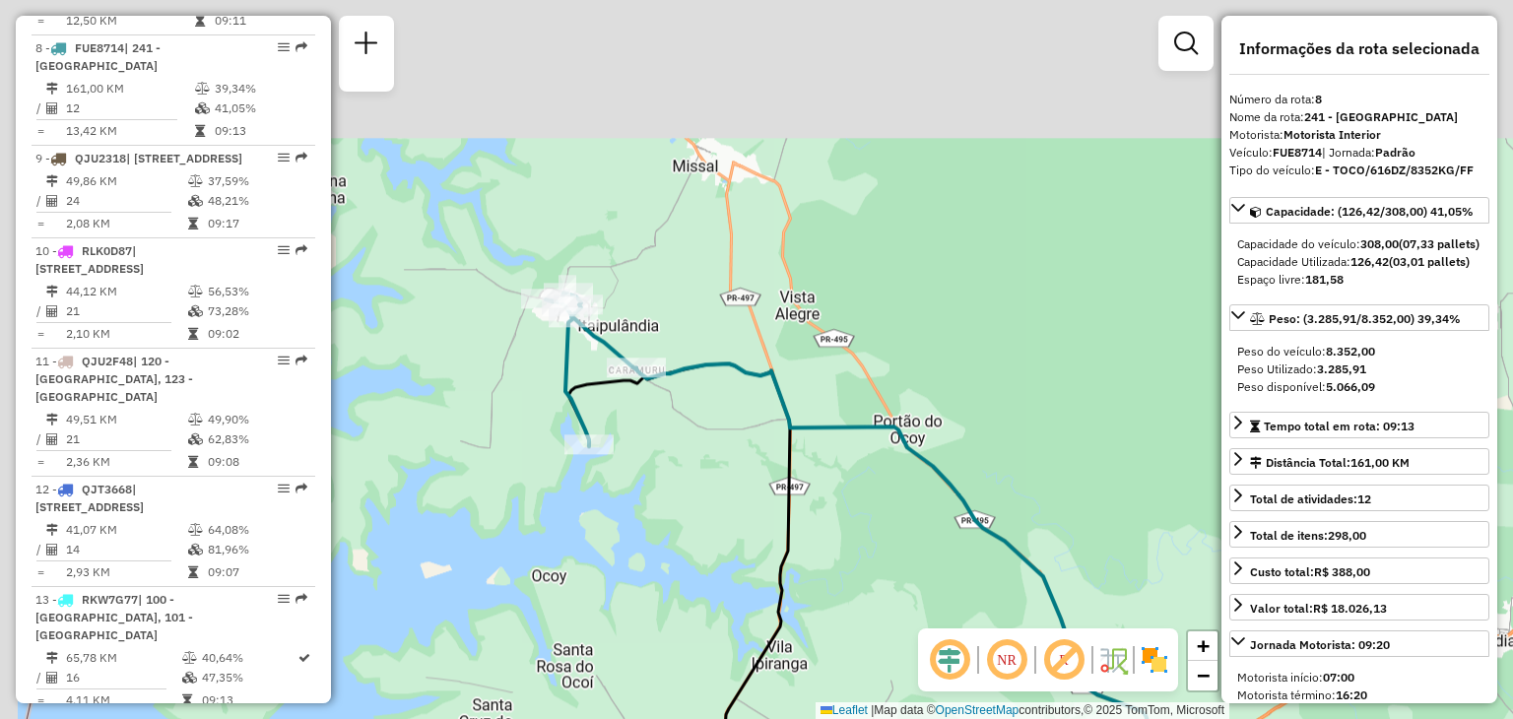
drag, startPoint x: 576, startPoint y: 210, endPoint x: 855, endPoint y: 490, distance: 394.9
click at [855, 490] on div "Rota 8 - Placa FUE8714 32905180 - 35.105.804 CLAUDINEI Rota 8 - Placa FUE8714 3…" at bounding box center [756, 359] width 1513 height 719
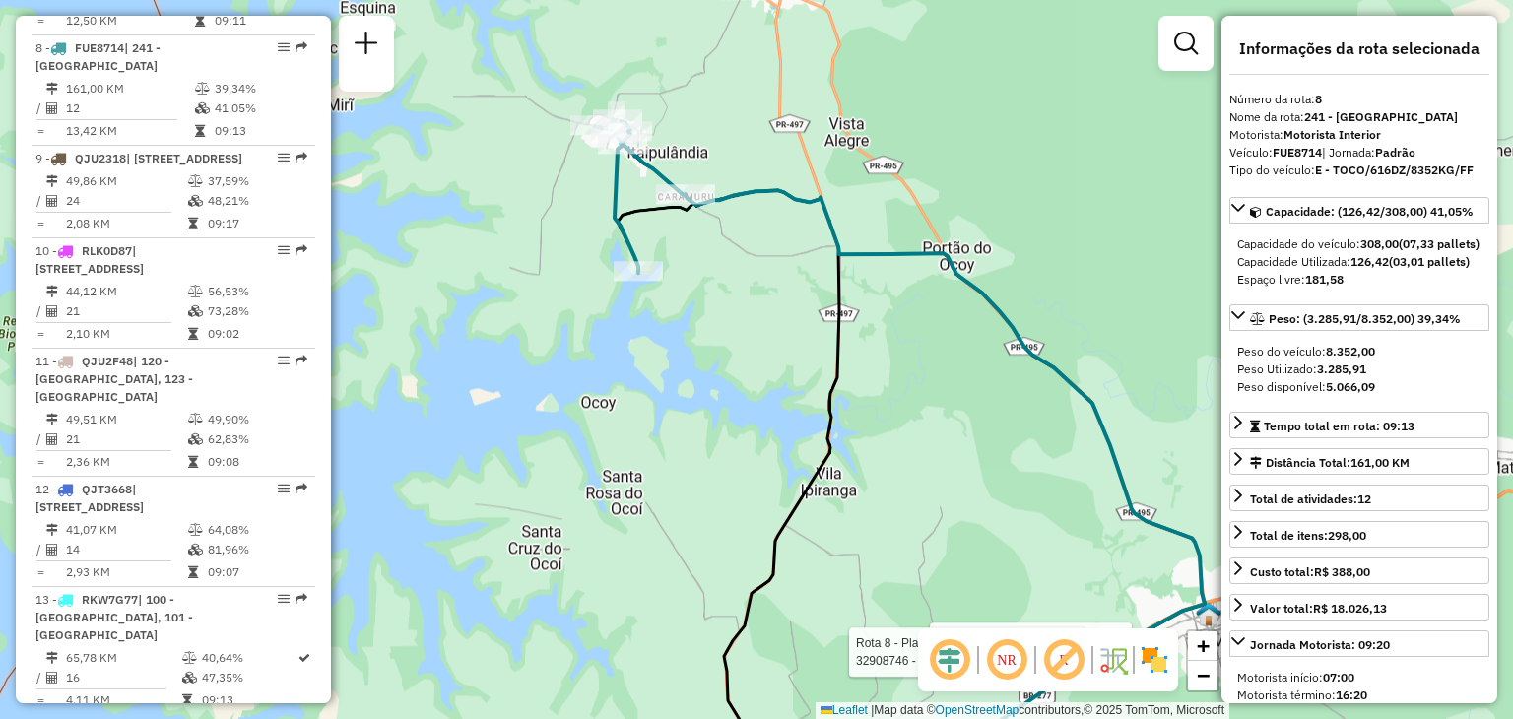
drag, startPoint x: 762, startPoint y: 539, endPoint x: 842, endPoint y: 101, distance: 444.6
click at [839, 190] on icon at bounding box center [729, 462] width 222 height 544
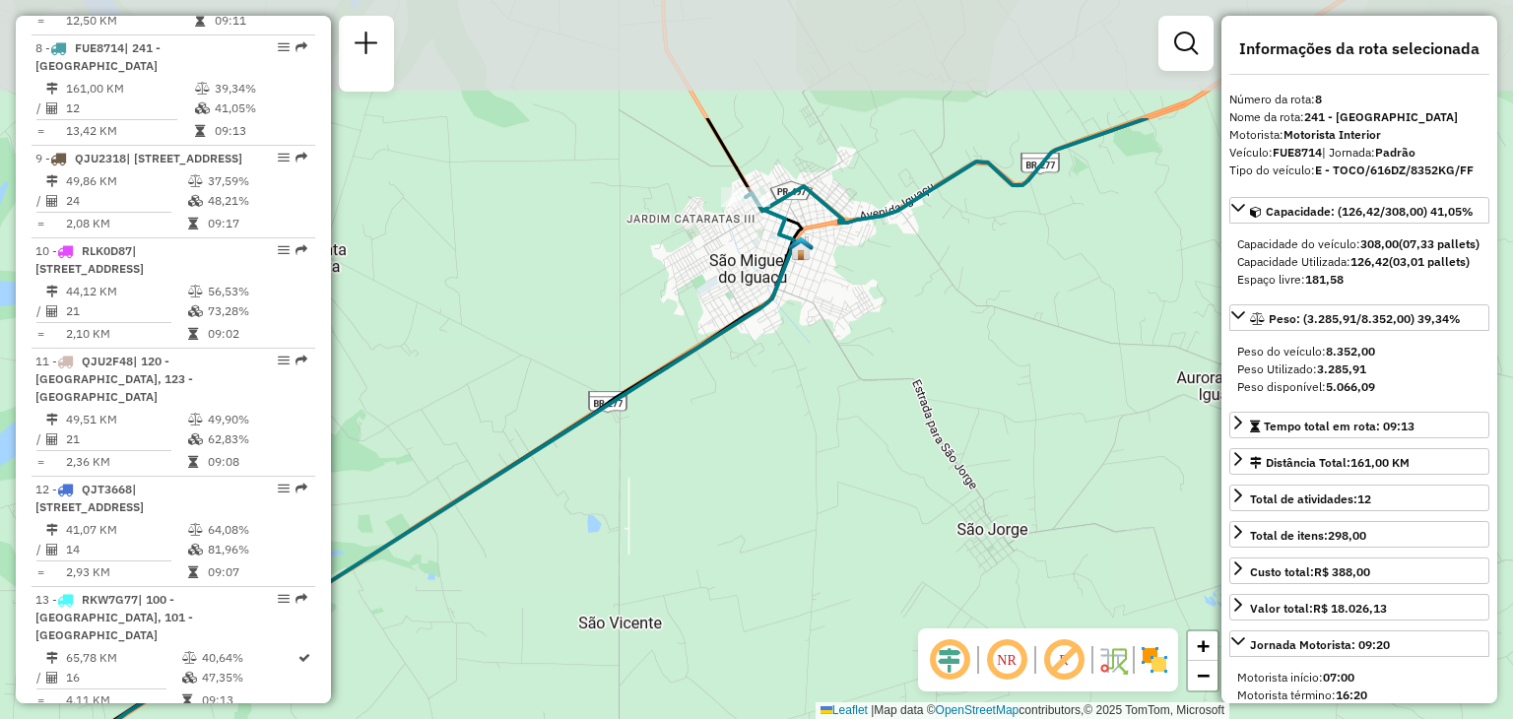
drag, startPoint x: 829, startPoint y: 33, endPoint x: 709, endPoint y: 239, distance: 239.2
click at [709, 239] on div "Rota 8 - Placa FUE8714 32905180 - 35.105.804 CLAUDINEI Rota 8 - Placa FUE8714 3…" at bounding box center [756, 359] width 1513 height 719
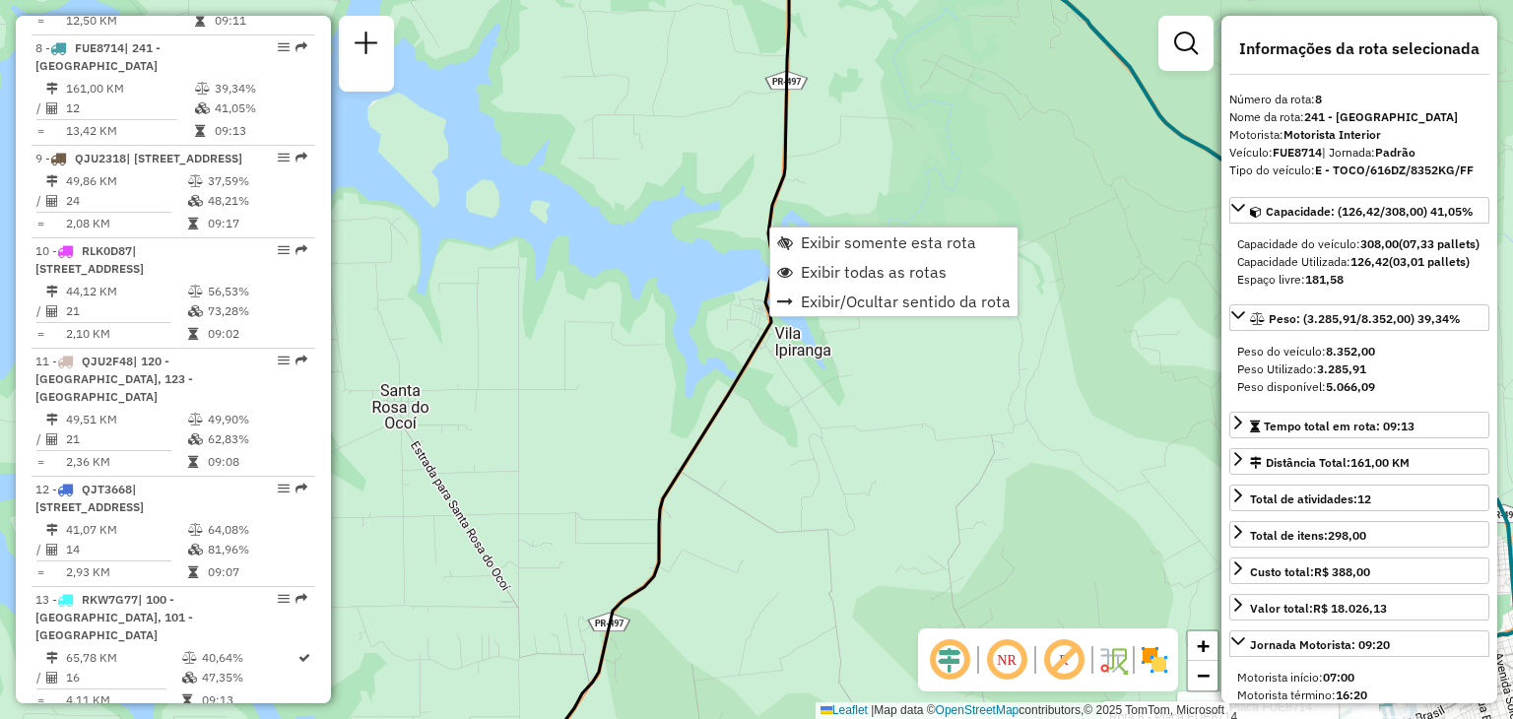
click at [820, 186] on div "Rota 8 - Placa FUE8714 32905180 - 35.105.804 CLAUDINEI Rota 8 - Placa FUE8714 3…" at bounding box center [756, 359] width 1513 height 719
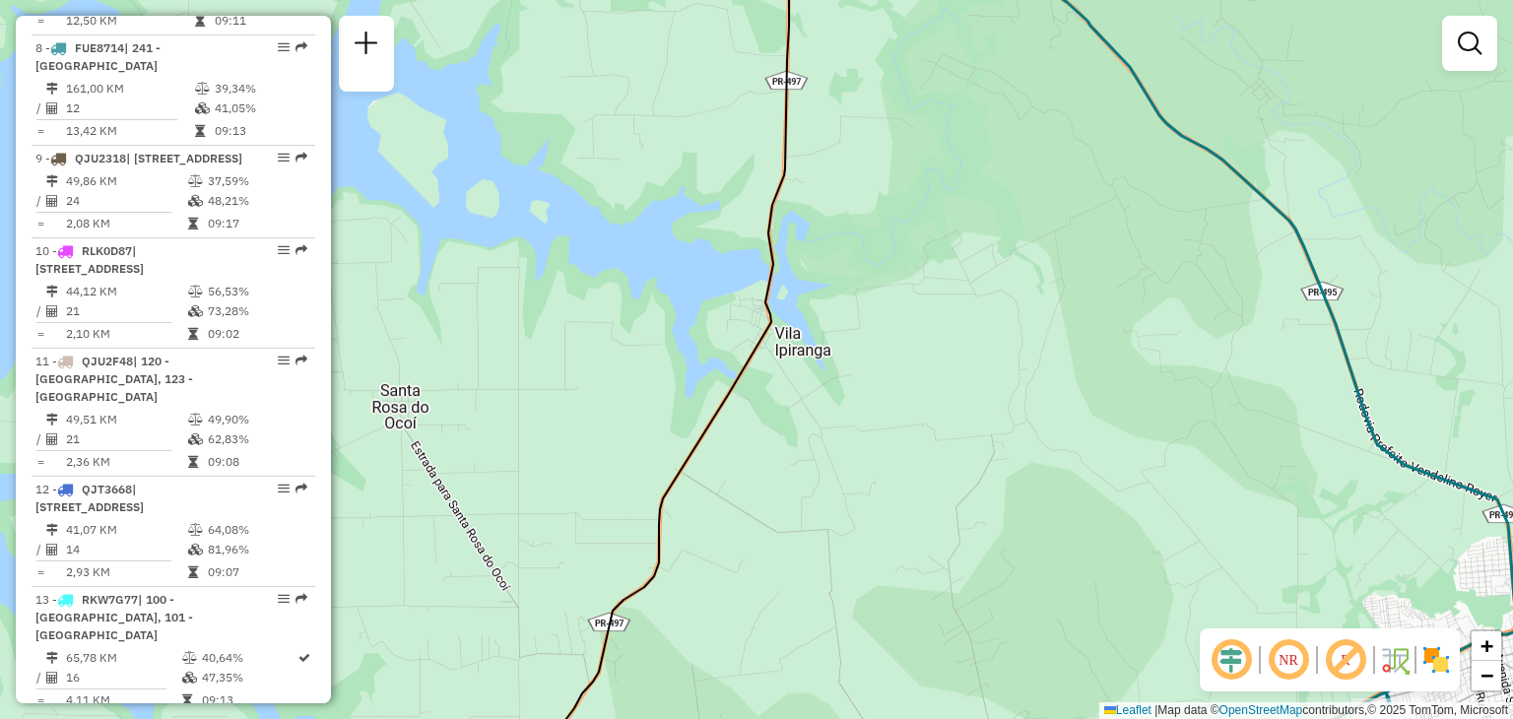
select select "**********"
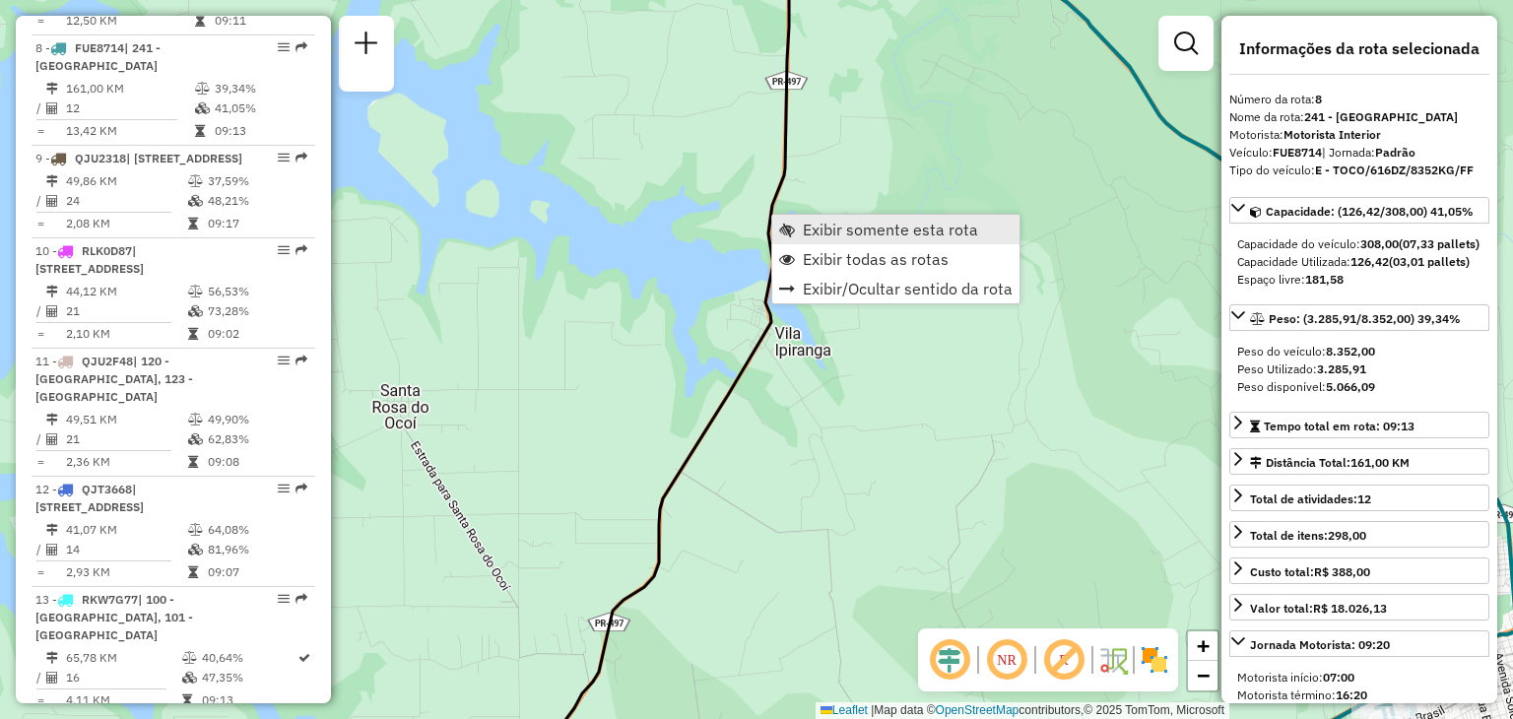
click at [829, 226] on span "Exibir somente esta rota" at bounding box center [890, 230] width 175 height 16
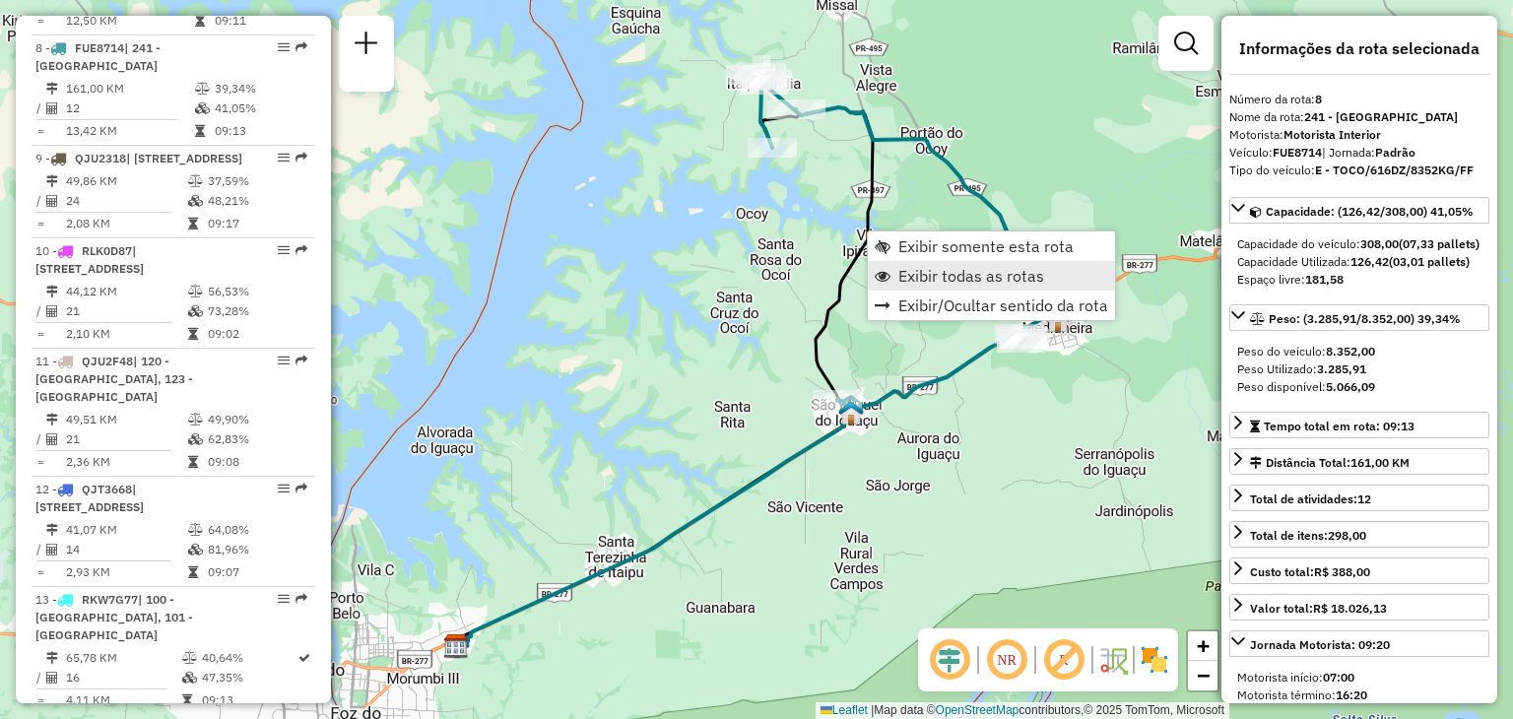
click at [902, 271] on span "Exibir todas as rotas" at bounding box center [971, 276] width 146 height 16
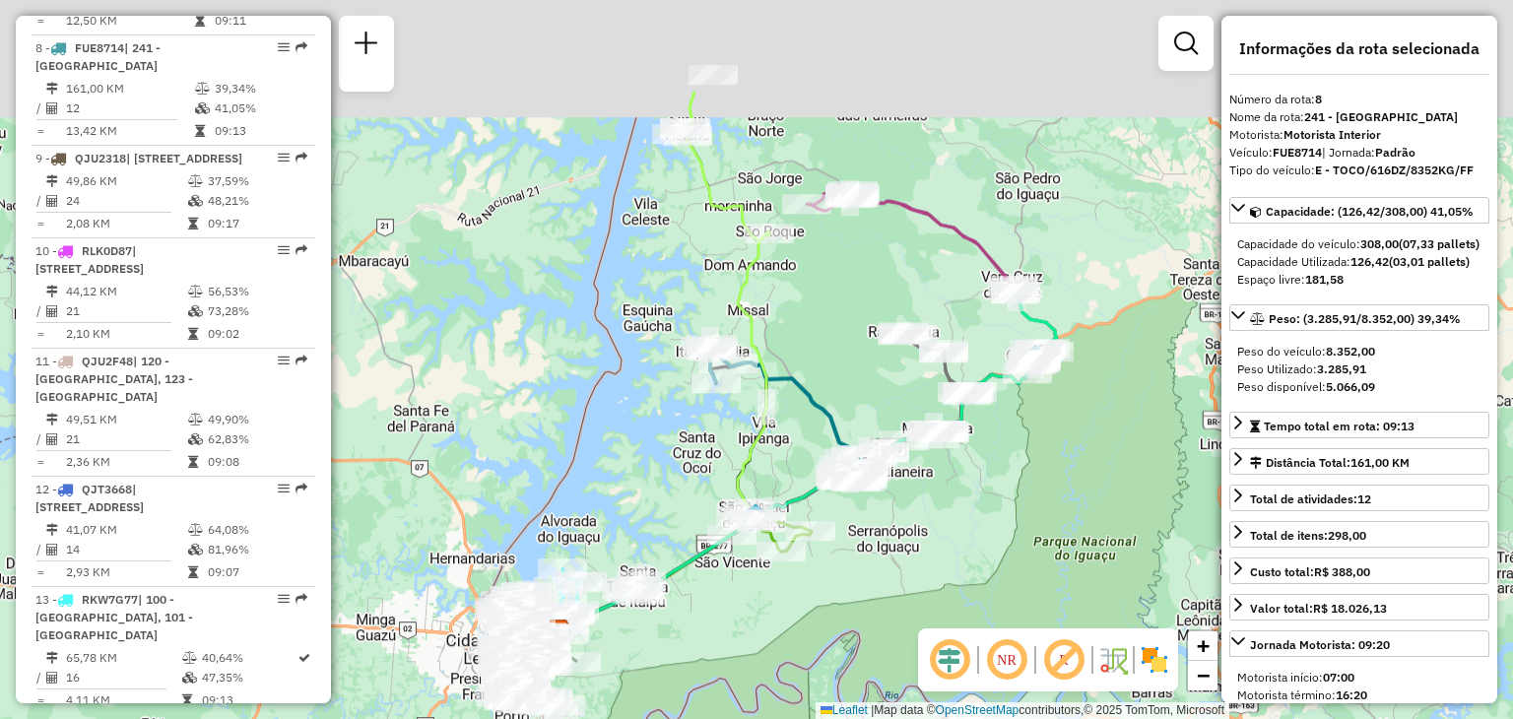
drag, startPoint x: 906, startPoint y: 151, endPoint x: 719, endPoint y: 305, distance: 242.8
click at [756, 317] on div "Janela de atendimento Grade de atendimento Capacidade Transportadoras Veículos …" at bounding box center [756, 359] width 1513 height 719
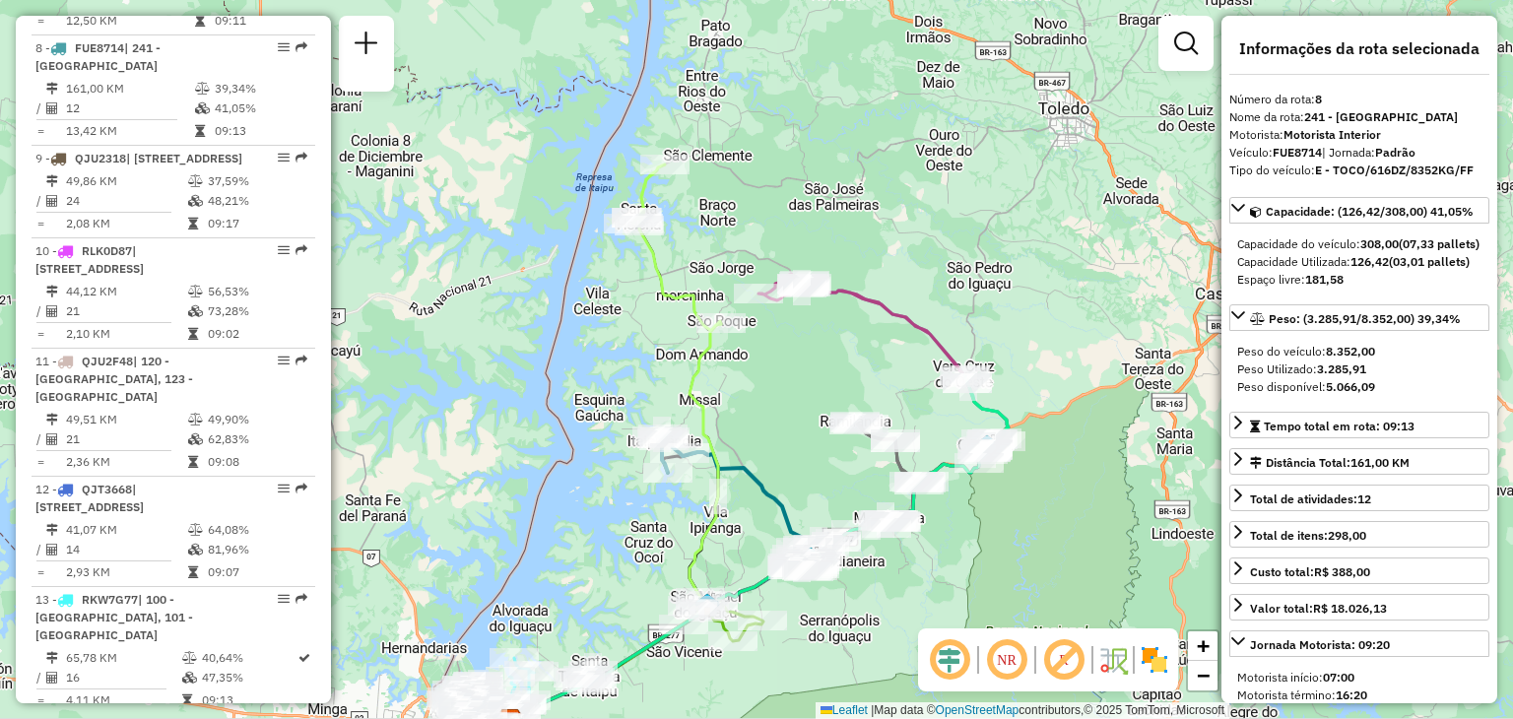
drag, startPoint x: 729, startPoint y: 190, endPoint x: 701, endPoint y: 277, distance: 91.0
click at [701, 277] on div "Janela de atendimento Grade de atendimento Capacidade Transportadoras Veículos …" at bounding box center [756, 359] width 1513 height 719
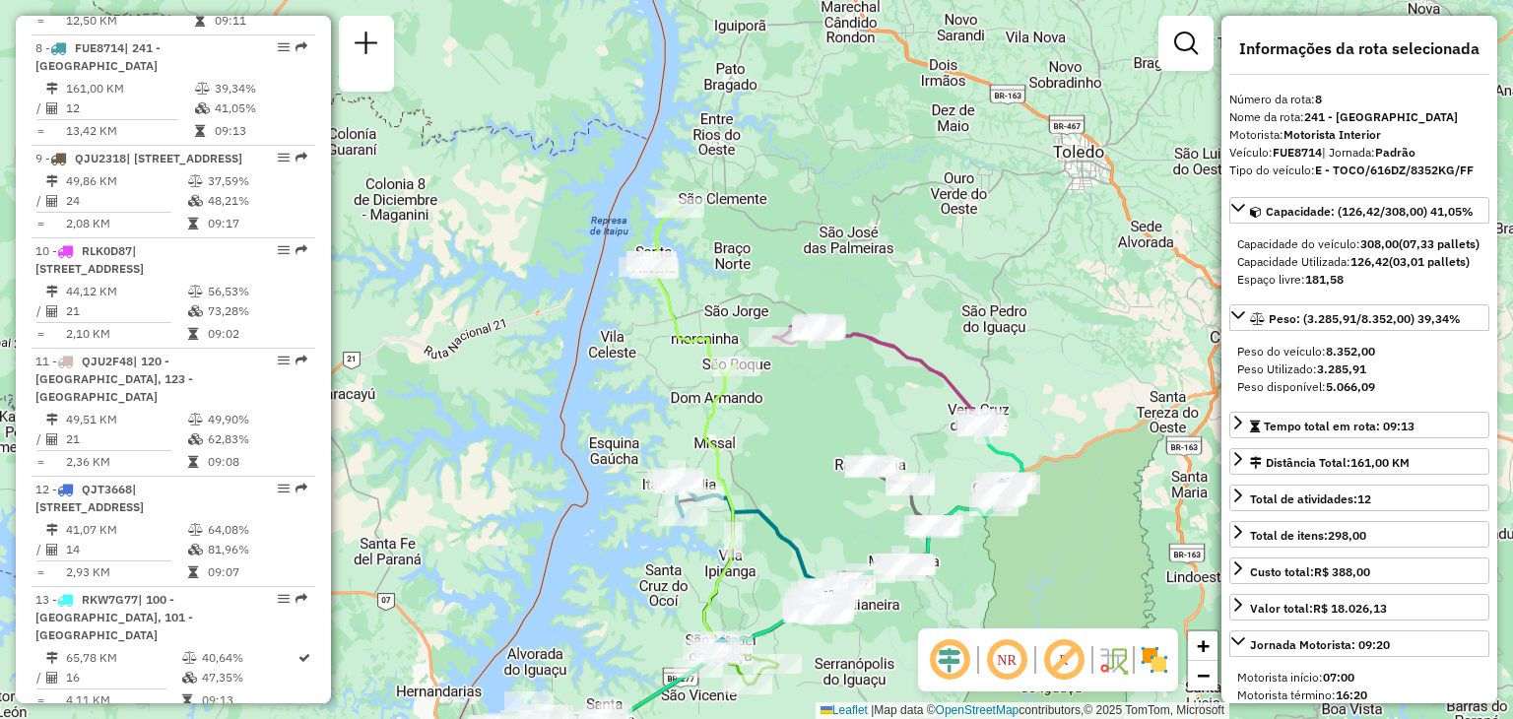
drag, startPoint x: 662, startPoint y: 293, endPoint x: 690, endPoint y: 362, distance: 74.3
click at [690, 362] on icon at bounding box center [692, 291] width 88 height 166
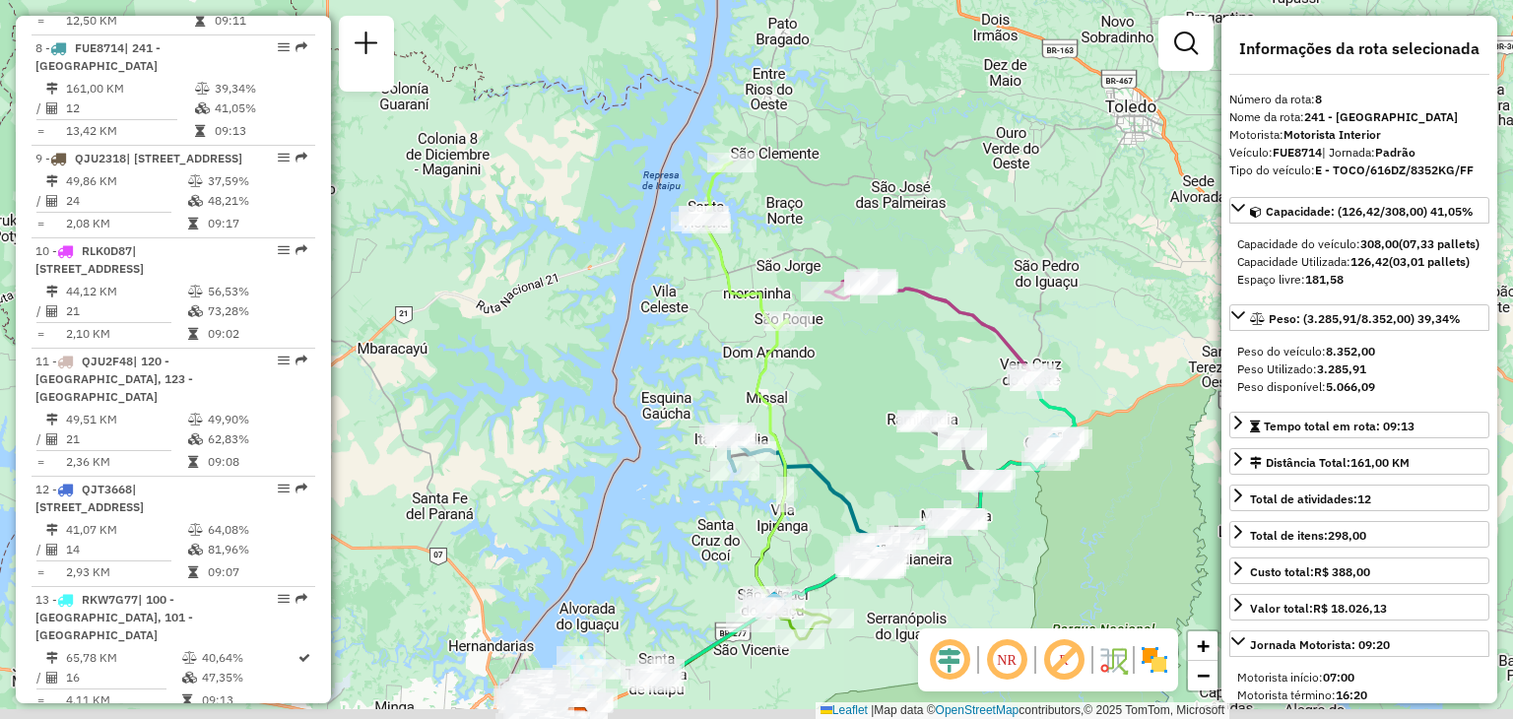
drag, startPoint x: 808, startPoint y: 359, endPoint x: 776, endPoint y: 207, distance: 154.9
click at [777, 209] on div "Janela de atendimento Grade de atendimento Capacidade Transportadoras Veículos …" at bounding box center [756, 359] width 1513 height 719
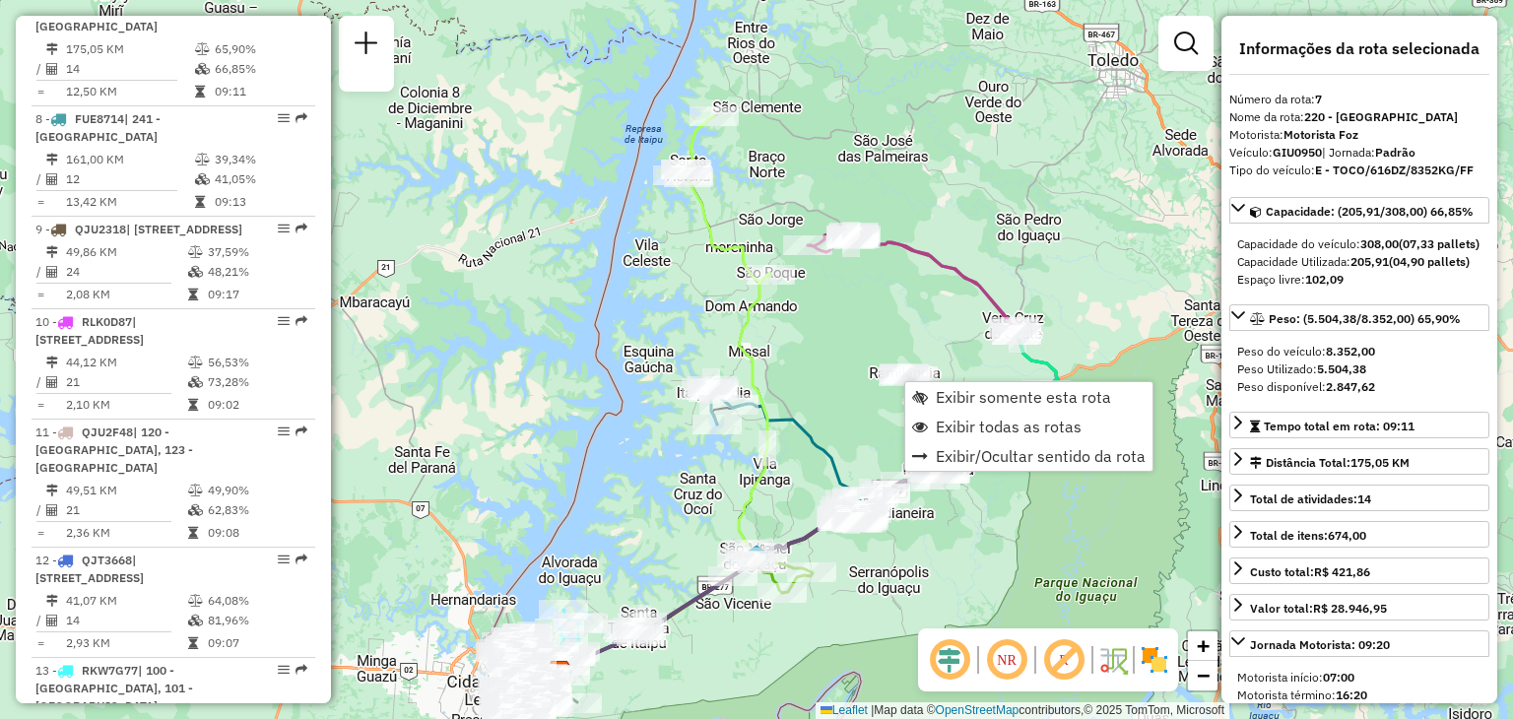
scroll to position [1485, 0]
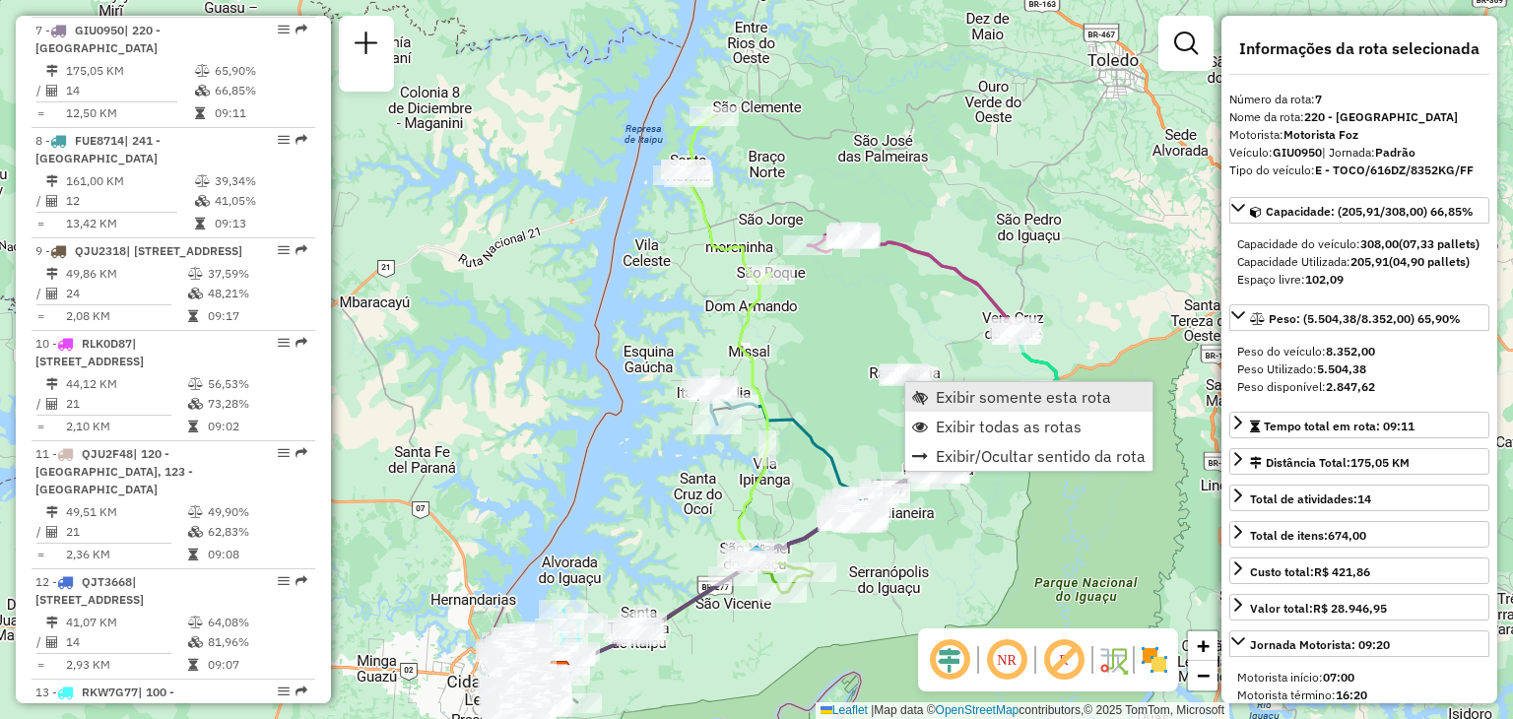
click at [941, 389] on span "Exibir somente esta rota" at bounding box center [1023, 397] width 175 height 16
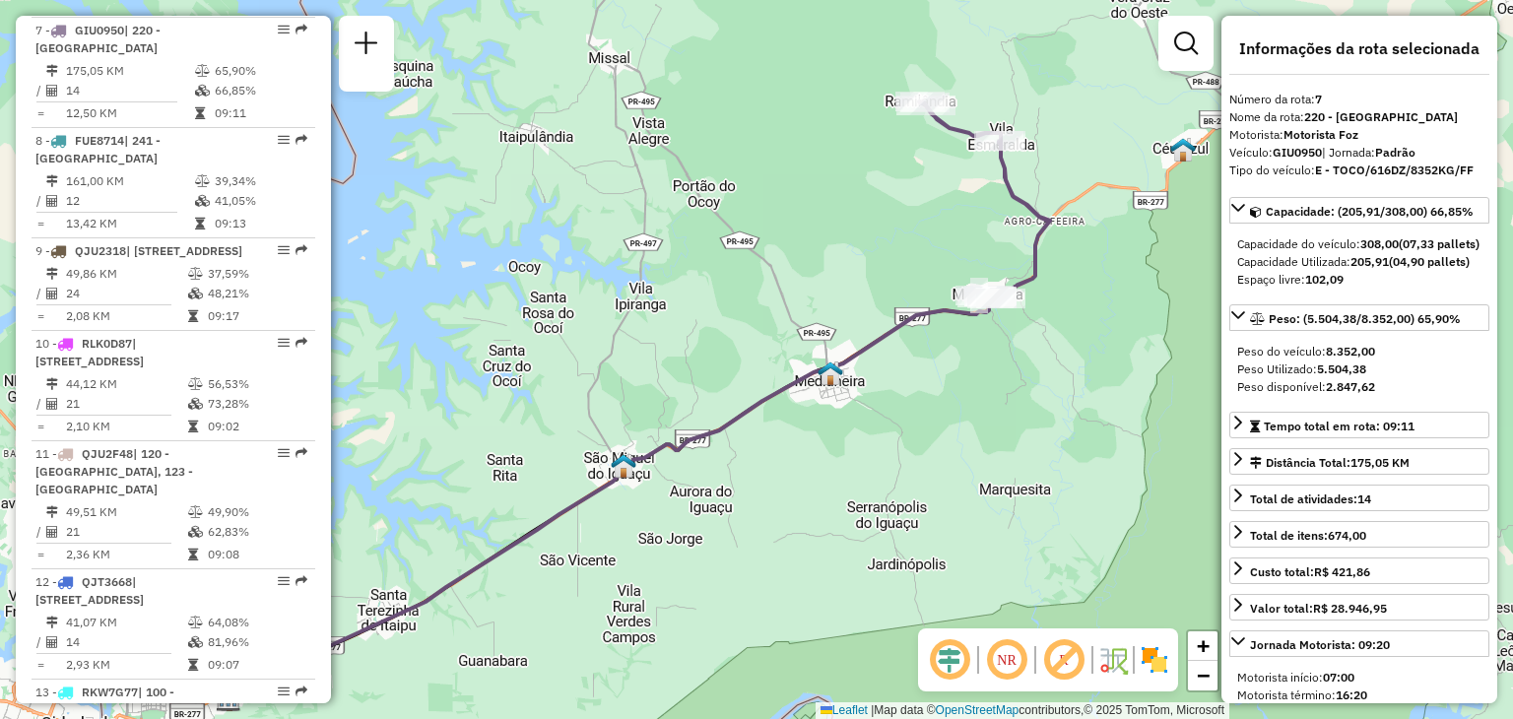
drag, startPoint x: 1014, startPoint y: 324, endPoint x: 928, endPoint y: 361, distance: 93.1
click at [934, 359] on div "Janela de atendimento Grade de atendimento Capacidade Transportadoras Veículos …" at bounding box center [756, 359] width 1513 height 719
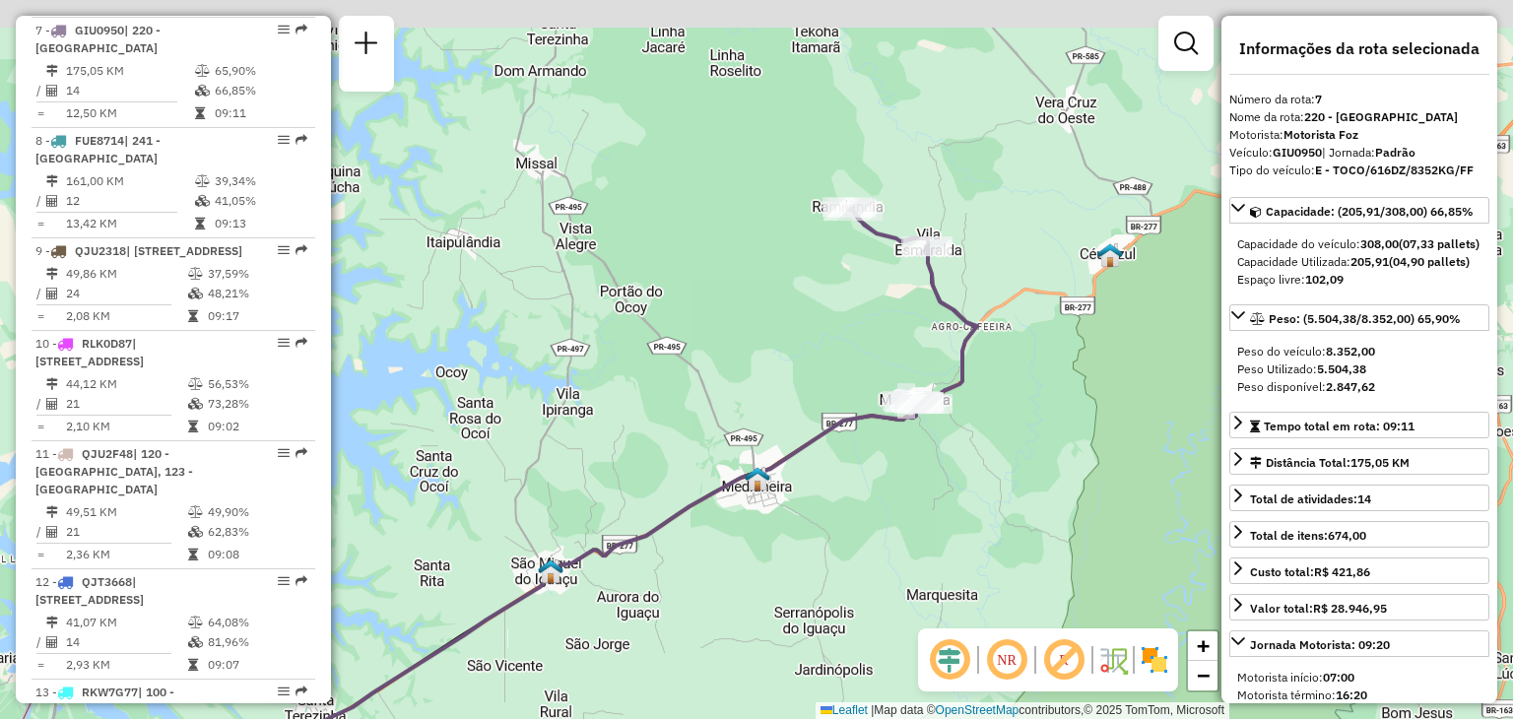
drag, startPoint x: 1040, startPoint y: 303, endPoint x: 1026, endPoint y: 378, distance: 76.1
click at [1028, 377] on div "Janela de atendimento Grade de atendimento Capacidade Transportadoras Veículos …" at bounding box center [756, 359] width 1513 height 719
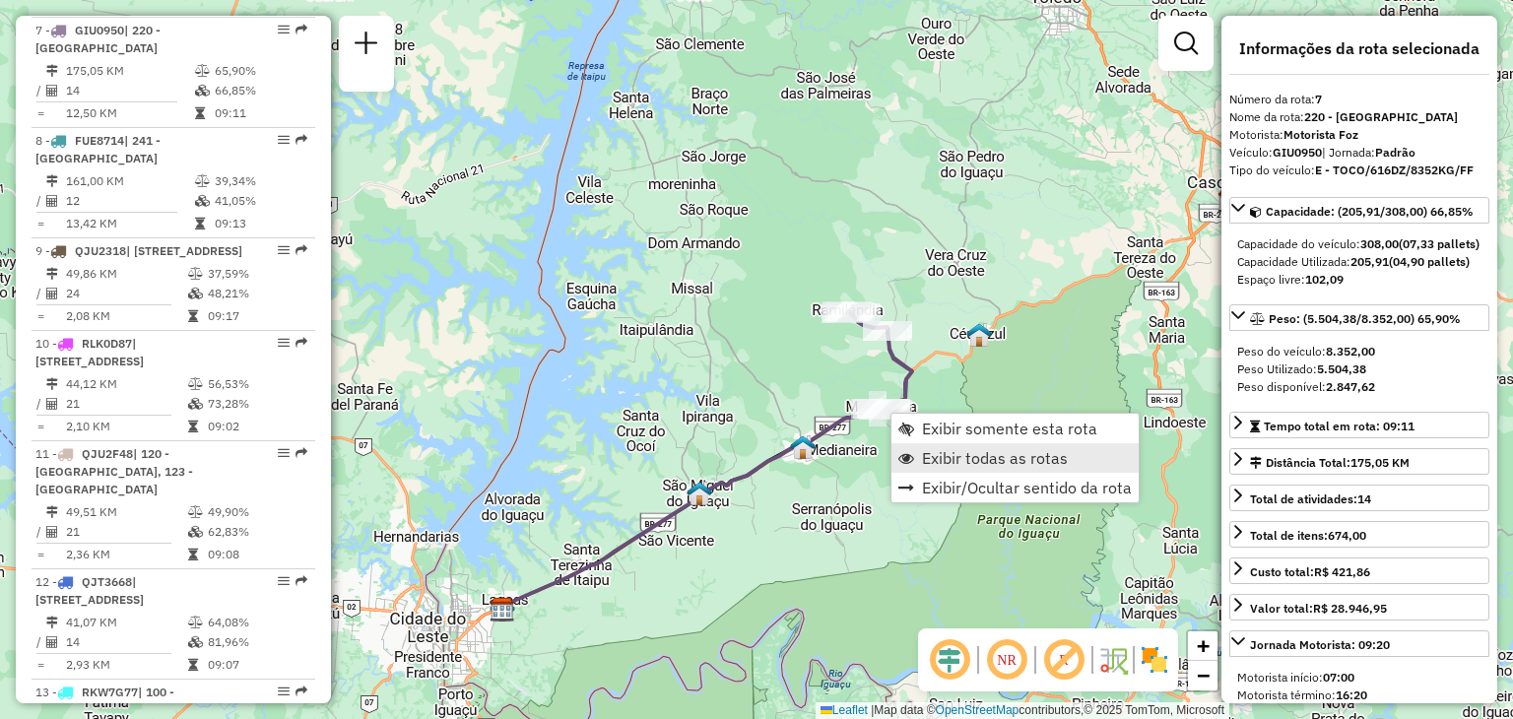
click at [952, 456] on span "Exibir todas as rotas" at bounding box center [995, 458] width 146 height 16
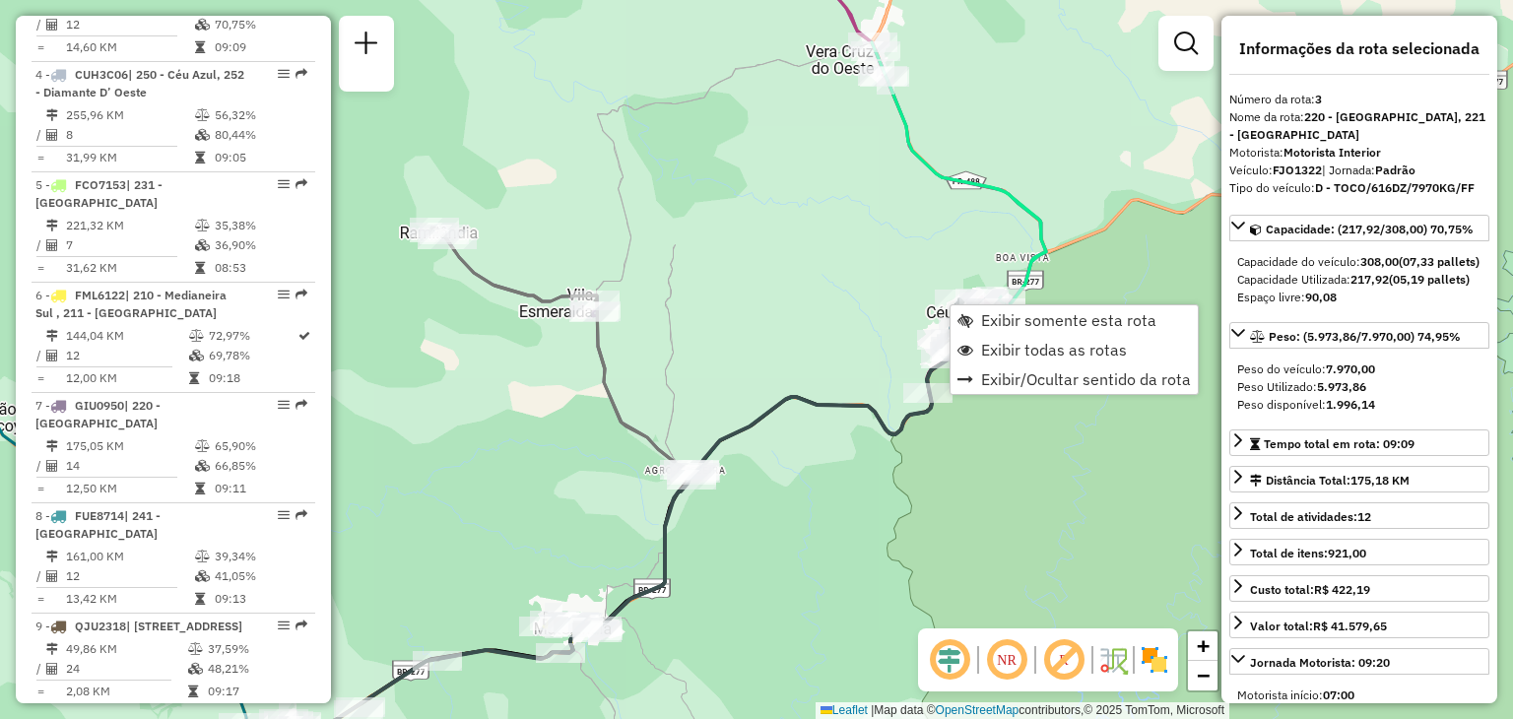
scroll to position [1044, 0]
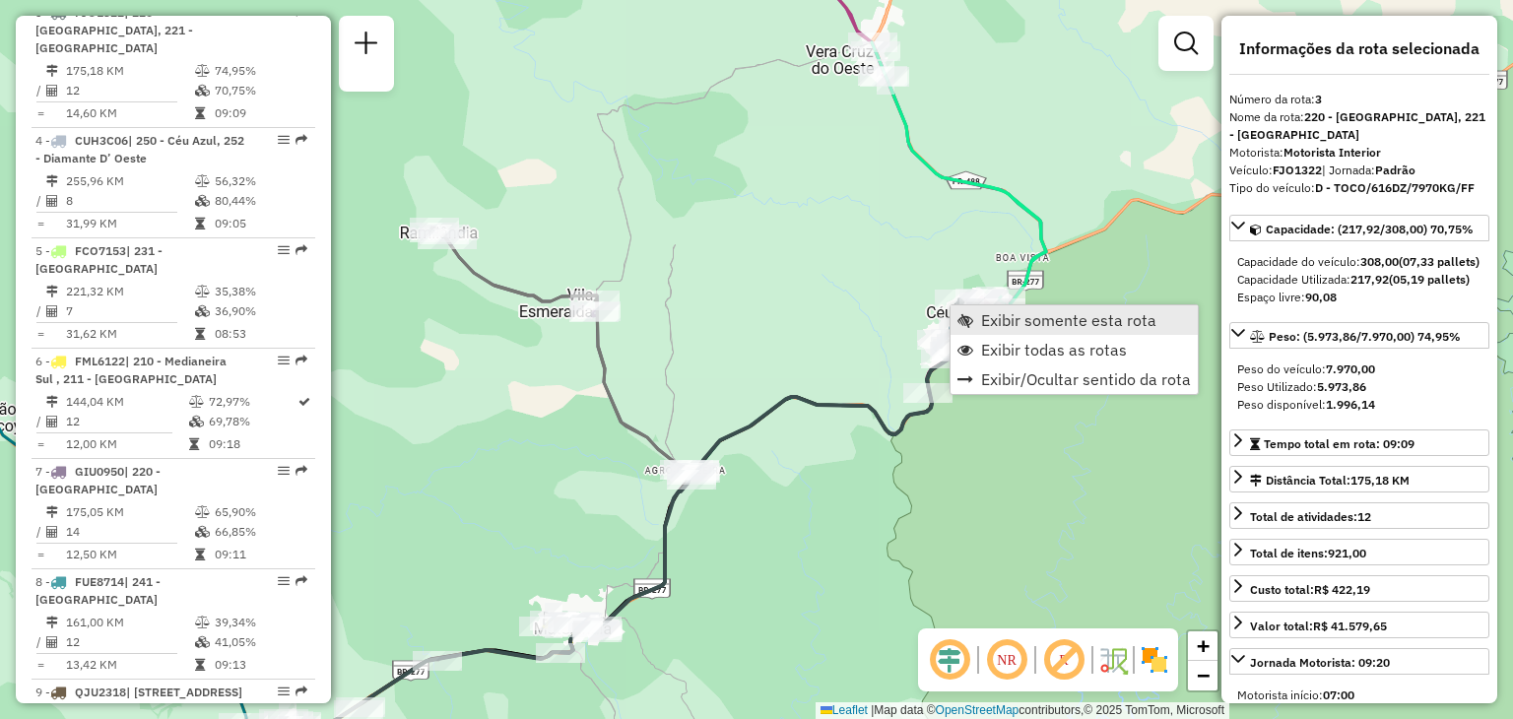
click at [1009, 312] on span "Exibir somente esta rota" at bounding box center [1068, 320] width 175 height 16
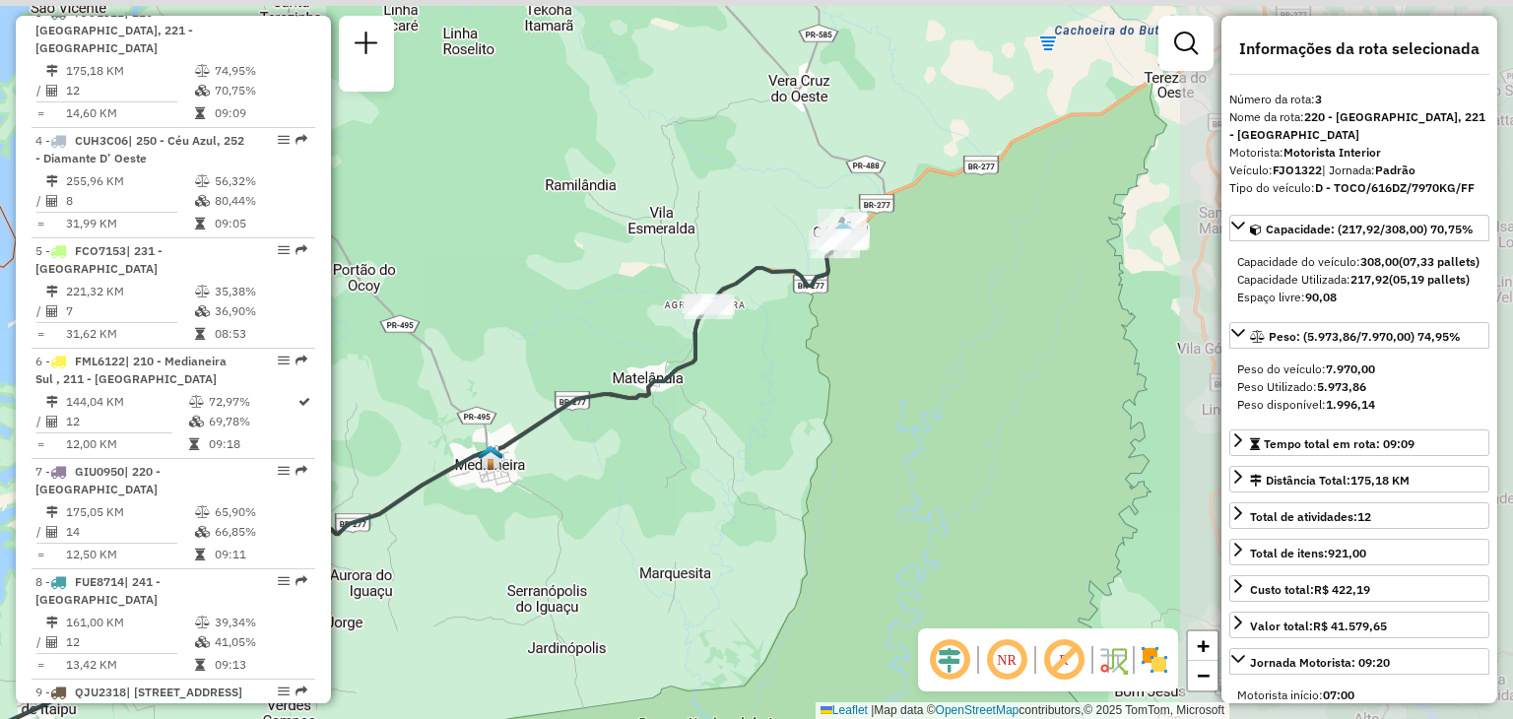
drag, startPoint x: 1101, startPoint y: 245, endPoint x: 653, endPoint y: 392, distance: 471.6
click at [682, 389] on div "Janela de atendimento Grade de atendimento Capacidade Transportadoras Veículos …" at bounding box center [756, 359] width 1513 height 719
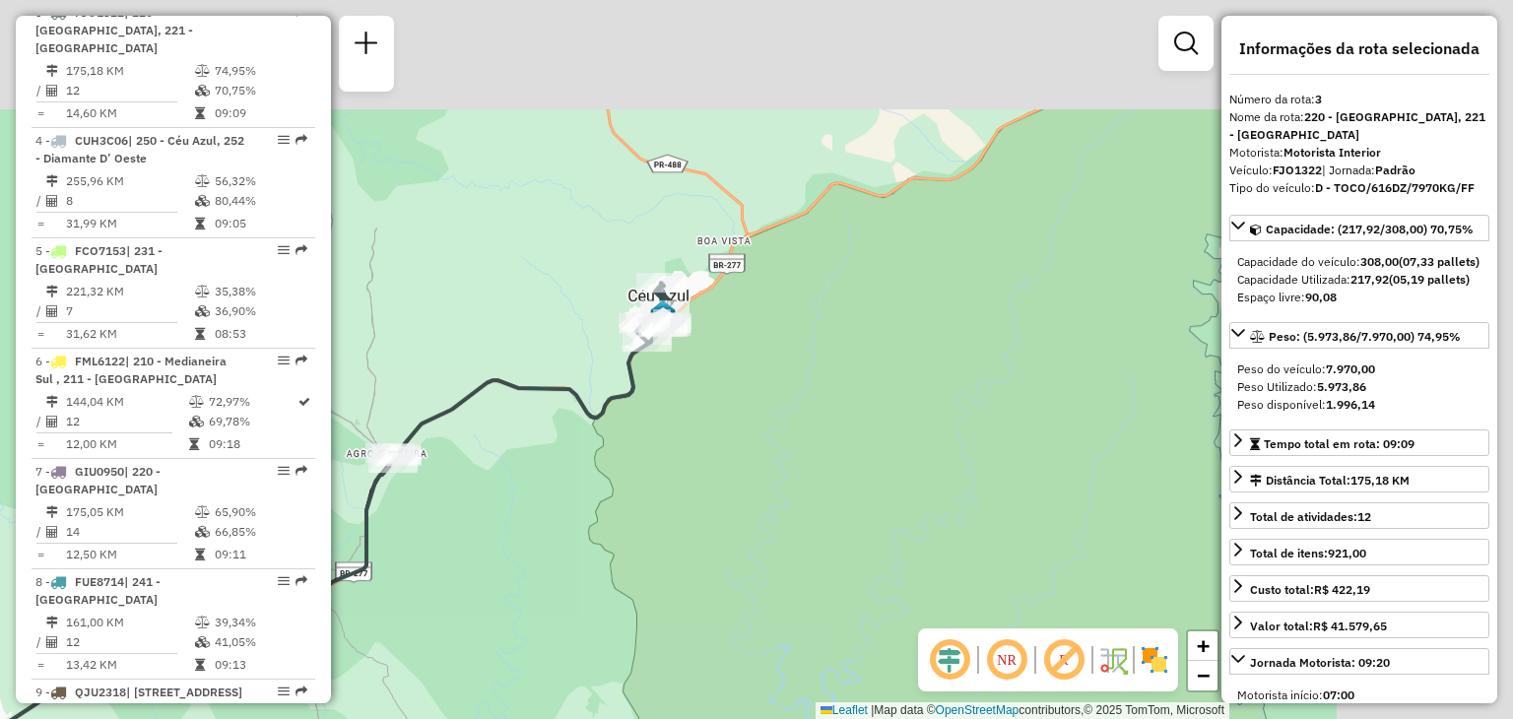
drag, startPoint x: 888, startPoint y: 232, endPoint x: 690, endPoint y: 420, distance: 272.4
click at [690, 420] on div "Janela de atendimento Grade de atendimento Capacidade Transportadoras Veículos …" at bounding box center [756, 359] width 1513 height 719
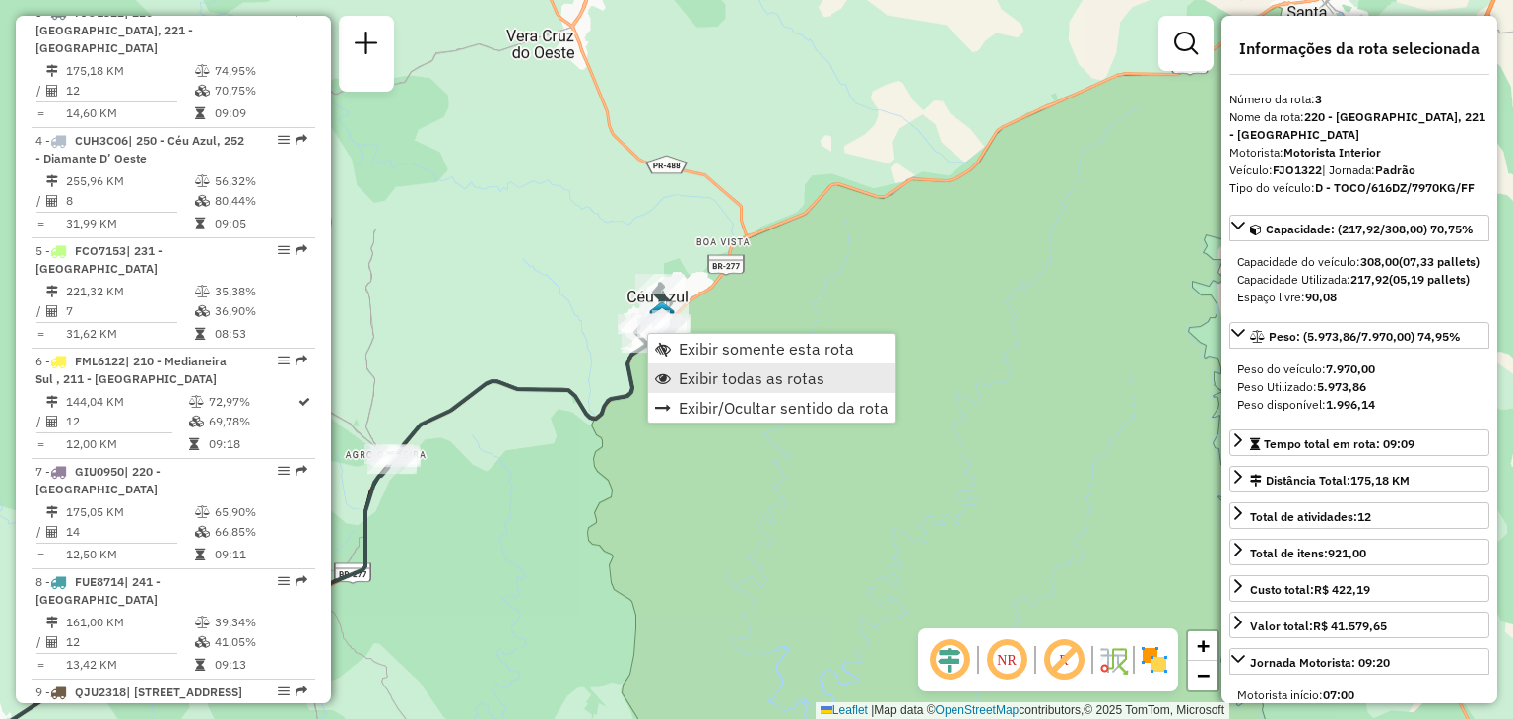
click at [737, 378] on span "Exibir todas as rotas" at bounding box center [752, 378] width 146 height 16
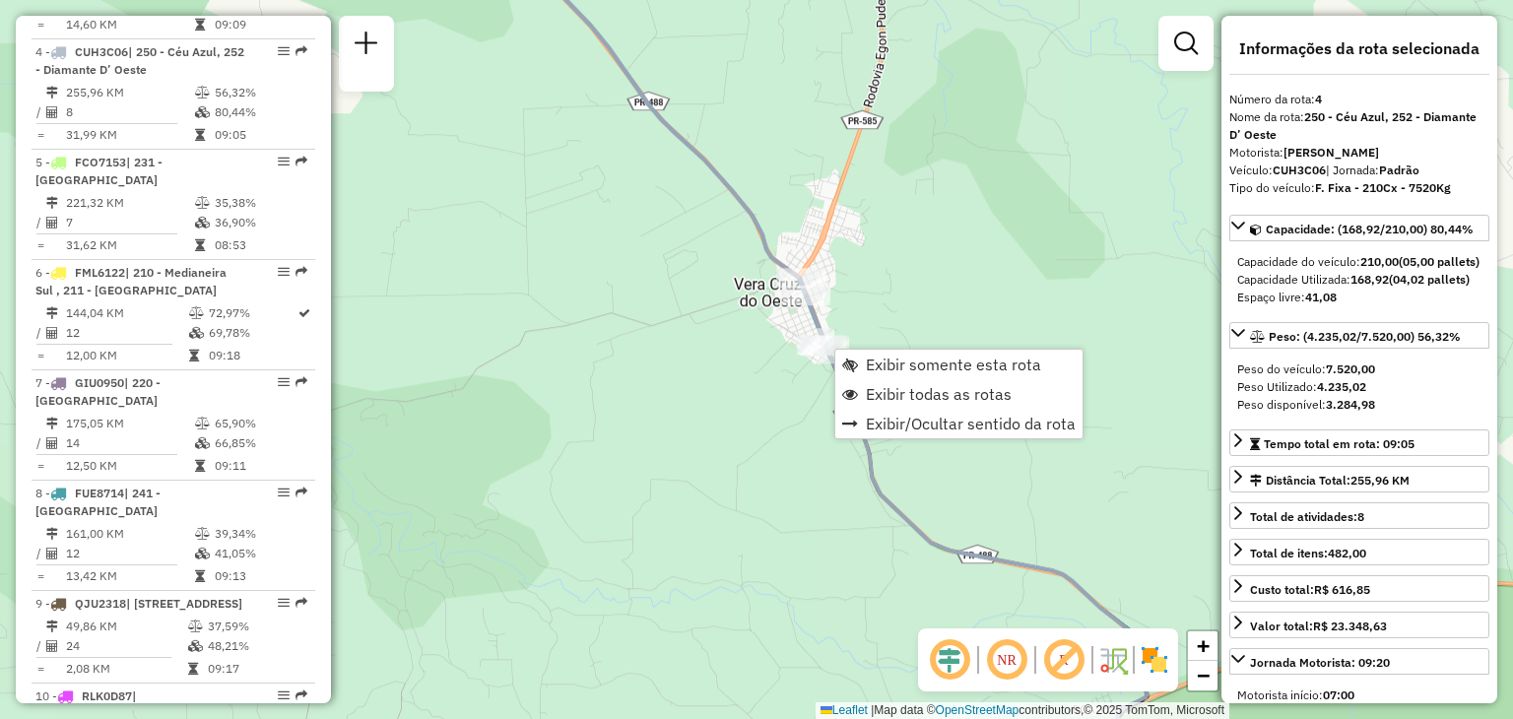
scroll to position [1154, 0]
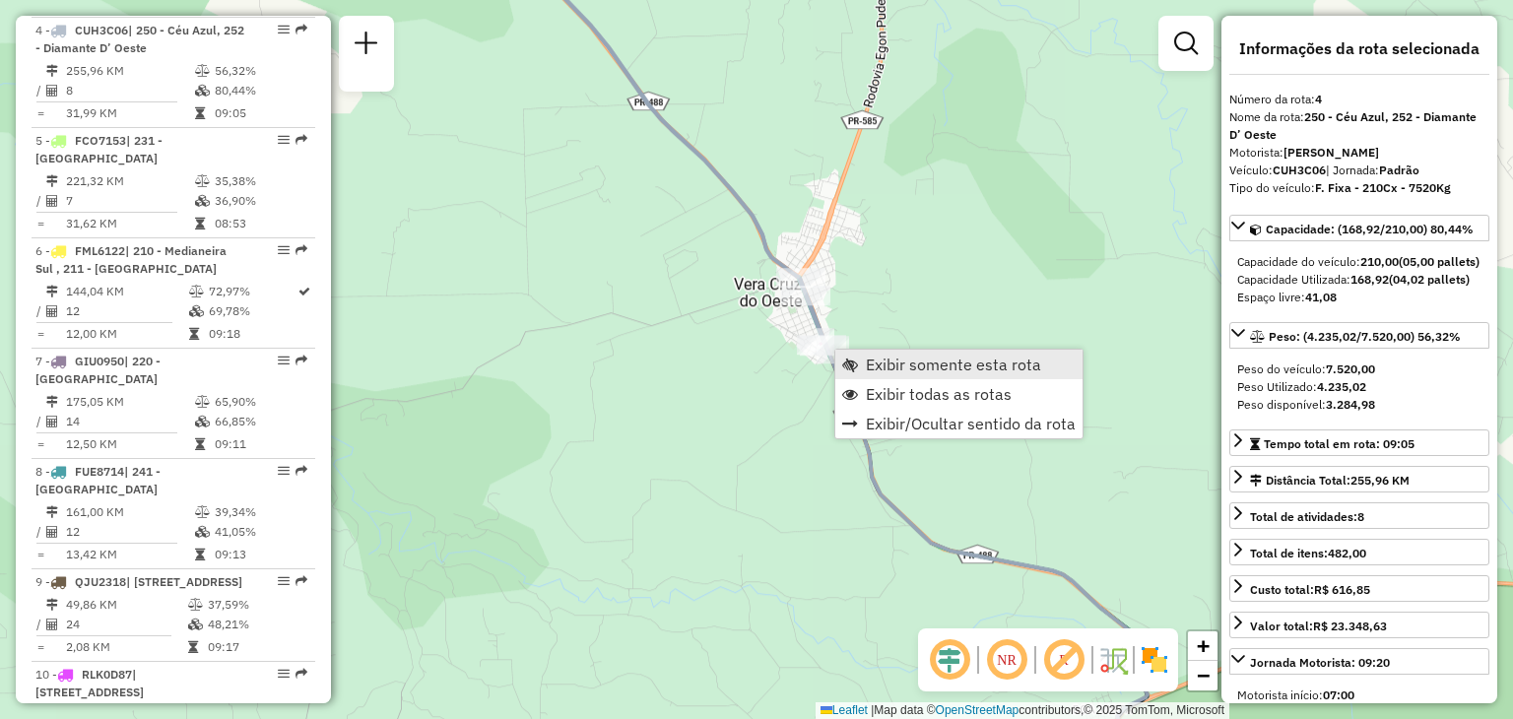
click at [882, 361] on span "Exibir somente esta rota" at bounding box center [953, 365] width 175 height 16
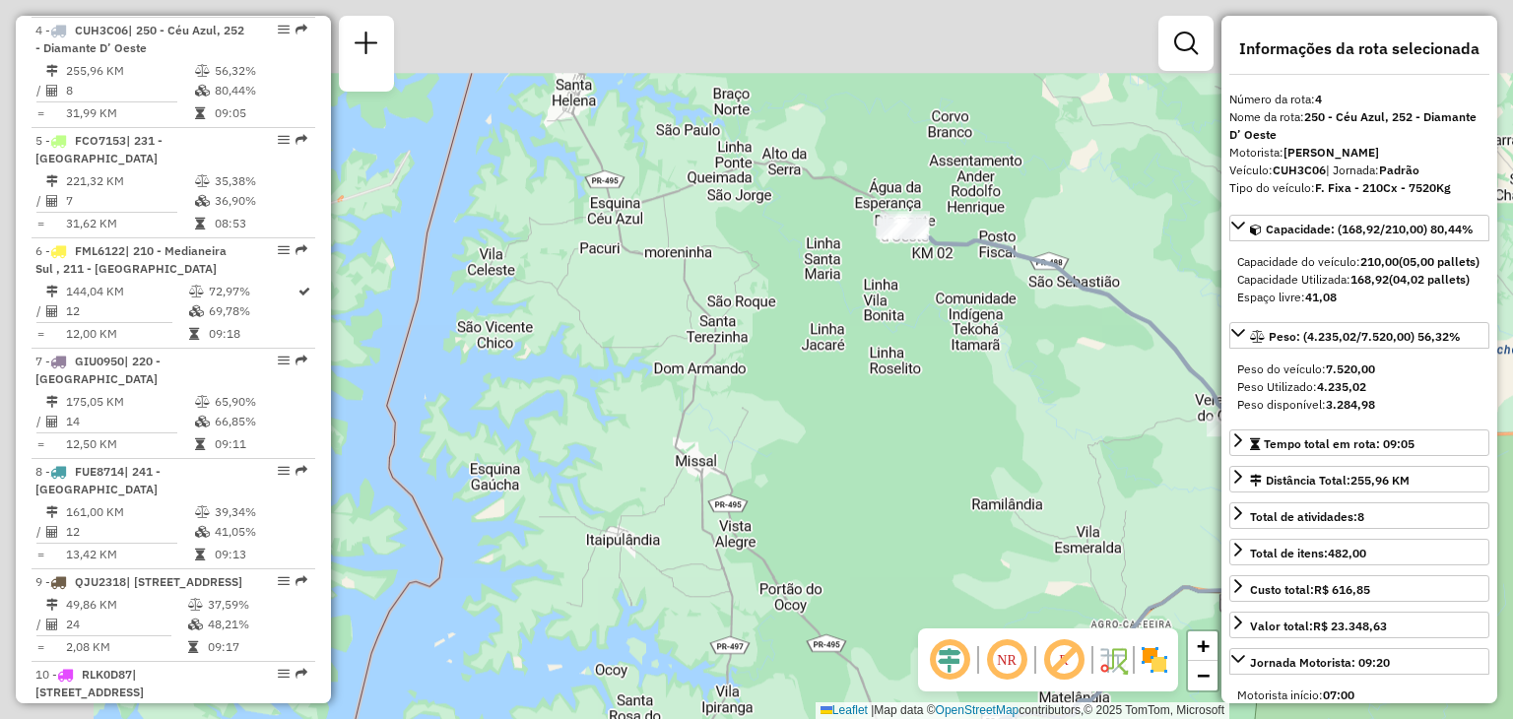
drag, startPoint x: 800, startPoint y: 168, endPoint x: 958, endPoint y: 308, distance: 211.5
click at [958, 308] on div "Janela de atendimento Grade de atendimento Capacidade Transportadoras Veículos …" at bounding box center [756, 359] width 1513 height 719
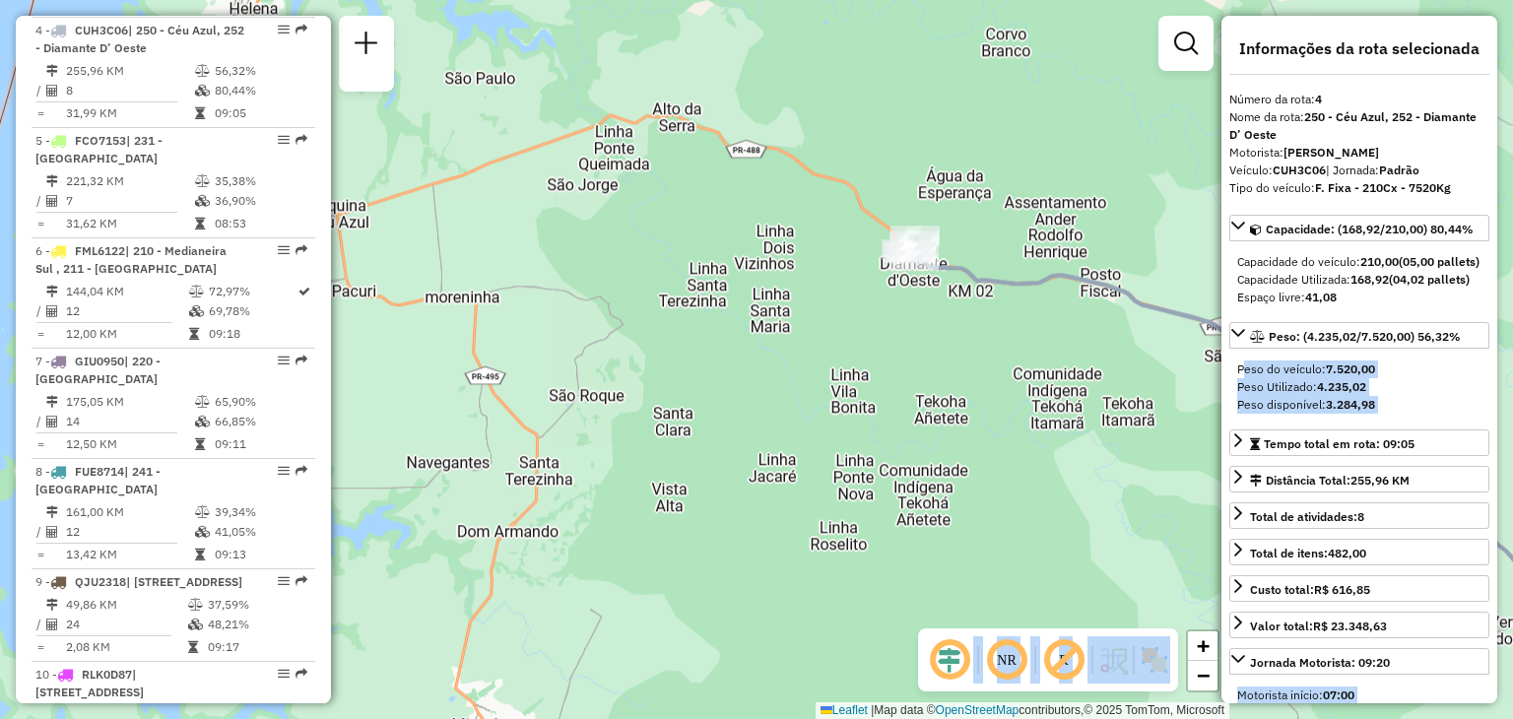
drag, startPoint x: 1202, startPoint y: 358, endPoint x: 706, endPoint y: 222, distance: 513.8
click at [706, 222] on hb-router-mapa "Informações da Sessão 1287046 - [DATE] Criação: [DATE] 18:59 Depósito: CDD Foz …" at bounding box center [756, 359] width 1513 height 719
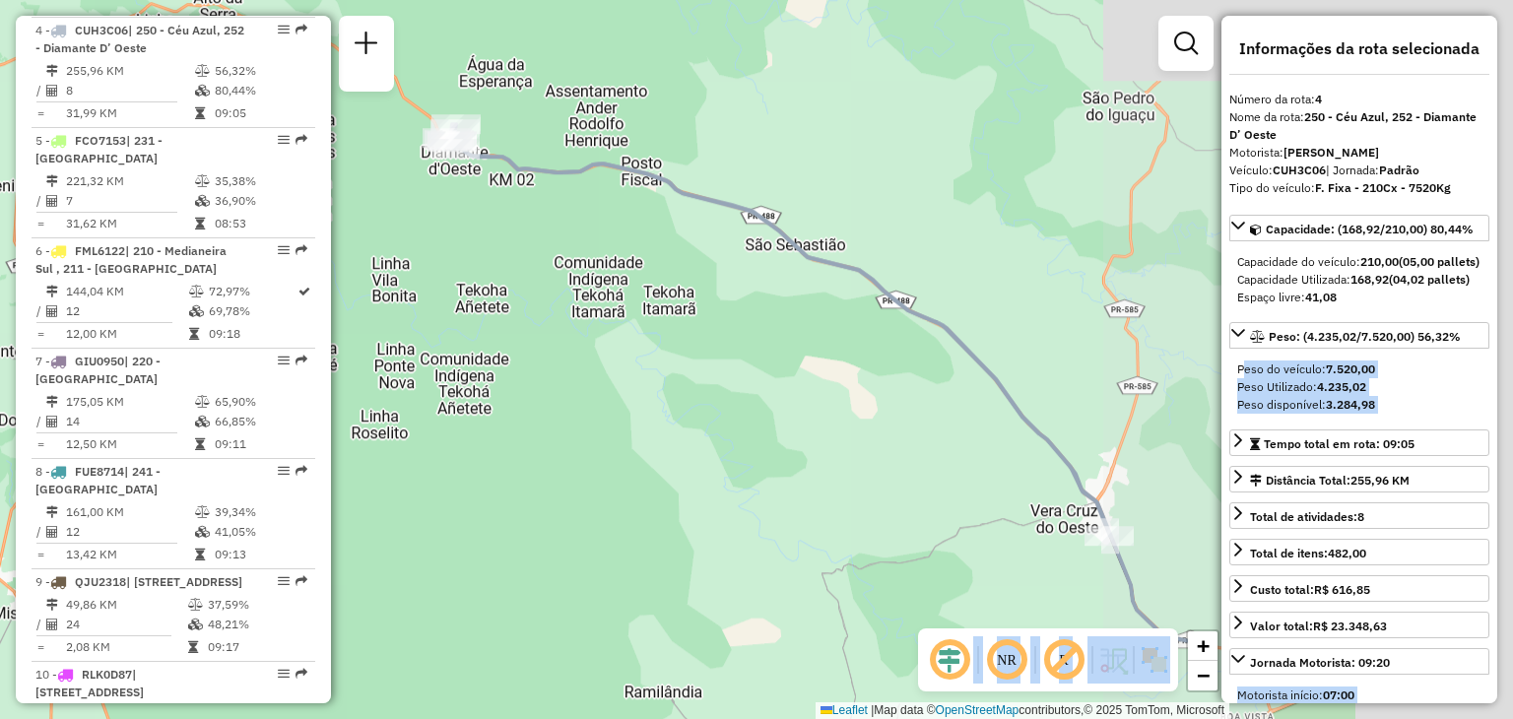
drag, startPoint x: 1097, startPoint y: 353, endPoint x: 638, endPoint y: 241, distance: 472.3
click at [638, 241] on div "Janela de atendimento Grade de atendimento Capacidade Transportadoras Veículos …" at bounding box center [756, 359] width 1513 height 719
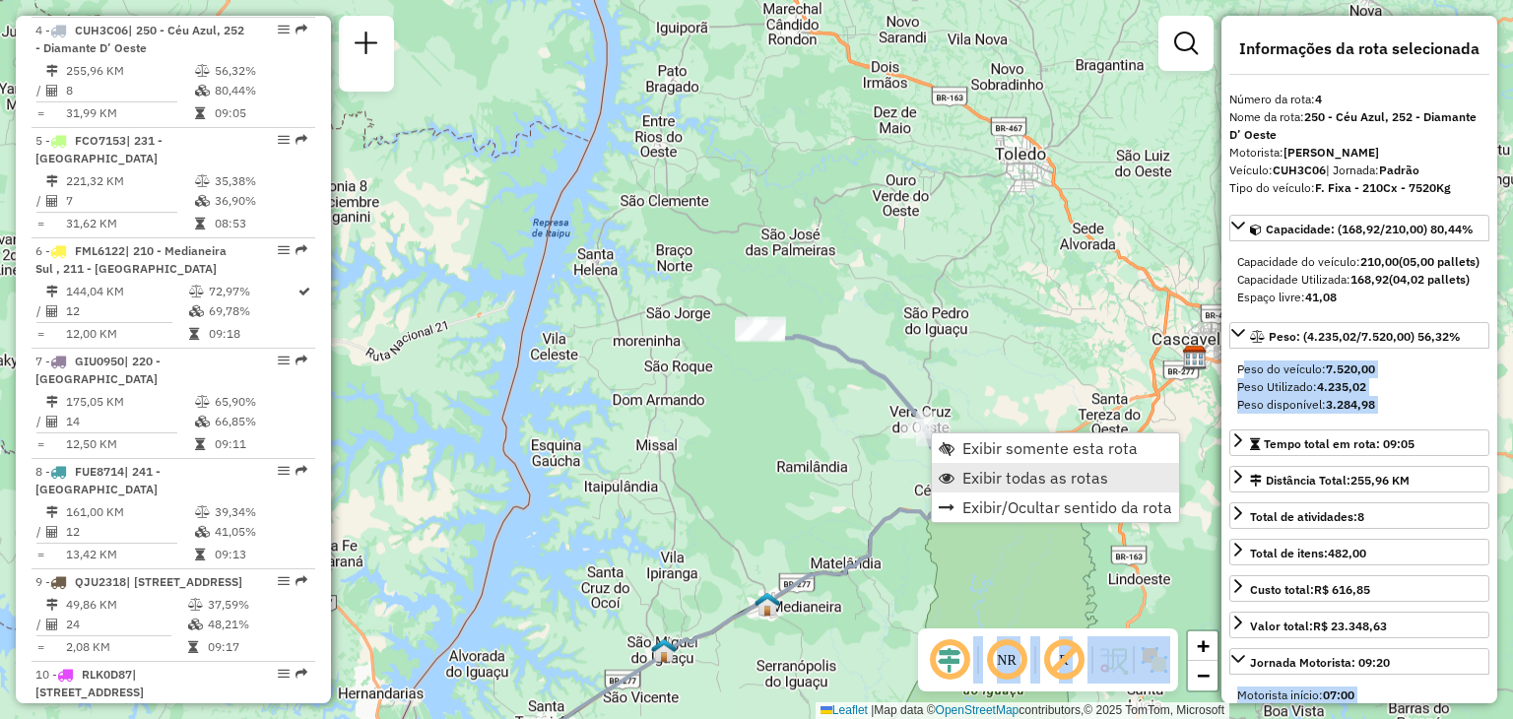
click at [1001, 474] on span "Exibir todas as rotas" at bounding box center [1035, 478] width 146 height 16
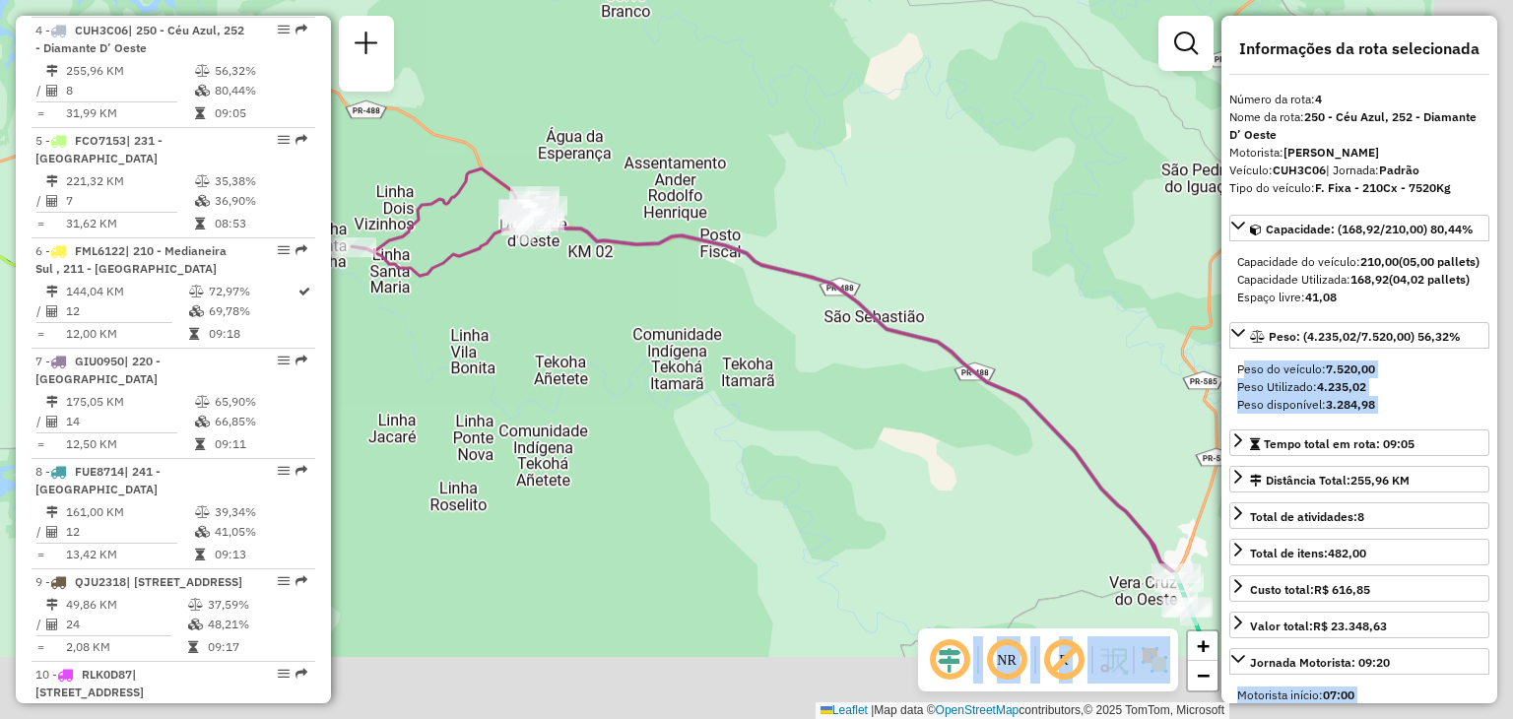
drag, startPoint x: 948, startPoint y: 433, endPoint x: 619, endPoint y: 252, distance: 375.6
click at [619, 252] on div "Janela de atendimento Grade de atendimento Capacidade Transportadoras Veículos …" at bounding box center [756, 359] width 1513 height 719
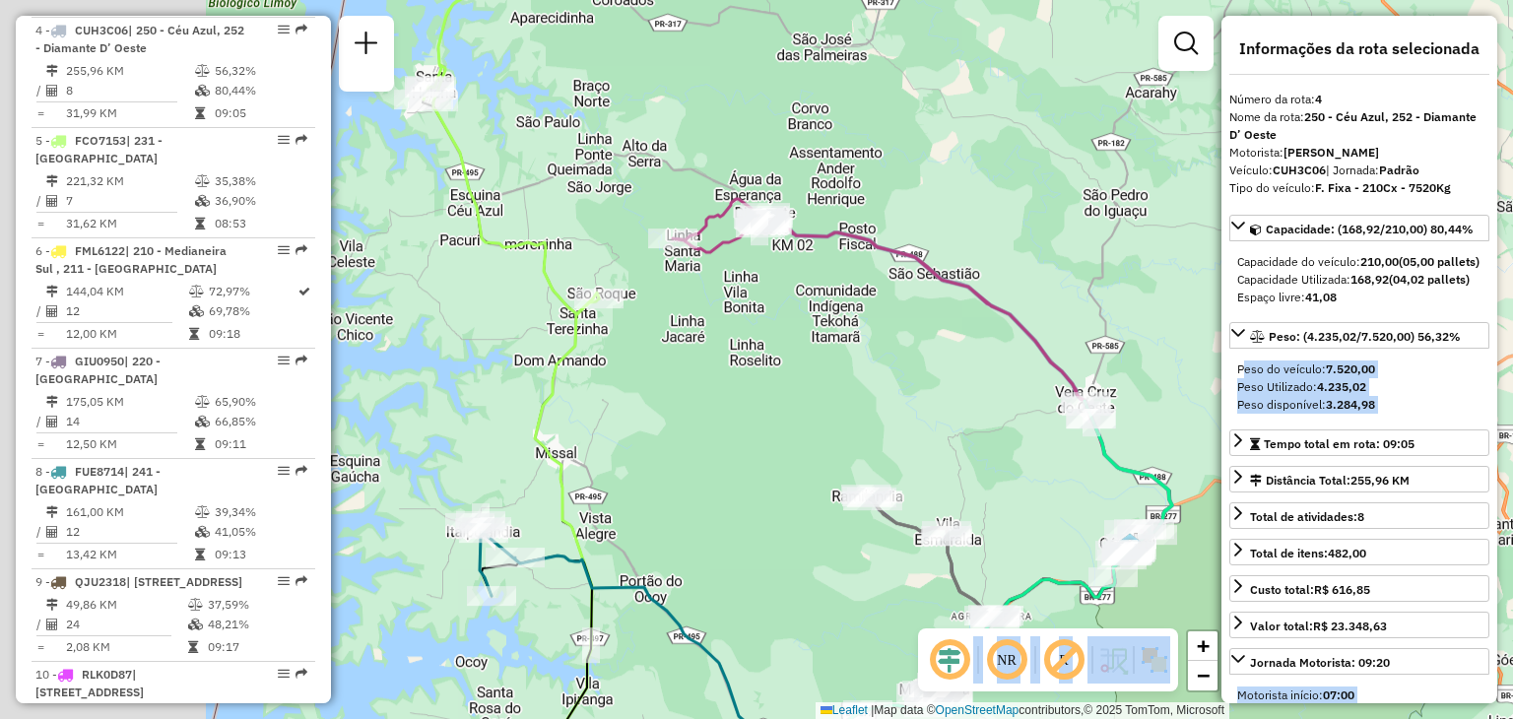
drag, startPoint x: 737, startPoint y: 293, endPoint x: 1072, endPoint y: 264, distance: 336.1
click at [1072, 264] on icon at bounding box center [922, 388] width 499 height 378
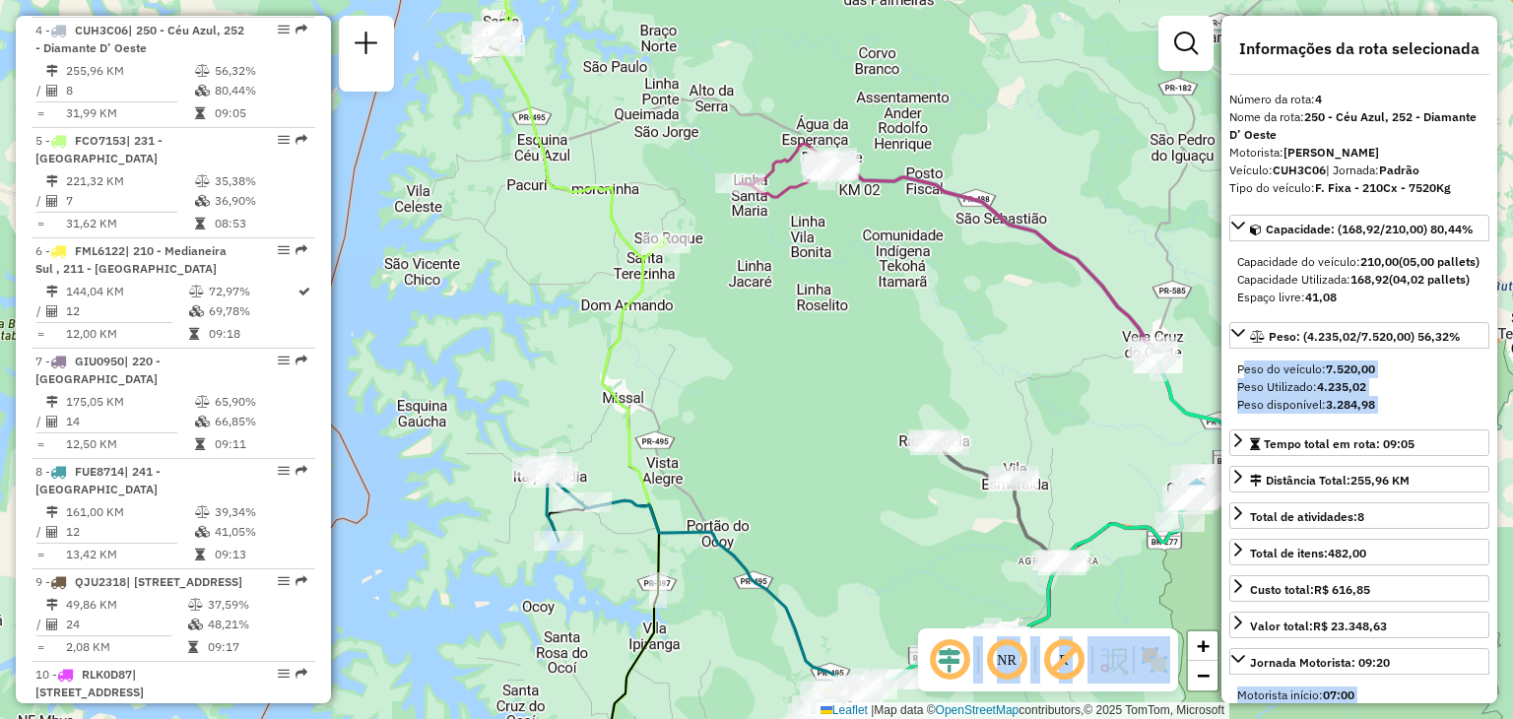
drag, startPoint x: 1087, startPoint y: 308, endPoint x: 918, endPoint y: 214, distance: 194.0
click at [919, 200] on div "Janela de atendimento Grade de atendimento Capacidade Transportadoras Veículos …" at bounding box center [756, 359] width 1513 height 719
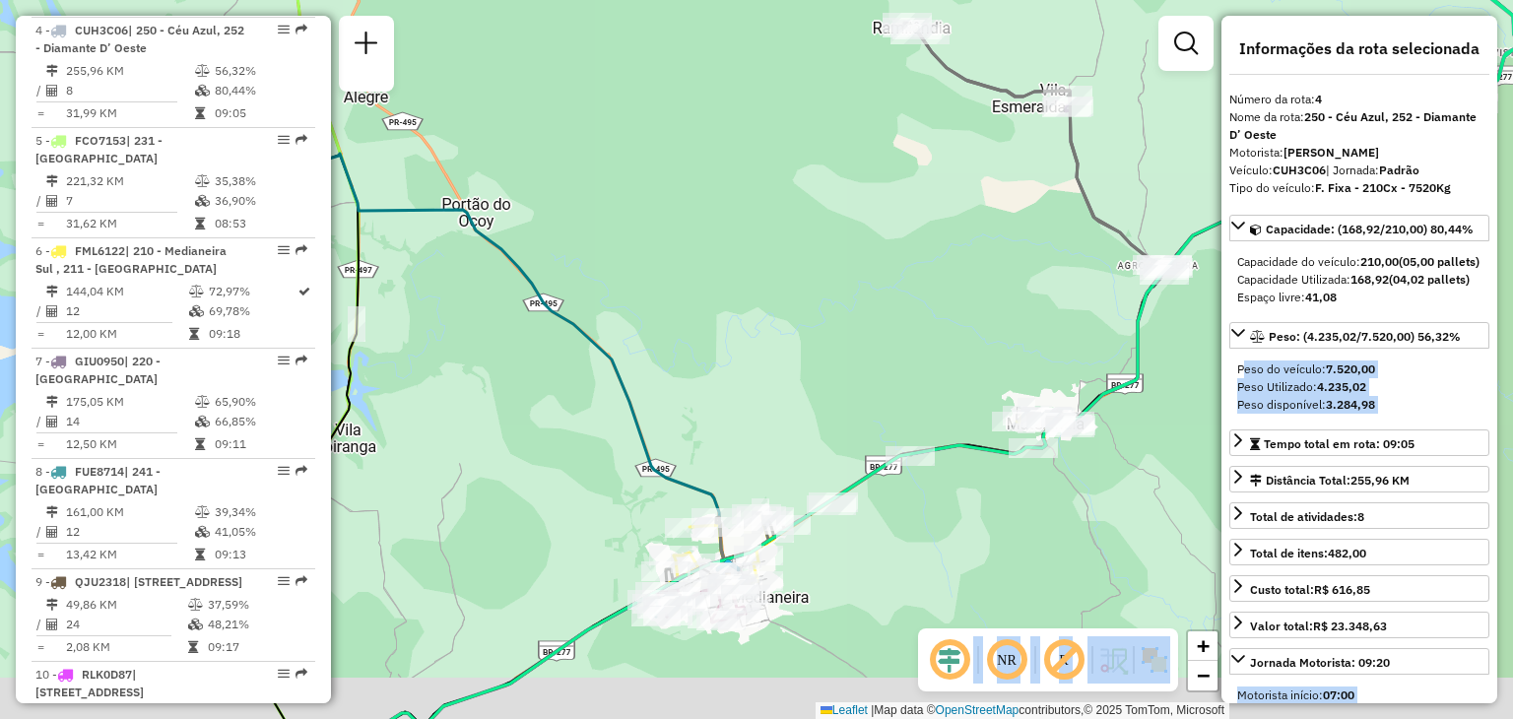
drag, startPoint x: 795, startPoint y: 480, endPoint x: 800, endPoint y: 370, distance: 109.4
click at [800, 370] on div "Janela de atendimento Grade de atendimento Capacidade Transportadoras Veículos …" at bounding box center [756, 359] width 1513 height 719
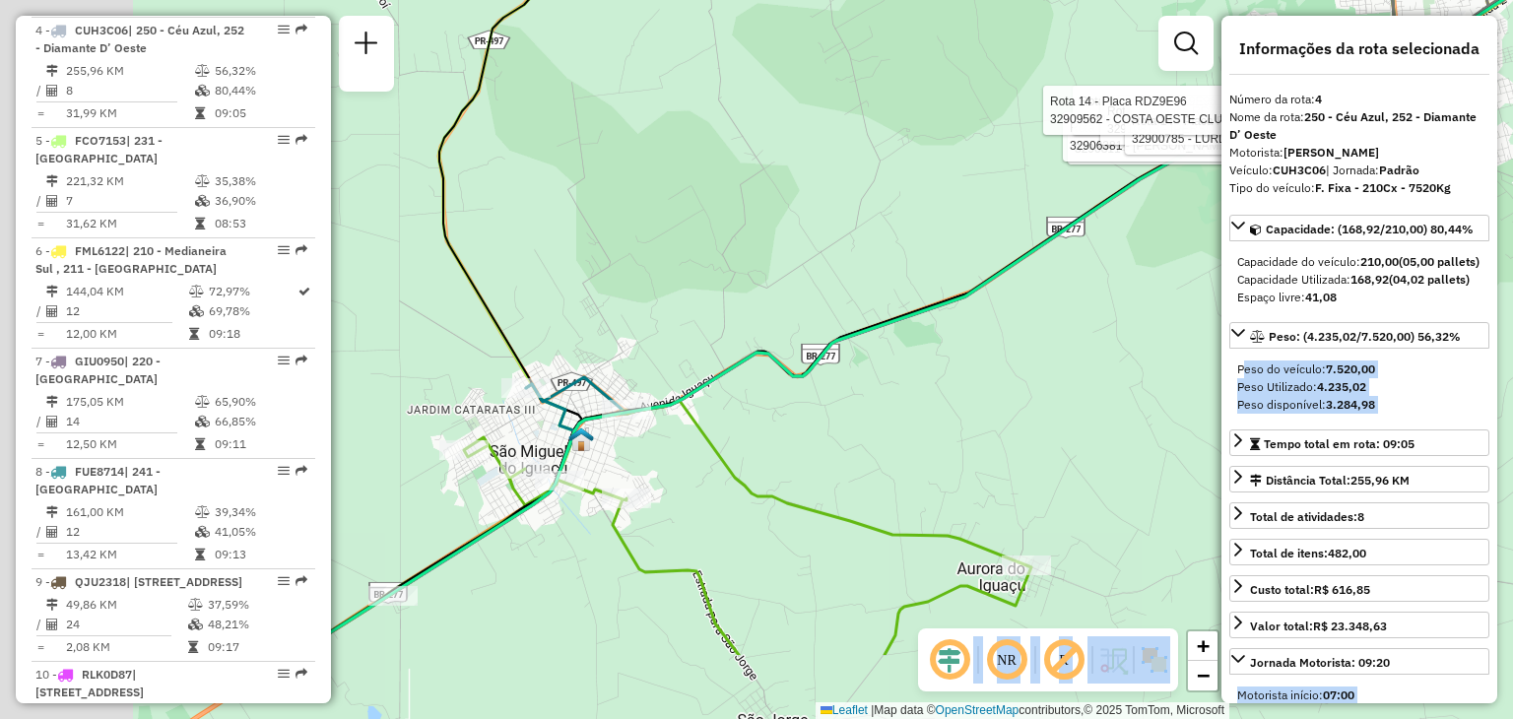
drag, startPoint x: 512, startPoint y: 499, endPoint x: 922, endPoint y: 272, distance: 468.7
click at [922, 272] on icon at bounding box center [1098, 236] width 1607 height 838
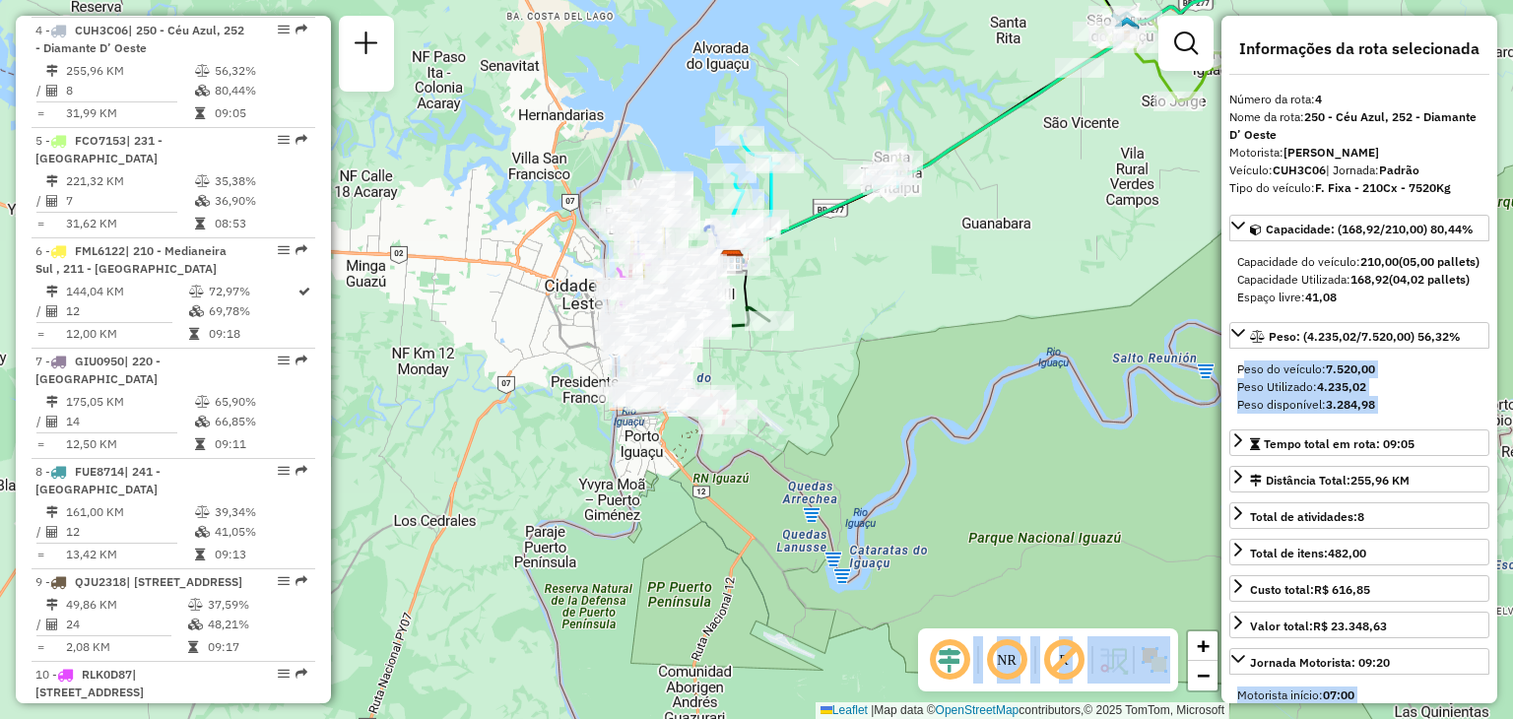
drag, startPoint x: 787, startPoint y: 241, endPoint x: 796, endPoint y: 212, distance: 30.9
click at [796, 212] on icon at bounding box center [1046, 89] width 626 height 345
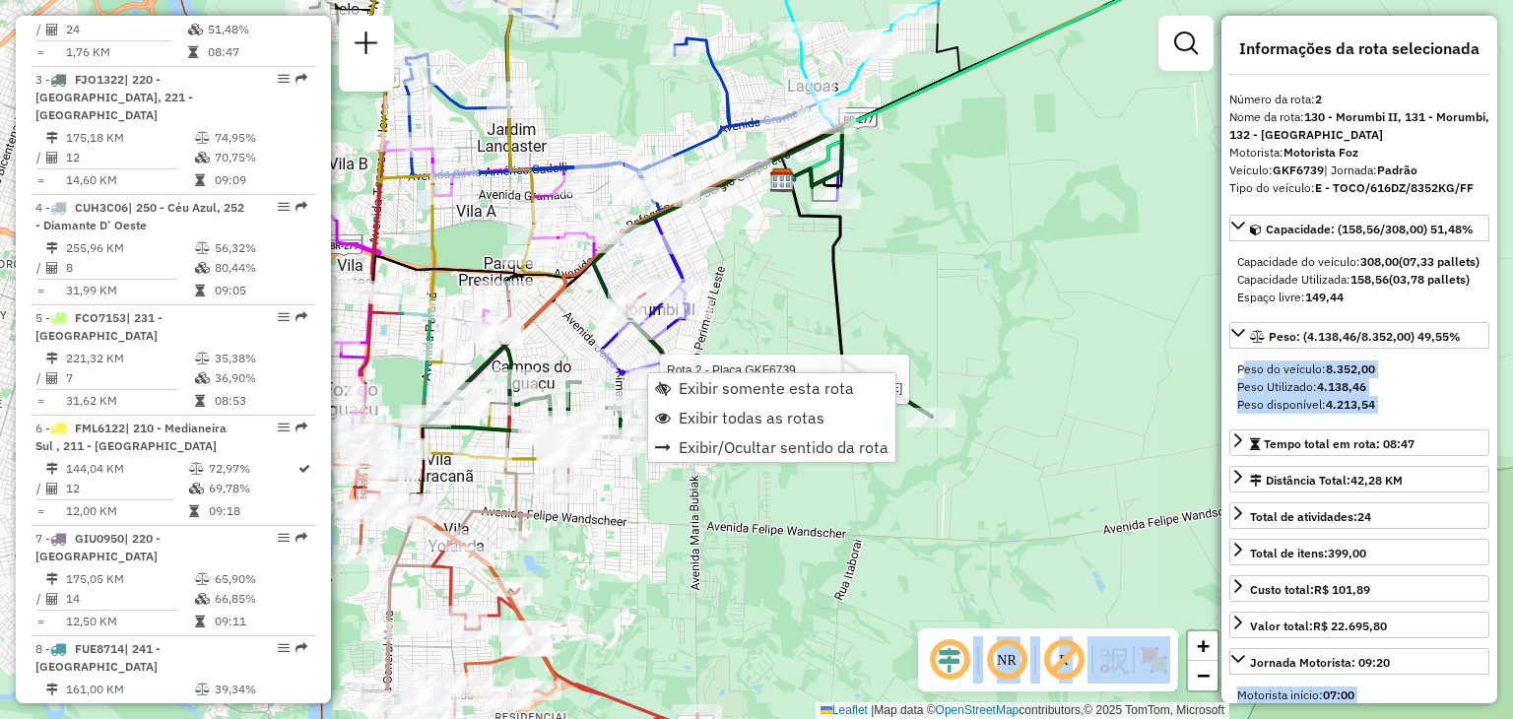
scroll to position [917, 0]
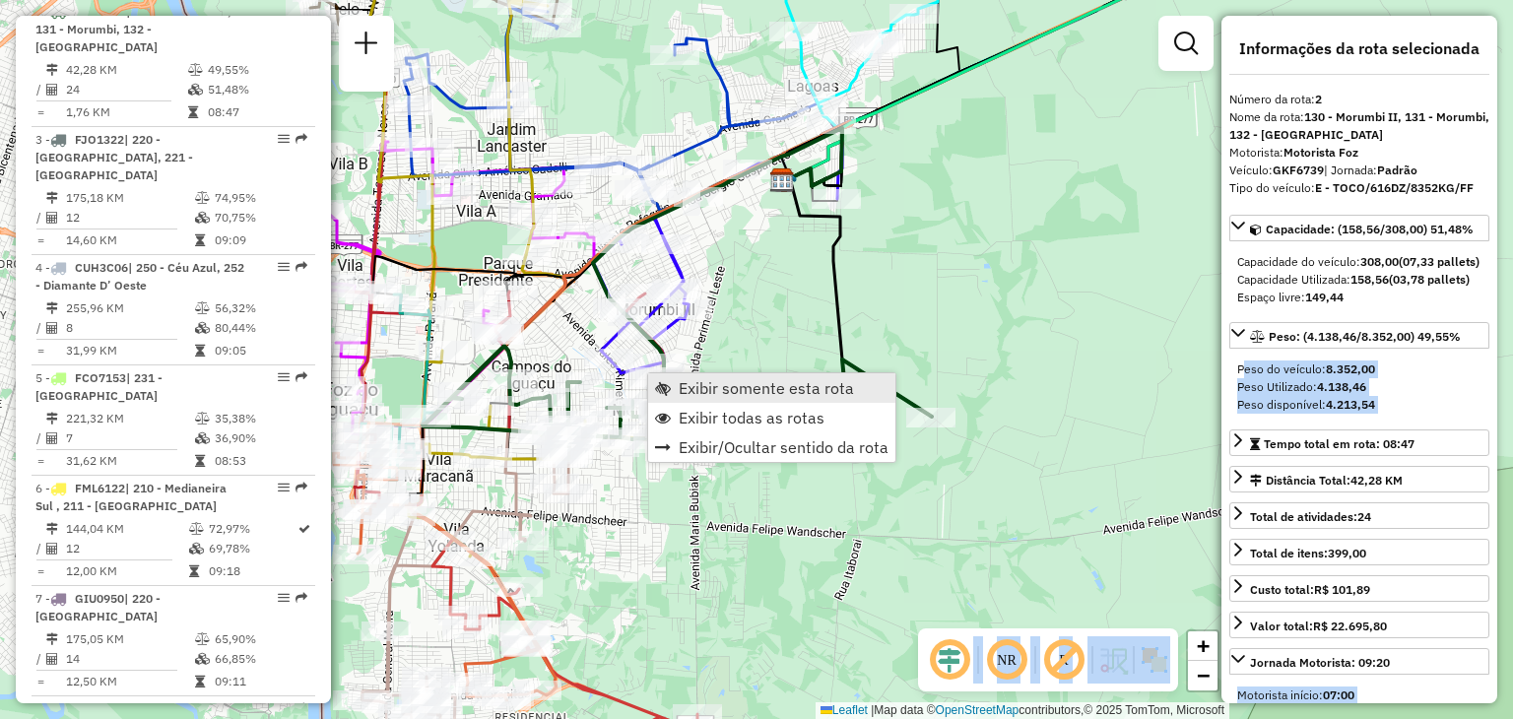
click at [717, 383] on span "Exibir somente esta rota" at bounding box center [766, 388] width 175 height 16
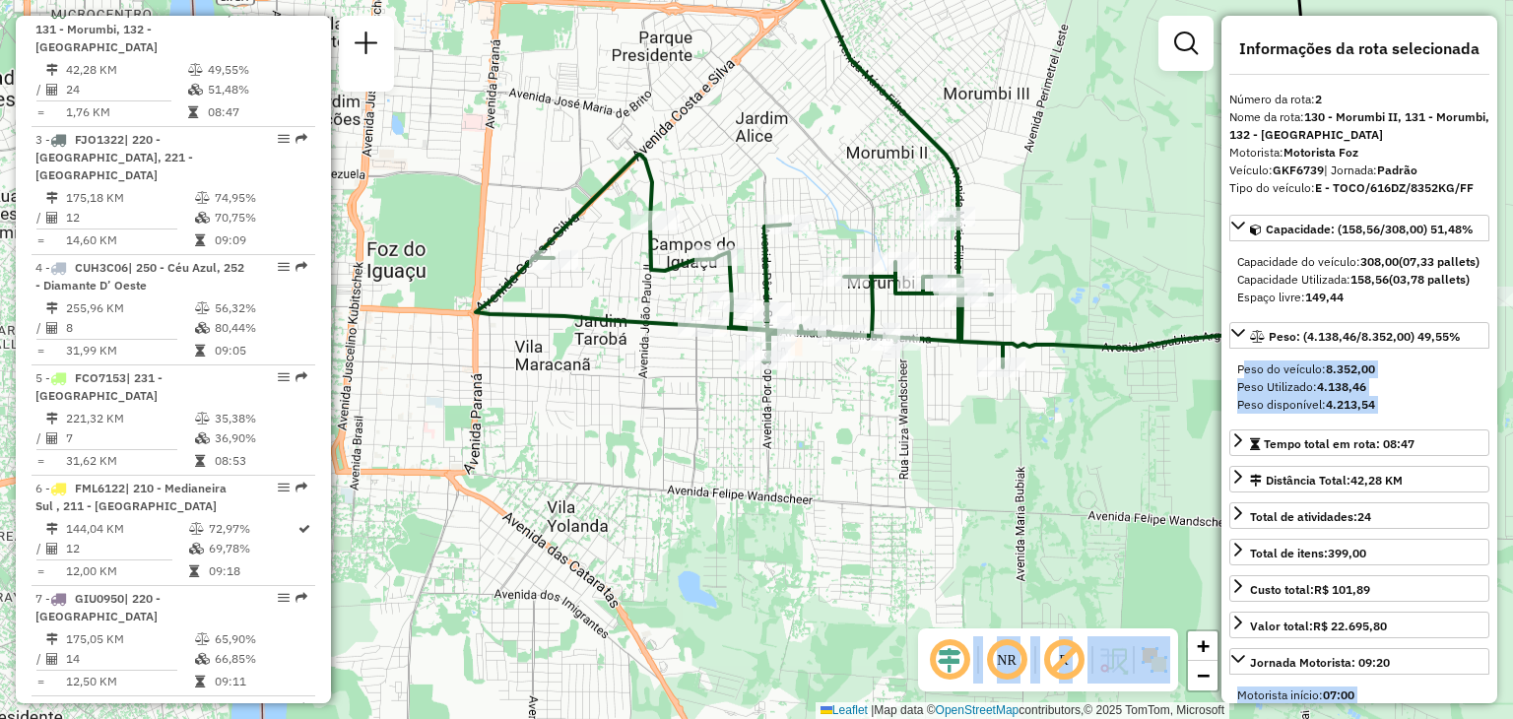
drag, startPoint x: 752, startPoint y: 371, endPoint x: 953, endPoint y: 70, distance: 362.3
click at [953, 70] on div "Janela de atendimento Grade de atendimento Capacidade Transportadoras Veículos …" at bounding box center [756, 359] width 1513 height 719
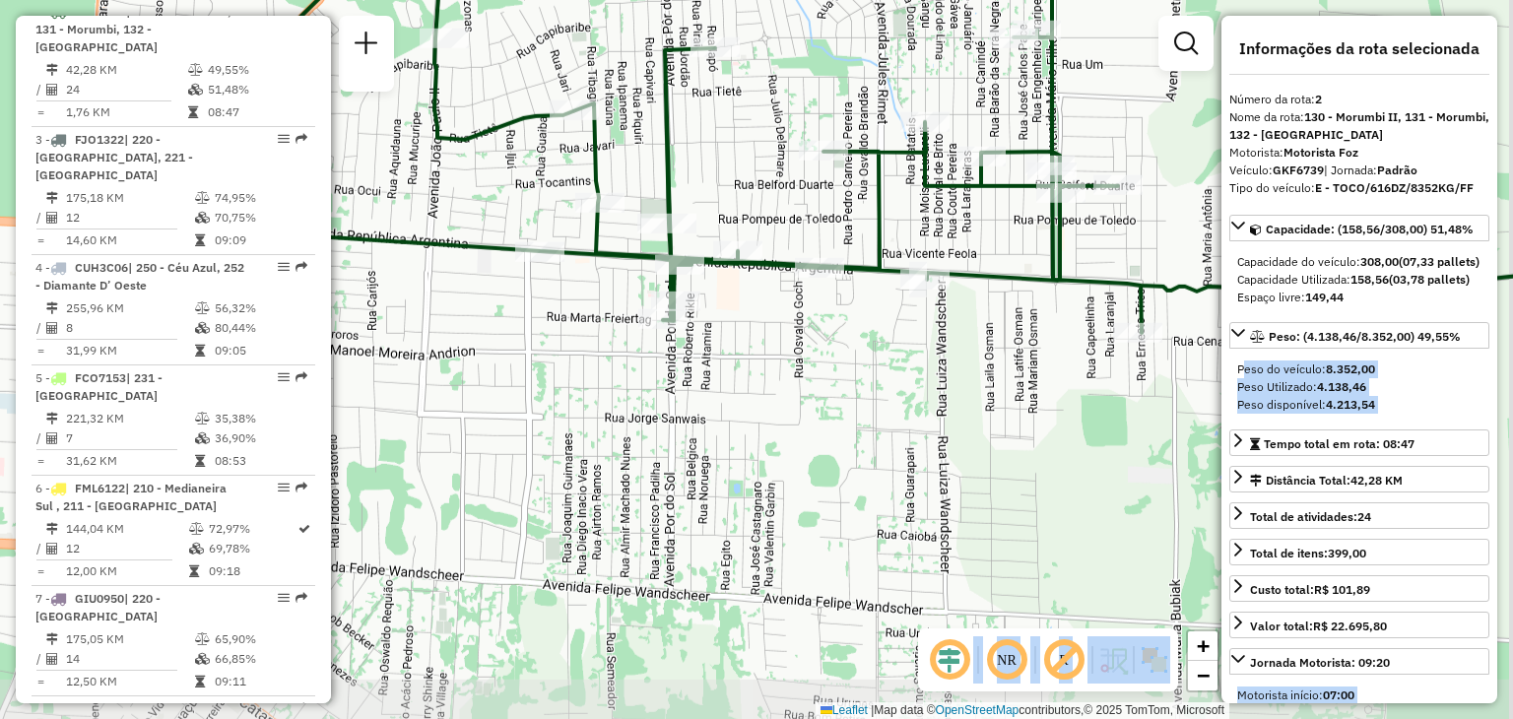
drag, startPoint x: 882, startPoint y: 365, endPoint x: 804, endPoint y: 294, distance: 106.0
click at [804, 294] on div "Janela de atendimento Grade de atendimento Capacidade Transportadoras Veículos …" at bounding box center [756, 359] width 1513 height 719
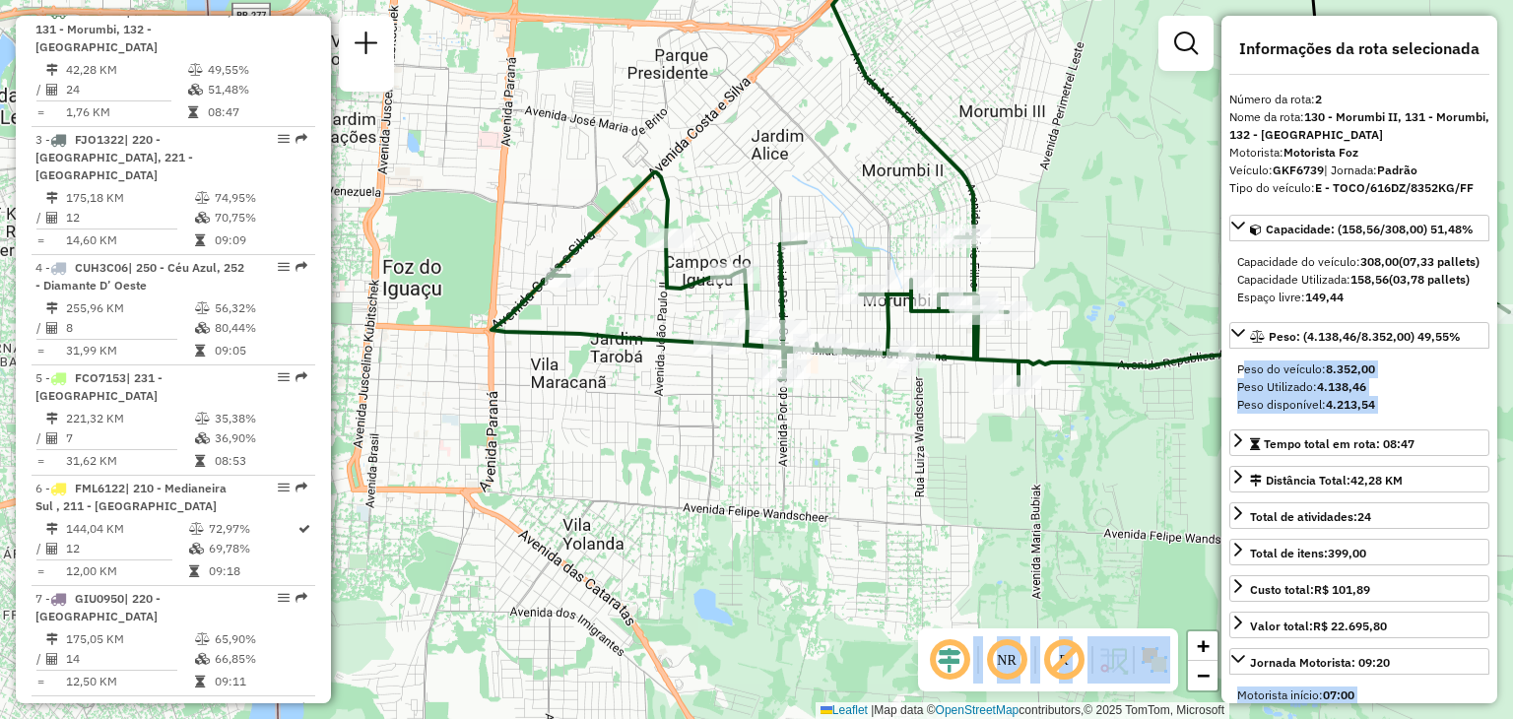
drag, startPoint x: 1048, startPoint y: 295, endPoint x: 1091, endPoint y: 367, distance: 84.8
click at [1091, 367] on icon at bounding box center [1001, 278] width 1018 height 213
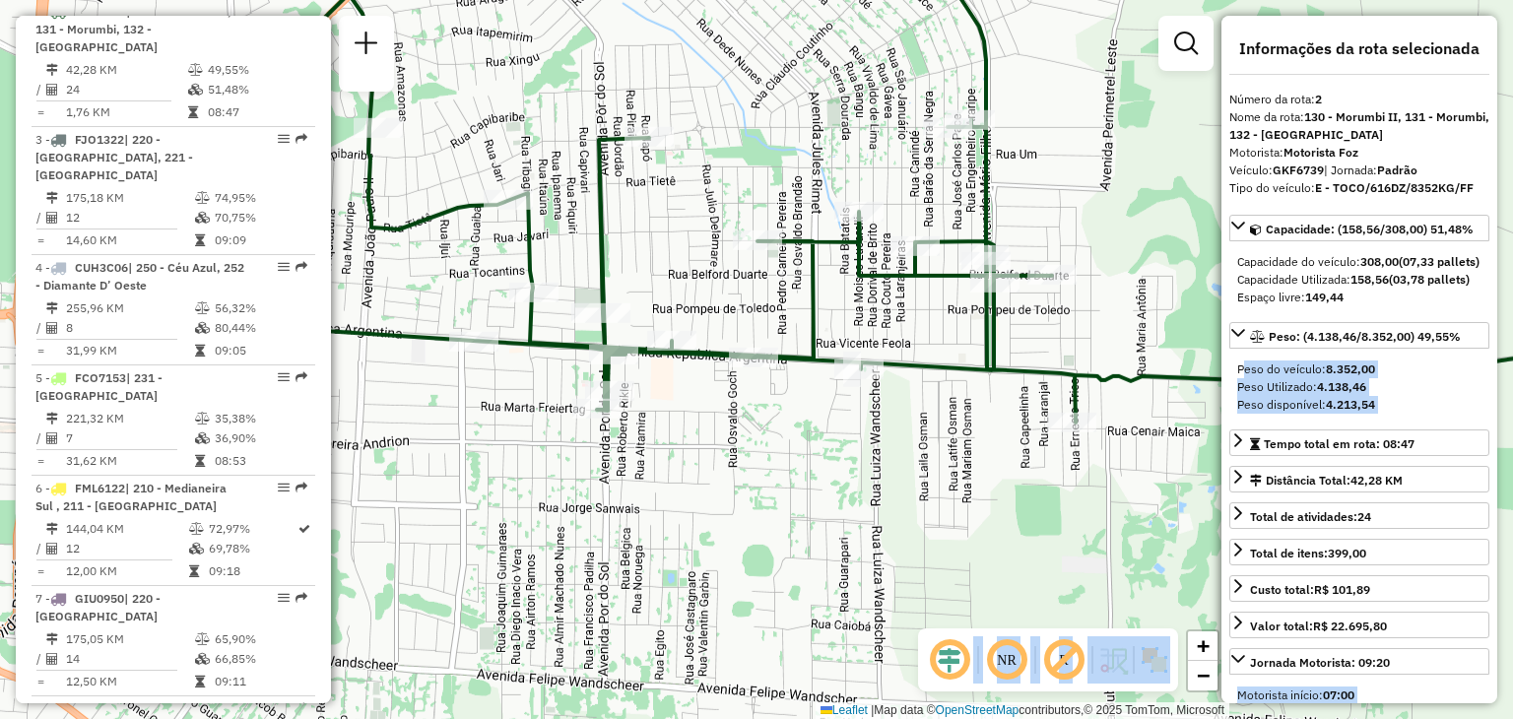
drag, startPoint x: 1090, startPoint y: 329, endPoint x: 1188, endPoint y: 328, distance: 97.5
click at [1188, 328] on div "Janela de atendimento Grade de atendimento Capacidade Transportadoras Veículos …" at bounding box center [756, 359] width 1513 height 719
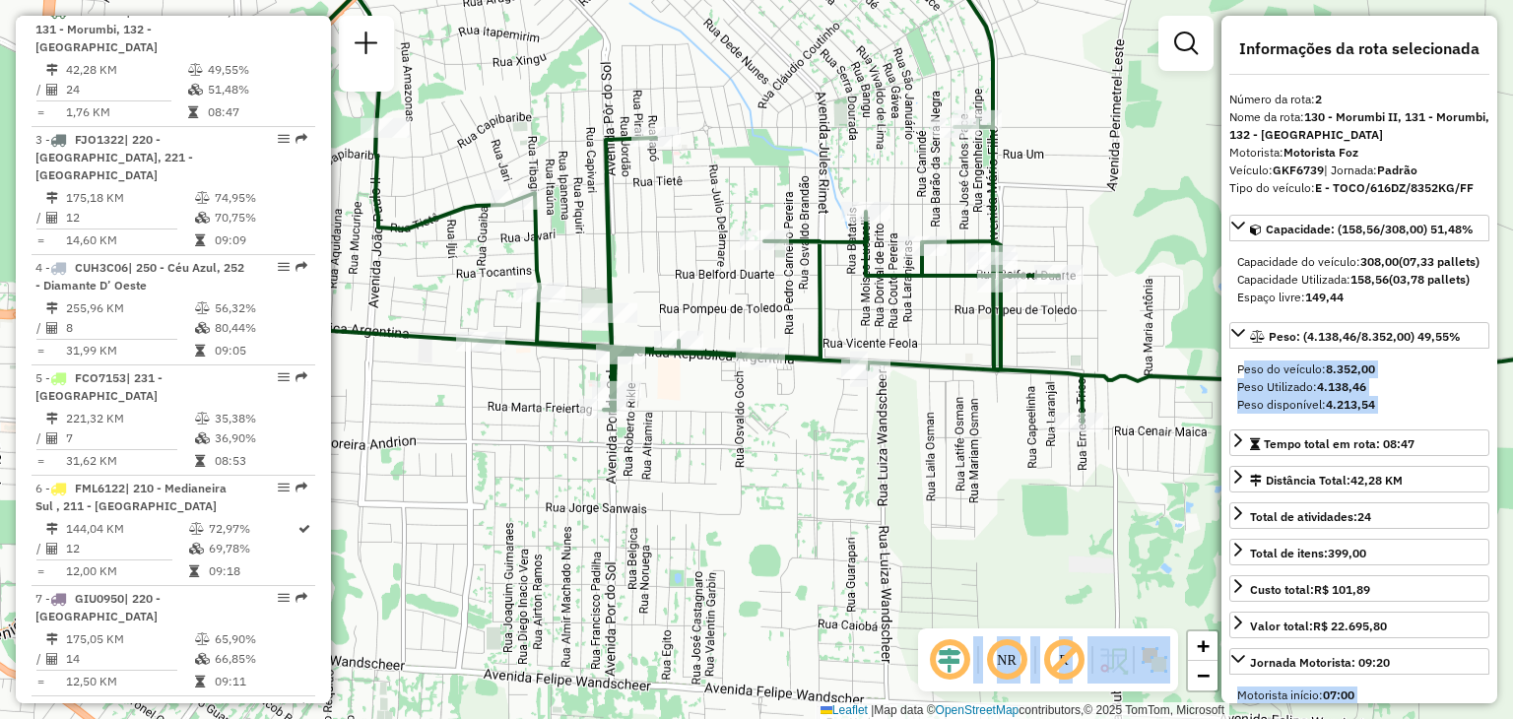
drag, startPoint x: 1127, startPoint y: 197, endPoint x: 1162, endPoint y: 193, distance: 35.7
click at [1162, 193] on div "Janela de atendimento Grade de atendimento Capacidade Transportadoras Veículos …" at bounding box center [756, 359] width 1513 height 719
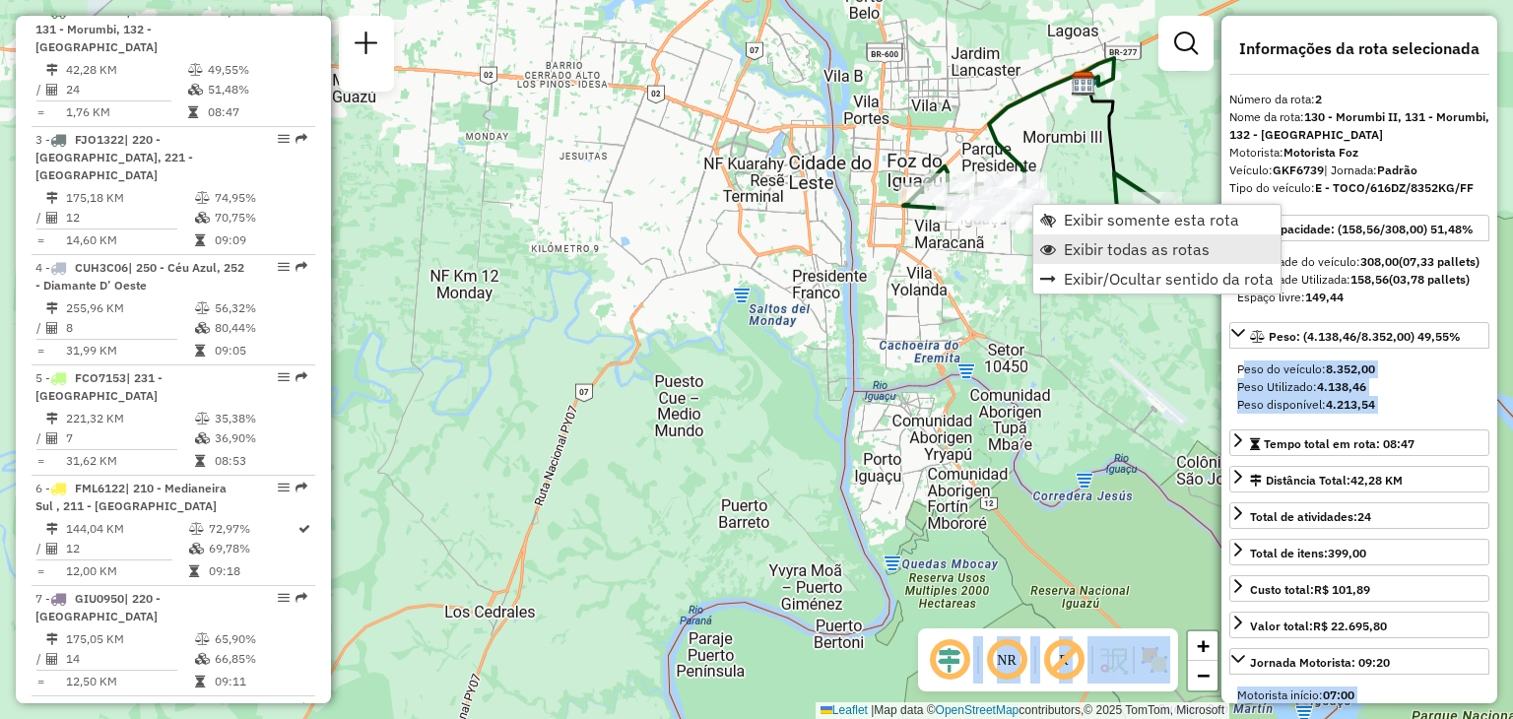
click at [1102, 242] on span "Exibir todas as rotas" at bounding box center [1137, 249] width 146 height 16
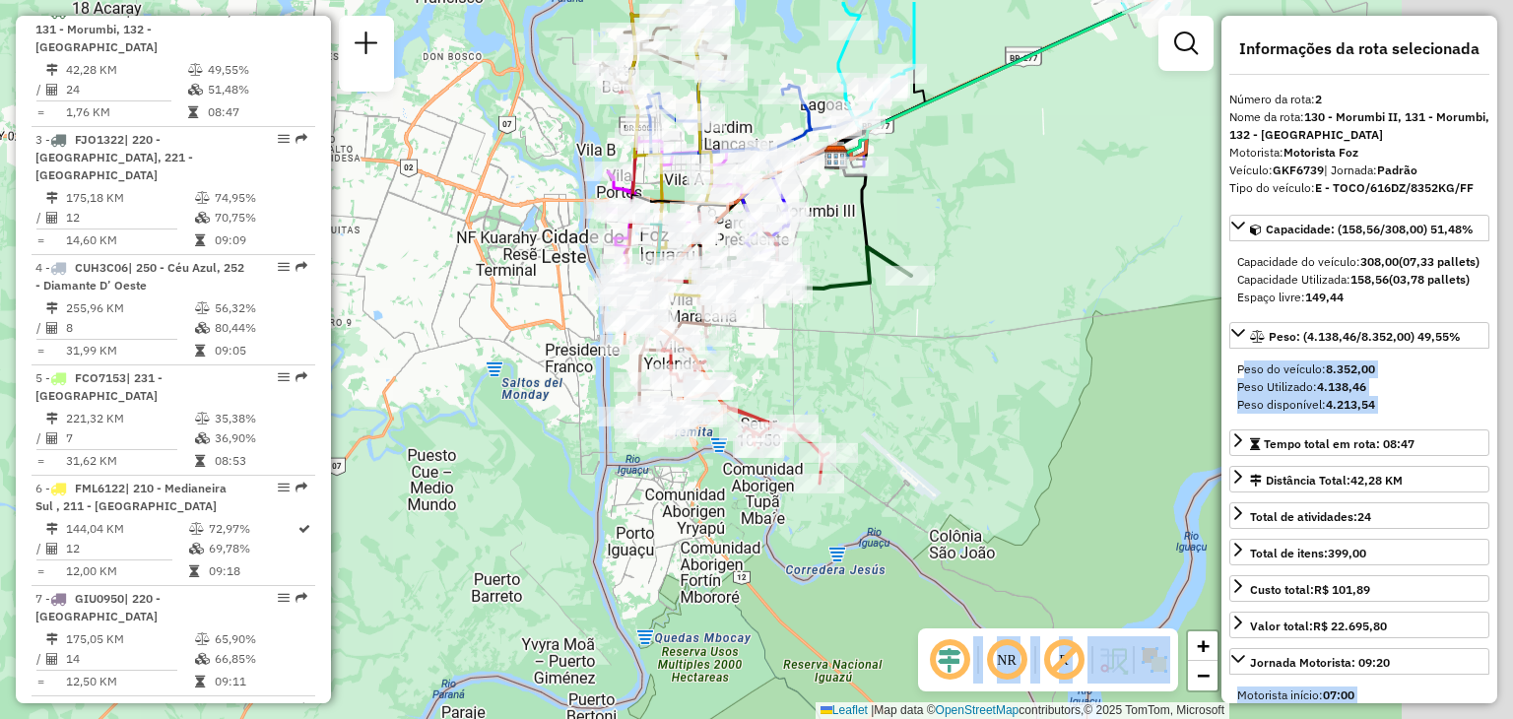
drag, startPoint x: 1102, startPoint y: 241, endPoint x: 816, endPoint y: 323, distance: 298.1
click at [816, 323] on div "Janela de atendimento Grade de atendimento Capacidade Transportadoras Veículos …" at bounding box center [756, 359] width 1513 height 719
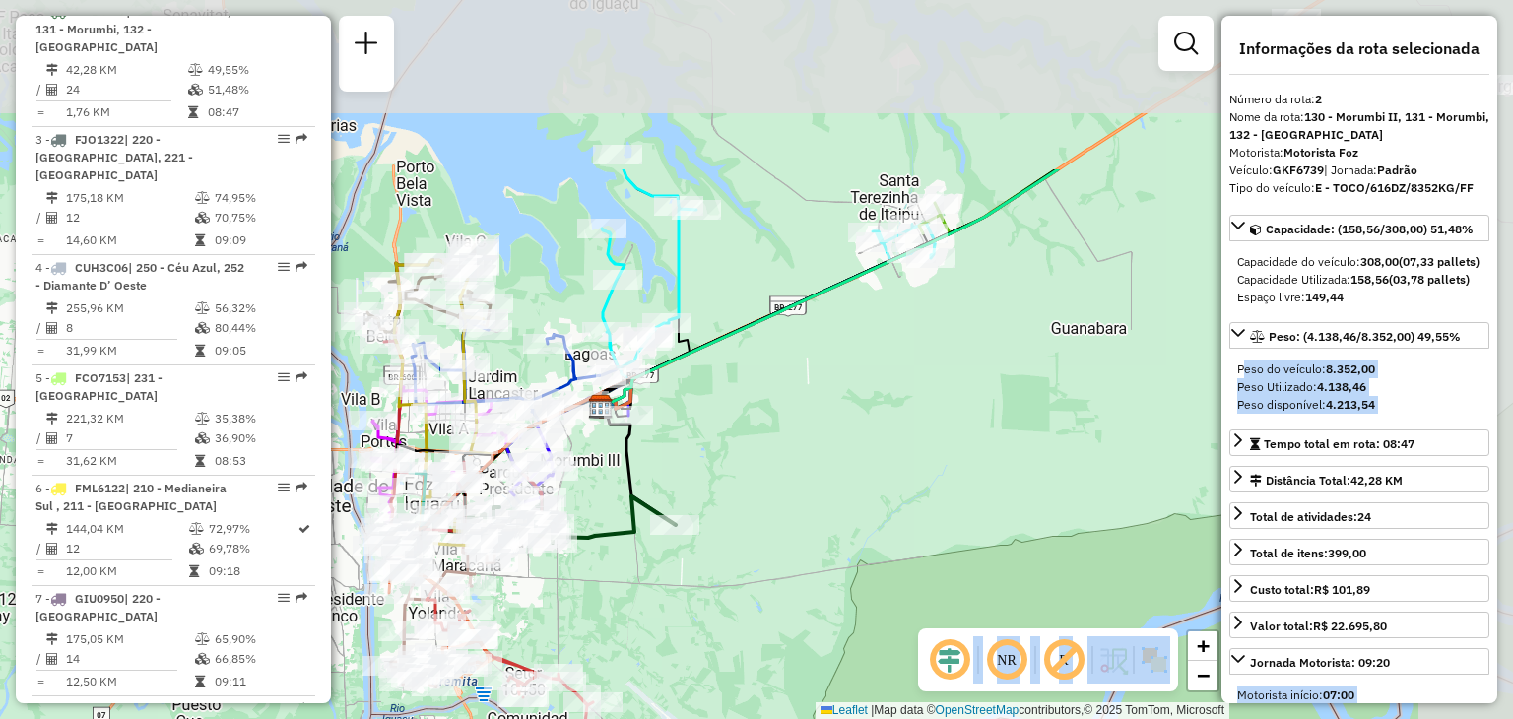
drag, startPoint x: 1068, startPoint y: 117, endPoint x: 863, endPoint y: 367, distance: 323.4
click at [863, 370] on div "Janela de atendimento Grade de atendimento Capacidade Transportadoras Veículos …" at bounding box center [756, 359] width 1513 height 719
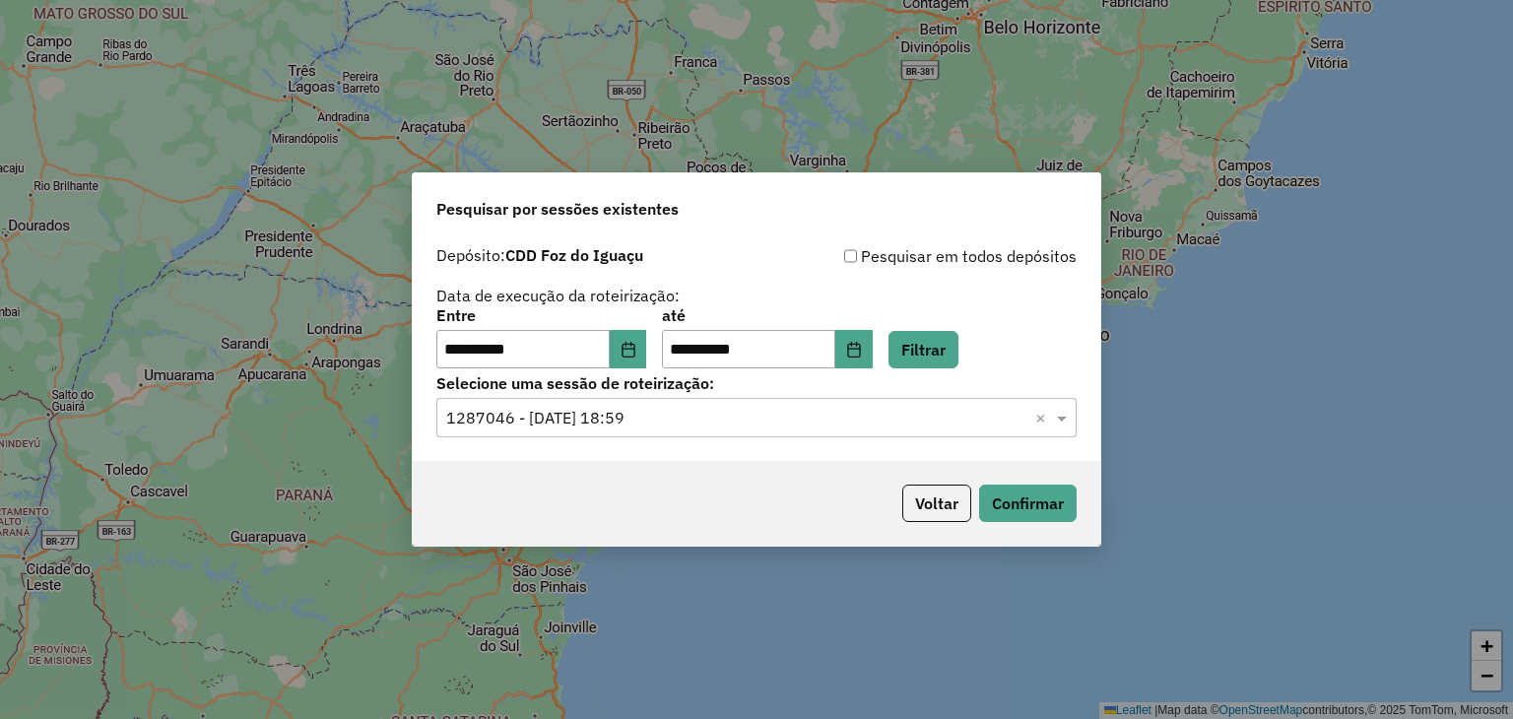
click at [1040, 47] on div "**********" at bounding box center [756, 359] width 1513 height 719
